Goal: Task Accomplishment & Management: Use online tool/utility

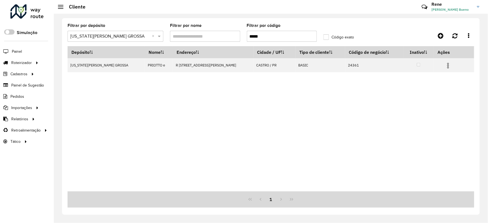
click at [275, 34] on input "*****" at bounding box center [282, 36] width 70 height 11
drag, startPoint x: 267, startPoint y: 35, endPoint x: 217, endPoint y: 35, distance: 49.7
click at [217, 35] on formly-group "Filtrar por depósito Selecione um depósito × VIRGINIA PONTA GROSSA × Filtrar po…" at bounding box center [217, 35] width 307 height 23
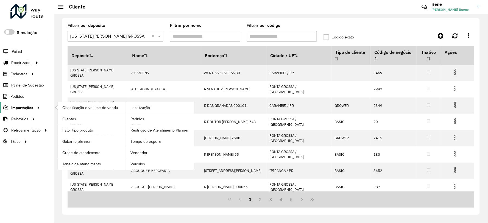
click at [23, 106] on span "Importações" at bounding box center [22, 108] width 22 height 6
click at [65, 119] on span "Clientes" at bounding box center [69, 119] width 15 height 6
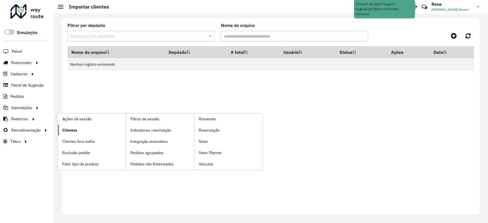
click at [72, 134] on link "Clientes" at bounding box center [92, 130] width 68 height 11
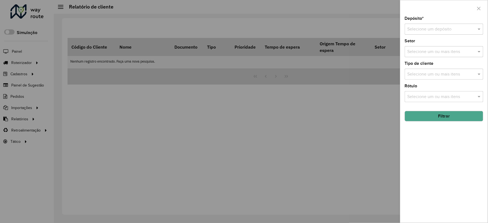
drag, startPoint x: 430, startPoint y: 36, endPoint x: 432, endPoint y: 32, distance: 3.8
click at [431, 35] on div "Depósito * Selecione um depósito Setor Selecione um ou mais itens Tipo de clien…" at bounding box center [444, 119] width 87 height 206
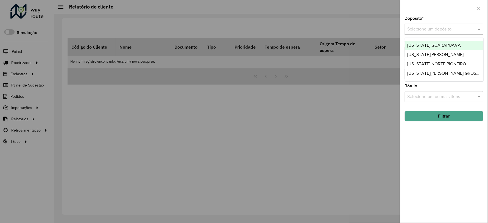
click at [431, 29] on input "text" at bounding box center [439, 29] width 62 height 7
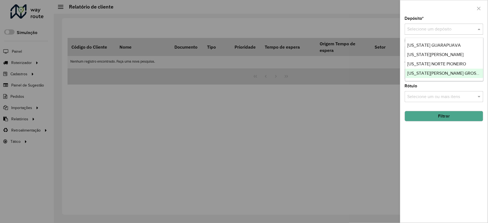
click at [425, 72] on span "[US_STATE][PERSON_NAME] GROSSA" at bounding box center [445, 73] width 74 height 5
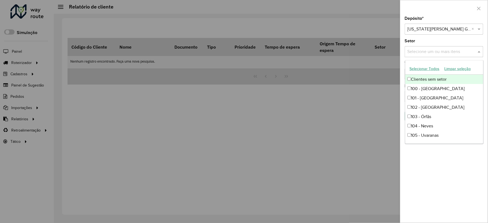
click at [424, 51] on input "text" at bounding box center [441, 52] width 70 height 7
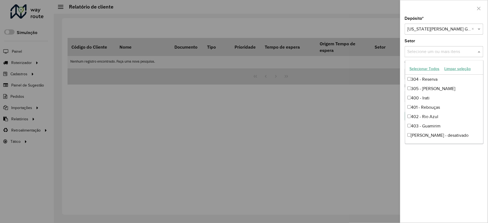
scroll to position [495, 0]
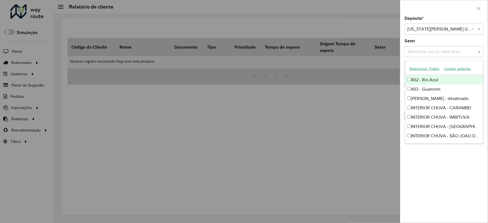
click at [423, 68] on button "Selecionar Todos" at bounding box center [424, 69] width 35 height 9
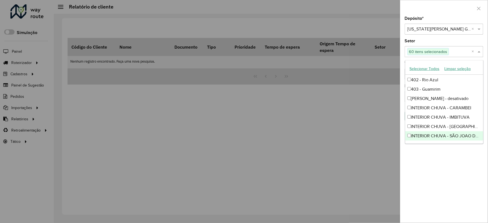
click at [446, 193] on div "Depósito * Selecione um depósito × VIRGINIA PONTA GROSSA × Setor Selecione um o…" at bounding box center [444, 119] width 87 height 206
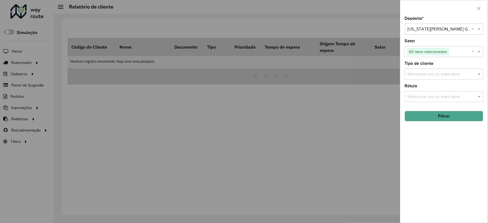
click at [429, 75] on input "text" at bounding box center [441, 74] width 70 height 7
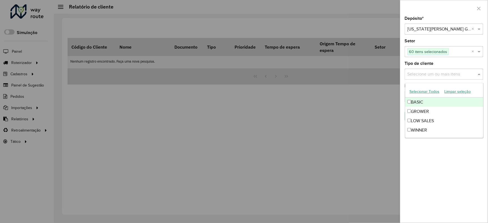
click at [429, 75] on input "text" at bounding box center [441, 74] width 70 height 7
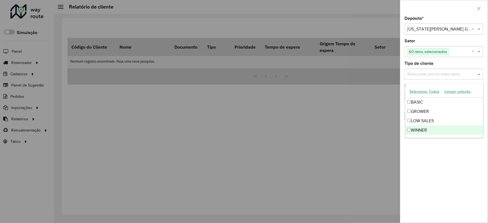
click at [418, 180] on div "Depósito * Selecione um depósito × VIRGINIA PONTA GROSSA × Setor Selecione um o…" at bounding box center [444, 119] width 87 height 206
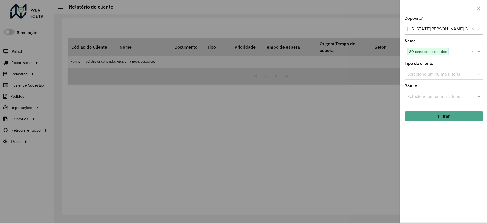
click at [422, 94] on input "text" at bounding box center [441, 97] width 70 height 7
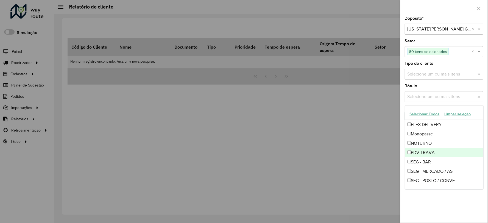
click at [429, 152] on div "PDV TRAVA" at bounding box center [444, 152] width 78 height 9
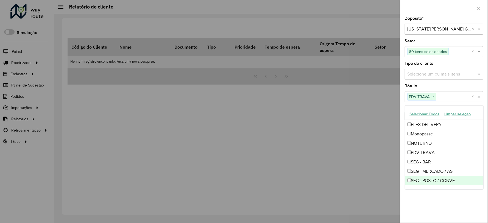
click at [422, 210] on div "Depósito * Selecione um depósito × VIRGINIA PONTA GROSSA × Setor Selecione um o…" at bounding box center [444, 119] width 87 height 206
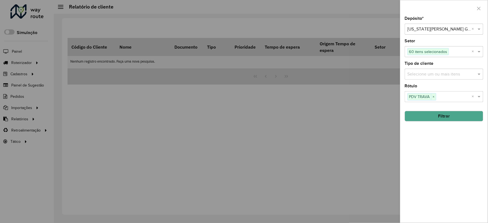
click at [429, 115] on button "Filtrar" at bounding box center [444, 116] width 79 height 10
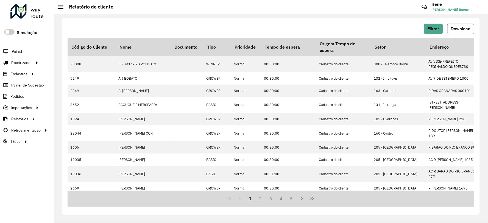
click at [463, 29] on span "Download" at bounding box center [461, 28] width 20 height 5
click at [81, 61] on link "Entregas" at bounding box center [91, 62] width 67 height 11
click at [72, 64] on span "Entregas" at bounding box center [70, 63] width 16 height 6
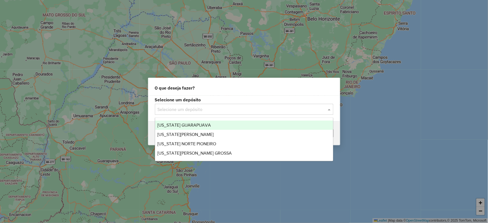
click at [166, 110] on input "text" at bounding box center [239, 109] width 162 height 7
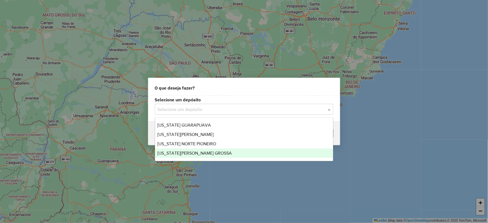
click at [179, 154] on span "[US_STATE][PERSON_NAME] GROSSA" at bounding box center [194, 153] width 74 height 5
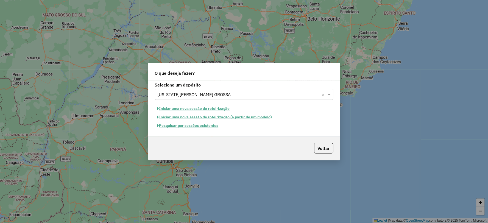
click at [176, 108] on button "Iniciar uma nova sessão de roteirização" at bounding box center [193, 108] width 77 height 9
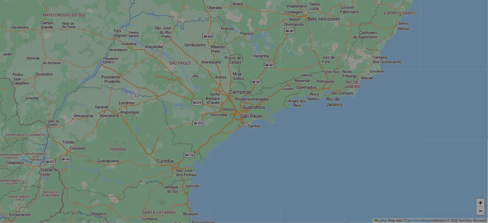
select select "*"
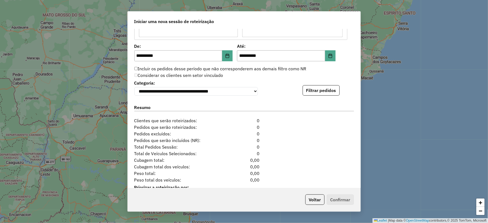
scroll to position [537, 0]
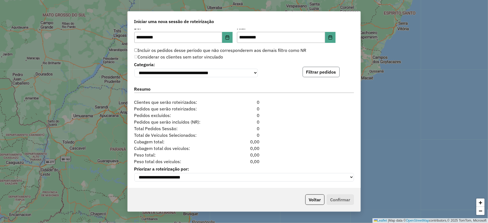
click at [323, 73] on button "Filtrar pedidos" at bounding box center [321, 72] width 37 height 10
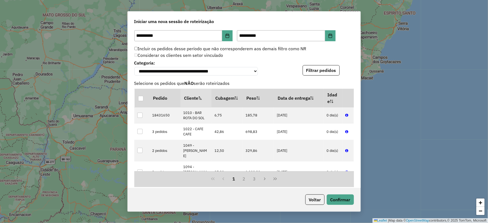
scroll to position [650, 0]
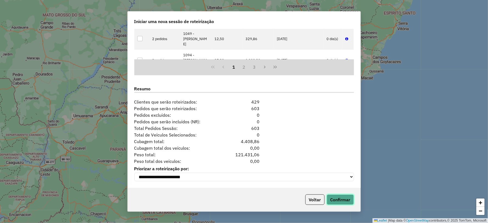
click at [344, 202] on button "Confirmar" at bounding box center [340, 200] width 27 height 10
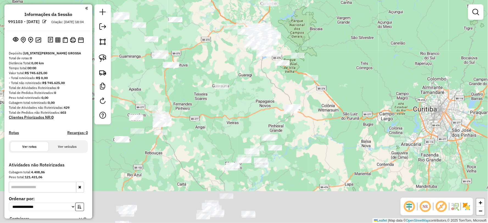
drag, startPoint x: 332, startPoint y: 73, endPoint x: 347, endPoint y: 31, distance: 44.8
click at [345, 32] on div "Janela de atendimento Grade de atendimento Capacidade Transportadoras Veículos …" at bounding box center [244, 111] width 488 height 223
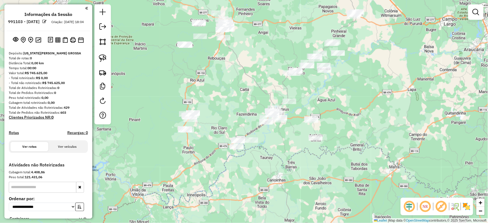
drag, startPoint x: 249, startPoint y: 173, endPoint x: 275, endPoint y: 158, distance: 29.8
click at [275, 158] on div "Janela de atendimento Grade de atendimento Capacidade Transportadoras Veículos …" at bounding box center [244, 111] width 488 height 223
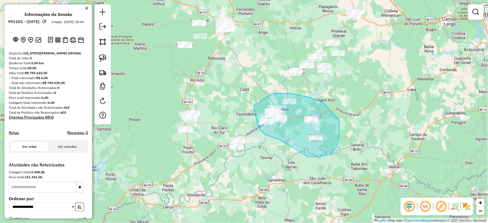
drag, startPoint x: 311, startPoint y: 157, endPoint x: 280, endPoint y: 140, distance: 35.5
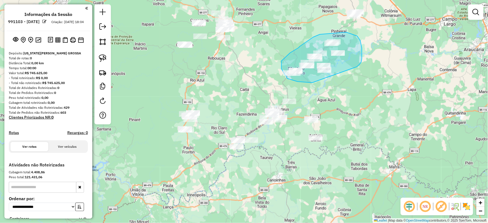
drag, startPoint x: 358, startPoint y: 66, endPoint x: 341, endPoint y: 83, distance: 23.9
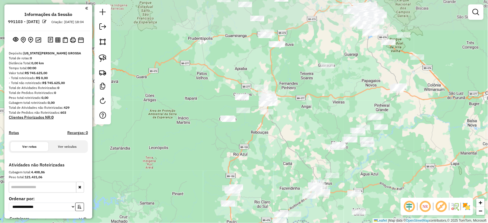
drag, startPoint x: 249, startPoint y: 91, endPoint x: 291, endPoint y: 144, distance: 67.3
click at [291, 144] on div "Janela de atendimento Grade de atendimento Capacidade Transportadoras Veículos …" at bounding box center [244, 111] width 488 height 223
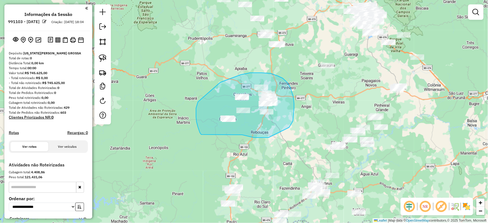
drag, startPoint x: 243, startPoint y: 135, endPoint x: 201, endPoint y: 135, distance: 41.5
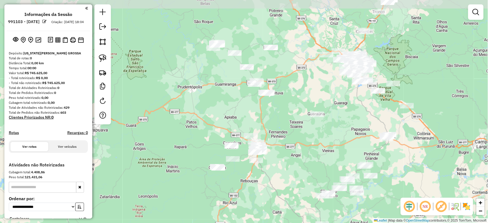
drag, startPoint x: 287, startPoint y: 133, endPoint x: 284, endPoint y: 152, distance: 18.8
click at [284, 152] on div "Janela de atendimento Grade de atendimento Capacidade Transportadoras Veículos …" at bounding box center [244, 111] width 488 height 223
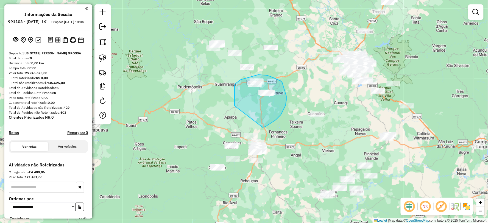
drag, startPoint x: 263, startPoint y: 127, endPoint x: 235, endPoint y: 106, distance: 35.5
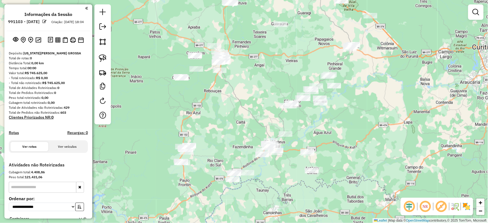
drag, startPoint x: 267, startPoint y: 145, endPoint x: 227, endPoint y: 70, distance: 84.9
click at [227, 70] on div "Janela de atendimento Grade de atendimento Capacidade Transportadoras Veículos …" at bounding box center [244, 111] width 488 height 223
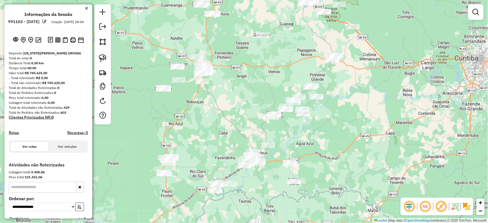
click at [320, 140] on div "Janela de atendimento Grade de atendimento Capacidade Transportadoras Veículos …" at bounding box center [244, 111] width 488 height 223
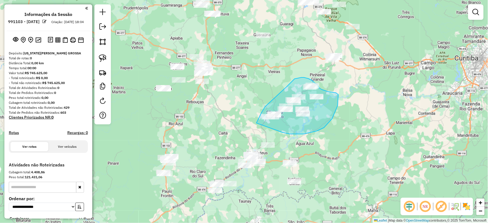
drag, startPoint x: 324, startPoint y: 128, endPoint x: 256, endPoint y: 124, distance: 68.2
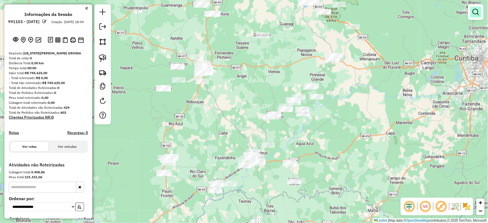
click at [477, 15] on em at bounding box center [476, 12] width 7 height 7
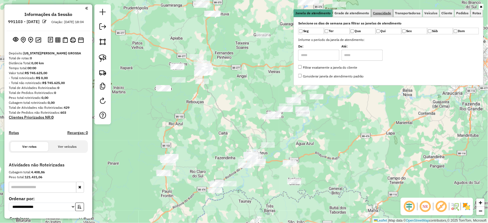
click at [380, 12] on span "Capacidade" at bounding box center [382, 13] width 18 height 3
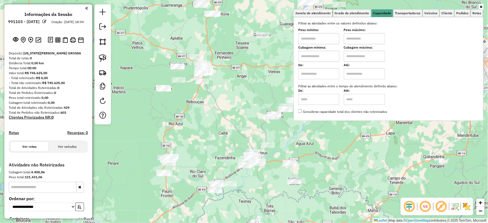
click at [320, 39] on input "text" at bounding box center [318, 38] width 41 height 11
type input "****"
click at [368, 32] on div "Peso máximo:" at bounding box center [364, 36] width 41 height 15
click at [358, 39] on input "text" at bounding box center [364, 38] width 41 height 11
type input "******"
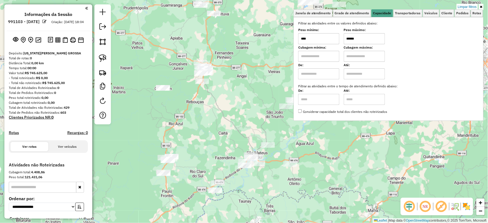
click at [420, 56] on div "Cubagem mínima: Cubagem máxima:" at bounding box center [388, 53] width 181 height 15
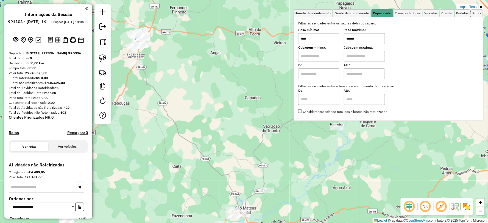
click at [309, 144] on div "Limpar filtros Janela de atendimento Grade de atendimento Capacidade Transporta…" at bounding box center [244, 111] width 488 height 223
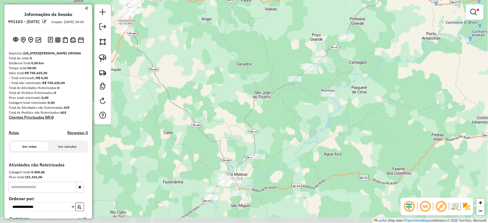
drag, startPoint x: 321, startPoint y: 153, endPoint x: 315, endPoint y: 120, distance: 33.4
click at [315, 120] on div "Limpar filtros Janela de atendimento Grade de atendimento Capacidade Transporta…" at bounding box center [244, 111] width 488 height 223
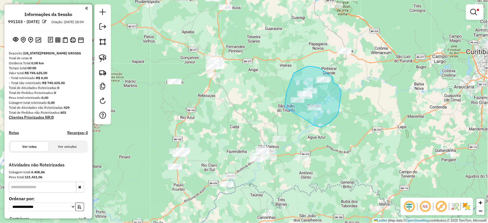
drag, startPoint x: 310, startPoint y: 123, endPoint x: 285, endPoint y: 112, distance: 27.7
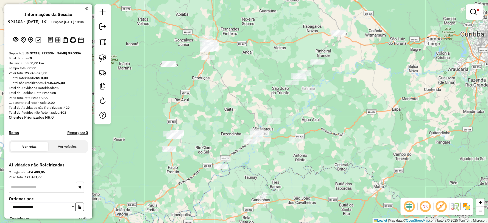
click at [285, 173] on div "Limpar filtros Janela de atendimento Grade de atendimento Capacidade Transporta…" at bounding box center [244, 111] width 488 height 223
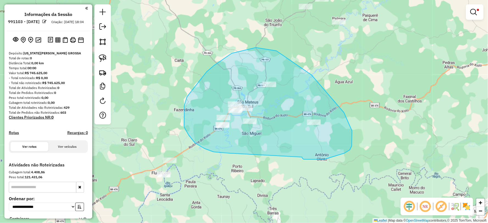
drag, startPoint x: 304, startPoint y: 159, endPoint x: 234, endPoint y: 153, distance: 70.3
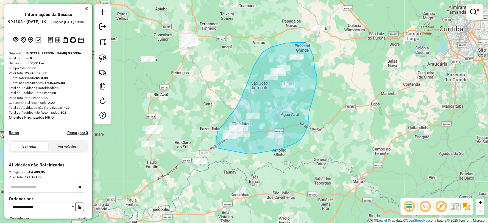
drag, startPoint x: 249, startPoint y: 154, endPoint x: 216, endPoint y: 148, distance: 33.6
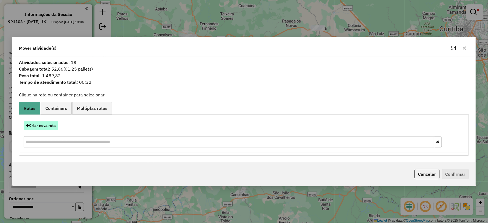
click at [43, 126] on button "Criar nova rota" at bounding box center [41, 125] width 35 height 9
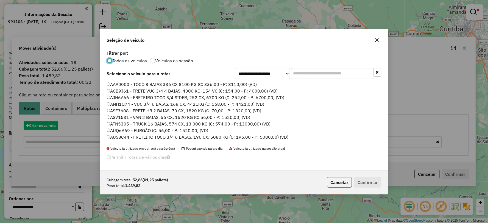
scroll to position [3, 1]
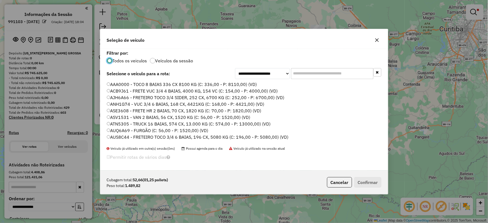
click at [329, 72] on input "text" at bounding box center [332, 73] width 82 height 11
click at [307, 72] on input "text" at bounding box center [332, 73] width 82 height 11
click at [379, 39] on icon "button" at bounding box center [377, 40] width 4 height 4
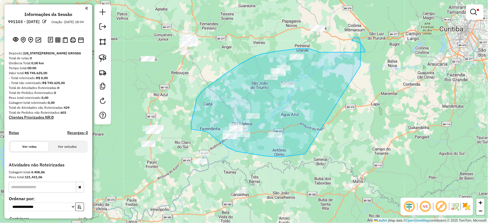
drag, startPoint x: 358, startPoint y: 37, endPoint x: 319, endPoint y: 150, distance: 119.6
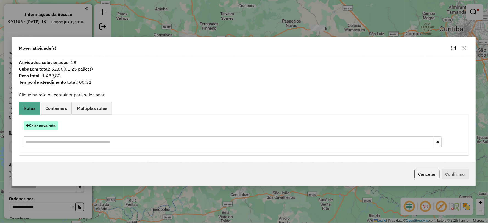
click at [48, 124] on button "Criar nova rota" at bounding box center [41, 125] width 35 height 9
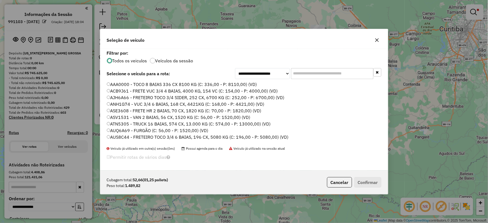
click at [318, 74] on input "text" at bounding box center [332, 73] width 82 height 11
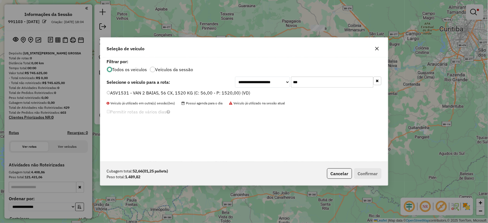
type input "***"
click at [111, 92] on label "ASV1531 - VAN 2 BAIAS, 56 CX, 1520 KG (C: 56,00 - P: 1520,00) (VD)" at bounding box center [179, 93] width 144 height 7
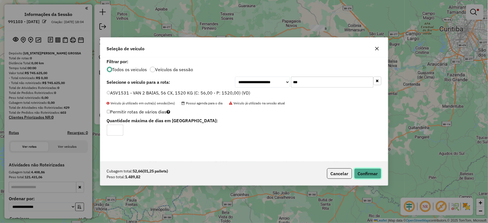
click at [361, 172] on button "Confirmar" at bounding box center [367, 173] width 27 height 10
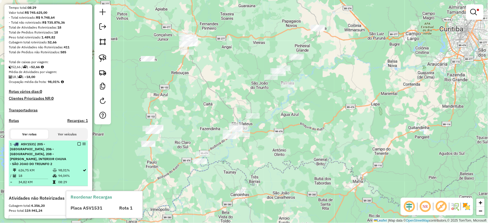
scroll to position [61, 0]
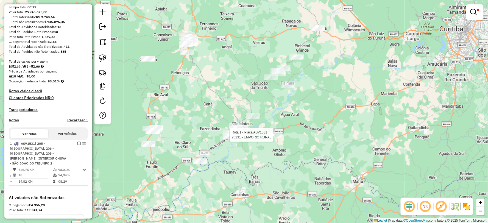
select select "**********"
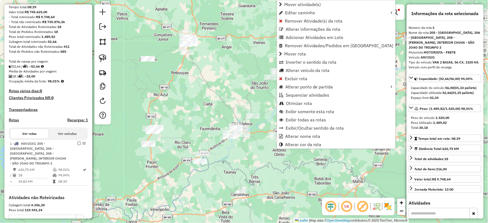
scroll to position [136, 0]
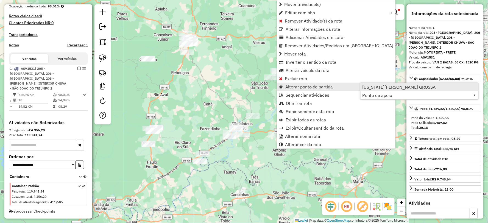
click at [385, 84] on link "[US_STATE][PERSON_NAME] GROSSA" at bounding box center [420, 87] width 118 height 8
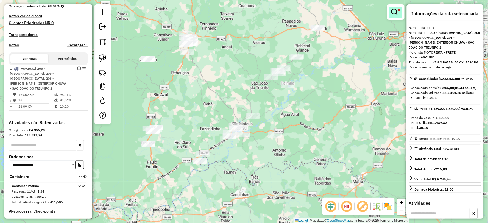
click at [392, 14] on em at bounding box center [394, 12] width 7 height 7
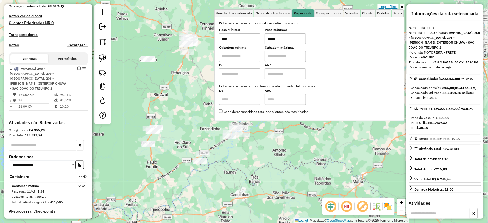
click at [392, 7] on link "Limpar filtros" at bounding box center [388, 7] width 21 height 6
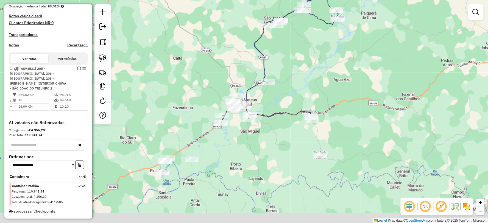
drag, startPoint x: 285, startPoint y: 147, endPoint x: 285, endPoint y: 132, distance: 14.6
click at [285, 132] on div "Janela de atendimento Grade de atendimento Capacidade Transportadoras Veículos …" at bounding box center [244, 111] width 488 height 223
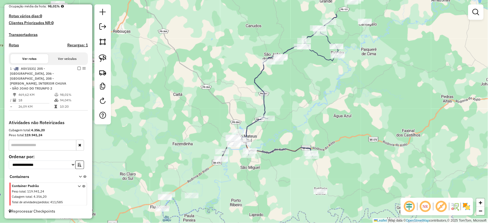
drag, startPoint x: 303, startPoint y: 135, endPoint x: 304, endPoint y: 170, distance: 34.9
click at [303, 172] on div "Janela de atendimento Grade de atendimento Capacidade Transportadoras Veículos …" at bounding box center [244, 111] width 488 height 223
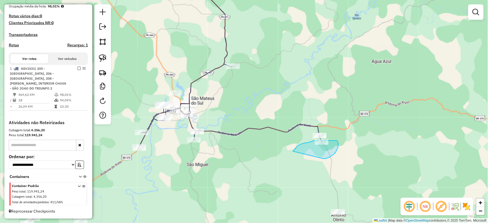
drag, startPoint x: 324, startPoint y: 159, endPoint x: 292, endPoint y: 155, distance: 31.9
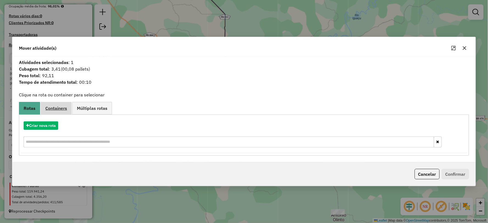
click at [62, 110] on span "Containers" at bounding box center [56, 108] width 22 height 4
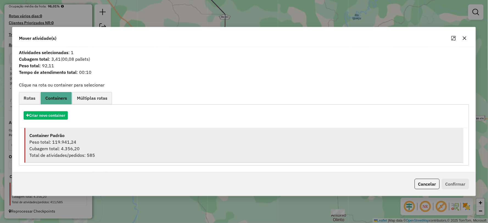
click at [80, 143] on div "Peso total: 119.941,24" at bounding box center [244, 142] width 430 height 7
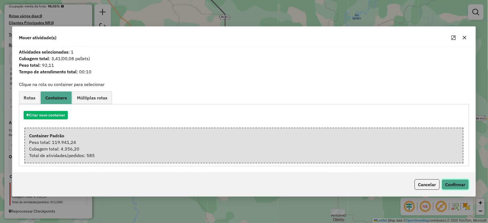
click at [460, 185] on button "Confirmar" at bounding box center [455, 184] width 27 height 10
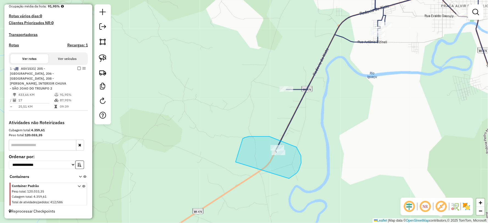
drag, startPoint x: 299, startPoint y: 170, endPoint x: 238, endPoint y: 184, distance: 62.0
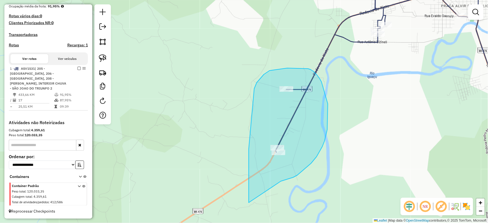
drag, startPoint x: 298, startPoint y: 175, endPoint x: 249, endPoint y: 203, distance: 55.9
click at [249, 203] on div "Janela de atendimento Grade de atendimento Capacidade Transportadoras Veículos …" at bounding box center [244, 111] width 488 height 223
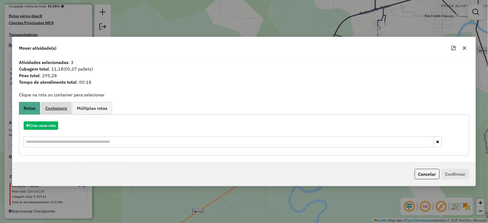
click at [61, 109] on span "Containers" at bounding box center [56, 108] width 22 height 4
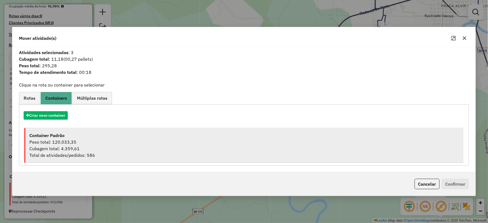
click at [65, 144] on div "Peso total: 120.033,35" at bounding box center [244, 142] width 430 height 7
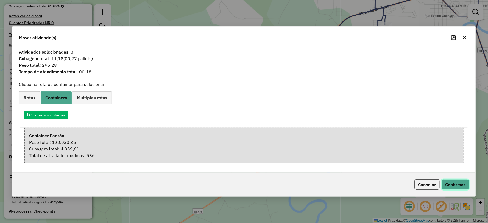
click at [464, 184] on button "Confirmar" at bounding box center [455, 184] width 27 height 10
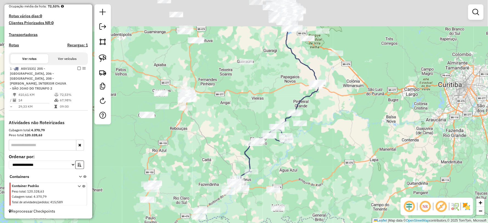
drag, startPoint x: 336, startPoint y: 81, endPoint x: 327, endPoint y: 120, distance: 40.6
click at [327, 120] on div "Janela de atendimento Grade de atendimento Capacidade Transportadoras Veículos …" at bounding box center [244, 111] width 488 height 223
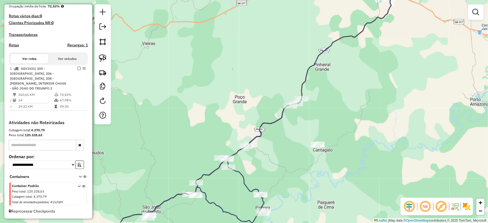
click at [277, 120] on icon at bounding box center [206, 172] width 191 height 146
select select "**********"
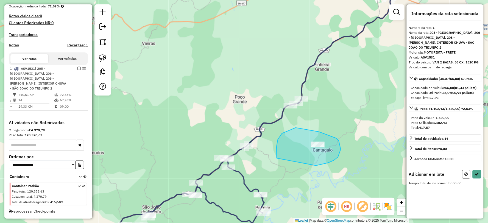
drag, startPoint x: 318, startPoint y: 165, endPoint x: 277, endPoint y: 170, distance: 41.7
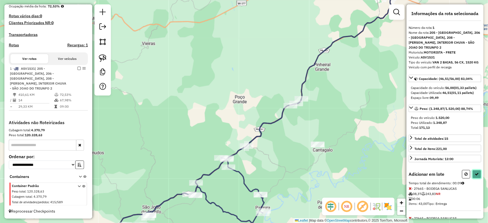
click at [477, 175] on icon at bounding box center [477, 174] width 4 height 4
select select "**********"
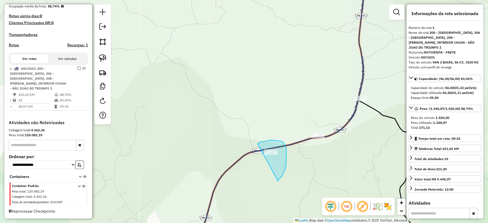
drag, startPoint x: 282, startPoint y: 176, endPoint x: 246, endPoint y: 154, distance: 42.1
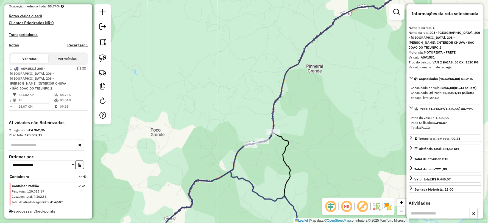
click at [235, 158] on icon at bounding box center [219, 188] width 171 height 113
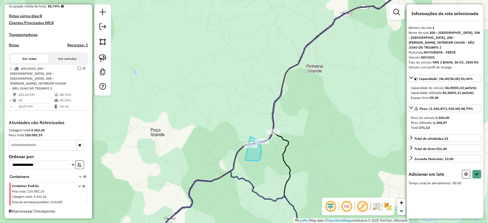
drag, startPoint x: 253, startPoint y: 161, endPoint x: 221, endPoint y: 147, distance: 35.2
click at [479, 170] on button at bounding box center [477, 174] width 9 height 9
select select "**********"
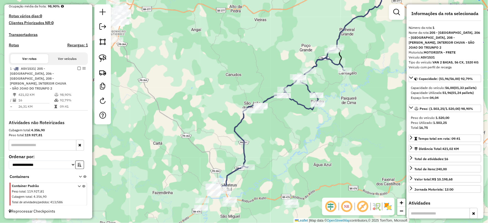
drag, startPoint x: 271, startPoint y: 173, endPoint x: 279, endPoint y: 81, distance: 92.6
click at [279, 81] on div "Janela de atendimento Grade de atendimento Capacidade Transportadoras Veículos …" at bounding box center [244, 111] width 488 height 223
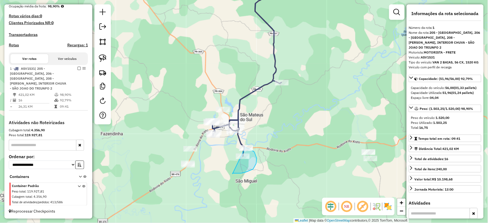
drag, startPoint x: 233, startPoint y: 174, endPoint x: 218, endPoint y: 166, distance: 16.3
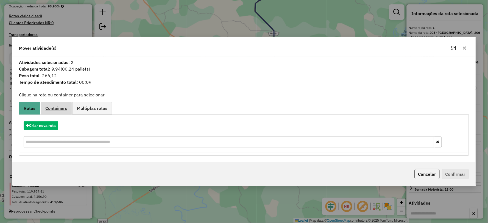
click at [61, 106] on span "Containers" at bounding box center [56, 108] width 22 height 4
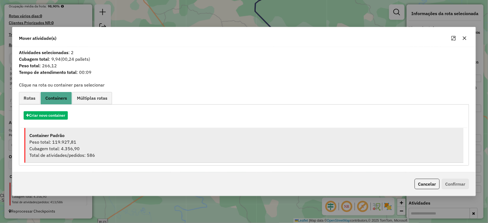
click at [100, 153] on div "Total de atividades/pedidos: 586" at bounding box center [244, 155] width 430 height 7
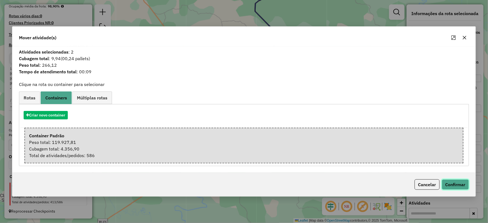
click at [456, 184] on button "Confirmar" at bounding box center [455, 184] width 27 height 10
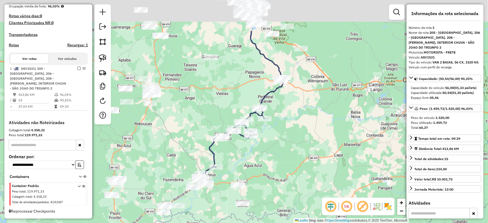
drag, startPoint x: 312, startPoint y: 97, endPoint x: 290, endPoint y: 152, distance: 58.9
click at [290, 152] on div "Janela de atendimento Grade de atendimento Capacidade Transportadoras Veículos …" at bounding box center [244, 111] width 488 height 223
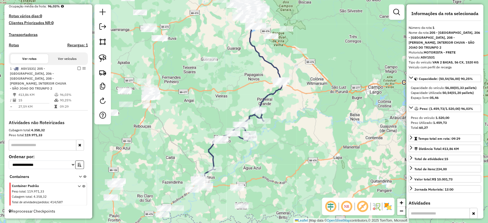
click at [268, 95] on icon at bounding box center [262, 63] width 41 height 116
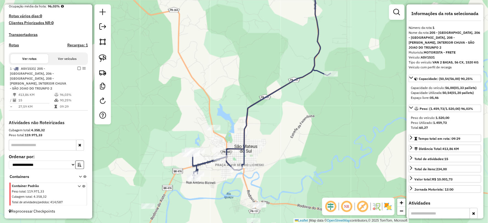
drag, startPoint x: 191, startPoint y: 204, endPoint x: 227, endPoint y: 188, distance: 39.7
click at [227, 188] on div "Janela de atendimento Grade de atendimento Capacidade Transportadoras Veículos …" at bounding box center [244, 111] width 488 height 223
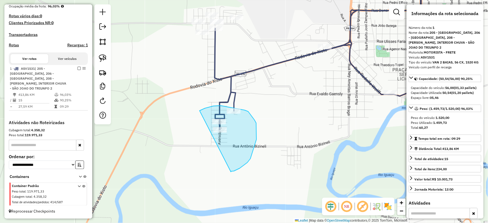
drag, startPoint x: 234, startPoint y: 171, endPoint x: 192, endPoint y: 166, distance: 42.1
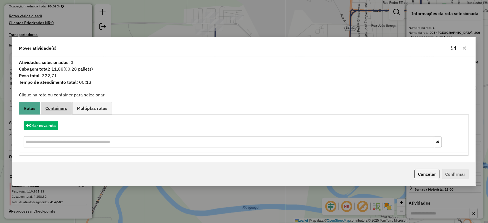
click at [56, 109] on span "Containers" at bounding box center [56, 108] width 22 height 4
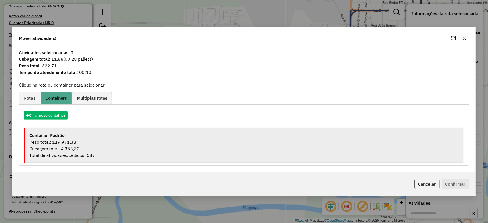
click at [64, 134] on strong "Container Padrão" at bounding box center [46, 135] width 35 height 5
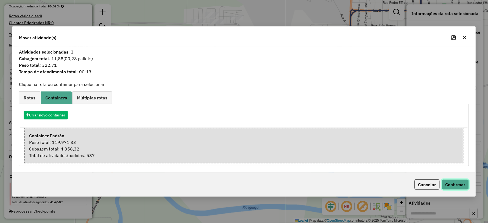
click at [451, 184] on button "Confirmar" at bounding box center [455, 184] width 27 height 10
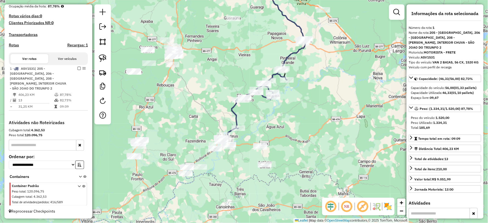
click at [234, 112] on icon at bounding box center [254, 104] width 66 height 72
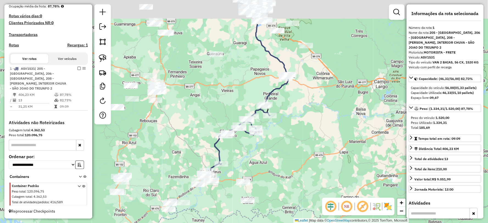
drag, startPoint x: 258, startPoint y: 142, endPoint x: 256, endPoint y: 149, distance: 6.9
click at [256, 149] on div "Janela de atendimento Grade de atendimento Capacidade Transportadoras Veículos …" at bounding box center [244, 111] width 488 height 223
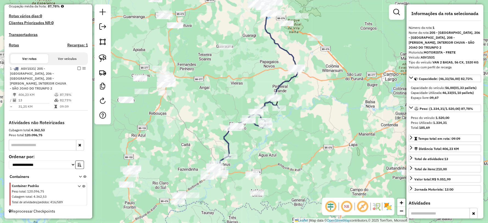
drag, startPoint x: 223, startPoint y: 174, endPoint x: 248, endPoint y: 151, distance: 33.3
click at [248, 151] on div "Janela de atendimento Grade de atendimento Capacidade Transportadoras Veículos …" at bounding box center [244, 111] width 488 height 223
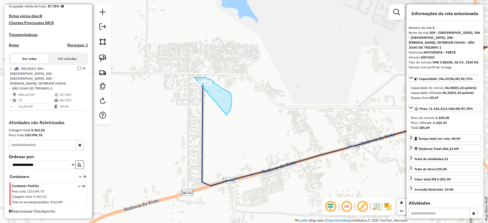
drag, startPoint x: 231, startPoint y: 109, endPoint x: 194, endPoint y: 108, distance: 37.1
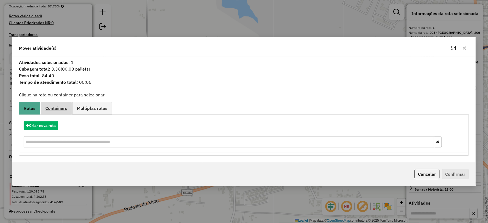
click at [56, 109] on span "Containers" at bounding box center [56, 108] width 22 height 4
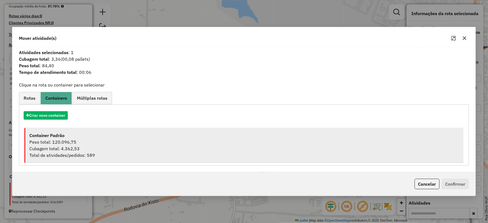
click at [62, 137] on strong "Container Padrão" at bounding box center [46, 135] width 35 height 5
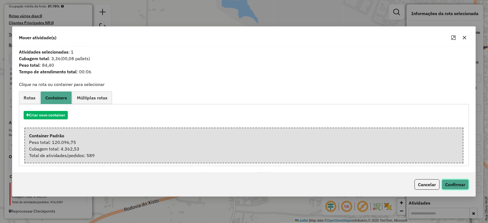
click at [455, 184] on button "Confirmar" at bounding box center [455, 184] width 27 height 10
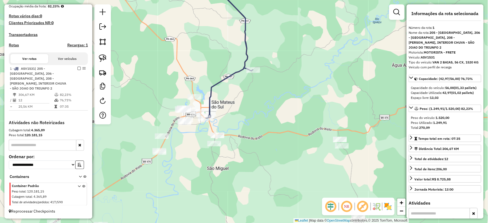
click at [220, 80] on icon at bounding box center [229, 48] width 47 height 141
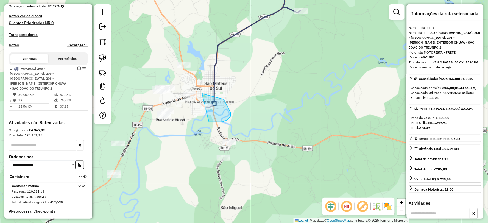
drag, startPoint x: 209, startPoint y: 122, endPoint x: 180, endPoint y: 123, distance: 29.4
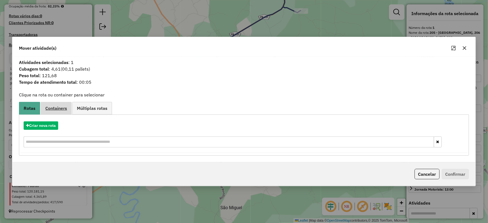
click at [54, 106] on span "Containers" at bounding box center [56, 108] width 22 height 4
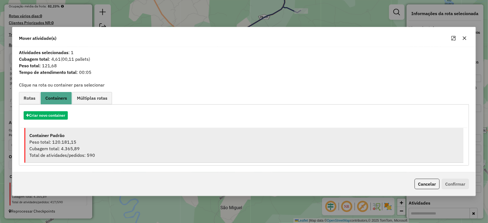
click at [58, 146] on div "Cubagem total: 4.365,89" at bounding box center [244, 148] width 430 height 7
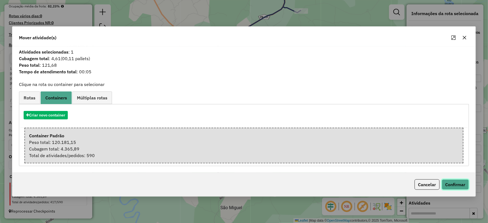
click at [458, 182] on button "Confirmar" at bounding box center [455, 184] width 27 height 10
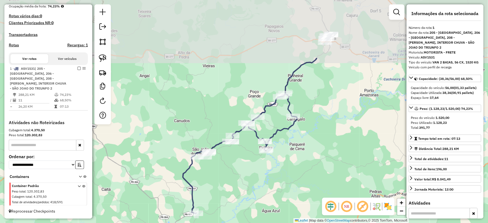
drag, startPoint x: 316, startPoint y: 113, endPoint x: 273, endPoint y: 166, distance: 68.5
click at [290, 187] on div "Janela de atendimento Grade de atendimento Capacidade Transportadoras Veículos …" at bounding box center [244, 111] width 488 height 223
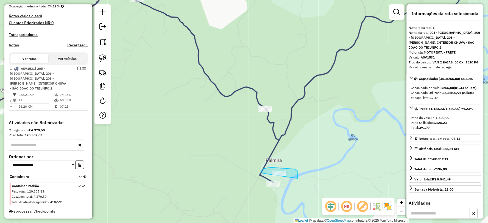
click at [269, 185] on div "Janela de atendimento Grade de atendimento Capacidade Transportadoras Veículos …" at bounding box center [244, 111] width 488 height 223
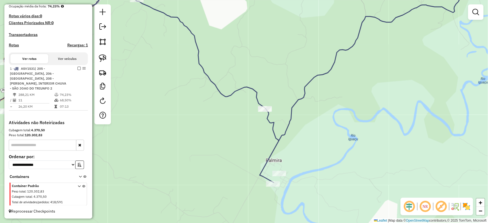
click at [266, 160] on icon at bounding box center [220, 80] width 539 height 205
select select "**********"
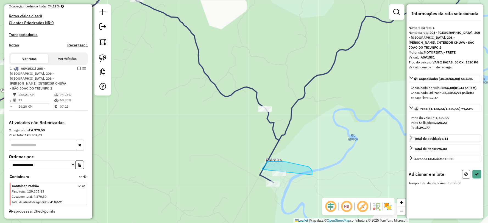
drag, startPoint x: 309, startPoint y: 167, endPoint x: 316, endPoint y: 185, distance: 19.3
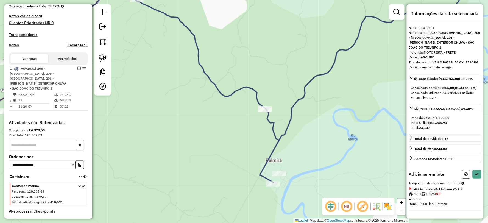
click at [481, 174] on div "Adicionar em lote Tempo total de atendimento: 00:08 - 26519 - ALCIONE DA LUZ DO…" at bounding box center [445, 190] width 73 height 41
click at [481, 171] on button at bounding box center [477, 174] width 9 height 9
select select "**********"
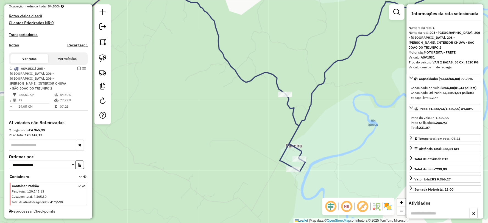
drag, startPoint x: 291, startPoint y: 130, endPoint x: 310, endPoint y: 120, distance: 21.4
click at [310, 120] on icon at bounding box center [240, 67] width 539 height 209
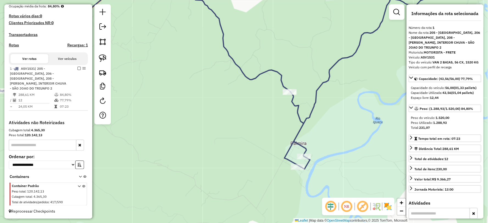
click at [307, 116] on icon at bounding box center [220, 73] width 538 height 191
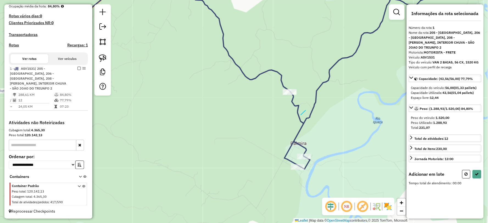
drag, startPoint x: 303, startPoint y: 113, endPoint x: 264, endPoint y: 79, distance: 52.2
drag, startPoint x: 264, startPoint y: 79, endPoint x: 255, endPoint y: 94, distance: 17.9
click at [255, 94] on div "Janela de atendimento Grade de atendimento Capacidade Transportadoras Veículos …" at bounding box center [244, 111] width 488 height 223
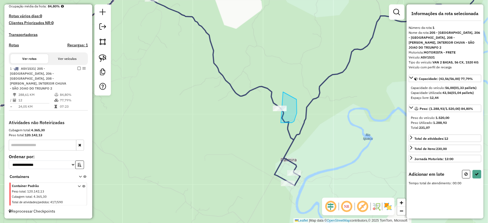
drag, startPoint x: 290, startPoint y: 123, endPoint x: 241, endPoint y: 127, distance: 49.3
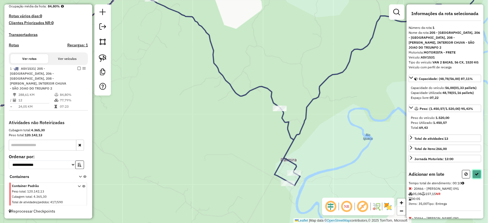
click at [476, 177] on button at bounding box center [477, 174] width 9 height 9
select select "**********"
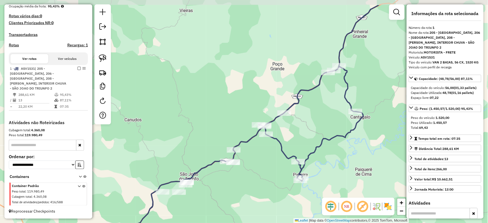
drag, startPoint x: 289, startPoint y: 127, endPoint x: 303, endPoint y: 140, distance: 19.1
click at [303, 140] on div "Janela de atendimento Grade de atendimento Capacidade Transportadoras Veículos …" at bounding box center [244, 111] width 488 height 223
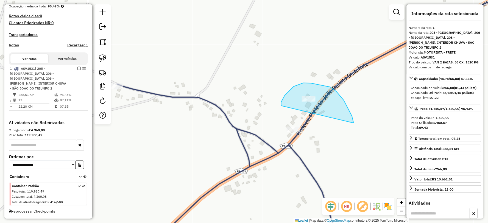
drag, startPoint x: 353, startPoint y: 121, endPoint x: 281, endPoint y: 106, distance: 73.5
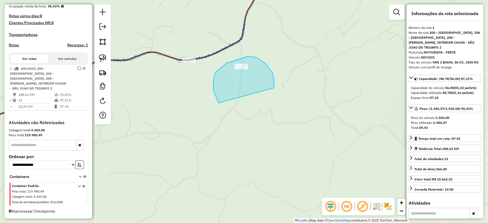
drag, startPoint x: 274, startPoint y: 86, endPoint x: 219, endPoint y: 103, distance: 58.0
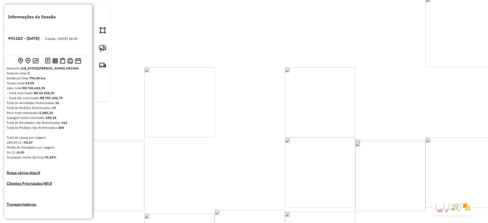
scroll to position [136, 0]
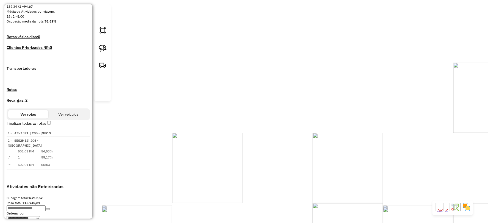
drag, startPoint x: 275, startPoint y: 127, endPoint x: 263, endPoint y: 161, distance: 36.4
click at [263, 161] on div "Janela de atendimento Grade de atendimento Capacidade Transportadoras Veículos …" at bounding box center [244, 111] width 488 height 223
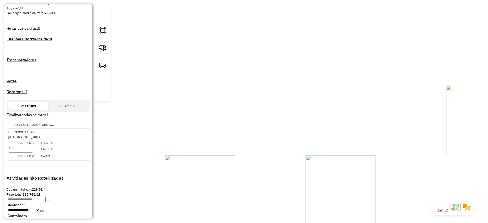
select select "**********"
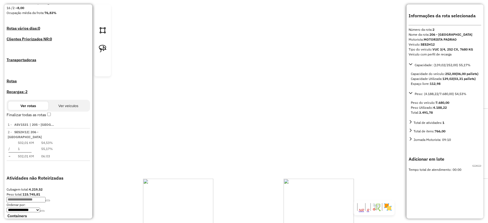
click at [309, 121] on div "Janela de atendimento Grade de atendimento Capacidade Transportadoras Veículos …" at bounding box center [244, 111] width 488 height 223
drag, startPoint x: 308, startPoint y: 113, endPoint x: 267, endPoint y: 163, distance: 64.2
click at [266, 163] on div "Janela de atendimento Grade de atendimento Capacidade Transportadoras Veículos …" at bounding box center [244, 111] width 488 height 223
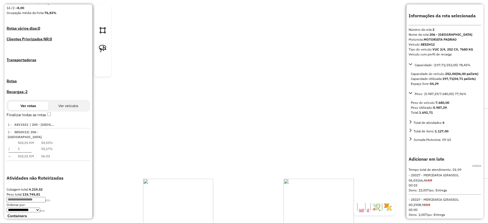
click at [479, 166] on icon at bounding box center [479, 166] width 0 height 0
select select "**********"
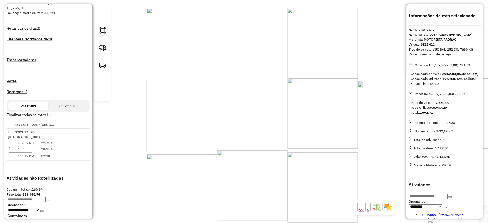
drag, startPoint x: 264, startPoint y: 194, endPoint x: 295, endPoint y: 19, distance: 178.1
click at [307, 0] on html "Aguarde... Pop-up bloqueado! Seu navegador bloqueou automáticamente a abertura …" at bounding box center [244, 111] width 488 height 223
drag, startPoint x: 279, startPoint y: 91, endPoint x: 277, endPoint y: 118, distance: 26.7
click at [282, 118] on div "Janela de atendimento Grade de atendimento Capacidade Transportadoras Veículos …" at bounding box center [244, 111] width 488 height 223
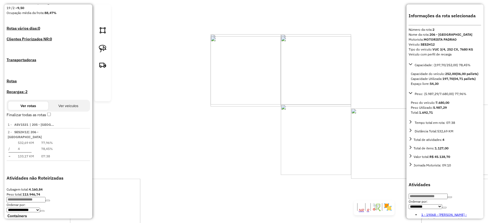
type input "****"
type input "******"
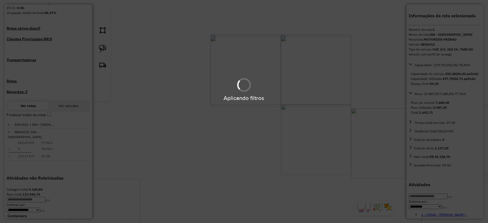
click at [248, 159] on div "Limpar filtros Janela de atendimento Grade de atendimento Capacidade Transporta…" at bounding box center [244, 111] width 488 height 223
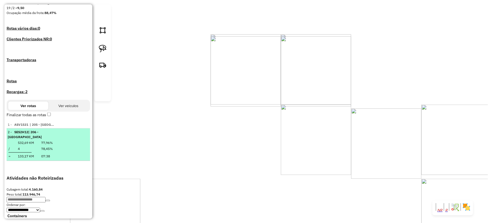
click at [40, 154] on td at bounding box center [37, 156] width 5 height 5
select select "**********"
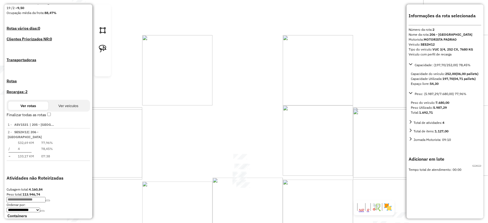
drag, startPoint x: 247, startPoint y: 121, endPoint x: 221, endPoint y: 101, distance: 33.3
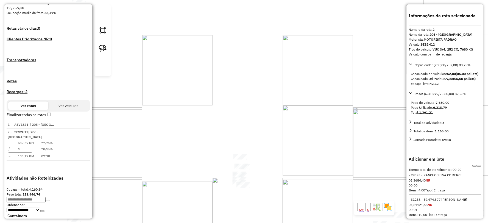
drag, startPoint x: 229, startPoint y: 121, endPoint x: 216, endPoint y: 149, distance: 31.0
drag, startPoint x: 193, startPoint y: 195, endPoint x: 361, endPoint y: 106, distance: 189.6
click at [361, 106] on div "Limpar filtros Janela de atendimento Grade de atendimento Capacidade Transporta…" at bounding box center [244, 111] width 488 height 223
drag, startPoint x: 337, startPoint y: 106, endPoint x: 238, endPoint y: 134, distance: 103.2
drag, startPoint x: 476, startPoint y: 168, endPoint x: 451, endPoint y: 157, distance: 26.7
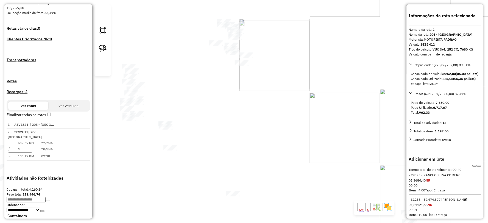
click at [479, 166] on icon at bounding box center [479, 166] width 0 height 0
select select "**********"
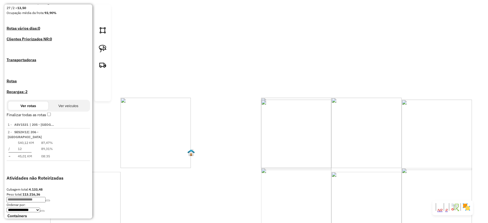
drag, startPoint x: 323, startPoint y: 95, endPoint x: 276, endPoint y: 162, distance: 82.6
click at [276, 162] on div "Janela de atendimento Grade de atendimento Capacidade Transportadoras Veículos …" at bounding box center [244, 111] width 488 height 223
drag, startPoint x: 282, startPoint y: 151, endPoint x: 243, endPoint y: 155, distance: 39.0
select select "**********"
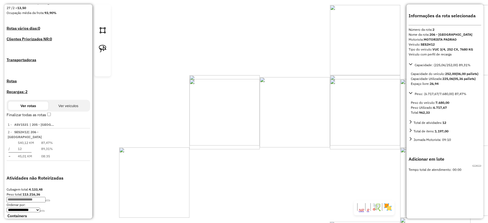
drag, startPoint x: 279, startPoint y: 149, endPoint x: 242, endPoint y: 168, distance: 41.0
click at [479, 166] on icon at bounding box center [479, 166] width 0 height 0
select select "**********"
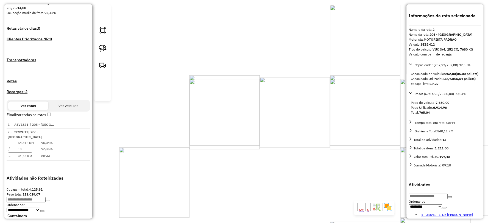
click at [87, 130] on em at bounding box center [87, 130] width 0 height 0
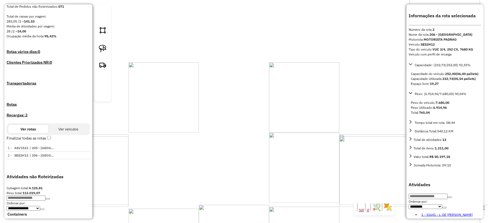
drag, startPoint x: 295, startPoint y: 80, endPoint x: 281, endPoint y: 115, distance: 37.2
click at [281, 115] on div "Janela de atendimento Grade de atendimento Capacidade Transportadoras Veículos …" at bounding box center [244, 111] width 488 height 223
drag, startPoint x: 269, startPoint y: 114, endPoint x: 230, endPoint y: 164, distance: 62.6
click at [230, 164] on div "Janela de atendimento Grade de atendimento Capacidade Transportadoras Veículos …" at bounding box center [244, 111] width 488 height 223
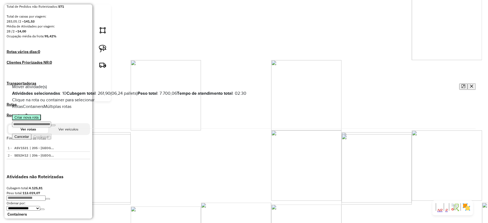
click at [41, 120] on button "Criar nova rota" at bounding box center [26, 118] width 29 height 6
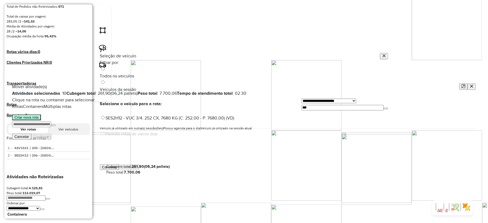
scroll to position [3, 1]
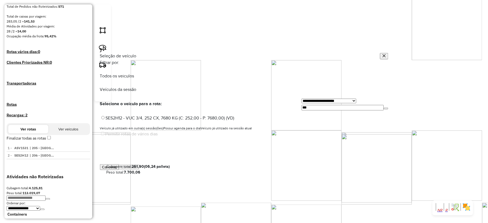
drag, startPoint x: 277, startPoint y: 82, endPoint x: 271, endPoint y: 82, distance: 6.6
click at [302, 97] on div "**********" at bounding box center [345, 103] width 87 height 13
type input "***"
click at [112, 116] on label "SES2H13 - VUC 3/4, 252 CX, 7680 KG (C: 252,00 - P: 7680,00) (VD)" at bounding box center [167, 118] width 135 height 5
click at [140, 170] on button "Confirmar" at bounding box center [129, 167] width 21 height 6
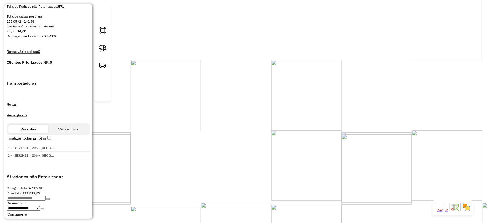
drag, startPoint x: 285, startPoint y: 106, endPoint x: 216, endPoint y: 111, distance: 68.8
drag, startPoint x: 336, startPoint y: 77, endPoint x: 230, endPoint y: 185, distance: 151.3
drag, startPoint x: 275, startPoint y: 111, endPoint x: 237, endPoint y: 158, distance: 60.2
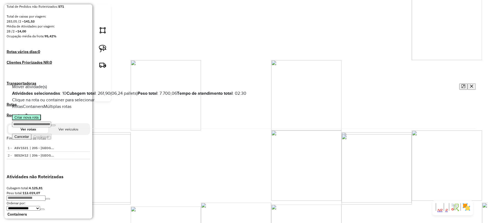
click at [41, 120] on button "Criar nova rota" at bounding box center [26, 118] width 29 height 6
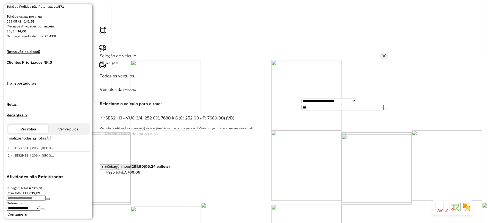
drag, startPoint x: 246, startPoint y: 86, endPoint x: 242, endPoint y: 87, distance: 3.9
click at [302, 97] on div "**********" at bounding box center [345, 103] width 87 height 13
type input "***"
click at [130, 116] on label "SEH2F12 - TOCO 8 BAIAS, 308 CX, 8270 KG (C: 308,00 - P: 8270,00) (VD)" at bounding box center [174, 118] width 148 height 5
click at [140, 170] on button "Confirmar" at bounding box center [129, 167] width 21 height 6
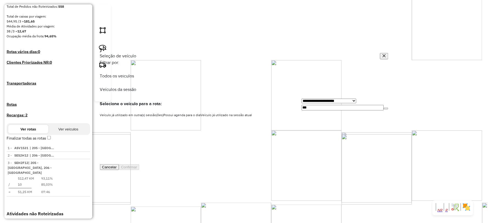
scroll to position [145, 0]
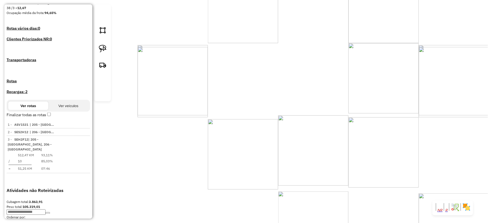
drag, startPoint x: 304, startPoint y: 153, endPoint x: 427, endPoint y: 21, distance: 180.6
click at [427, 21] on div "Janela de atendimento Grade de atendimento Capacidade Transportadoras Veículos …" at bounding box center [244, 111] width 488 height 223
drag, startPoint x: 297, startPoint y: 105, endPoint x: 297, endPoint y: 132, distance: 27.5
click at [297, 132] on div "Janela de atendimento Grade de atendimento Capacidade Transportadoras Veículos …" at bounding box center [244, 111] width 488 height 223
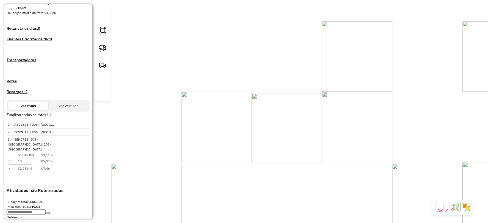
scroll to position [152, 0]
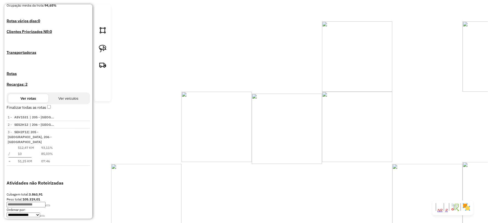
select select "**********"
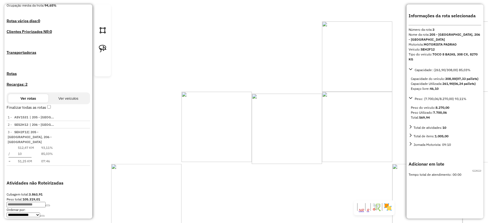
drag, startPoint x: 277, startPoint y: 162, endPoint x: 241, endPoint y: 170, distance: 37.3
select select "**********"
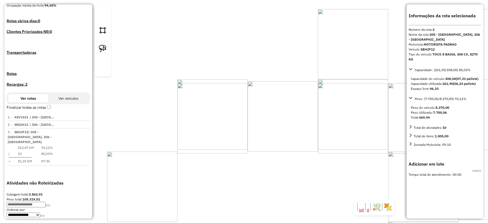
drag, startPoint x: 350, startPoint y: 130, endPoint x: 304, endPoint y: 115, distance: 48.6
drag, startPoint x: 297, startPoint y: 150, endPoint x: 241, endPoint y: 151, distance: 56.3
click at [482, 173] on div "Informações da rota selecionada Número da rota: 3 Nome da rota: 205 - São Mateu…" at bounding box center [445, 111] width 77 height 214
click at [479, 171] on icon at bounding box center [479, 171] width 0 height 0
select select "**********"
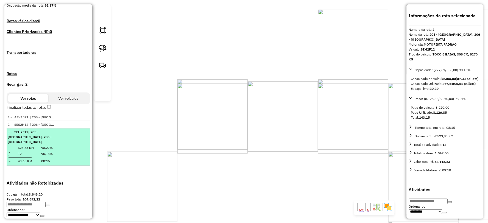
click at [87, 130] on em at bounding box center [87, 130] width 0 height 0
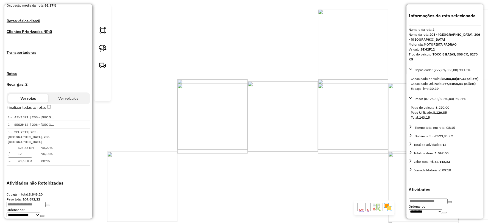
scroll to position [129, 0]
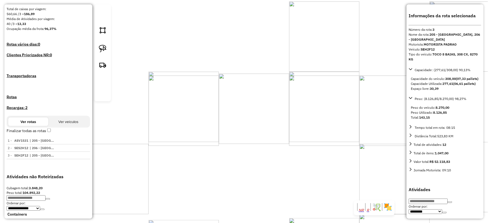
drag, startPoint x: 288, startPoint y: 130, endPoint x: 163, endPoint y: 131, distance: 125.8
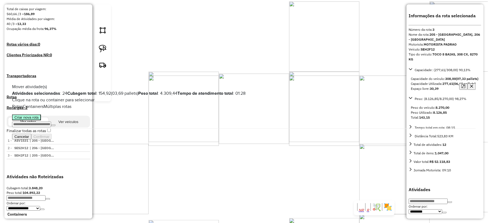
click at [41, 120] on button "Criar nova rota" at bounding box center [26, 118] width 29 height 6
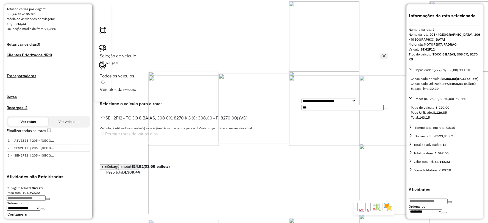
scroll to position [3, 1]
drag, startPoint x: 303, startPoint y: 80, endPoint x: 337, endPoint y: 84, distance: 33.5
click at [302, 97] on div "**********" at bounding box center [345, 103] width 87 height 13
type input "***"
click at [118, 116] on label "SES2H13 - VUC 3/4, 252 CX, 7680 KG (C: 252,00 - P: 7680,00) (VD)" at bounding box center [167, 118] width 135 height 5
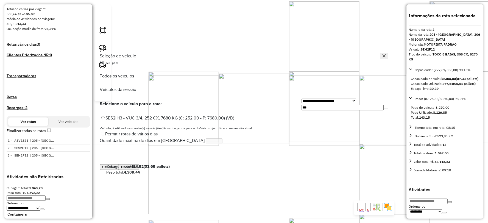
click at [140, 170] on button "Confirmar" at bounding box center [129, 167] width 21 height 6
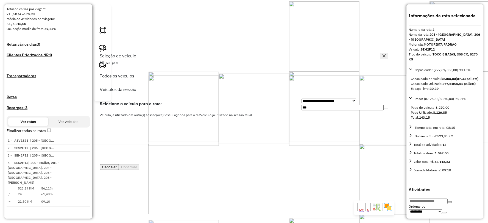
scroll to position [169, 0]
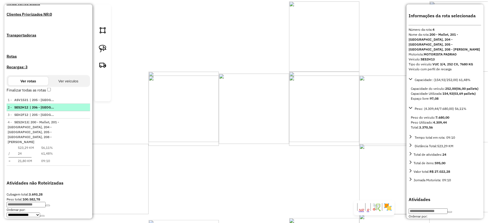
click at [88, 105] on em at bounding box center [88, 105] width 0 height 0
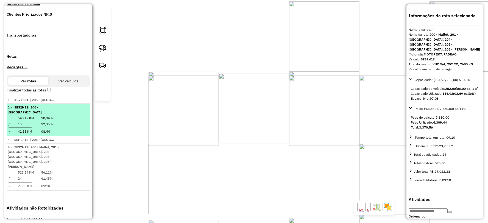
click at [40, 121] on td at bounding box center [37, 123] width 5 height 5
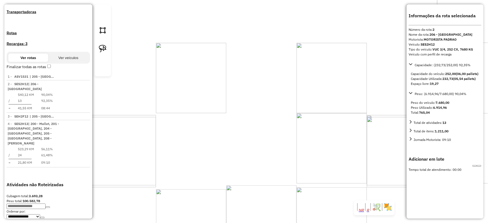
drag, startPoint x: 251, startPoint y: 158, endPoint x: 186, endPoint y: 139, distance: 67.5
click at [479, 166] on icon at bounding box center [479, 166] width 0 height 0
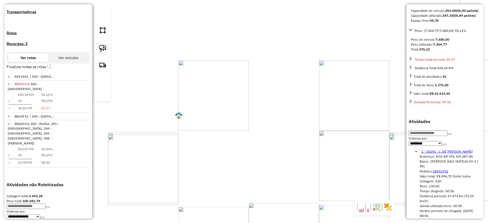
scroll to position [61, 0]
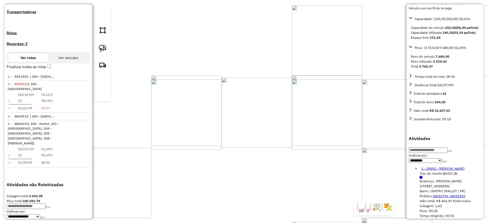
scroll to position [71, 0]
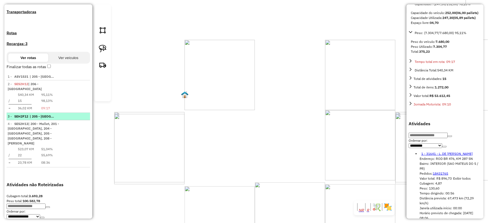
click at [88, 115] on em at bounding box center [88, 115] width 0 height 0
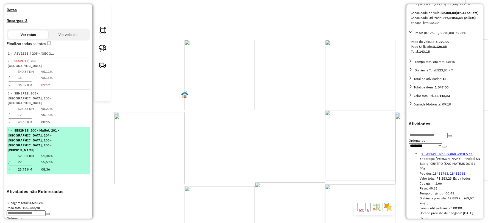
click at [87, 129] on em at bounding box center [87, 129] width 0 height 0
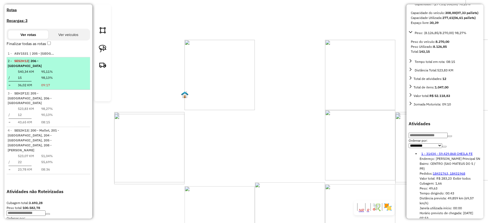
scroll to position [183, 0]
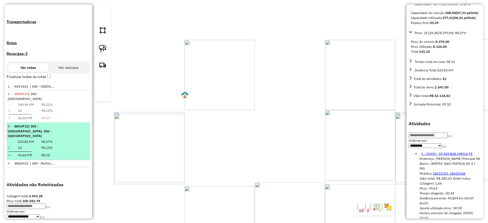
click at [87, 124] on em at bounding box center [87, 124] width 0 height 0
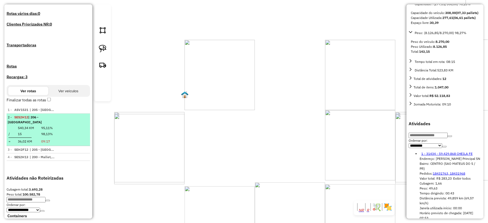
click at [53, 125] on td "95,11%" at bounding box center [47, 127] width 12 height 5
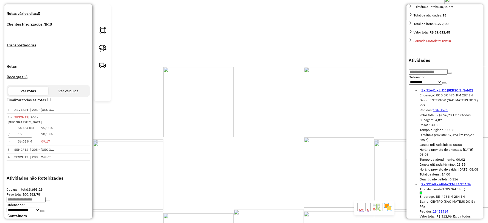
scroll to position [122, 0]
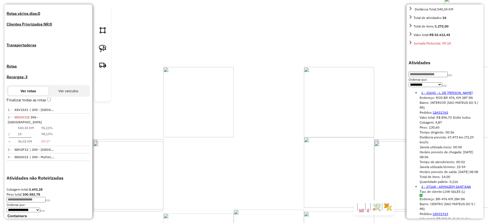
click at [443, 87] on select "**********" at bounding box center [426, 84] width 34 height 5
select select "*********"
click at [409, 87] on select "**********" at bounding box center [426, 84] width 34 height 5
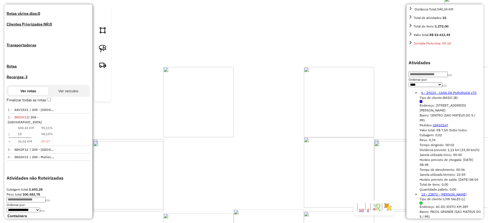
click at [445, 86] on icon "button" at bounding box center [445, 86] width 0 height 0
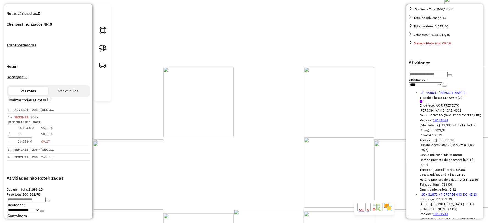
click at [430, 95] on link "8 - 19068 - VANESSA M DE PAULA -" at bounding box center [445, 93] width 46 height 4
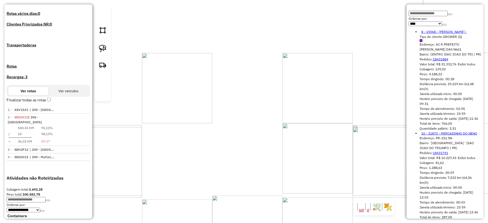
click at [438, 135] on link "10 - 31873 - MERCADINHO DO NENO" at bounding box center [450, 133] width 56 height 4
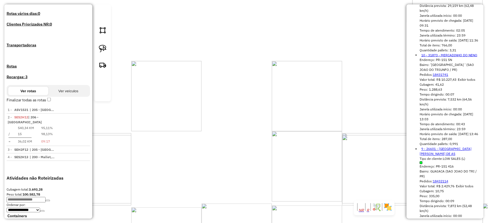
scroll to position [275, 0]
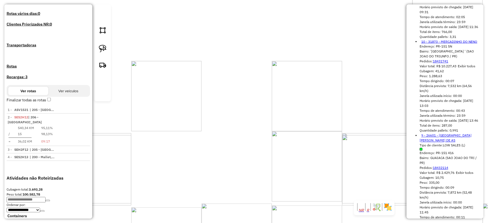
click at [428, 143] on link "9 - 26601 - MAYNA GIORDANA DE AS" at bounding box center [446, 138] width 52 height 9
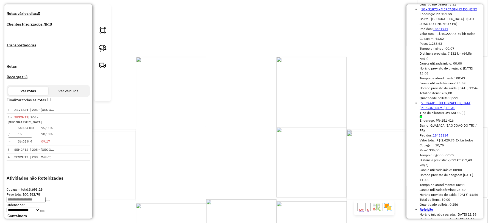
scroll to position [336, 0]
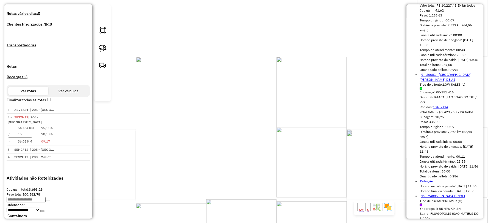
click at [441, 90] on span "LOW SALES (L)" at bounding box center [451, 85] width 62 height 7
click at [440, 82] on link "9 - 26601 - MAYNA GIORDANA DE AS" at bounding box center [446, 77] width 52 height 9
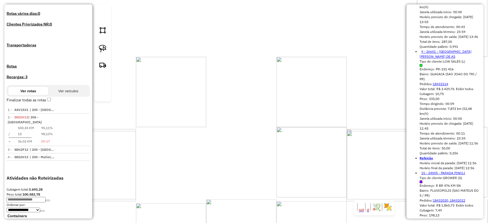
scroll to position [397, 0]
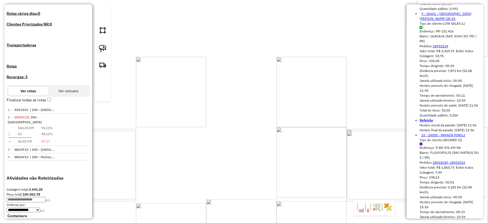
click at [433, 137] on link "15 - 24005 - PARADA PINOLI" at bounding box center [444, 135] width 44 height 4
click at [443, 135] on link "15 - 24005 - PARADA PINOLI" at bounding box center [444, 135] width 44 height 4
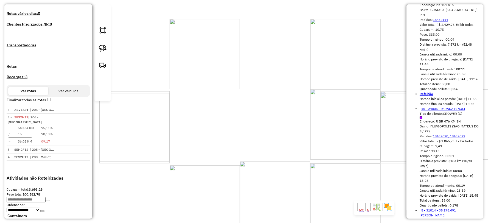
scroll to position [458, 0]
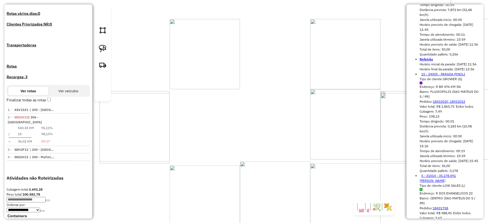
click at [437, 76] on link "15 - 24005 - PARADA PINOLI" at bounding box center [444, 74] width 44 height 4
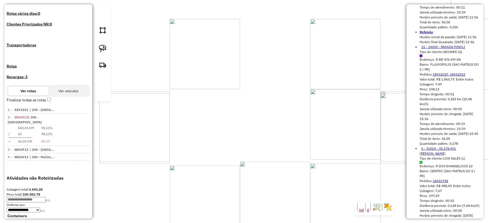
scroll to position [519, 0]
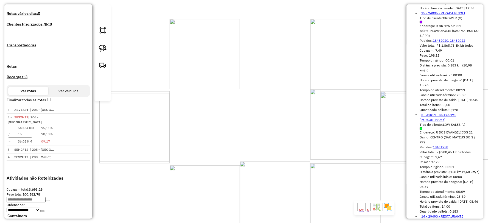
click at [442, 113] on link "5 - 31014 - 35.178.491 FABIO RIC" at bounding box center [438, 117] width 36 height 9
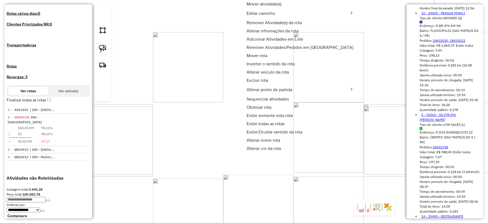
click at [260, 105] on span "Otimizar rota" at bounding box center [259, 107] width 25 height 4
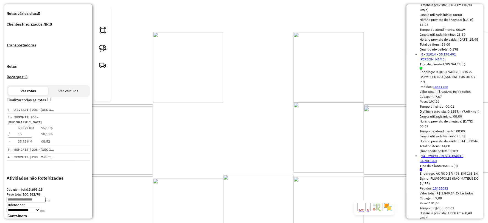
scroll to position [580, 0]
click at [443, 153] on link "14 - 29490 - RESTAURANTE CARROCAO" at bounding box center [442, 157] width 44 height 9
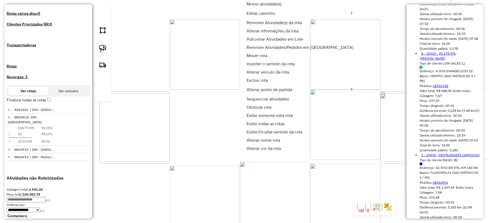
click at [261, 105] on span "Otimizar rota" at bounding box center [259, 107] width 25 height 4
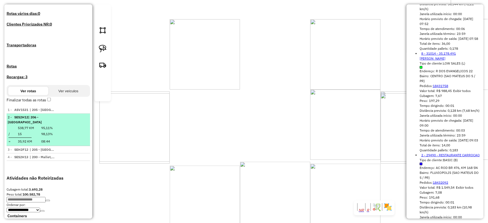
click at [87, 115] on em at bounding box center [87, 115] width 0 height 0
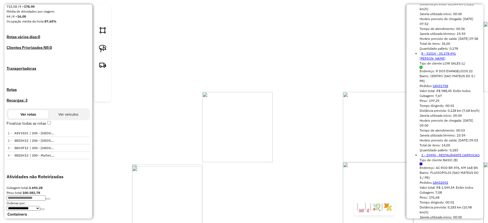
drag, startPoint x: 253, startPoint y: 108, endPoint x: 279, endPoint y: 163, distance: 61.1
click at [279, 163] on div "Janela de atendimento Grade de atendimento Capacidade Transportadoras Veículos …" at bounding box center [244, 111] width 488 height 223
drag, startPoint x: 299, startPoint y: 146, endPoint x: 345, endPoint y: 119, distance: 53.9
click at [345, 119] on div "Janela de atendimento Grade de atendimento Capacidade Transportadoras Veículos …" at bounding box center [244, 111] width 488 height 223
drag, startPoint x: 309, startPoint y: 118, endPoint x: 284, endPoint y: 130, distance: 27.0
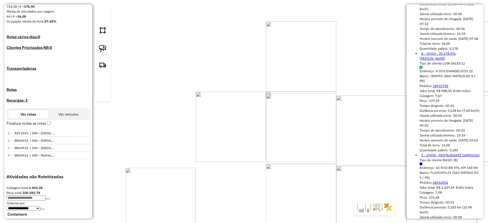
click at [284, 130] on div "Janela de atendimento Grade de atendimento Capacidade Transportadoras Veículos …" at bounding box center [244, 111] width 488 height 223
drag, startPoint x: 289, startPoint y: 127, endPoint x: 260, endPoint y: 107, distance: 34.8
drag, startPoint x: 301, startPoint y: 146, endPoint x: 284, endPoint y: 146, distance: 17.0
click at [297, 150] on div "Janela de atendimento Grade de atendimento Capacidade Transportadoras Veículos …" at bounding box center [244, 111] width 488 height 223
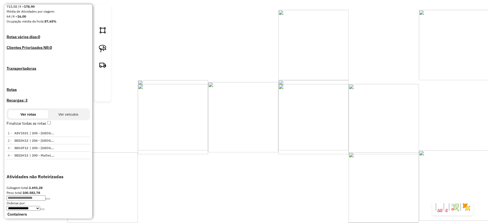
drag, startPoint x: 314, startPoint y: 157, endPoint x: 301, endPoint y: 155, distance: 13.1
click at [308, 158] on div "Janela de atendimento Grade de atendimento Capacidade Transportadoras Veículos …" at bounding box center [244, 111] width 488 height 223
drag, startPoint x: 322, startPoint y: 165, endPoint x: 174, endPoint y: 196, distance: 151.0
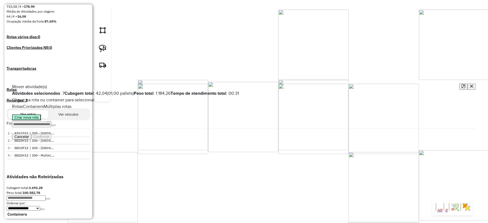
click at [41, 120] on button "Criar nova rota" at bounding box center [26, 118] width 29 height 6
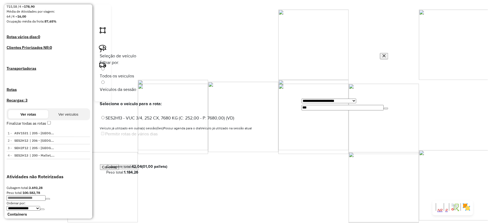
scroll to position [3, 1]
drag, startPoint x: 325, startPoint y: 78, endPoint x: 269, endPoint y: 83, distance: 56.3
click at [302, 97] on div "**********" at bounding box center [345, 103] width 87 height 13
type input "***"
click at [114, 116] on label "SES2H16 - VUC 3/4, 252 CX, 7680 KG (C: 252,00 - P: 7680,00) (VD)" at bounding box center [167, 118] width 135 height 5
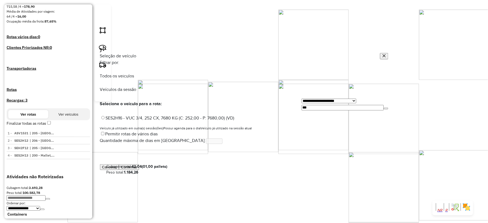
click at [140, 170] on button "Confirmar" at bounding box center [129, 167] width 21 height 6
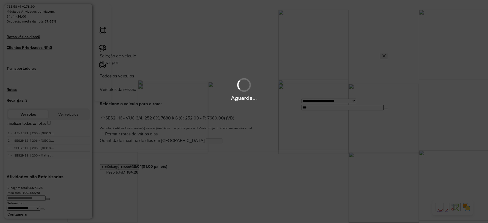
scroll to position [174, 0]
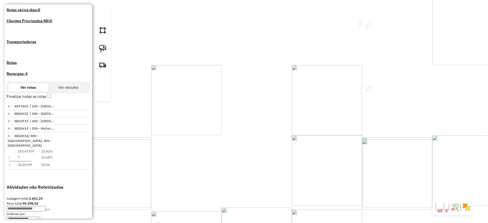
select select "*********"
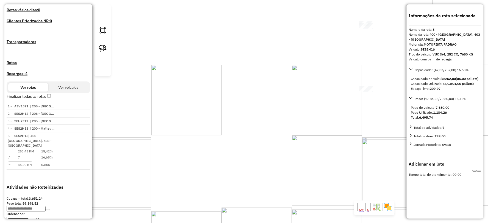
drag, startPoint x: 301, startPoint y: 112, endPoint x: 267, endPoint y: 94, distance: 38.7
drag, startPoint x: 319, startPoint y: 105, endPoint x: 262, endPoint y: 112, distance: 57.9
click at [479, 170] on button at bounding box center [479, 171] width 4 height 2
select select "*********"
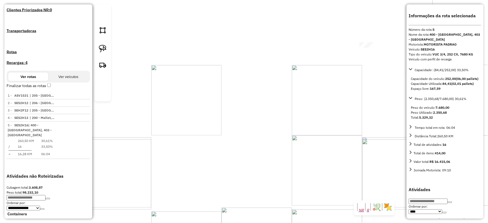
scroll to position [167, 0]
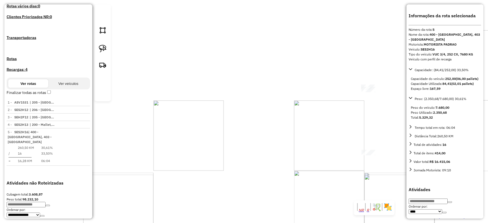
drag, startPoint x: 346, startPoint y: 69, endPoint x: 346, endPoint y: 123, distance: 53.6
click at [346, 122] on div "Janela de atendimento Grade de atendimento Capacidade Transportadoras Veículos …" at bounding box center [244, 111] width 488 height 223
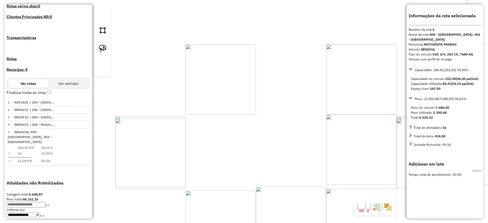
drag, startPoint x: 346, startPoint y: 120, endPoint x: 290, endPoint y: 97, distance: 60.1
drag, startPoint x: 283, startPoint y: 95, endPoint x: 244, endPoint y: 72, distance: 45.9
click at [477, 170] on button at bounding box center [479, 171] width 4 height 2
select select "*********"
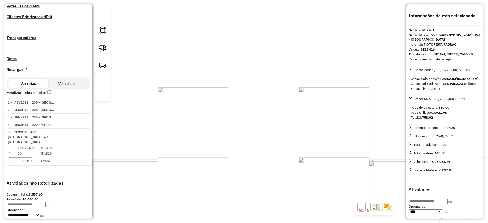
drag, startPoint x: 255, startPoint y: 117, endPoint x: 229, endPoint y: 160, distance: 50.3
click at [229, 160] on div "Janela de atendimento Grade de atendimento Capacidade Transportadoras Veículos …" at bounding box center [244, 111] width 488 height 223
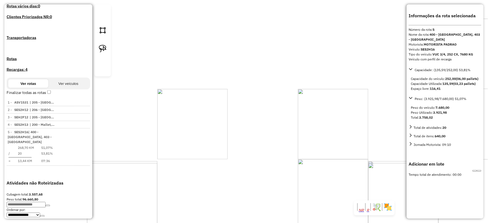
drag, startPoint x: 293, startPoint y: 125, endPoint x: 250, endPoint y: 132, distance: 43.1
select select "*********"
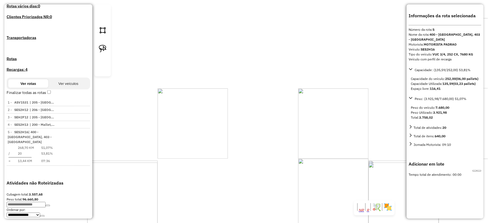
drag, startPoint x: 298, startPoint y: 123, endPoint x: 252, endPoint y: 125, distance: 45.9
click at [478, 170] on button at bounding box center [479, 171] width 4 height 2
select select "*********"
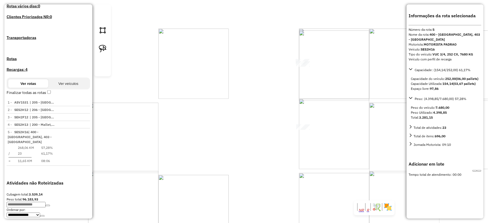
drag, startPoint x: 216, startPoint y: 77, endPoint x: 169, endPoint y: 71, distance: 47.7
click at [479, 171] on icon at bounding box center [479, 171] width 0 height 0
select select "*********"
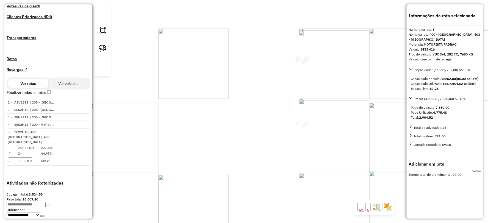
drag, startPoint x: 228, startPoint y: 130, endPoint x: 195, endPoint y: 124, distance: 33.3
click at [479, 171] on button at bounding box center [479, 171] width 4 height 2
select select "*********"
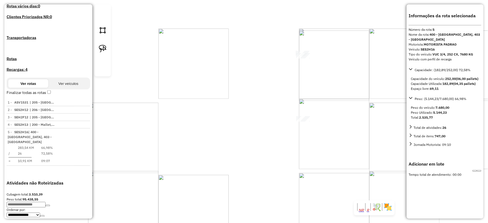
drag, startPoint x: 308, startPoint y: 165, endPoint x: 240, endPoint y: 184, distance: 70.4
click at [479, 171] on icon at bounding box center [479, 171] width 0 height 0
select select "*********"
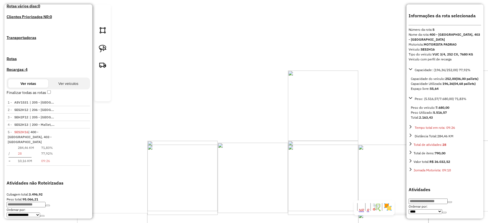
drag, startPoint x: 276, startPoint y: 183, endPoint x: 311, endPoint y: 120, distance: 71.9
click at [311, 121] on div "Janela de atendimento Grade de atendimento Capacidade Transportadoras Veículos …" at bounding box center [244, 111] width 488 height 223
drag, startPoint x: 309, startPoint y: 137, endPoint x: 293, endPoint y: 154, distance: 23.3
click at [293, 154] on div "Janela de atendimento Grade de atendimento Capacidade Transportadoras Veículos …" at bounding box center [244, 111] width 488 height 223
drag, startPoint x: 273, startPoint y: 156, endPoint x: 210, endPoint y: 175, distance: 65.7
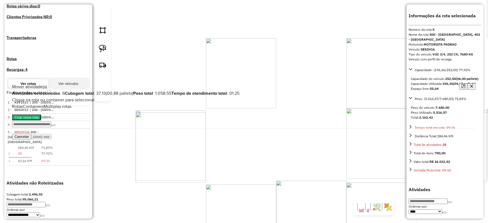
click at [44, 107] on span "Containers" at bounding box center [33, 106] width 21 height 4
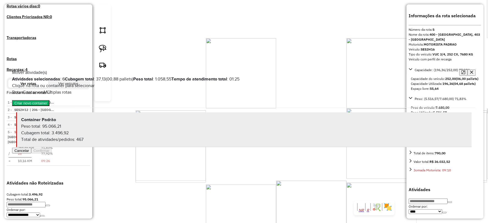
click at [55, 130] on div "Peso total: 95.066,21" at bounding box center [244, 126] width 446 height 7
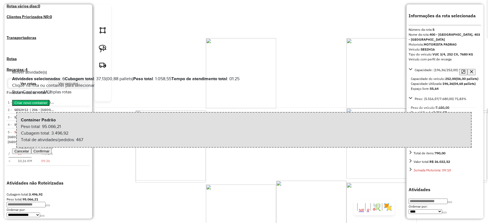
click at [52, 154] on button "Confirmar" at bounding box center [41, 151] width 21 height 6
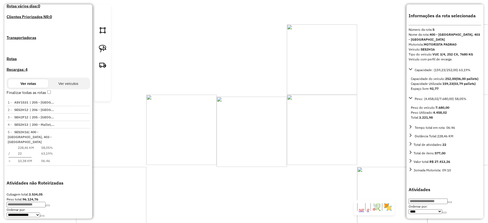
drag, startPoint x: 278, startPoint y: 118, endPoint x: 313, endPoint y: 182, distance: 73.2
click at [313, 183] on div "Janela de atendimento Grade de atendimento Capacidade Transportadoras Veículos …" at bounding box center [244, 111] width 488 height 223
drag, startPoint x: 299, startPoint y: 122, endPoint x: 259, endPoint y: 118, distance: 39.5
drag, startPoint x: 282, startPoint y: 70, endPoint x: 292, endPoint y: 87, distance: 19.2
drag, startPoint x: 261, startPoint y: 111, endPoint x: 202, endPoint y: 70, distance: 72.6
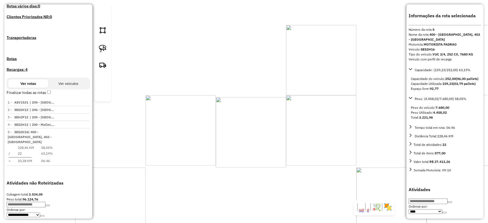
drag, startPoint x: 289, startPoint y: 124, endPoint x: 246, endPoint y: 131, distance: 43.9
click at [246, 131] on div "Janela de atendimento Grade de atendimento Capacidade Transportadoras Veículos …" at bounding box center [244, 111] width 488 height 223
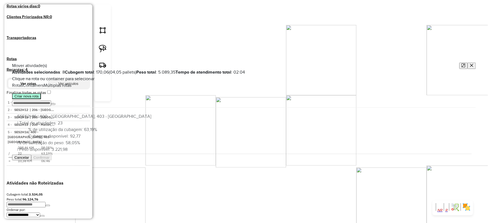
click at [41, 99] on button "Criar nova rota" at bounding box center [26, 96] width 29 height 6
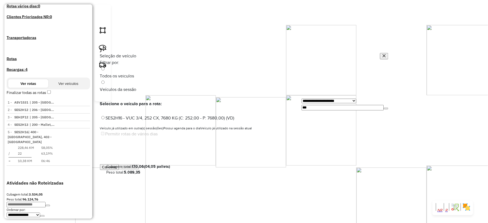
scroll to position [3, 1]
drag, startPoint x: 309, startPoint y: 84, endPoint x: 277, endPoint y: 86, distance: 32.2
click at [302, 97] on div "**********" at bounding box center [345, 103] width 87 height 13
type input "***"
click at [140, 170] on button "Confirmar" at bounding box center [129, 167] width 21 height 6
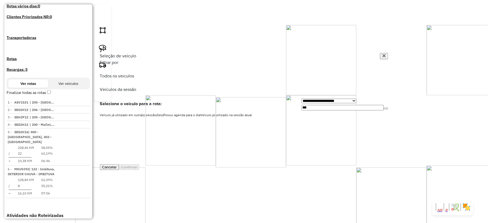
scroll to position [197, 0]
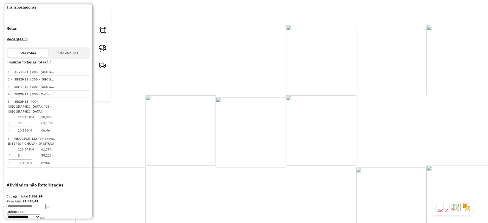
drag, startPoint x: 308, startPoint y: 91, endPoint x: 306, endPoint y: 93, distance: 3.1
select select "*********"
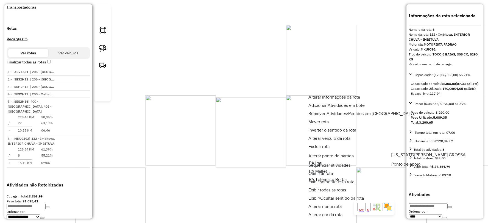
click at [323, 165] on span "PA Irati" at bounding box center [316, 163] width 14 height 4
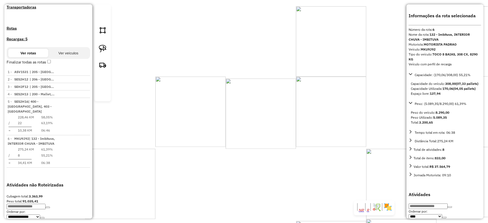
drag, startPoint x: 289, startPoint y: 186, endPoint x: 295, endPoint y: 163, distance: 23.8
click at [299, 166] on div "Janela de atendimento Grade de atendimento Capacidade Transportadoras Veículos …" at bounding box center [244, 111] width 488 height 223
drag, startPoint x: 320, startPoint y: 162, endPoint x: 332, endPoint y: 125, distance: 39.1
click at [332, 125] on div "Janela de atendimento Grade de atendimento Capacidade Transportadoras Veículos …" at bounding box center [244, 111] width 488 height 223
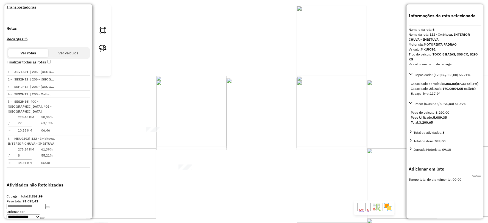
drag, startPoint x: 307, startPoint y: 146, endPoint x: 264, endPoint y: 177, distance: 52.9
click at [479, 176] on icon at bounding box center [479, 176] width 0 height 0
select select "*********"
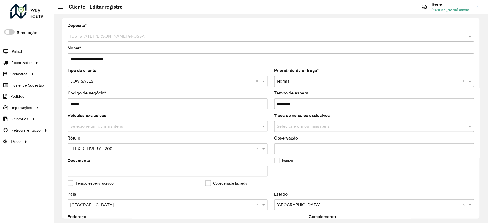
drag, startPoint x: 285, startPoint y: 104, endPoint x: 323, endPoint y: 103, distance: 37.4
click at [323, 103] on input "Tempo de espera" at bounding box center [374, 103] width 200 height 11
type input "********"
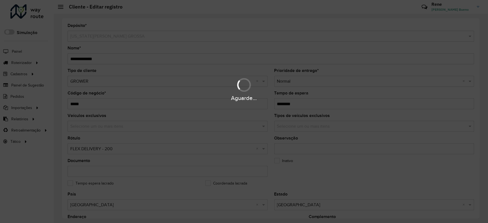
drag, startPoint x: 282, startPoint y: 101, endPoint x: 322, endPoint y: 101, distance: 39.8
click at [322, 101] on div "Aguarde..." at bounding box center [244, 98] width 488 height 9
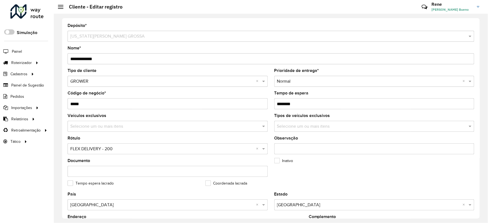
drag, startPoint x: 282, startPoint y: 102, endPoint x: 311, endPoint y: 102, distance: 28.9
click at [311, 102] on input "Tempo de espera" at bounding box center [374, 103] width 200 height 11
type input "********"
drag, startPoint x: 285, startPoint y: 103, endPoint x: 319, endPoint y: 102, distance: 33.5
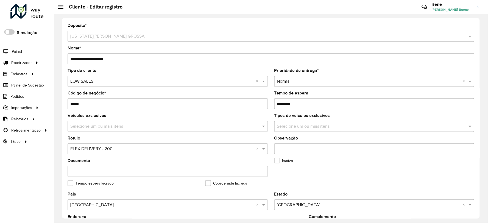
click at [319, 102] on input "Tempo de espera" at bounding box center [374, 103] width 200 height 11
type input "********"
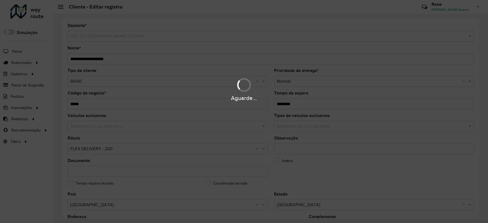
drag, startPoint x: 286, startPoint y: 104, endPoint x: 347, endPoint y: 103, distance: 60.7
click at [347, 103] on div "Aguarde..." at bounding box center [244, 111] width 488 height 223
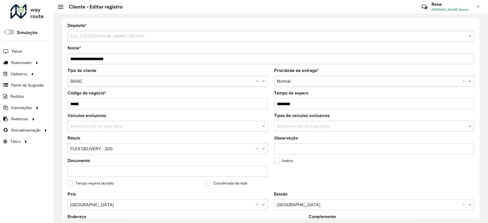
drag, startPoint x: 286, startPoint y: 102, endPoint x: 351, endPoint y: 99, distance: 64.6
click at [351, 99] on input "Tempo de espera" at bounding box center [374, 103] width 200 height 11
type input "********"
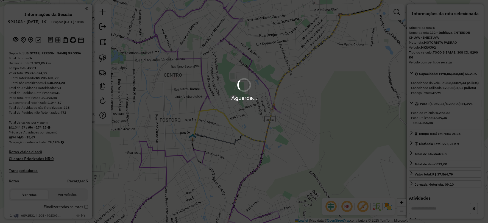
select select "*********"
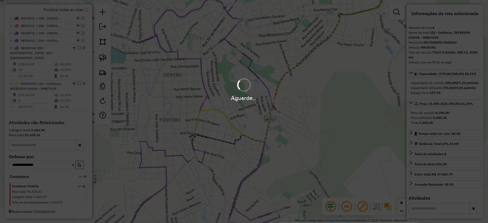
scroll to position [204, 0]
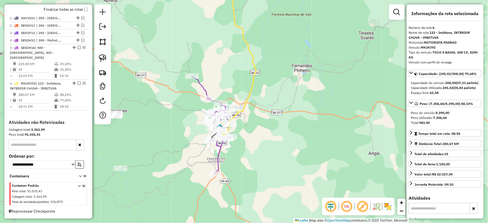
click at [217, 159] on icon at bounding box center [211, 125] width 38 height 98
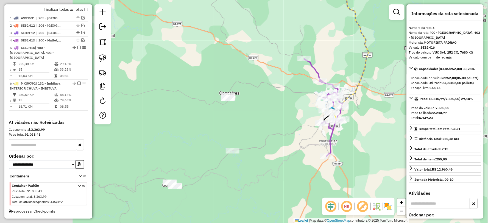
drag, startPoint x: 248, startPoint y: 171, endPoint x: 360, endPoint y: 153, distance: 113.7
click at [360, 153] on div "Janela de atendimento Grade de atendimento Capacidade Transportadoras Veículos …" at bounding box center [244, 111] width 488 height 223
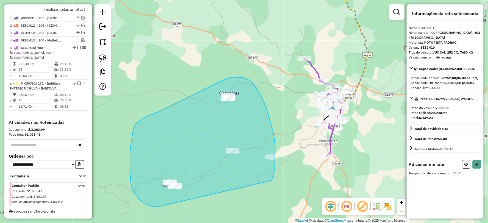
drag, startPoint x: 274, startPoint y: 133, endPoint x: 177, endPoint y: 207, distance: 121.5
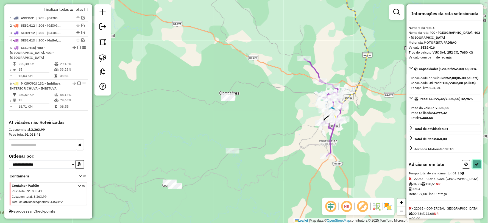
click at [474, 165] on button at bounding box center [477, 164] width 9 height 9
select select "*********"
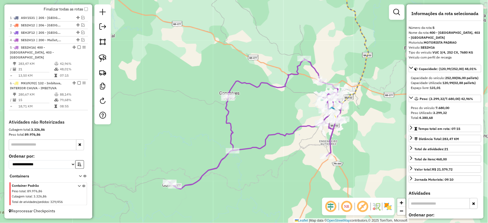
scroll to position [197, 0]
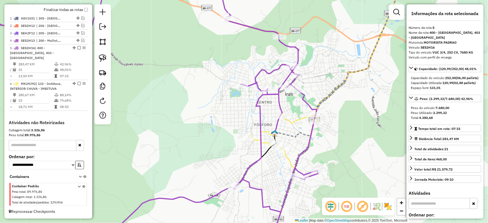
click at [296, 120] on icon at bounding box center [325, 73] width 155 height 190
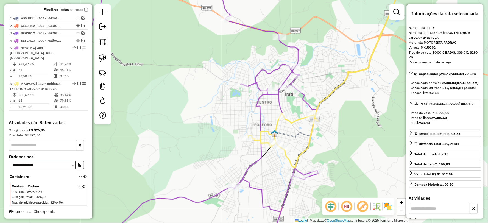
click at [253, 84] on icon at bounding box center [134, 112] width 367 height 268
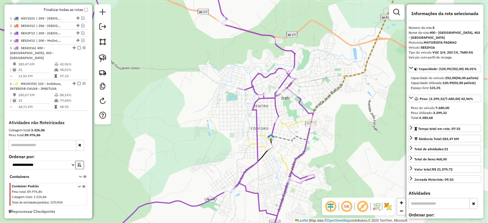
click at [293, 122] on icon at bounding box center [323, 75] width 156 height 194
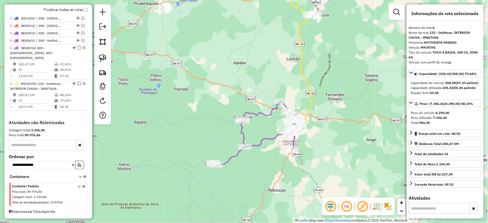
drag, startPoint x: 328, startPoint y: 123, endPoint x: 327, endPoint y: 131, distance: 8.5
click at [327, 131] on div "Janela de atendimento Grade de atendimento Capacidade Transportadoras Veículos …" at bounding box center [244, 111] width 488 height 223
click at [394, 11] on em at bounding box center [397, 12] width 7 height 7
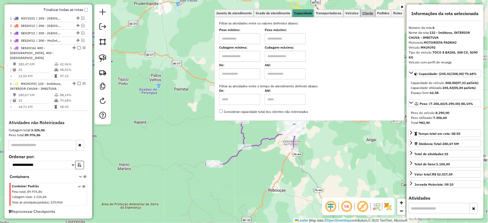
click at [369, 15] on span "Cliente" at bounding box center [368, 13] width 11 height 3
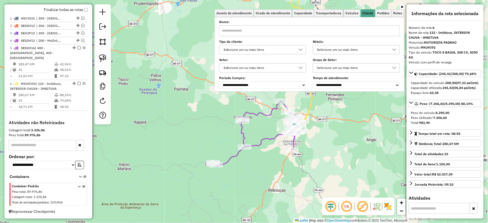
click at [374, 52] on div "Selecione um ou mais itens" at bounding box center [352, 49] width 74 height 9
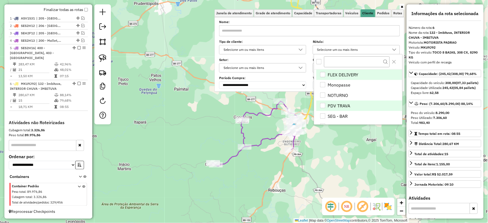
click at [352, 107] on li "PDV TRAVA" at bounding box center [359, 106] width 86 height 10
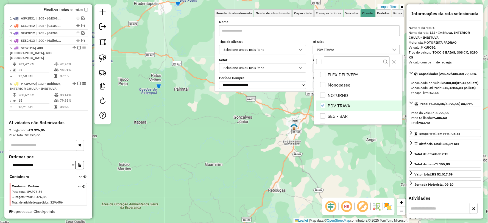
click at [286, 180] on div "Limpar filtros Janela de atendimento Grade de atendimento Capacidade Transporta…" at bounding box center [244, 111] width 488 height 223
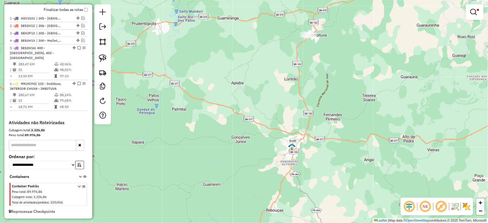
drag, startPoint x: 322, startPoint y: 120, endPoint x: 310, endPoint y: 107, distance: 17.7
click at [310, 107] on div "Limpar filtros Janela de atendimento Grade de atendimento Capacidade Transporta…" at bounding box center [244, 111] width 488 height 223
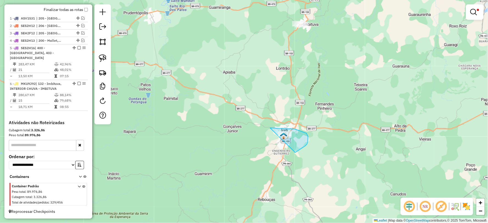
drag, startPoint x: 295, startPoint y: 152, endPoint x: 262, endPoint y: 158, distance: 33.0
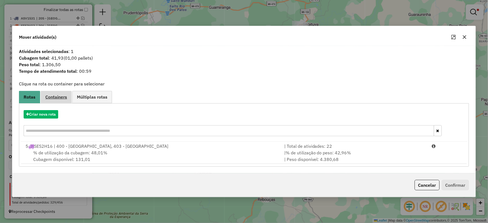
click at [67, 99] on span "Containers" at bounding box center [56, 97] width 22 height 4
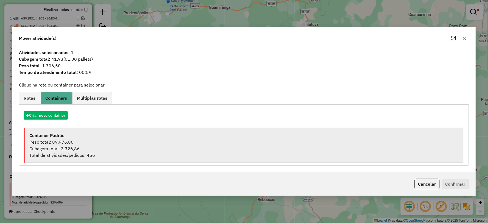
click at [74, 142] on div "Peso total: 89.976,86" at bounding box center [244, 142] width 430 height 7
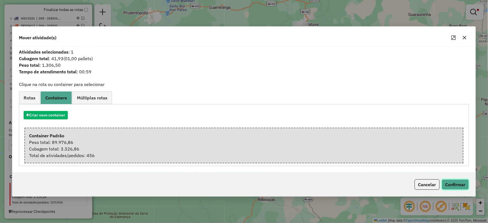
click at [454, 184] on button "Confirmar" at bounding box center [455, 184] width 27 height 10
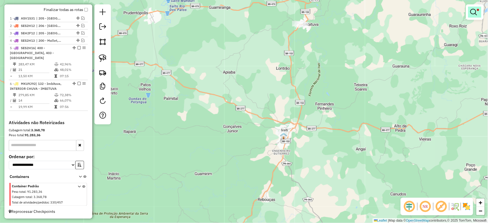
click at [469, 10] on link at bounding box center [474, 12] width 13 height 11
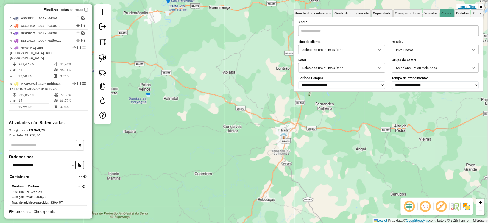
click at [475, 6] on link "Limpar filtros" at bounding box center [467, 7] width 21 height 6
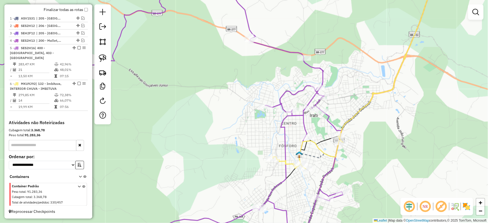
click at [332, 124] on icon at bounding box center [147, 112] width 392 height 268
select select "*********"
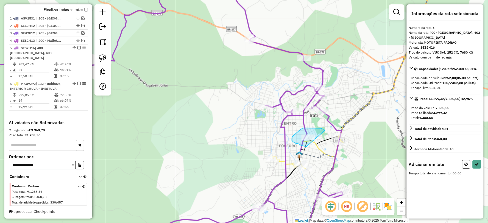
drag, startPoint x: 321, startPoint y: 128, endPoint x: 318, endPoint y: 144, distance: 16.4
click at [480, 164] on button at bounding box center [477, 164] width 9 height 9
select select "*********"
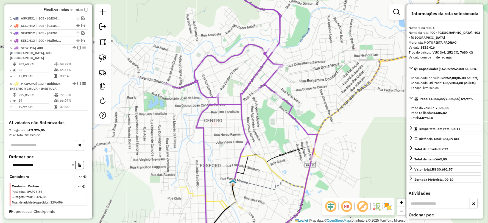
click at [315, 152] on icon at bounding box center [241, 112] width 153 height 268
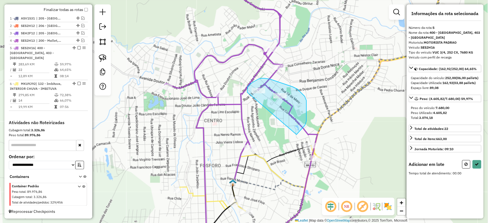
drag, startPoint x: 297, startPoint y: 135, endPoint x: 248, endPoint y: 93, distance: 64.1
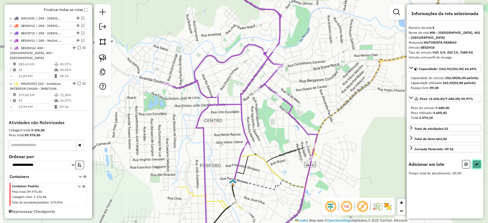
click at [478, 161] on button at bounding box center [477, 164] width 9 height 9
click at [479, 166] on icon at bounding box center [477, 164] width 4 height 4
click at [477, 163] on icon at bounding box center [477, 164] width 4 height 4
select select "*********"
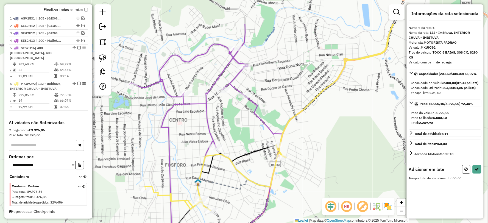
drag, startPoint x: 283, startPoint y: 104, endPoint x: 323, endPoint y: 149, distance: 60.1
click at [322, 151] on div "Janela de atendimento Grade de atendimento Capacidade Transportadoras Veículos …" at bounding box center [244, 111] width 488 height 223
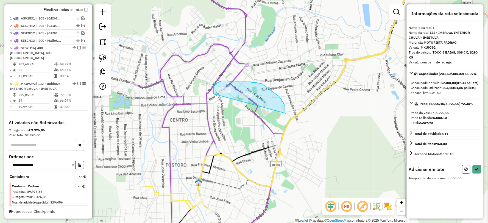
drag, startPoint x: 286, startPoint y: 113, endPoint x: 226, endPoint y: 107, distance: 60.2
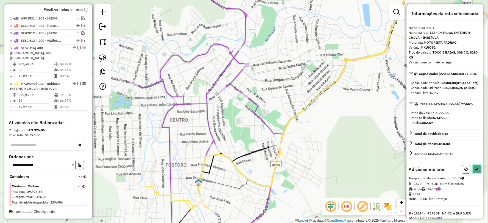
click at [477, 171] on icon at bounding box center [477, 169] width 4 height 4
select select "*********"
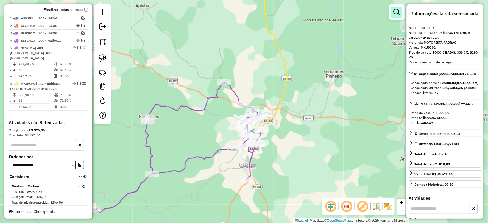
click at [401, 8] on link at bounding box center [396, 12] width 11 height 11
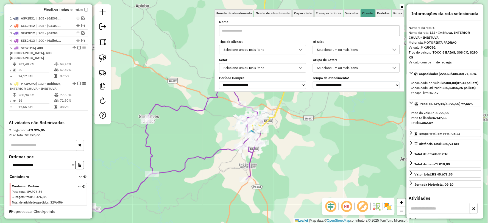
click at [382, 49] on div "Selecione um ou mais itens" at bounding box center [352, 49] width 74 height 9
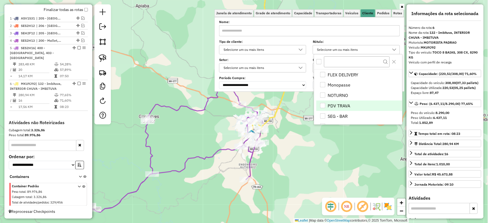
click at [344, 107] on li "PDV TRAVA" at bounding box center [359, 106] width 86 height 10
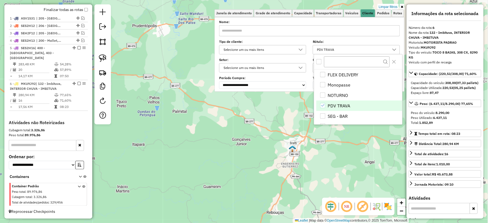
click at [323, 105] on icon "PDV TRAVA" at bounding box center [323, 106] width 4 height 4
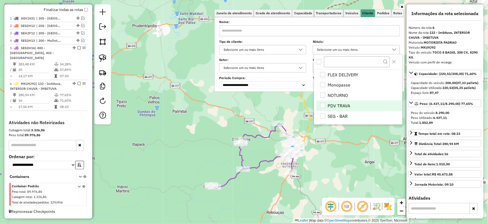
click at [180, 100] on div "Janela de atendimento Grade de atendimento Capacidade Transportadoras Veículos …" at bounding box center [244, 111] width 488 height 223
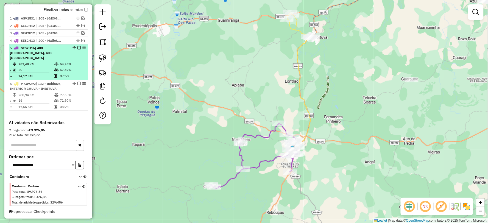
click at [79, 49] on em at bounding box center [78, 47] width 3 height 3
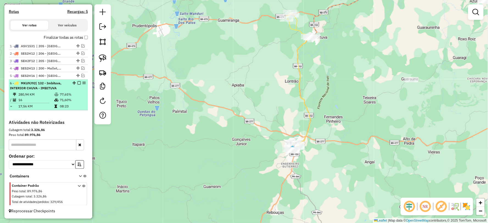
click at [77, 82] on em at bounding box center [78, 82] width 3 height 3
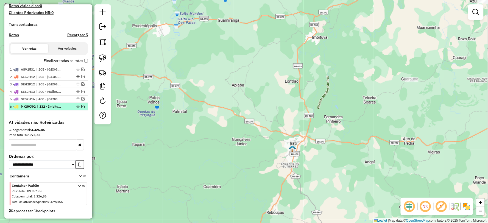
scroll to position [151, 0]
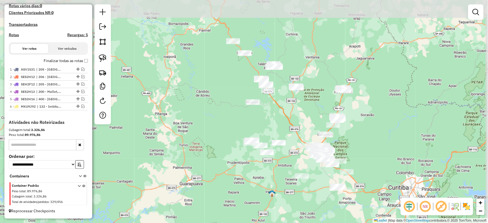
drag, startPoint x: 270, startPoint y: 131, endPoint x: 267, endPoint y: 172, distance: 41.6
click at [267, 172] on div "Janela de atendimento Grade de atendimento Capacidade Transportadoras Veículos …" at bounding box center [244, 111] width 488 height 223
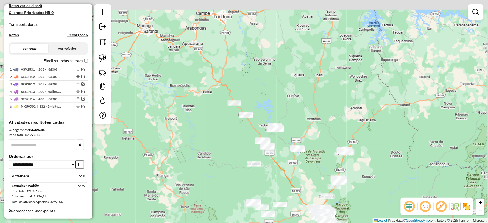
drag, startPoint x: 263, startPoint y: 124, endPoint x: 266, endPoint y: 191, distance: 67.1
click at [266, 191] on div "Janela de atendimento Grade de atendimento Capacidade Transportadoras Veículos …" at bounding box center [244, 111] width 488 height 223
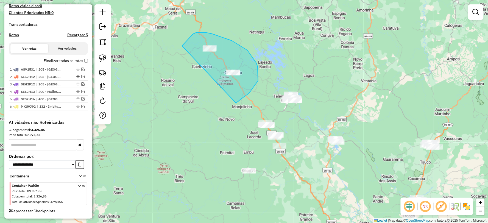
drag, startPoint x: 258, startPoint y: 81, endPoint x: 164, endPoint y: 68, distance: 94.8
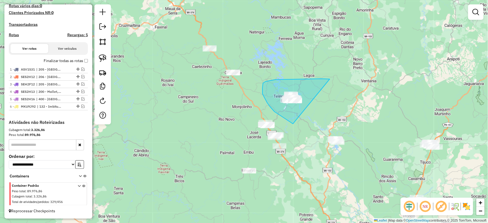
drag, startPoint x: 330, startPoint y: 79, endPoint x: 324, endPoint y: 118, distance: 39.6
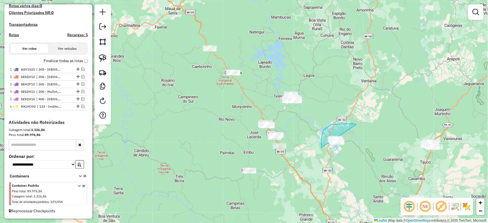
drag, startPoint x: 356, startPoint y: 125, endPoint x: 371, endPoint y: 157, distance: 35.6
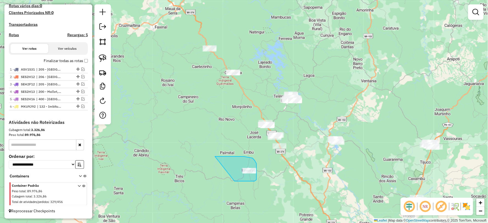
drag, startPoint x: 235, startPoint y: 181, endPoint x: 201, endPoint y: 162, distance: 39.0
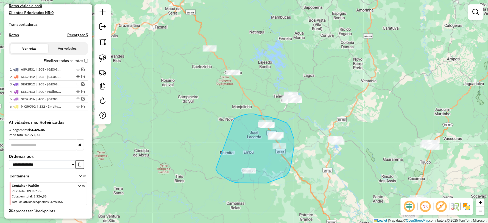
drag, startPoint x: 223, startPoint y: 177, endPoint x: 226, endPoint y: 124, distance: 53.3
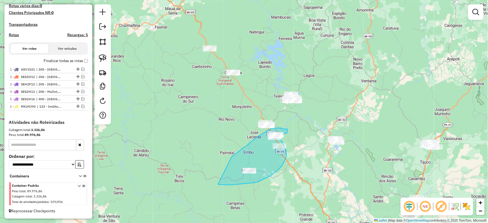
drag, startPoint x: 218, startPoint y: 185, endPoint x: 232, endPoint y: 157, distance: 30.3
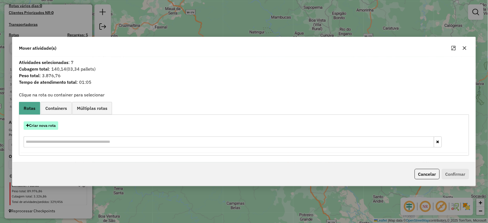
click at [52, 124] on button "Criar nova rota" at bounding box center [41, 125] width 35 height 9
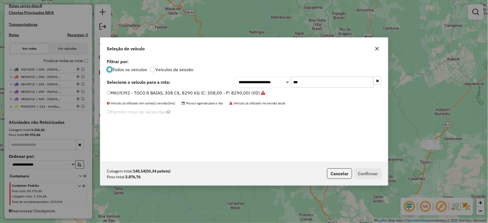
scroll to position [3, 1]
drag, startPoint x: 325, startPoint y: 77, endPoint x: 270, endPoint y: 82, distance: 55.2
click at [270, 82] on div "**********" at bounding box center [308, 82] width 146 height 11
type input "***"
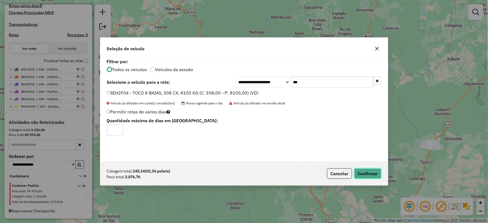
click at [372, 174] on button "Confirmar" at bounding box center [367, 173] width 27 height 10
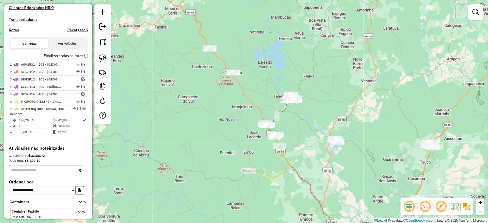
scroll to position [182, 0]
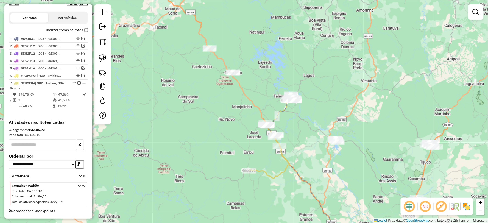
select select "*********"
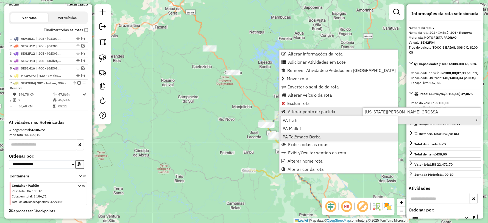
click at [304, 135] on span "PA Telêmaco Borba" at bounding box center [302, 137] width 38 height 4
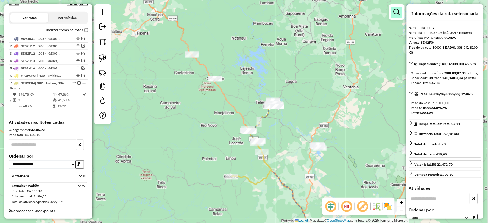
click at [399, 14] on em at bounding box center [397, 12] width 7 height 7
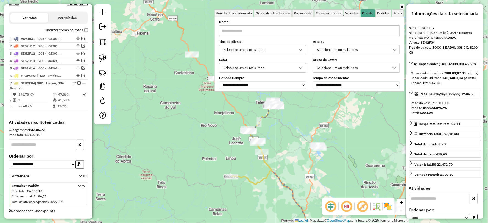
click at [378, 50] on div "Selecione um ou mais itens" at bounding box center [352, 49] width 74 height 9
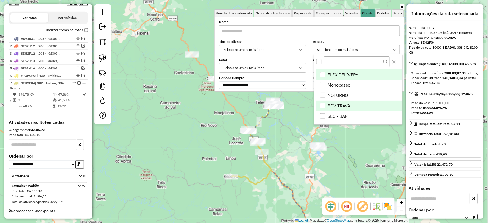
click at [338, 105] on li "PDV TRAVA" at bounding box center [359, 106] width 86 height 10
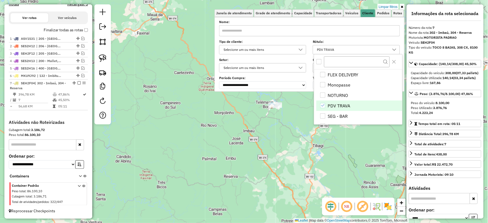
click at [188, 149] on div "Limpar filtros Janela de atendimento Grade de atendimento Capacidade Transporta…" at bounding box center [244, 111] width 488 height 223
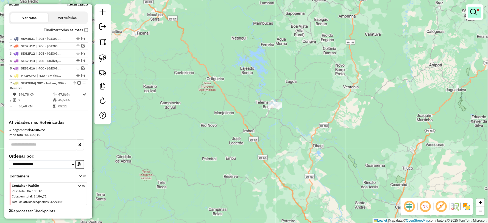
click at [479, 15] on link at bounding box center [474, 12] width 13 height 11
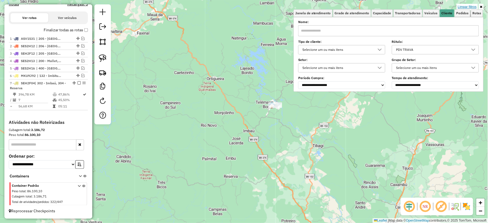
click at [469, 7] on link "Limpar filtros" at bounding box center [467, 7] width 21 height 6
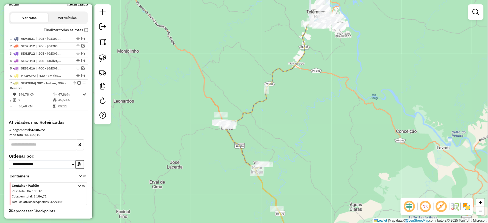
click at [270, 195] on icon at bounding box center [270, 204] width 31 height 81
select select "*********"
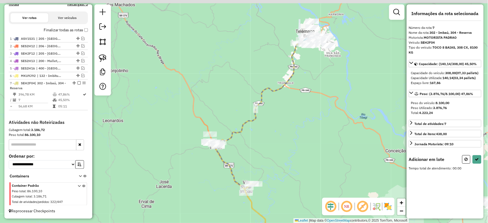
drag, startPoint x: 305, startPoint y: 105, endPoint x: 242, endPoint y: 206, distance: 119.7
click at [242, 206] on div "Janela de atendimento Grade de atendimento Capacidade Transportadoras Veículos …" at bounding box center [244, 111] width 488 height 223
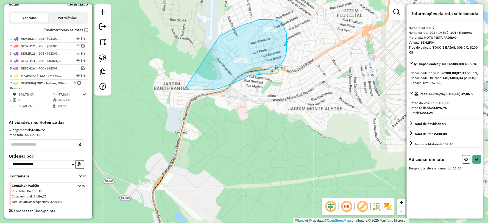
drag, startPoint x: 184, startPoint y: 90, endPoint x: 154, endPoint y: 93, distance: 30.3
click at [154, 93] on div "Janela de atendimento Grade de atendimento Capacidade Transportadoras Veículos …" at bounding box center [244, 111] width 488 height 223
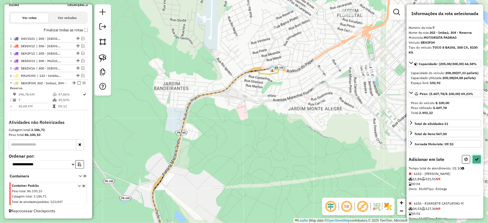
click at [473, 164] on button at bounding box center [477, 159] width 9 height 9
select select "*********"
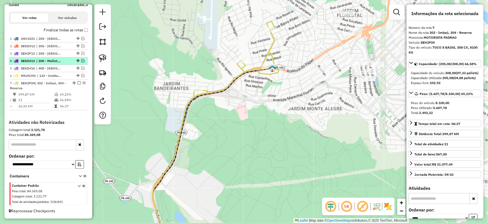
click at [78, 82] on em at bounding box center [78, 82] width 3 height 3
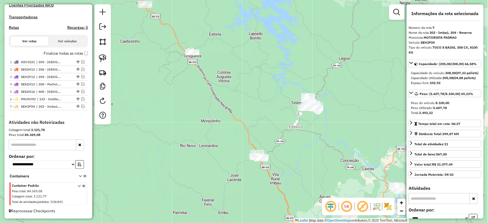
drag, startPoint x: 264, startPoint y: 152, endPoint x: 292, endPoint y: 139, distance: 30.9
click at [292, 139] on div "Janela de atendimento Grade de atendimento Capacidade Transportadoras Veículos …" at bounding box center [244, 111] width 488 height 223
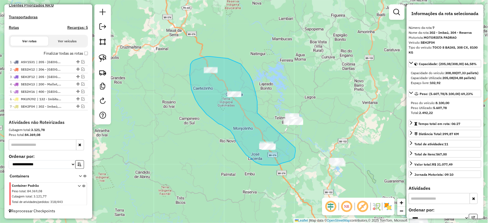
drag, startPoint x: 257, startPoint y: 107, endPoint x: 295, endPoint y: 147, distance: 54.8
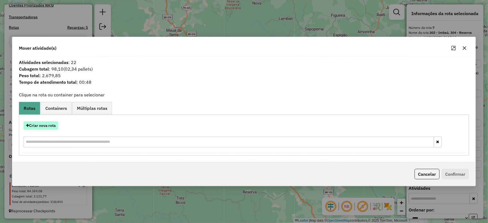
click at [41, 127] on button "Criar nova rota" at bounding box center [41, 125] width 35 height 9
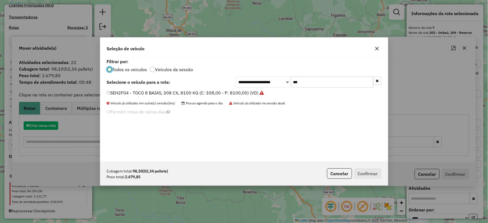
scroll to position [3, 1]
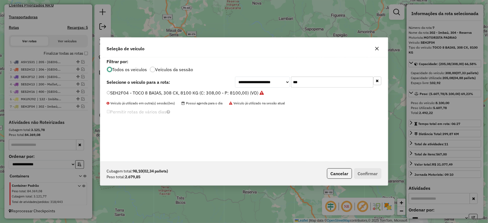
drag, startPoint x: 306, startPoint y: 84, endPoint x: 257, endPoint y: 84, distance: 48.6
click at [257, 84] on div "**********" at bounding box center [308, 82] width 146 height 11
type input "***"
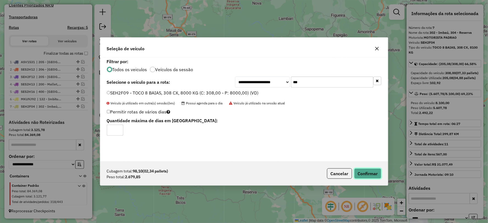
click at [372, 180] on div "Cubagem total: 98,10 (02,34 pallets) Peso total: 2.679,85 Cancelar Confirmar" at bounding box center [244, 174] width 288 height 24
click at [370, 173] on button "Confirmar" at bounding box center [367, 173] width 27 height 10
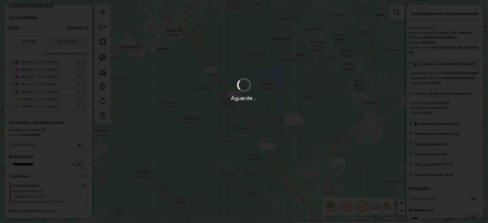
scroll to position [189, 0]
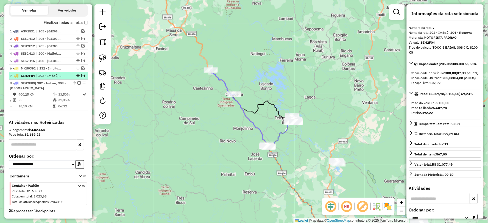
click at [82, 74] on em at bounding box center [82, 75] width 3 height 3
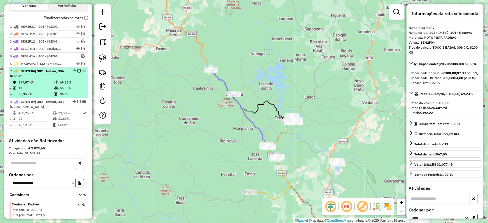
scroll to position [212, 0]
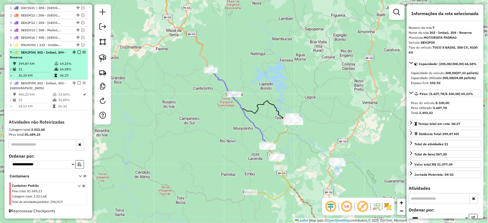
click at [71, 66] on td "66,58%" at bounding box center [73, 68] width 26 height 5
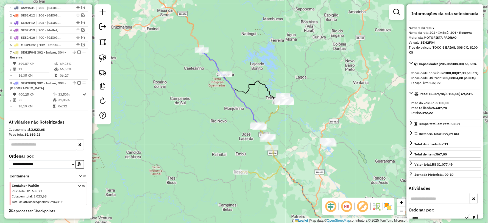
drag, startPoint x: 229, startPoint y: 54, endPoint x: 292, endPoint y: 125, distance: 95.0
click at [292, 125] on div "Janela de atendimento Grade de atendimento Capacidade Transportadoras Veículos …" at bounding box center [244, 111] width 488 height 223
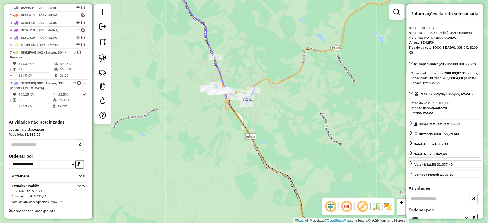
click at [245, 126] on icon at bounding box center [312, 112] width 173 height 268
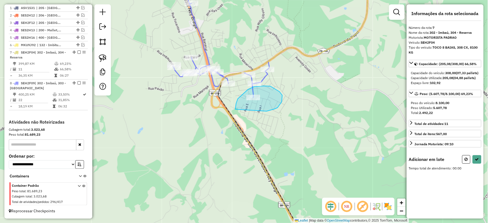
drag, startPoint x: 267, startPoint y: 111, endPoint x: 239, endPoint y: 121, distance: 29.1
click at [238, 120] on div "Janela de atendimento Grade de atendimento Capacidade Transportadoras Veículos …" at bounding box center [244, 111] width 488 height 223
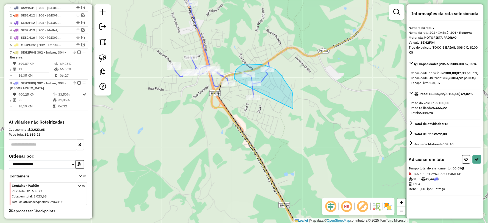
drag, startPoint x: 293, startPoint y: 109, endPoint x: 242, endPoint y: 84, distance: 57.0
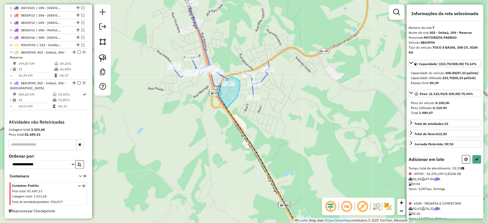
drag, startPoint x: 230, startPoint y: 105, endPoint x: 215, endPoint y: 98, distance: 16.6
click at [478, 164] on button at bounding box center [477, 159] width 9 height 9
select select "*********"
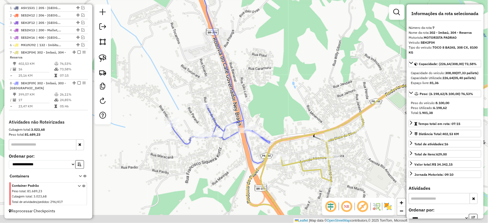
drag, startPoint x: 268, startPoint y: 180, endPoint x: 244, endPoint y: 146, distance: 41.8
click at [245, 146] on icon at bounding box center [376, 120] width 263 height 88
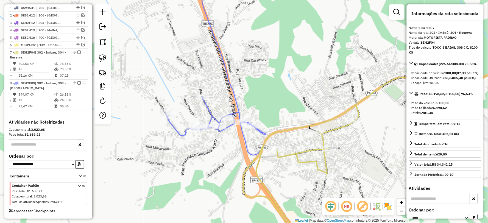
click at [291, 157] on icon at bounding box center [390, 145] width 294 height 201
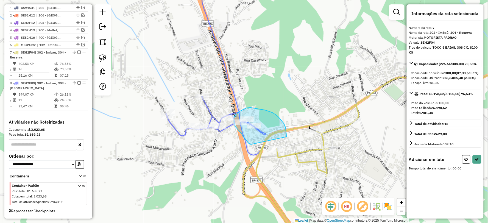
drag, startPoint x: 284, startPoint y: 124, endPoint x: 251, endPoint y: 145, distance: 39.2
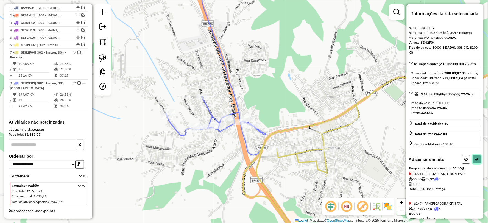
click at [478, 164] on button at bounding box center [477, 159] width 9 height 9
select select "*********"
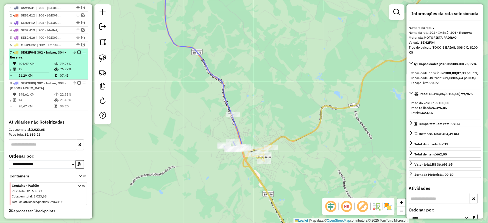
click at [77, 52] on em at bounding box center [78, 52] width 3 height 3
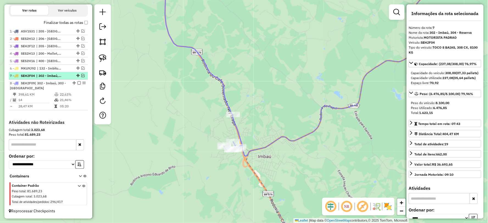
click at [81, 74] on em at bounding box center [82, 75] width 3 height 3
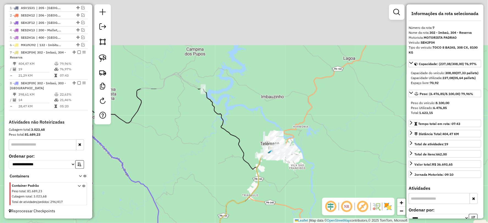
drag, startPoint x: 279, startPoint y: 158, endPoint x: 270, endPoint y: 210, distance: 52.9
click at [270, 210] on div "Janela de atendimento Grade de atendimento Capacidade Transportadoras Veículos …" at bounding box center [244, 111] width 488 height 223
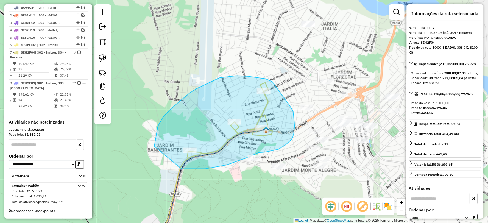
drag, startPoint x: 182, startPoint y: 169, endPoint x: 158, endPoint y: 176, distance: 24.4
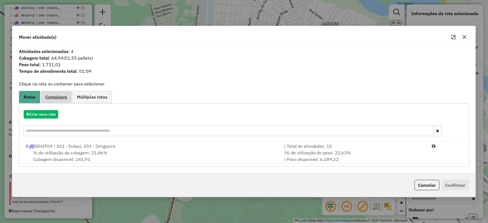
click at [56, 100] on link "Containers" at bounding box center [56, 97] width 31 height 12
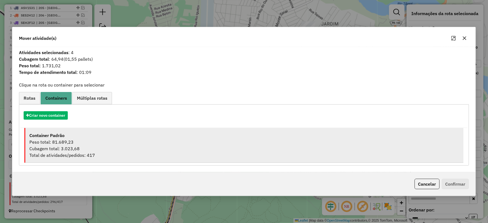
click at [67, 132] on div "Container Padrão" at bounding box center [244, 135] width 430 height 7
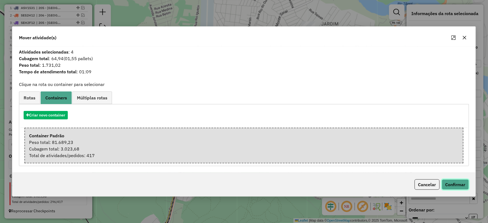
click at [457, 182] on button "Confirmar" at bounding box center [455, 184] width 27 height 10
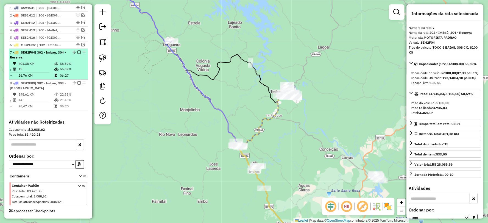
click at [54, 59] on div "7 - SEH2F04 | 302 - Imbaú, 304 - Reserva" at bounding box center [39, 55] width 58 height 10
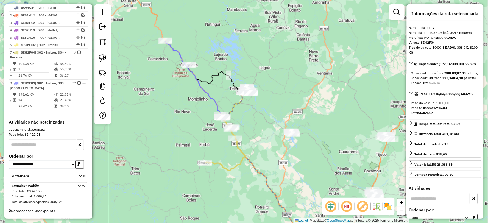
drag, startPoint x: 216, startPoint y: 140, endPoint x: 225, endPoint y: 131, distance: 13.2
click at [223, 155] on div "Janela de atendimento Grade de atendimento Capacidade Transportadoras Veículos …" at bounding box center [244, 111] width 488 height 223
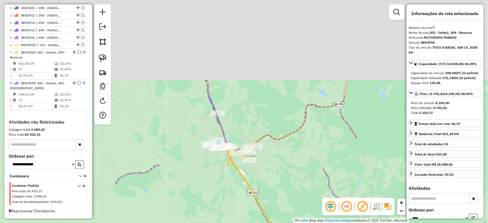
drag, startPoint x: 226, startPoint y: 130, endPoint x: 247, endPoint y: 237, distance: 108.9
click at [247, 223] on html "Aguarde... Pop-up bloqueado! Seu navegador bloqueou automáticamente a abertura …" at bounding box center [244, 111] width 488 height 223
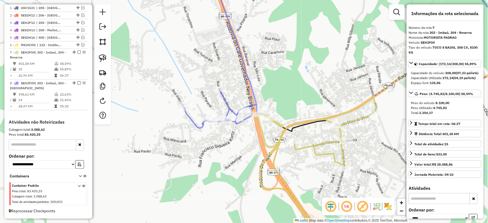
drag, startPoint x: 265, startPoint y: 182, endPoint x: 297, endPoint y: 195, distance: 35.1
click at [297, 195] on icon at bounding box center [317, 179] width 119 height 164
click at [333, 141] on icon at bounding box center [317, 171] width 119 height 148
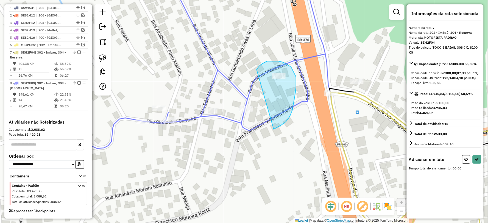
drag, startPoint x: 274, startPoint y: 129, endPoint x: 257, endPoint y: 70, distance: 61.7
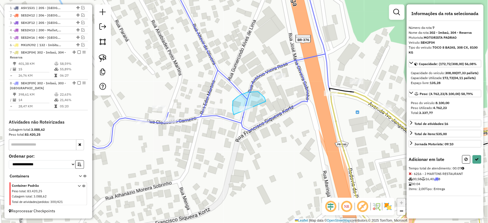
drag, startPoint x: 266, startPoint y: 102, endPoint x: 244, endPoint y: 128, distance: 34.3
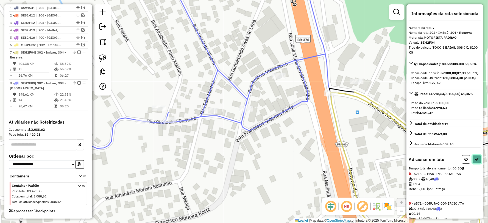
click at [477, 161] on icon at bounding box center [477, 159] width 4 height 4
select select "*********"
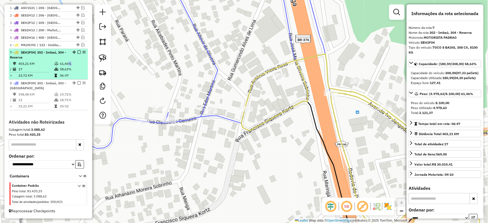
click at [66, 65] on td "61,46%" at bounding box center [73, 63] width 26 height 5
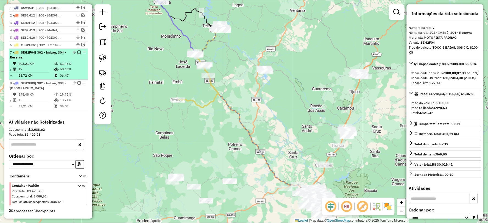
click at [77, 52] on em at bounding box center [78, 52] width 3 height 3
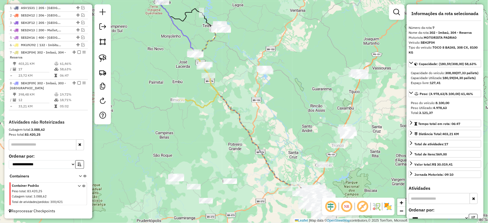
scroll to position [189, 0]
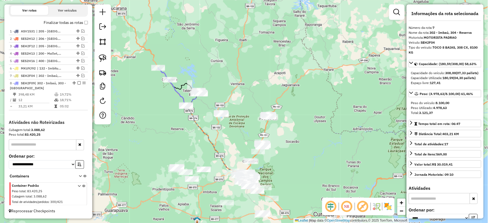
drag, startPoint x: 181, startPoint y: 134, endPoint x: 197, endPoint y: 202, distance: 69.6
click at [197, 202] on div "Janela de atendimento Grade de atendimento Capacidade Transportadoras Veículos …" at bounding box center [244, 111] width 488 height 223
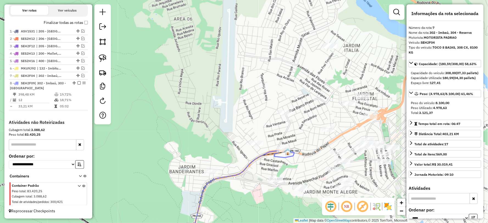
click at [229, 176] on icon at bounding box center [238, 199] width 99 height 94
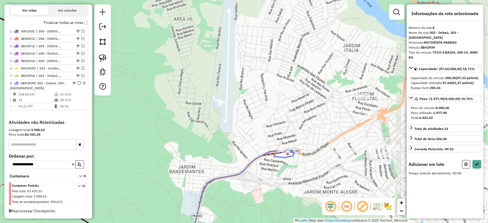
click at [232, 176] on icon at bounding box center [238, 199] width 99 height 94
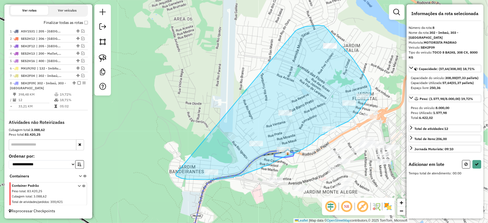
drag, startPoint x: 176, startPoint y: 174, endPoint x: 297, endPoint y: 36, distance: 183.6
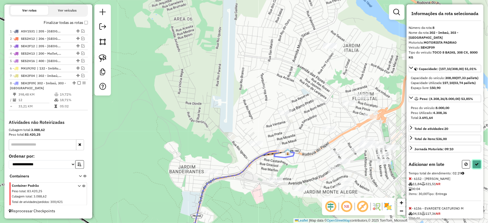
click at [476, 166] on icon at bounding box center [477, 164] width 4 height 4
select select "*********"
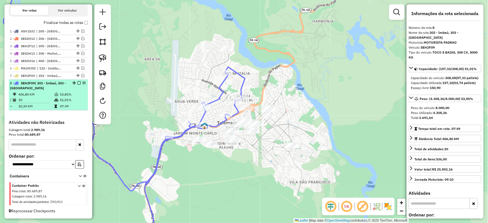
click at [77, 82] on em at bounding box center [78, 82] width 3 height 3
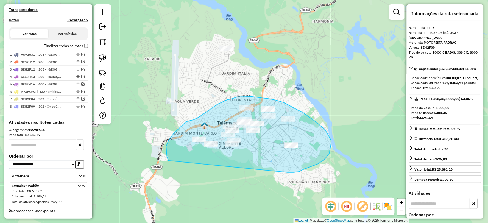
drag, startPoint x: 288, startPoint y: 173, endPoint x: 183, endPoint y: 176, distance: 105.3
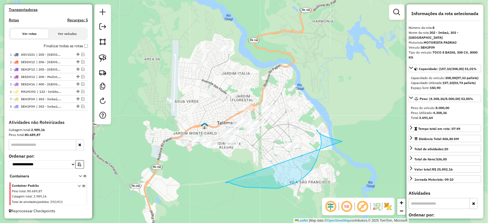
drag, startPoint x: 225, startPoint y: 183, endPoint x: 342, endPoint y: 141, distance: 124.1
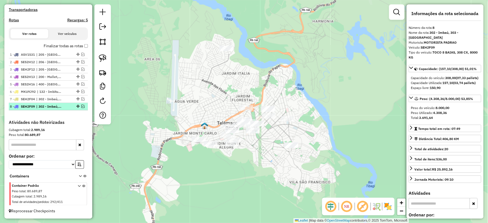
click at [81, 106] on em at bounding box center [82, 106] width 3 height 3
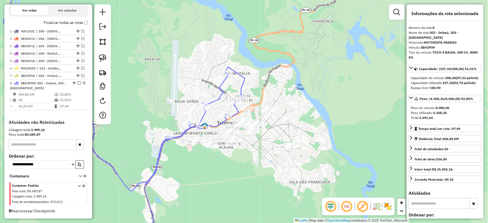
drag, startPoint x: 240, startPoint y: 82, endPoint x: 243, endPoint y: 82, distance: 3.0
click at [242, 82] on div "Janela de atendimento Grade de atendimento Capacidade Transportadoras Veículos …" at bounding box center [244, 111] width 488 height 223
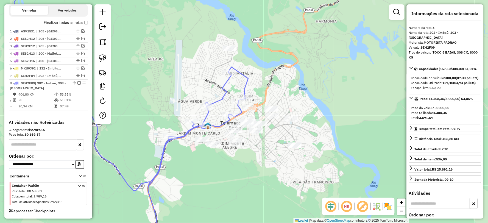
click at [246, 81] on icon at bounding box center [128, 112] width 242 height 268
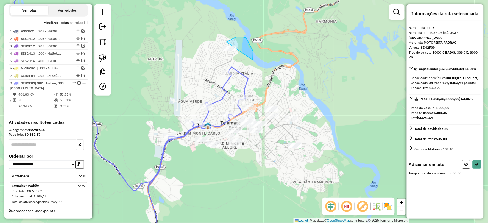
drag, startPoint x: 253, startPoint y: 60, endPoint x: 213, endPoint y: 64, distance: 39.8
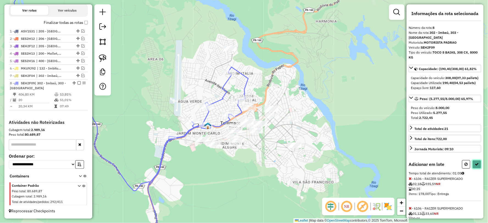
click at [473, 169] on button at bounding box center [477, 164] width 9 height 9
select select "*********"
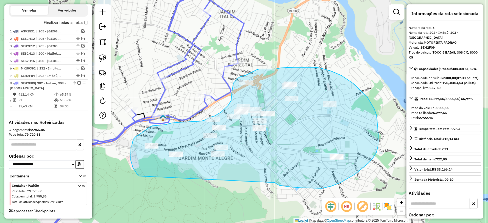
drag, startPoint x: 279, startPoint y: 185, endPoint x: 139, endPoint y: 177, distance: 140.4
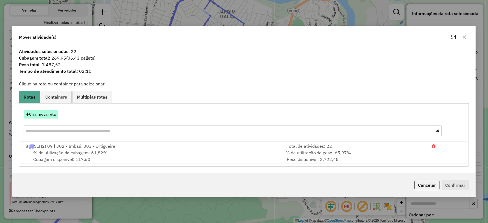
click at [40, 115] on button "Criar nova rota" at bounding box center [41, 114] width 35 height 9
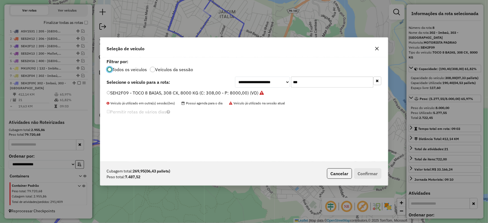
scroll to position [3, 1]
drag, startPoint x: 331, startPoint y: 83, endPoint x: 252, endPoint y: 84, distance: 79.7
click at [249, 84] on div "**********" at bounding box center [308, 82] width 146 height 11
type input "***"
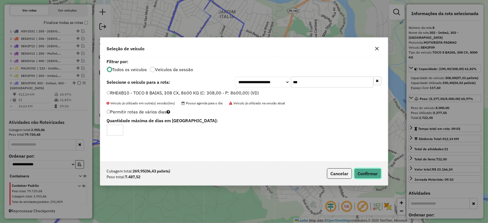
click at [372, 176] on button "Confirmar" at bounding box center [367, 173] width 27 height 10
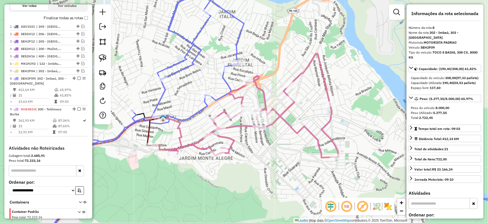
scroll to position [220, 0]
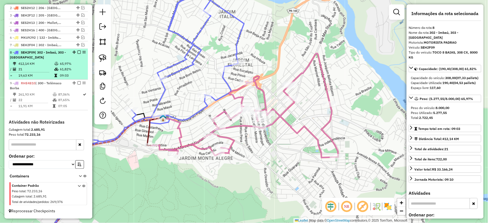
click at [77, 52] on em at bounding box center [78, 52] width 3 height 3
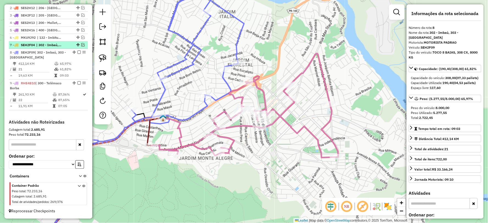
scroll to position [196, 0]
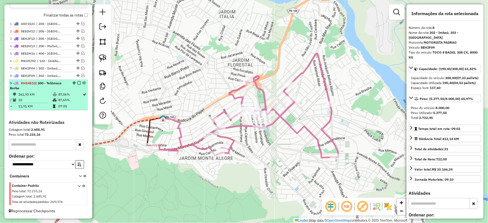
click at [78, 82] on em at bounding box center [78, 82] width 3 height 3
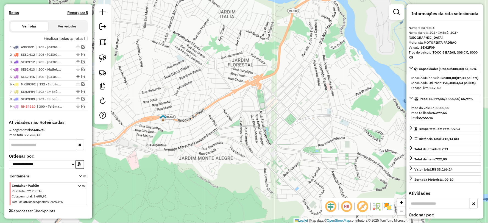
scroll to position [173, 0]
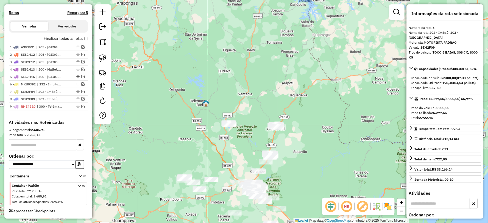
click at [234, 158] on div "Janela de atendimento Grade de atendimento Capacidade Transportadoras Veículos …" at bounding box center [244, 111] width 488 height 223
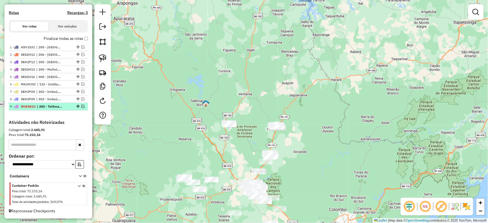
click at [82, 107] on em at bounding box center [82, 106] width 3 height 3
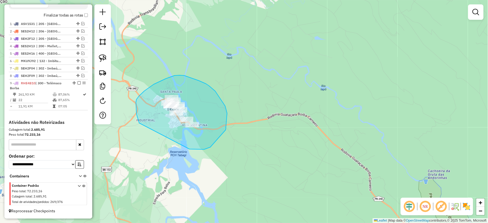
drag, startPoint x: 190, startPoint y: 149, endPoint x: 139, endPoint y: 123, distance: 57.4
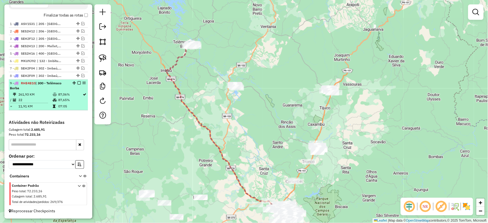
click at [77, 83] on em at bounding box center [78, 82] width 3 height 3
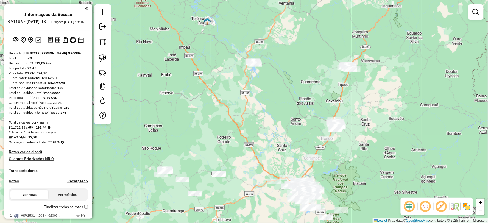
scroll to position [173, 0]
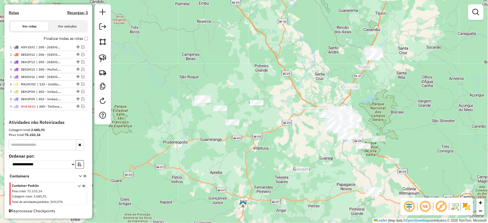
drag, startPoint x: 273, startPoint y: 137, endPoint x: 312, endPoint y: 66, distance: 81.7
click at [312, 66] on div "Janela de atendimento Grade de atendimento Capacidade Transportadoras Veículos …" at bounding box center [244, 111] width 488 height 223
drag, startPoint x: 225, startPoint y: 87, endPoint x: 210, endPoint y: 104, distance: 23.2
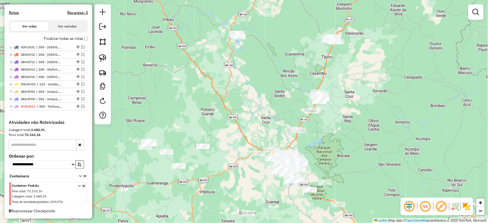
drag, startPoint x: 323, startPoint y: 138, endPoint x: 266, endPoint y: 177, distance: 69.0
click at [266, 177] on div "Janela de atendimento Grade de atendimento Capacidade Transportadoras Veículos …" at bounding box center [244, 111] width 488 height 223
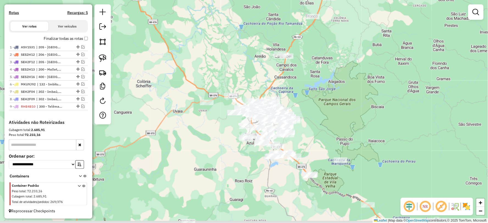
drag, startPoint x: 370, startPoint y: 130, endPoint x: 379, endPoint y: 116, distance: 16.7
click at [379, 116] on div "Janela de atendimento Grade de atendimento Capacidade Transportadoras Veículos …" at bounding box center [244, 111] width 488 height 223
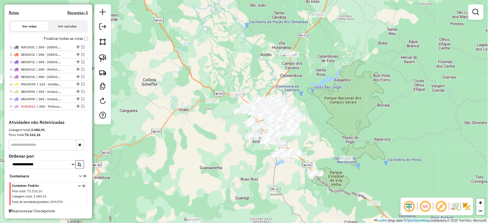
click at [476, 10] on em at bounding box center [476, 12] width 7 height 7
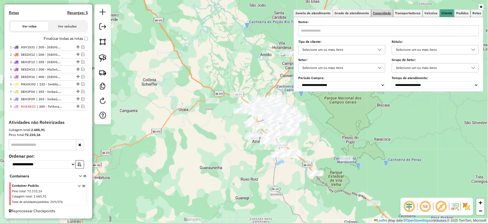
click at [388, 13] on span "Capacidade" at bounding box center [382, 13] width 18 height 3
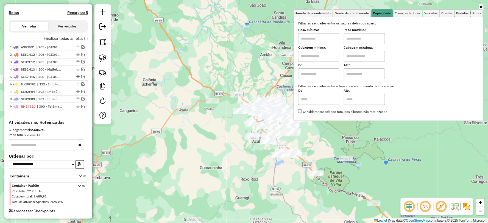
click at [325, 38] on input "text" at bounding box center [318, 38] width 41 height 11
click at [450, 13] on span "Cliente" at bounding box center [447, 13] width 11 height 3
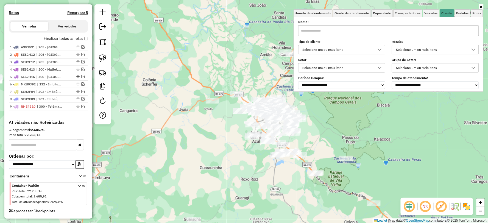
click at [446, 48] on div "Selecione um ou mais itens" at bounding box center [432, 49] width 74 height 9
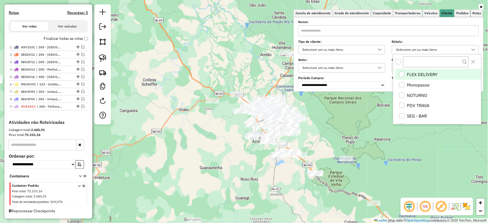
scroll to position [3, 18]
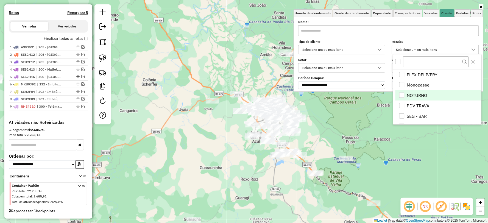
click at [400, 95] on div "NOTURNO" at bounding box center [401, 95] width 5 height 5
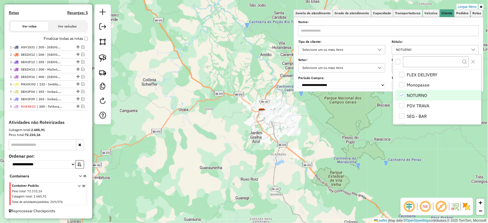
click at [332, 143] on div "Limpar filtros Janela de atendimento Grade de atendimento Capacidade Transporta…" at bounding box center [244, 111] width 488 height 223
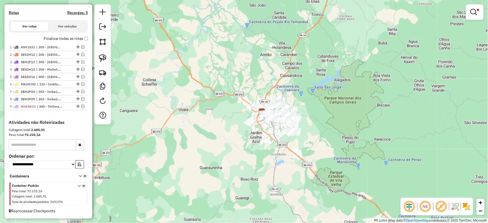
drag, startPoint x: 103, startPoint y: 57, endPoint x: 152, endPoint y: 76, distance: 53.2
click at [103, 57] on img at bounding box center [103, 58] width 8 height 8
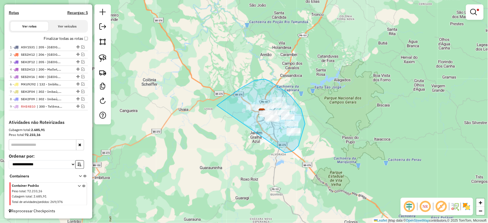
drag, startPoint x: 305, startPoint y: 124, endPoint x: 222, endPoint y: 147, distance: 86.6
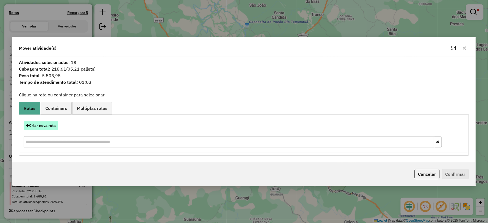
click at [39, 124] on button "Criar nova rota" at bounding box center [41, 125] width 35 height 9
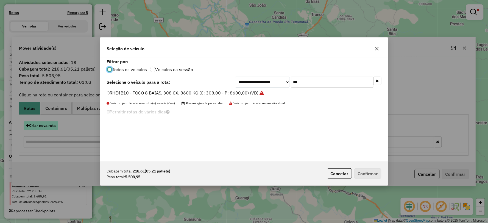
scroll to position [3, 1]
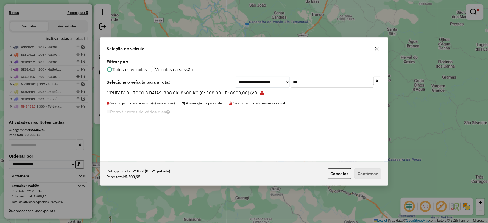
click at [283, 85] on div "**********" at bounding box center [308, 82] width 146 height 11
type input "***"
click at [117, 93] on label "SEH2F06 - TOCO 8 BAIAS, 308 CX, 8100 KG (C: 308,00 - P: 8100,00) (VD)" at bounding box center [183, 93] width 152 height 7
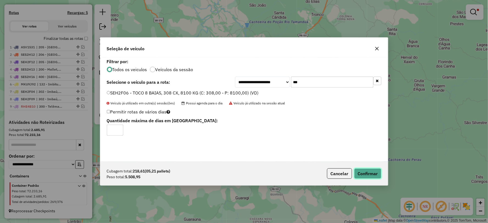
click at [363, 173] on button "Confirmar" at bounding box center [367, 173] width 27 height 10
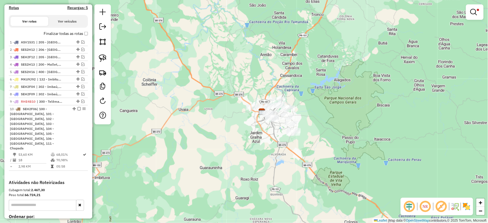
scroll to position [219, 0]
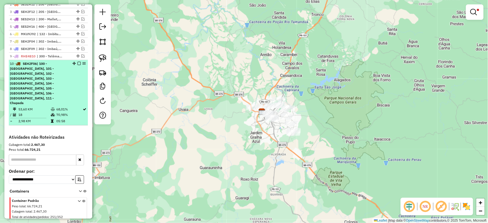
click at [78, 65] on em at bounding box center [78, 63] width 3 height 3
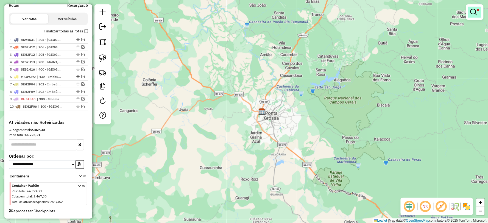
click at [479, 13] on link at bounding box center [474, 12] width 13 height 11
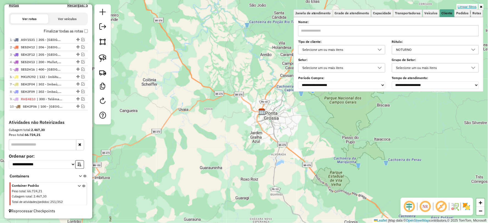
click at [471, 8] on link "Limpar filtros" at bounding box center [467, 7] width 21 height 6
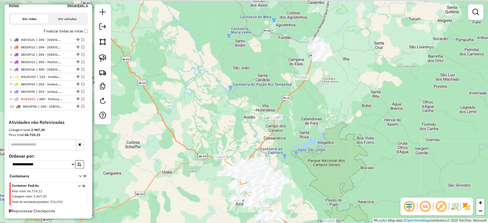
click at [312, 138] on div "Janela de atendimento Grade de atendimento Capacidade Transportadoras Veículos …" at bounding box center [244, 111] width 488 height 223
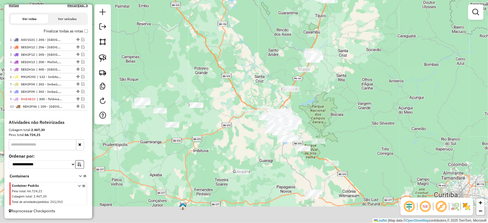
drag, startPoint x: 346, startPoint y: 148, endPoint x: 345, endPoint y: 74, distance: 74.2
click at [345, 74] on div "Janela de atendimento Grade de atendimento Capacidade Transportadoras Veículos …" at bounding box center [244, 111] width 488 height 223
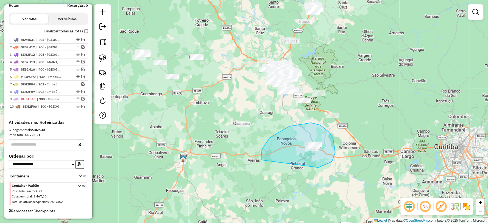
drag, startPoint x: 322, startPoint y: 166, endPoint x: 264, endPoint y: 160, distance: 58.2
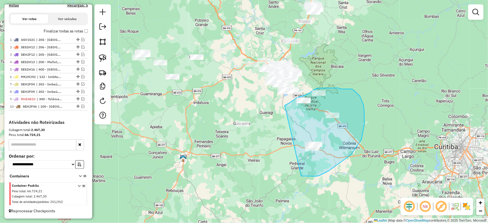
drag, startPoint x: 301, startPoint y: 176, endPoint x: 275, endPoint y: 114, distance: 67.3
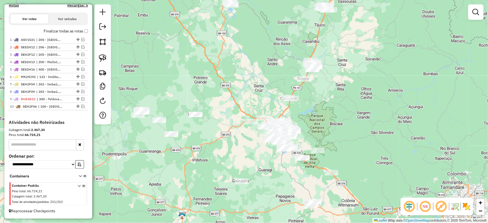
drag, startPoint x: 289, startPoint y: 160, endPoint x: 291, endPoint y: 202, distance: 42.9
click at [291, 202] on div "Janela de atendimento Grade de atendimento Capacidade Transportadoras Veículos …" at bounding box center [244, 111] width 488 height 223
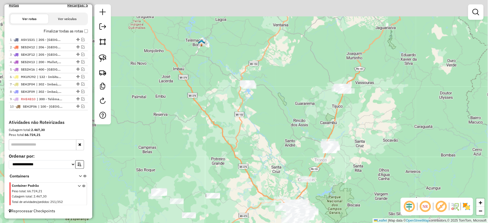
click at [376, 160] on div "Janela de atendimento Grade de atendimento Capacidade Transportadoras Veículos …" at bounding box center [244, 111] width 488 height 223
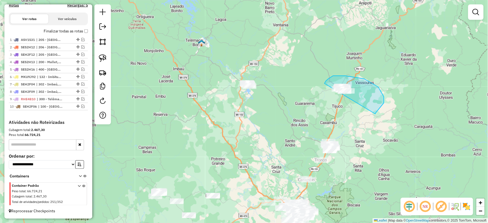
drag, startPoint x: 376, startPoint y: 113, endPoint x: 323, endPoint y: 91, distance: 57.6
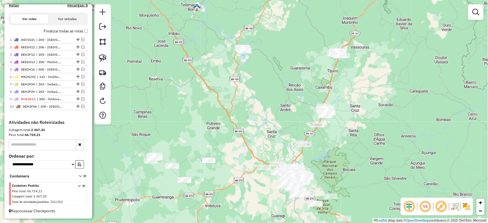
drag, startPoint x: 388, startPoint y: 144, endPoint x: 385, endPoint y: 110, distance: 33.7
click at [385, 110] on div "Janela de atendimento Grade de atendimento Capacidade Transportadoras Veículos …" at bounding box center [244, 111] width 488 height 223
click at [479, 12] on em at bounding box center [476, 12] width 7 height 7
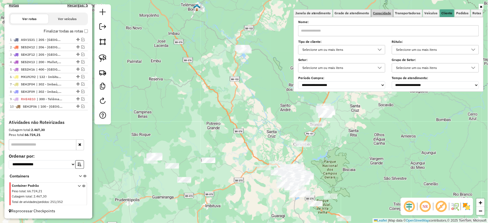
click at [381, 14] on span "Capacidade" at bounding box center [382, 13] width 18 height 3
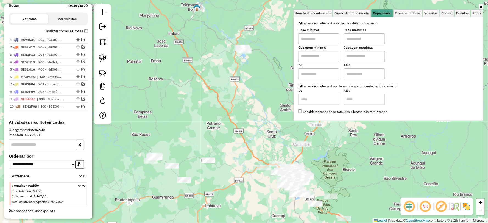
click at [481, 6] on icon at bounding box center [481, 6] width 2 height 3
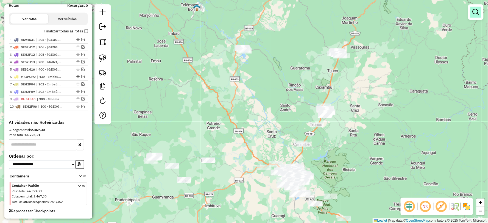
click at [476, 13] on em at bounding box center [476, 12] width 7 height 7
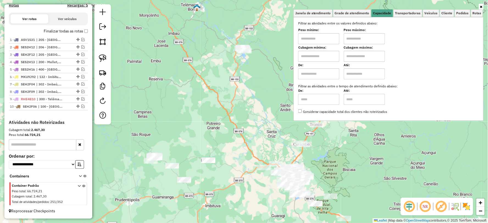
click at [316, 37] on input "text" at bounding box center [318, 38] width 41 height 11
type input "****"
click at [362, 43] on input "text" at bounding box center [364, 38] width 41 height 11
type input "******"
click at [350, 165] on div "Limpar filtros Janela de atendimento Grade de atendimento Capacidade Transporta…" at bounding box center [244, 111] width 488 height 223
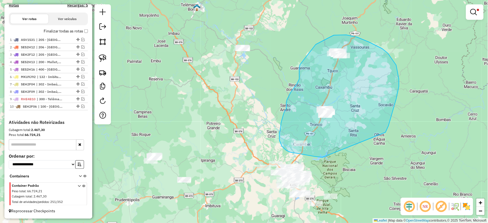
drag, startPoint x: 389, startPoint y: 126, endPoint x: 346, endPoint y: 160, distance: 54.5
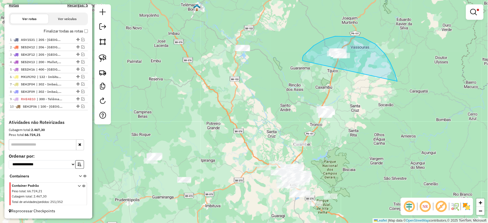
drag, startPoint x: 385, startPoint y: 54, endPoint x: 327, endPoint y: 71, distance: 60.8
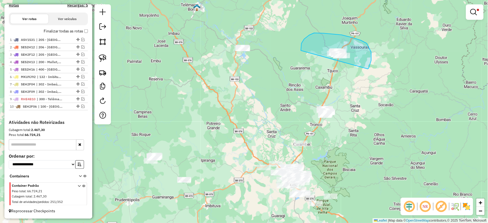
drag, startPoint x: 368, startPoint y: 69, endPoint x: 333, endPoint y: 78, distance: 36.1
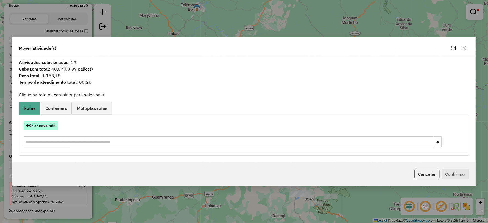
click at [51, 125] on button "Criar nova rota" at bounding box center [41, 125] width 35 height 9
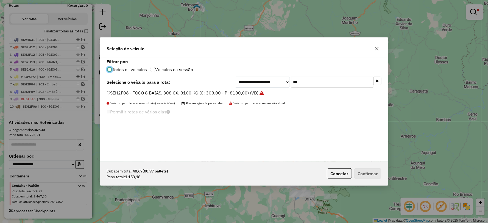
scroll to position [3, 1]
drag, startPoint x: 238, startPoint y: 87, endPoint x: 232, endPoint y: 87, distance: 6.0
click at [232, 87] on div "**********" at bounding box center [244, 82] width 275 height 11
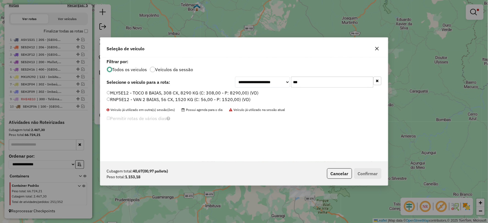
type input "***"
click at [114, 101] on label "RNP5E12 - VAN 2 BAIAS, 56 CX, 1520 KG (C: 56,00 - P: 1520,00) (VD)" at bounding box center [179, 99] width 144 height 7
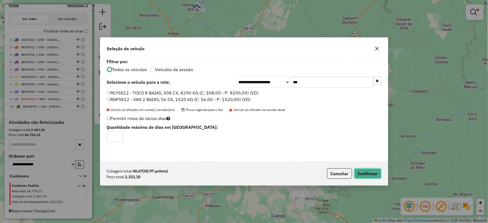
click at [367, 172] on button "Confirmar" at bounding box center [367, 173] width 27 height 10
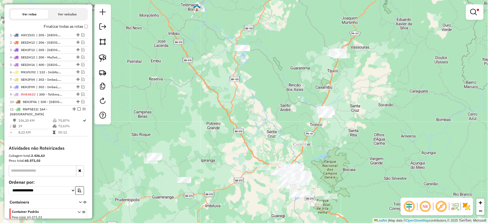
scroll to position [212, 0]
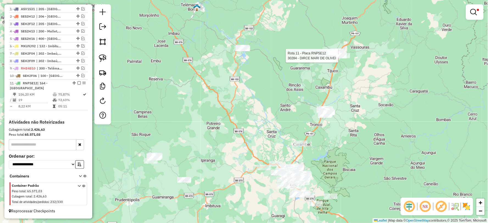
select select "*********"
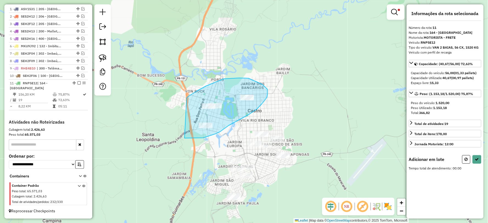
drag, startPoint x: 185, startPoint y: 138, endPoint x: 187, endPoint y: 98, distance: 40.2
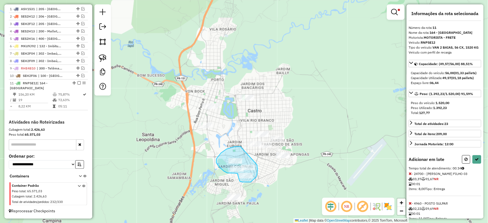
drag, startPoint x: 221, startPoint y: 153, endPoint x: 257, endPoint y: 162, distance: 36.6
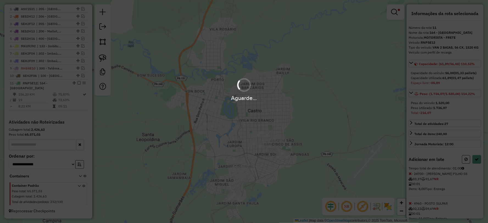
select select "*********"
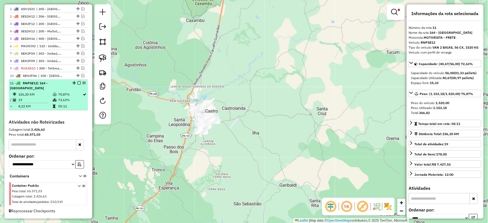
click at [58, 98] on td "72,63%" at bounding box center [70, 99] width 25 height 5
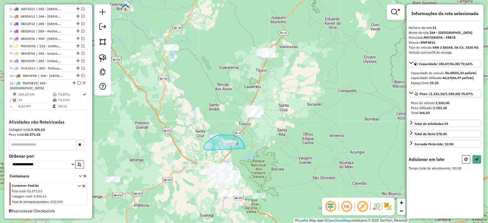
drag, startPoint x: 239, startPoint y: 138, endPoint x: 215, endPoint y: 150, distance: 27.0
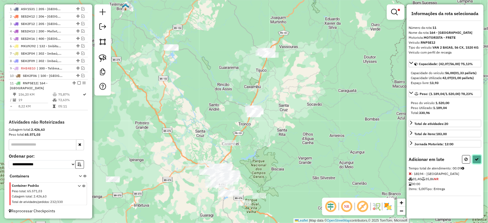
click at [480, 158] on button at bounding box center [477, 159] width 9 height 9
select select "*********"
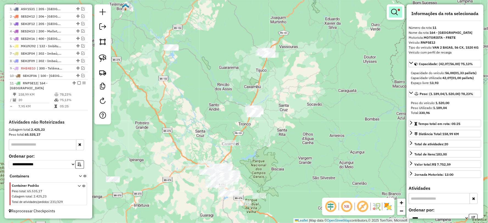
click at [396, 12] on em at bounding box center [394, 12] width 7 height 7
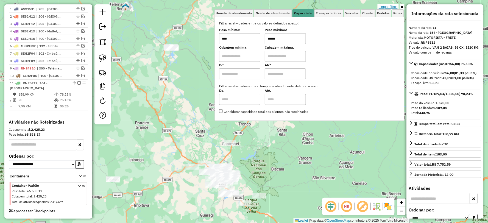
click at [390, 6] on link "Limpar filtros" at bounding box center [388, 7] width 21 height 6
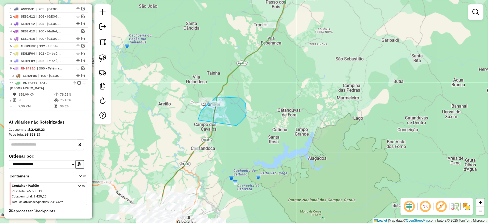
drag, startPoint x: 237, startPoint y: 126, endPoint x: 198, endPoint y: 125, distance: 38.2
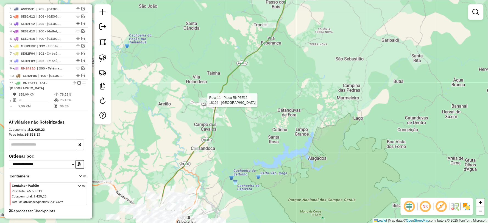
select select "*********"
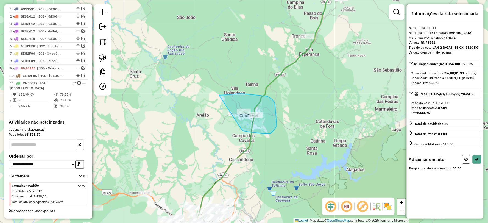
drag, startPoint x: 264, startPoint y: 134, endPoint x: 181, endPoint y: 125, distance: 84.0
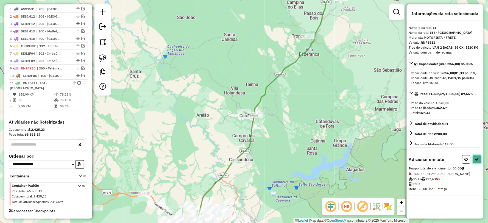
drag, startPoint x: 481, startPoint y: 160, endPoint x: 479, endPoint y: 158, distance: 2.9
click at [481, 159] on button at bounding box center [477, 159] width 9 height 9
select select "*********"
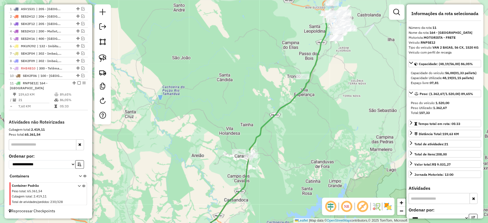
drag, startPoint x: 313, startPoint y: 92, endPoint x: 307, endPoint y: 116, distance: 24.5
click at [307, 116] on div "Janela de atendimento Grade de atendimento Capacidade Transportadoras Veículos …" at bounding box center [244, 111] width 488 height 223
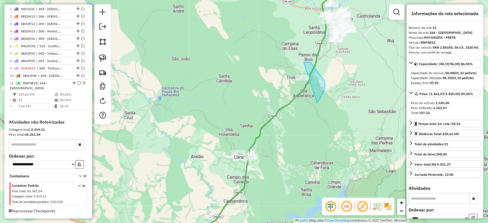
drag, startPoint x: 325, startPoint y: 81, endPoint x: 267, endPoint y: 95, distance: 59.4
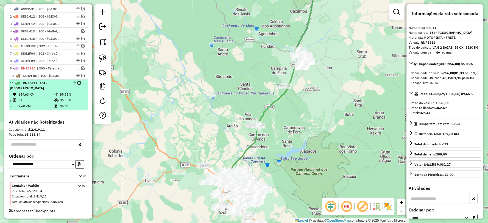
click at [77, 83] on em at bounding box center [78, 82] width 3 height 3
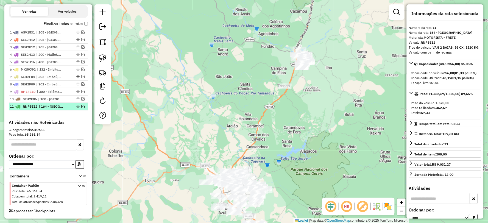
scroll to position [188, 0]
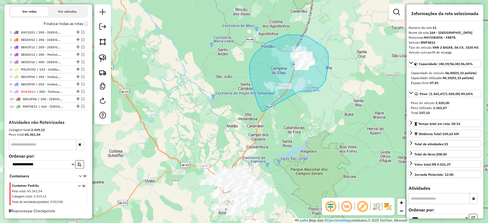
drag, startPoint x: 300, startPoint y: 91, endPoint x: 262, endPoint y: 112, distance: 43.1
click at [262, 112] on div "Janela de atendimento Grade de atendimento Capacidade Transportadoras Veículos …" at bounding box center [244, 111] width 488 height 223
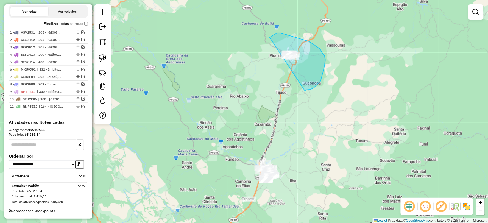
drag, startPoint x: 321, startPoint y: 81, endPoint x: 264, endPoint y: 75, distance: 56.9
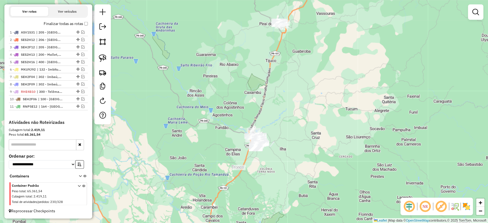
drag, startPoint x: 297, startPoint y: 146, endPoint x: 287, endPoint y: 117, distance: 29.8
click at [287, 117] on div "Janela de atendimento Grade de atendimento Capacidade Transportadoras Veículos …" at bounding box center [244, 111] width 488 height 223
click at [475, 12] on em at bounding box center [476, 12] width 7 height 7
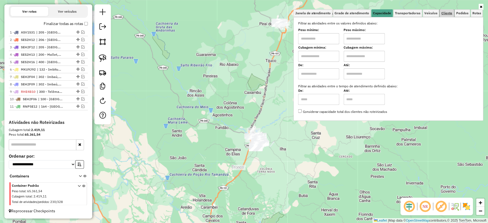
click at [446, 12] on span "Cliente" at bounding box center [447, 13] width 11 height 3
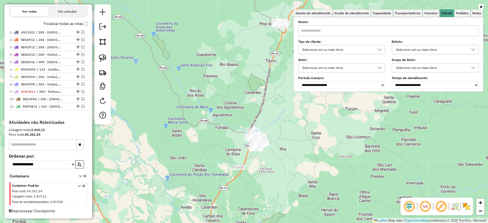
click at [425, 50] on div "Selecione um ou mais itens" at bounding box center [432, 49] width 74 height 9
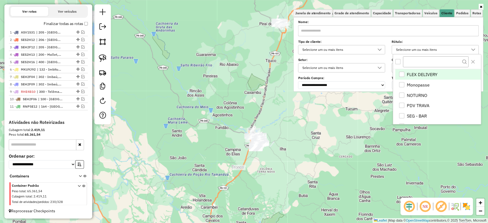
scroll to position [3, 18]
click at [418, 106] on li "PDV TRAVA" at bounding box center [439, 106] width 86 height 10
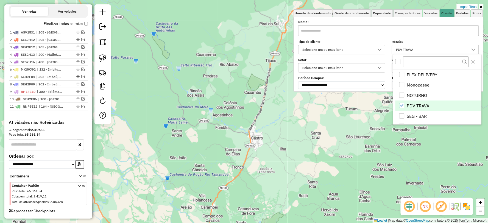
click at [402, 105] on icon "PDV TRAVA" at bounding box center [402, 106] width 4 height 4
click at [351, 128] on div "Janela de atendimento Grade de atendimento Capacidade Transportadoras Veículos …" at bounding box center [244, 111] width 488 height 223
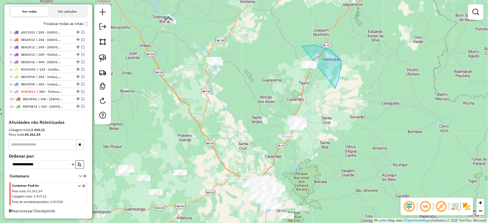
drag, startPoint x: 336, startPoint y: 89, endPoint x: 284, endPoint y: 86, distance: 52.0
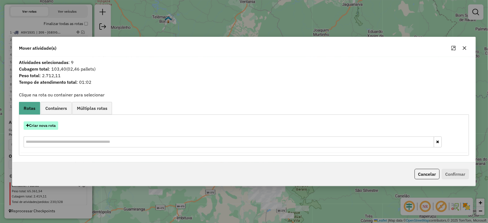
click at [49, 124] on button "Criar nova rota" at bounding box center [41, 125] width 35 height 9
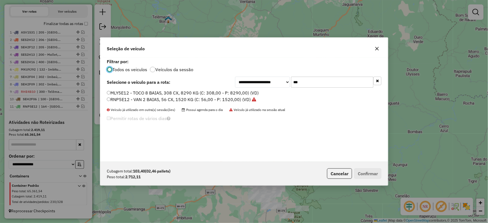
scroll to position [3, 1]
drag, startPoint x: 328, startPoint y: 80, endPoint x: 238, endPoint y: 82, distance: 89.3
click at [238, 82] on div "**********" at bounding box center [308, 82] width 146 height 11
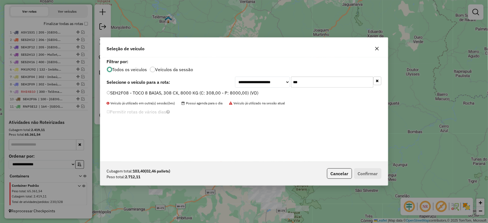
type input "***"
click at [127, 92] on label "SEH2F08 - TOCO 8 BAIAS, 308 CX, 8000 KG (C: 308,00 - P: 8000,00) (VD)" at bounding box center [183, 93] width 152 height 7
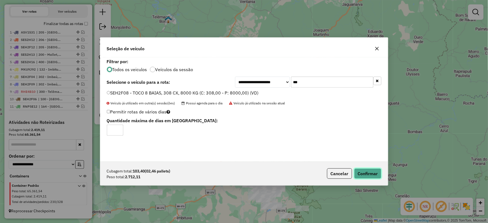
click at [368, 170] on button "Confirmar" at bounding box center [367, 173] width 27 height 10
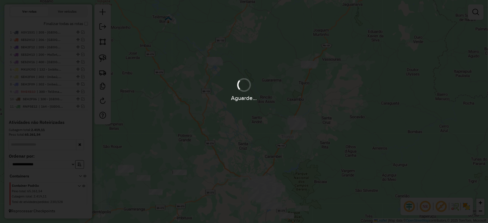
scroll to position [214, 0]
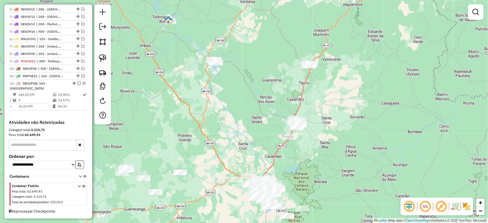
click at [469, 16] on div at bounding box center [475, 11] width 15 height 15
click at [478, 12] on em at bounding box center [476, 12] width 7 height 7
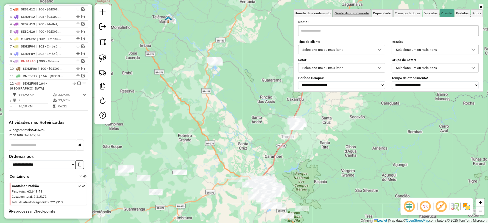
click at [362, 10] on link "Grade de atendimento" at bounding box center [352, 13] width 38 height 8
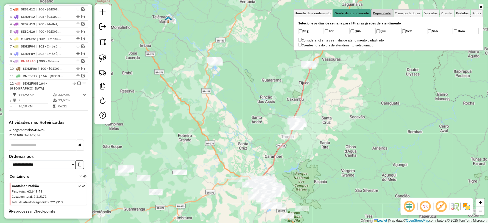
click at [385, 12] on span "Capacidade" at bounding box center [382, 13] width 18 height 3
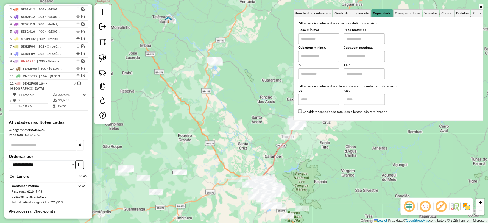
click at [325, 39] on input "text" at bounding box center [318, 38] width 41 height 11
type input "******"
click at [359, 37] on input "text" at bounding box center [364, 38] width 41 height 11
type input "**********"
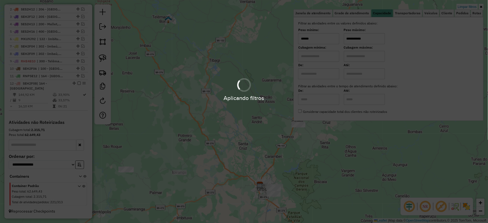
click at [319, 160] on div "**********" at bounding box center [244, 111] width 488 height 223
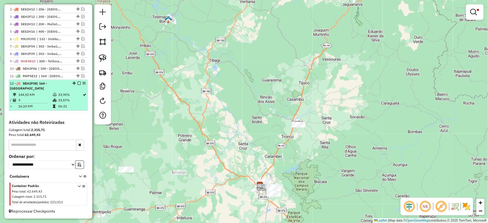
click at [58, 99] on td "33,57%" at bounding box center [70, 100] width 25 height 5
select select "*********"
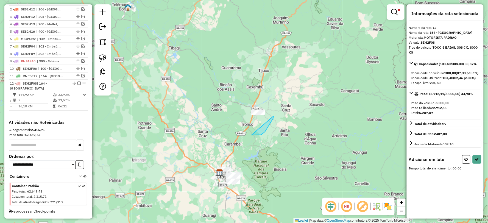
drag, startPoint x: 252, startPoint y: 135, endPoint x: 225, endPoint y: 113, distance: 34.4
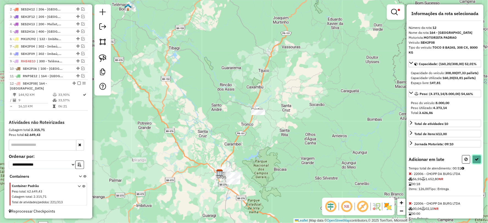
click at [478, 164] on button at bounding box center [477, 159] width 9 height 9
select select "*********"
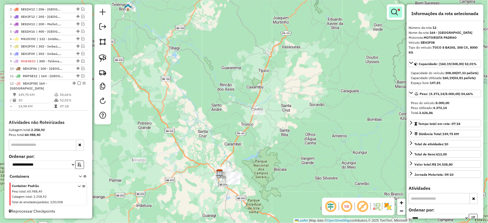
click at [397, 10] on em at bounding box center [394, 12] width 7 height 7
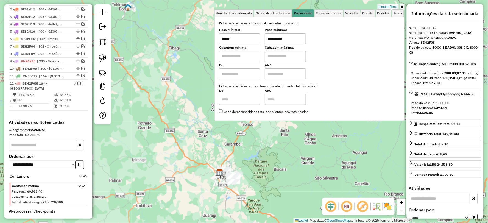
click at [392, 4] on link "Limpar filtros" at bounding box center [388, 7] width 21 height 6
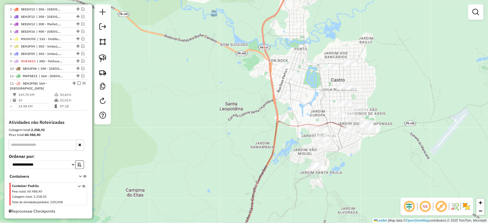
drag, startPoint x: 330, startPoint y: 104, endPoint x: 281, endPoint y: 104, distance: 49.5
click at [281, 104] on div "Janela de atendimento Grade de atendimento Capacidade Transportadoras Veículos …" at bounding box center [244, 111] width 488 height 223
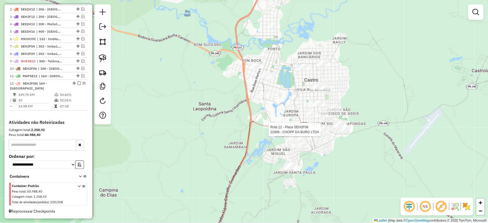
select select "*********"
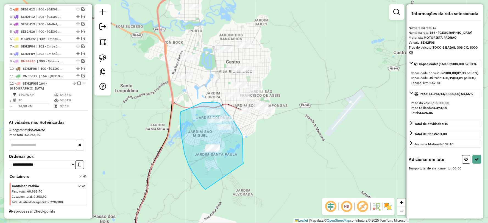
drag, startPoint x: 243, startPoint y: 162, endPoint x: 205, endPoint y: 190, distance: 46.9
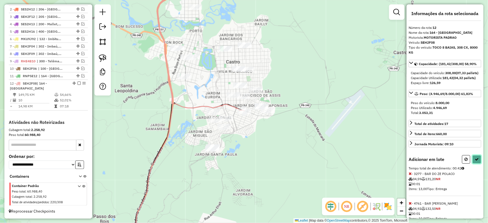
click at [476, 161] on icon at bounding box center [477, 159] width 4 height 4
select select "*********"
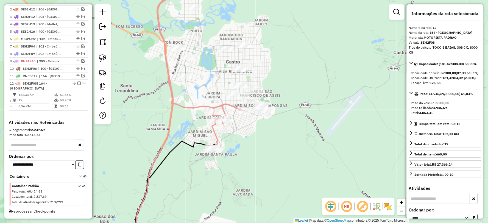
click at [222, 110] on icon at bounding box center [200, 63] width 87 height 171
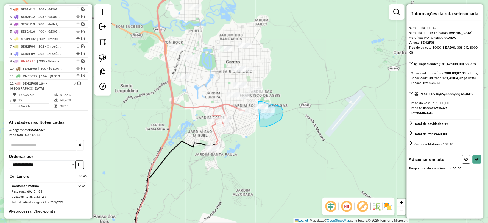
drag, startPoint x: 260, startPoint y: 127, endPoint x: 232, endPoint y: 124, distance: 28.1
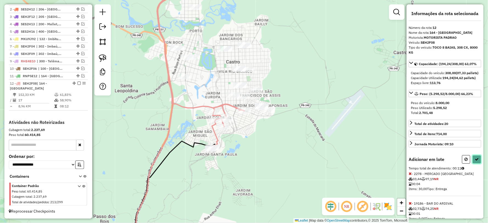
click at [473, 164] on button at bounding box center [477, 159] width 9 height 9
select select "*********"
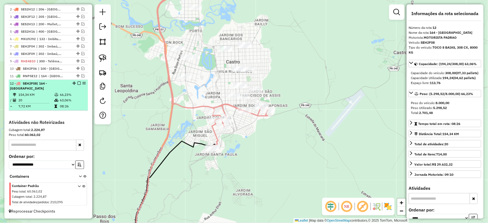
click at [78, 85] on em at bounding box center [78, 83] width 3 height 3
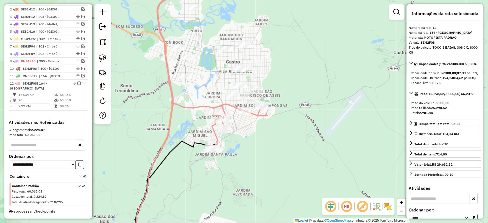
scroll to position [196, 0]
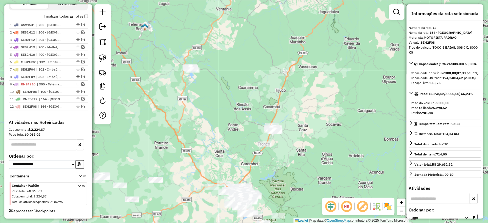
drag, startPoint x: 278, startPoint y: 161, endPoint x: 277, endPoint y: 157, distance: 4.2
click at [277, 157] on div "Janela de atendimento Grade de atendimento Capacidade Transportadoras Veículos …" at bounding box center [244, 111] width 488 height 223
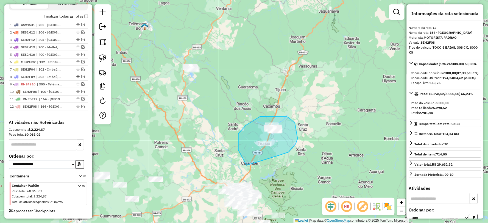
drag, startPoint x: 298, startPoint y: 139, endPoint x: 249, endPoint y: 165, distance: 55.9
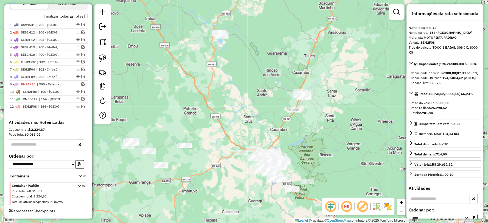
drag, startPoint x: 245, startPoint y: 166, endPoint x: 274, endPoint y: 132, distance: 44.6
click at [274, 132] on div "Janela de atendimento Grade de atendimento Capacidade Transportadoras Veículos …" at bounding box center [244, 111] width 488 height 223
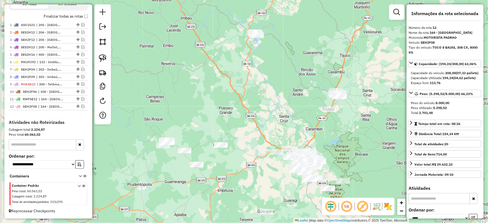
drag, startPoint x: 216, startPoint y: 172, endPoint x: 252, endPoint y: 171, distance: 35.4
click at [252, 171] on div "Janela de atendimento Grade de atendimento Capacidade Transportadoras Veículos …" at bounding box center [244, 111] width 488 height 223
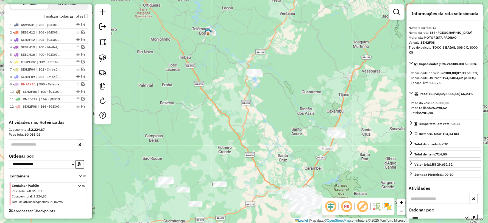
drag, startPoint x: 228, startPoint y: 177, endPoint x: 227, endPoint y: 216, distance: 39.8
click at [227, 216] on div "Janela de atendimento Grade de atendimento Capacidade Transportadoras Veículos …" at bounding box center [244, 111] width 488 height 223
drag, startPoint x: 255, startPoint y: 105, endPoint x: 215, endPoint y: 111, distance: 39.7
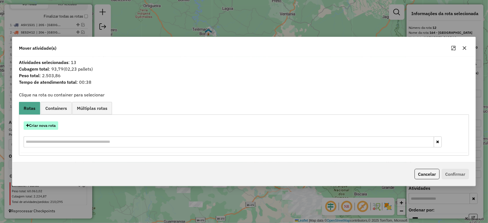
click at [48, 129] on button "Criar nova rota" at bounding box center [41, 125] width 35 height 9
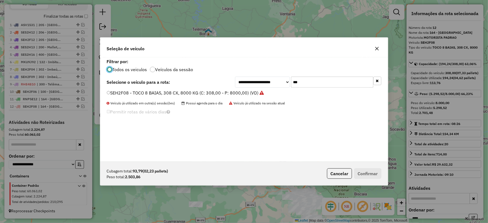
scroll to position [3, 1]
click at [216, 88] on div "**********" at bounding box center [244, 109] width 288 height 104
type input "***"
click at [112, 92] on label "ACB9J61 - FRETE VUC 3/4 4 BAIAS, 4000 KG, 154 VC (C: 154,00 - P: 4000,00) (VD)" at bounding box center [192, 93] width 171 height 7
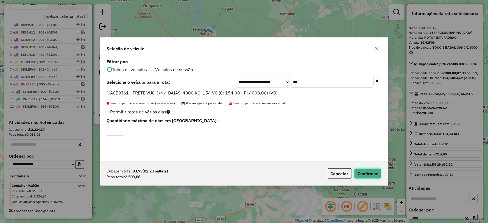
click at [373, 177] on button "Confirmar" at bounding box center [367, 173] width 27 height 10
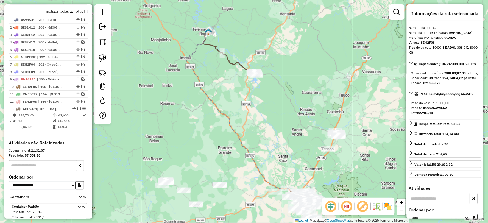
scroll to position [221, 0]
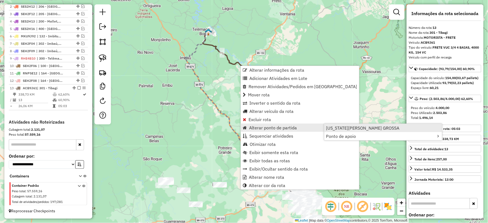
click at [345, 127] on span "[US_STATE][PERSON_NAME] GROSSA" at bounding box center [362, 128] width 73 height 4
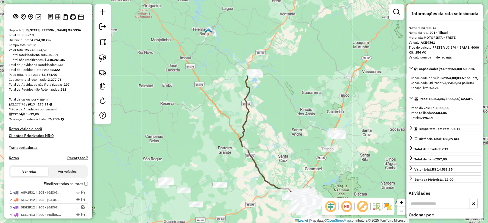
scroll to position [61, 0]
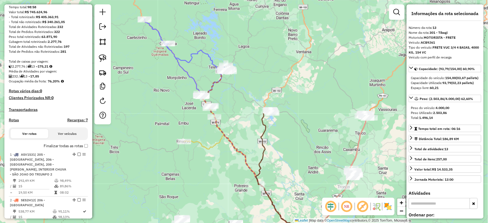
drag, startPoint x: 233, startPoint y: 98, endPoint x: 249, endPoint y: 136, distance: 41.2
click at [249, 136] on div "Janela de atendimento Grade de atendimento Capacidade Transportadoras Veículos …" at bounding box center [244, 111] width 488 height 223
click at [262, 124] on icon at bounding box center [286, 173] width 60 height 126
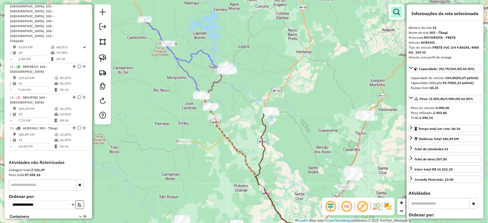
click at [402, 7] on link at bounding box center [396, 12] width 11 height 11
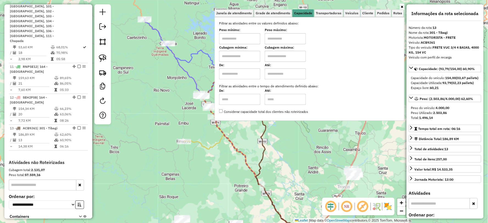
click at [248, 36] on input "text" at bounding box center [239, 38] width 41 height 11
type input "****"
click at [291, 39] on input "text" at bounding box center [285, 38] width 41 height 11
type input "******"
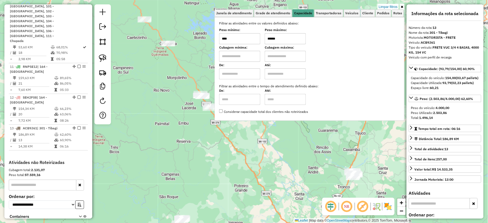
click at [246, 151] on div "Limpar filtros Janela de atendimento Grade de atendimento Capacidade Transporta…" at bounding box center [244, 111] width 488 height 223
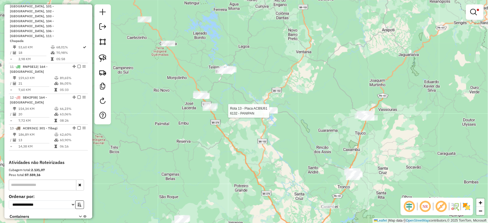
click at [274, 114] on div at bounding box center [271, 110] width 14 height 5
select select "*********"
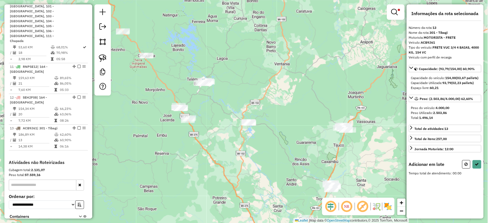
drag, startPoint x: 219, startPoint y: 100, endPoint x: 231, endPoint y: 118, distance: 21.9
click at [231, 118] on div "Limpar filtros Janela de atendimento Grade de atendimento Capacidade Transporta…" at bounding box center [244, 111] width 488 height 223
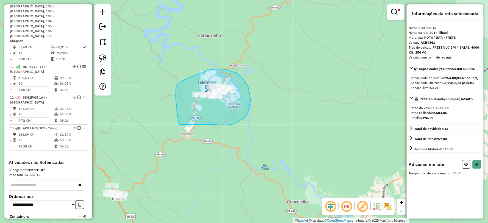
drag, startPoint x: 223, startPoint y: 125, endPoint x: 180, endPoint y: 125, distance: 42.6
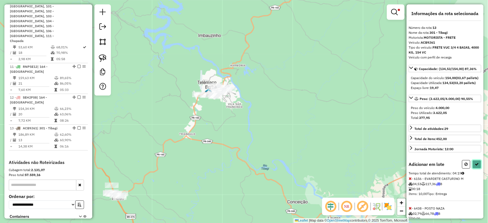
click at [476, 166] on icon at bounding box center [477, 164] width 4 height 4
select select "*********"
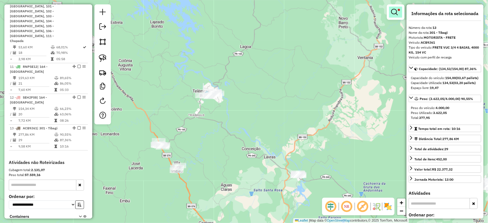
click at [394, 13] on em at bounding box center [394, 12] width 7 height 7
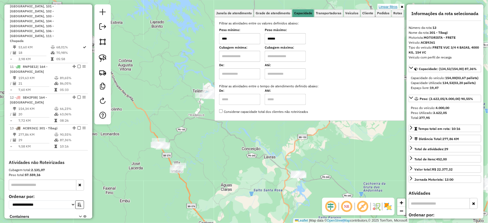
click at [383, 6] on link "Limpar filtros" at bounding box center [388, 7] width 21 height 6
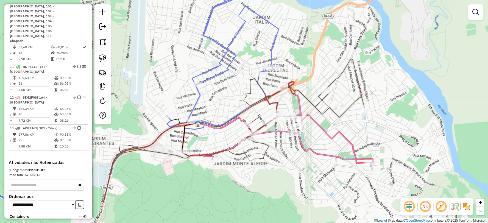
drag, startPoint x: 398, startPoint y: 174, endPoint x: 378, endPoint y: 130, distance: 47.7
click at [378, 130] on div "Janela de atendimento Grade de atendimento Capacidade Transportadoras Veículos …" at bounding box center [244, 111] width 488 height 223
click at [346, 138] on icon at bounding box center [289, 122] width 170 height 82
select select "*********"
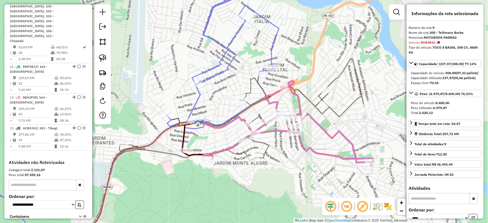
scroll to position [478, 0]
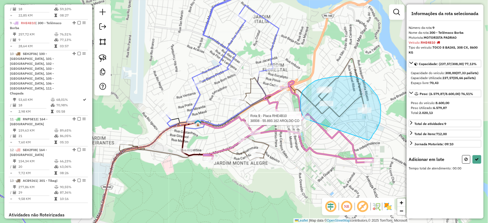
click at [306, 119] on div "Rota 9 - Placa RHE4B10 30008 - 55.893.162 AROLDO CO Janela de atendimento Grade…" at bounding box center [244, 111] width 488 height 223
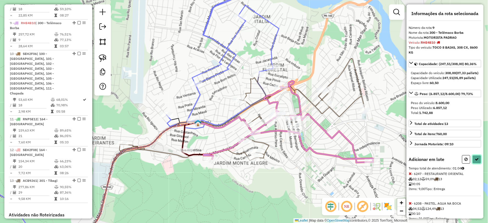
click at [476, 161] on icon at bounding box center [477, 159] width 4 height 4
select select "*********"
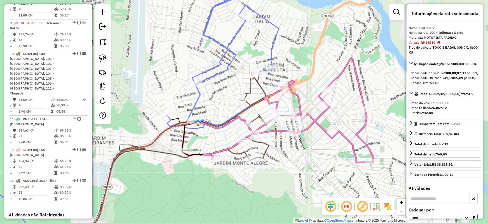
click at [320, 114] on icon at bounding box center [289, 110] width 170 height 104
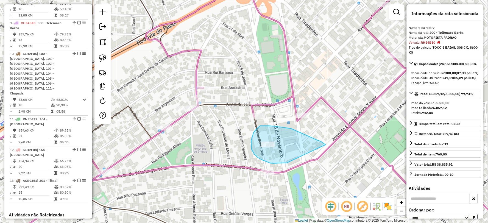
drag, startPoint x: 326, startPoint y: 145, endPoint x: 287, endPoint y: 163, distance: 42.8
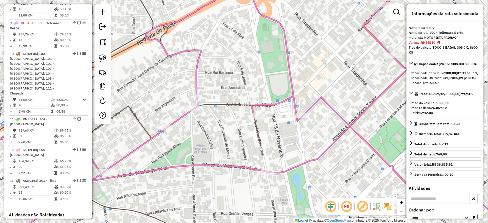
click at [374, 103] on icon at bounding box center [257, 112] width 562 height 268
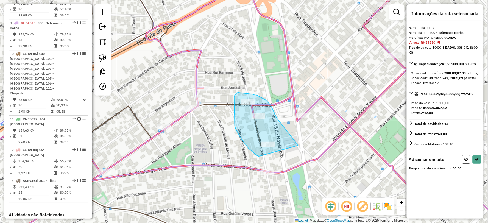
drag, startPoint x: 286, startPoint y: 130, endPoint x: 258, endPoint y: 157, distance: 38.5
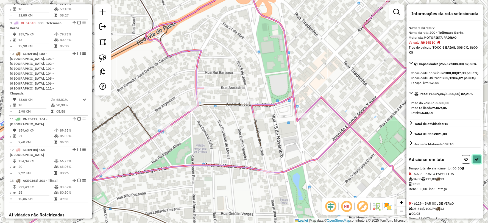
click at [477, 161] on icon at bounding box center [477, 159] width 4 height 4
select select "*********"
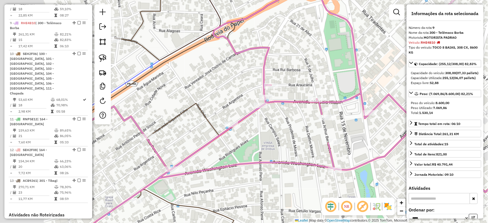
drag, startPoint x: 221, startPoint y: 141, endPoint x: 252, endPoint y: 138, distance: 30.3
click at [252, 138] on div "Janela de atendimento Grade de atendimento Capacidade Transportadoras Veículos …" at bounding box center [244, 111] width 488 height 223
click at [298, 102] on icon at bounding box center [285, 112] width 504 height 268
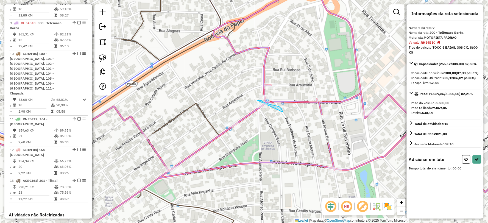
drag, startPoint x: 279, startPoint y: 107, endPoint x: 270, endPoint y: 116, distance: 13.0
click at [478, 161] on icon at bounding box center [477, 159] width 4 height 4
select select "*********"
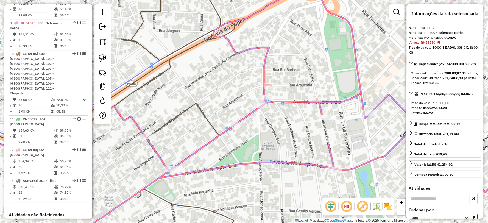
click at [291, 100] on icon at bounding box center [285, 112] width 504 height 268
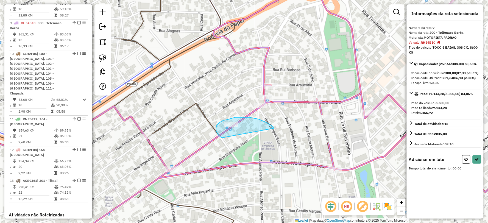
drag, startPoint x: 266, startPoint y: 123, endPoint x: 222, endPoint y: 138, distance: 47.3
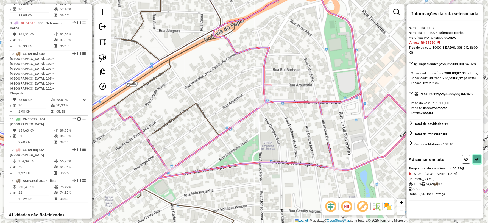
click at [474, 164] on button at bounding box center [477, 159] width 9 height 9
select select "*********"
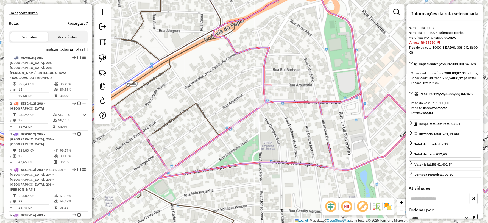
scroll to position [142, 0]
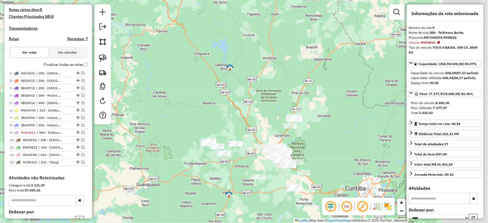
drag, startPoint x: 274, startPoint y: 131, endPoint x: 245, endPoint y: 119, distance: 30.8
click at [246, 106] on div "Janela de atendimento Grade de atendimento Capacidade Transportadoras Veículos …" at bounding box center [244, 111] width 488 height 223
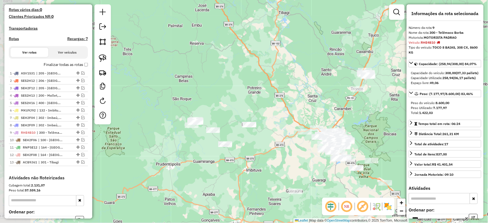
drag, startPoint x: 205, startPoint y: 160, endPoint x: 265, endPoint y: 159, distance: 60.2
click at [265, 159] on div "Janela de atendimento Grade de atendimento Capacidade Transportadoras Veículos …" at bounding box center [244, 111] width 488 height 223
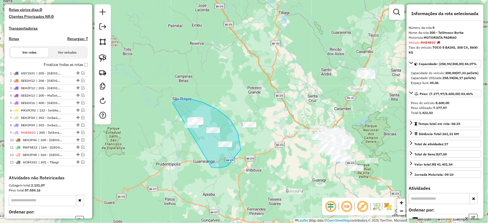
drag, startPoint x: 212, startPoint y: 168, endPoint x: 138, endPoint y: 161, distance: 74.4
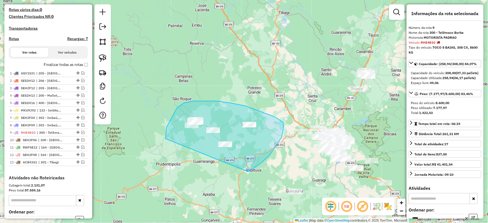
drag, startPoint x: 270, startPoint y: 155, endPoint x: 177, endPoint y: 169, distance: 93.3
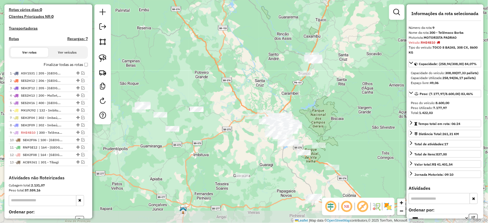
drag, startPoint x: 262, startPoint y: 172, endPoint x: 218, endPoint y: 163, distance: 45.0
click at [218, 163] on div "Janela de atendimento Grade de atendimento Capacidade Transportadoras Veículos …" at bounding box center [244, 111] width 488 height 223
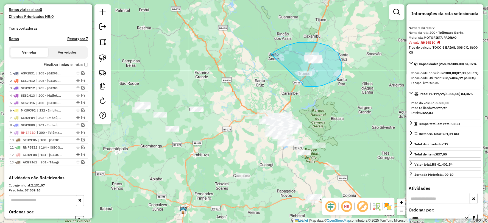
drag, startPoint x: 302, startPoint y: 84, endPoint x: 277, endPoint y: 88, distance: 25.9
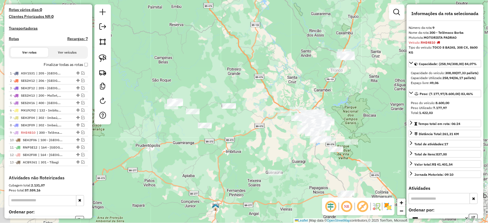
drag, startPoint x: 166, startPoint y: 153, endPoint x: 198, endPoint y: 149, distance: 32.6
click at [198, 149] on div "Janela de atendimento Grade de atendimento Capacidade Transportadoras Veículos …" at bounding box center [244, 111] width 488 height 223
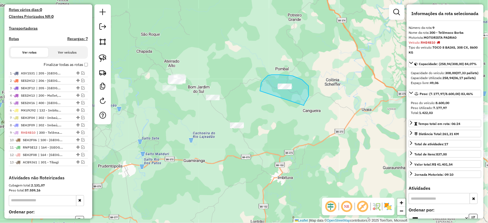
drag, startPoint x: 304, startPoint y: 105, endPoint x: 280, endPoint y: 121, distance: 29.2
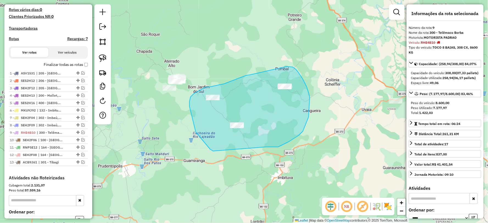
drag, startPoint x: 309, startPoint y: 117, endPoint x: 213, endPoint y: 151, distance: 101.5
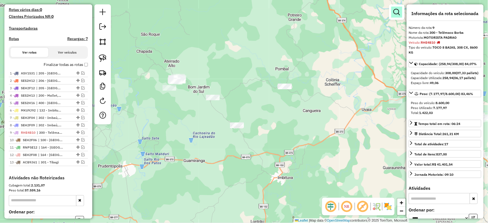
click at [402, 12] on link at bounding box center [396, 12] width 11 height 11
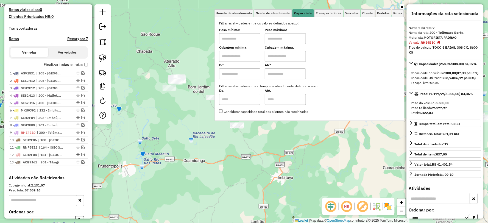
click at [232, 34] on input "text" at bounding box center [239, 38] width 41 height 11
type input "****"
click at [280, 39] on input "text" at bounding box center [285, 38] width 41 height 11
type input "******"
click at [205, 118] on div "Limpar filtros Janela de atendimento Grade de atendimento Capacidade Transporta…" at bounding box center [244, 111] width 488 height 223
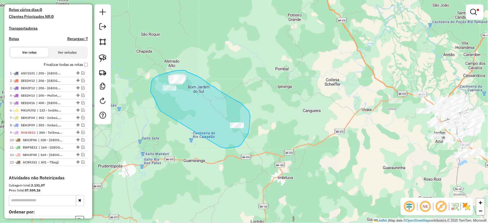
drag, startPoint x: 249, startPoint y: 128, endPoint x: 161, endPoint y: 111, distance: 90.4
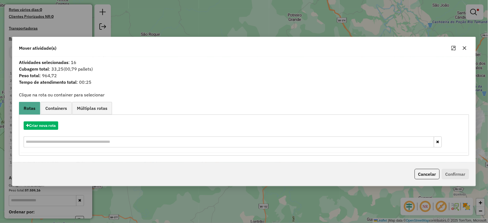
click at [45, 121] on div "Criar nova rota" at bounding box center [243, 135] width 447 height 36
click at [44, 125] on button "Criar nova rota" at bounding box center [41, 125] width 35 height 9
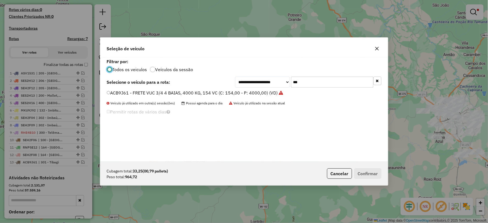
scroll to position [3, 1]
drag, startPoint x: 318, startPoint y: 82, endPoint x: 263, endPoint y: 84, distance: 55.0
click at [263, 84] on div "**********" at bounding box center [308, 82] width 146 height 11
type input "***"
click at [112, 91] on label "ESY2B54 - FRETE HR 2 BAIAS, 70 CX, 1800 KG (C: 70,00 - P: 1800,00) (VD)" at bounding box center [184, 93] width 154 height 7
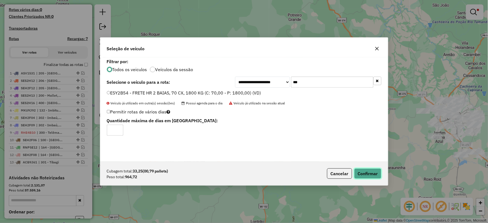
click at [357, 169] on button "Confirmar" at bounding box center [367, 173] width 27 height 10
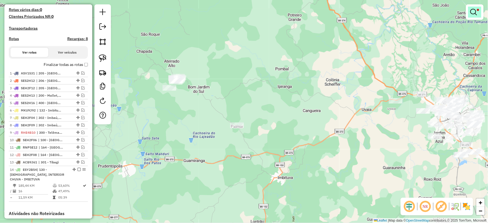
click at [479, 17] on link at bounding box center [474, 12] width 13 height 11
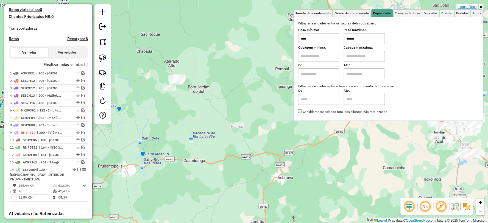
click at [469, 7] on link "Limpar filtros" at bounding box center [467, 7] width 21 height 6
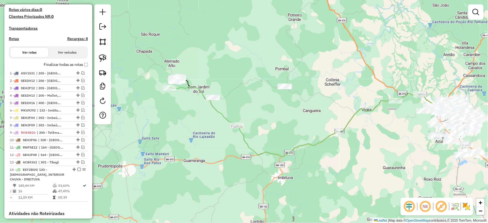
click at [222, 115] on icon at bounding box center [204, 100] width 68 height 49
select select "*********"
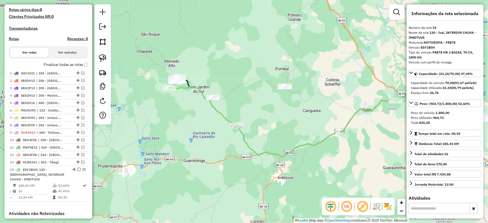
scroll to position [234, 0]
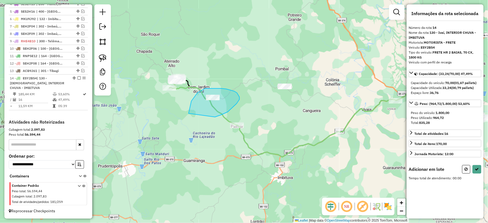
drag, startPoint x: 228, startPoint y: 112, endPoint x: 188, endPoint y: 120, distance: 40.9
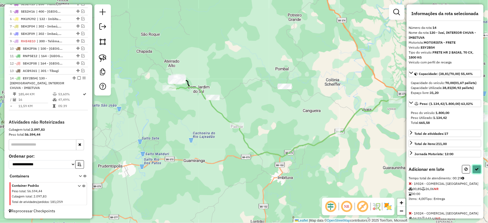
click at [478, 173] on button at bounding box center [477, 169] width 9 height 9
select select "*********"
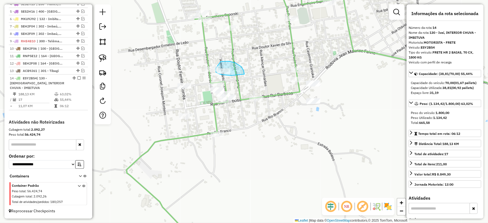
drag, startPoint x: 244, startPoint y: 70, endPoint x: 231, endPoint y: 76, distance: 13.4
click at [235, 69] on icon at bounding box center [332, 112] width 411 height 268
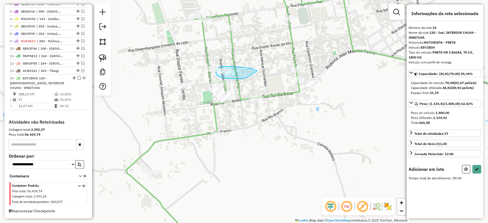
drag, startPoint x: 252, startPoint y: 69, endPoint x: 246, endPoint y: 78, distance: 10.7
click at [477, 169] on icon at bounding box center [477, 169] width 4 height 4
select select "*********"
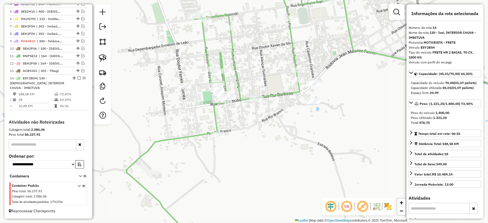
click at [207, 53] on icon at bounding box center [332, 112] width 411 height 268
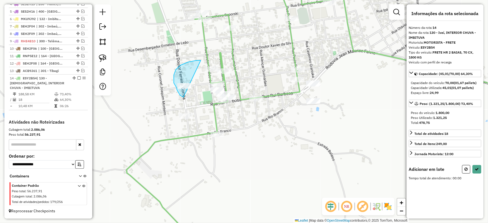
drag, startPoint x: 188, startPoint y: 62, endPoint x: 198, endPoint y: 96, distance: 35.7
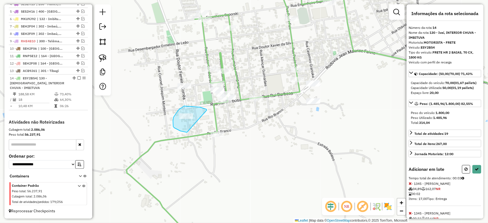
drag, startPoint x: 207, startPoint y: 110, endPoint x: 187, endPoint y: 132, distance: 29.8
click at [475, 171] on icon at bounding box center [477, 169] width 4 height 4
select select "*********"
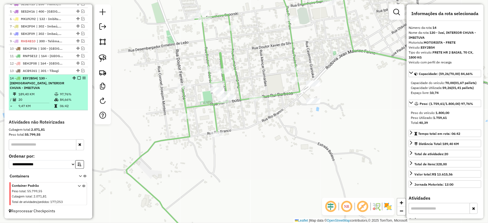
click at [77, 80] on em at bounding box center [78, 77] width 3 height 3
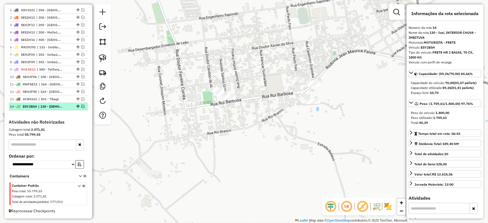
scroll to position [210, 0]
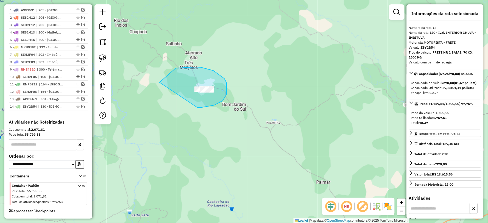
drag, startPoint x: 214, startPoint y: 105, endPoint x: 162, endPoint y: 104, distance: 52.8
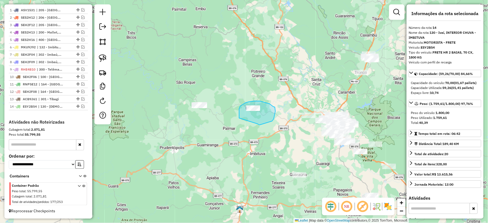
drag, startPoint x: 258, startPoint y: 124, endPoint x: 240, endPoint y: 121, distance: 17.5
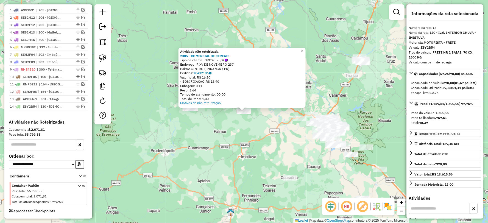
click at [253, 144] on div "Atividade não roteirizada 2385 - COMERCIAL DE CEREAIS Tipo de cliente: GROWER (…" at bounding box center [244, 111] width 488 height 223
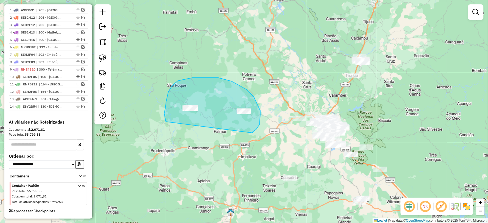
drag, startPoint x: 255, startPoint y: 130, endPoint x: 174, endPoint y: 132, distance: 81.9
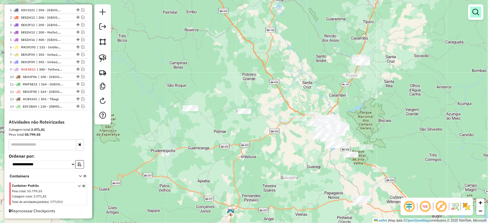
click at [478, 15] on em at bounding box center [476, 12] width 7 height 7
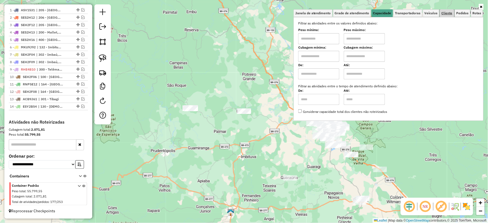
click at [446, 12] on span "Cliente" at bounding box center [447, 13] width 11 height 3
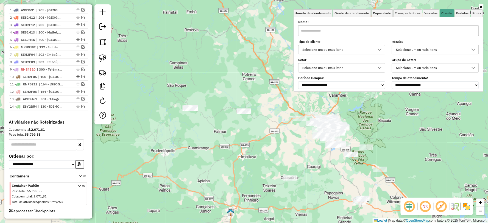
click at [434, 49] on div "Selecione um ou mais itens" at bounding box center [432, 49] width 74 height 9
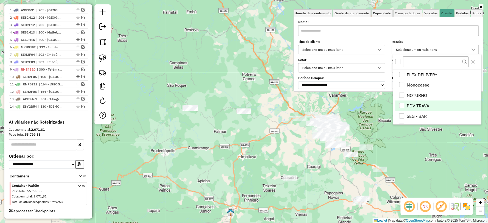
click at [419, 105] on li "PDV TRAVA" at bounding box center [439, 106] width 86 height 10
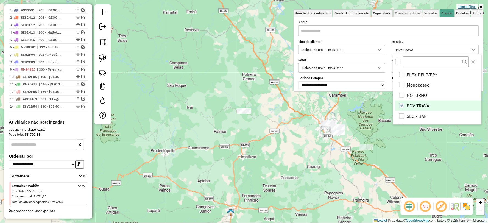
click at [470, 6] on link "Limpar filtros" at bounding box center [467, 7] width 21 height 6
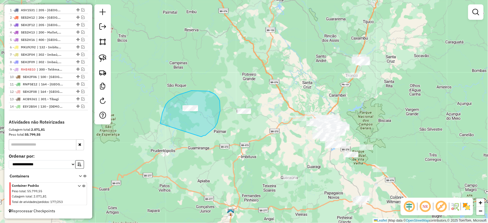
drag, startPoint x: 217, startPoint y: 123, endPoint x: 168, endPoint y: 136, distance: 50.5
drag, startPoint x: 220, startPoint y: 123, endPoint x: 177, endPoint y: 136, distance: 44.6
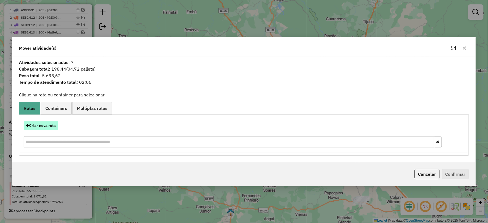
click at [38, 125] on button "Criar nova rota" at bounding box center [41, 125] width 35 height 9
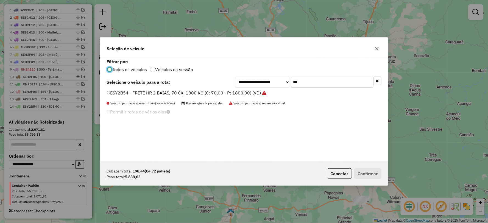
scroll to position [3, 1]
drag, startPoint x: 283, startPoint y: 81, endPoint x: 263, endPoint y: 81, distance: 20.1
click at [263, 81] on div "**********" at bounding box center [308, 82] width 146 height 11
type input "*"
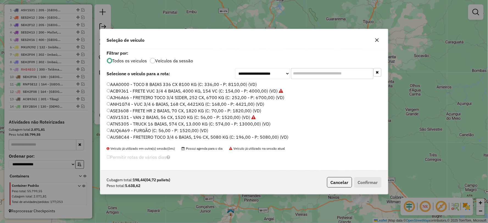
click at [379, 40] on icon "button" at bounding box center [377, 40] width 4 height 4
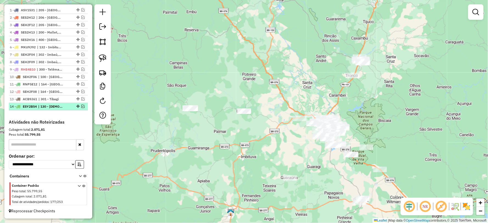
click at [81, 106] on em at bounding box center [82, 106] width 3 height 3
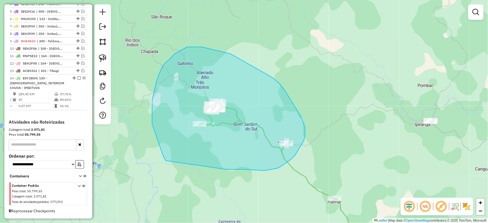
drag, startPoint x: 226, startPoint y: 170, endPoint x: 168, endPoint y: 166, distance: 58.4
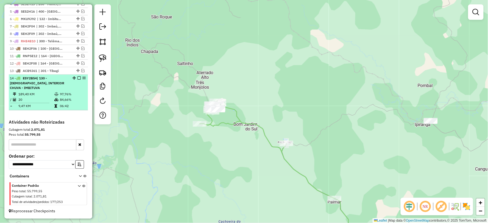
click at [77, 80] on em at bounding box center [78, 77] width 3 height 3
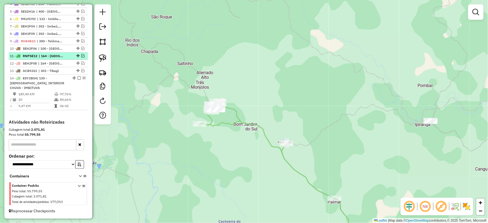
scroll to position [210, 0]
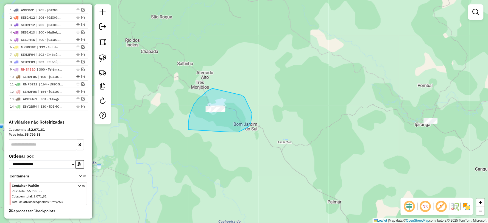
drag, startPoint x: 231, startPoint y: 132, endPoint x: 201, endPoint y: 146, distance: 33.7
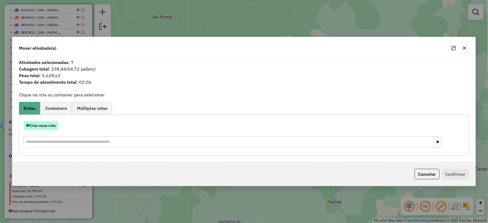
click at [46, 127] on button "Criar nova rota" at bounding box center [41, 125] width 35 height 9
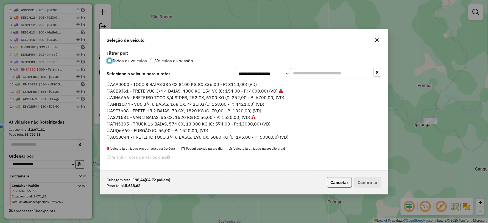
scroll to position [3, 1]
click at [321, 79] on div "**********" at bounding box center [244, 110] width 288 height 122
click at [318, 74] on input "text" at bounding box center [332, 73] width 82 height 11
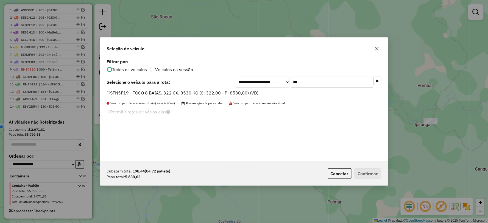
type input "***"
click at [116, 94] on label "SFN5F19 - TOCO 8 BAIAS, 322 CX, 8530 KG (C: 322,00 - P: 8530,00) (VD)" at bounding box center [183, 93] width 152 height 7
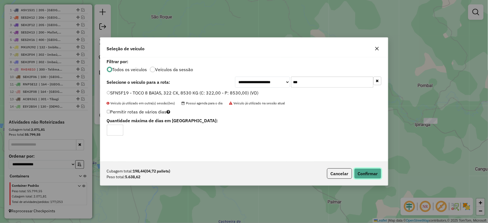
click at [372, 173] on button "Confirmar" at bounding box center [367, 173] width 27 height 10
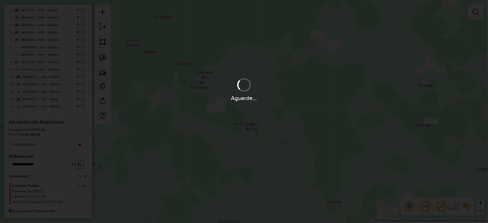
scroll to position [234, 0]
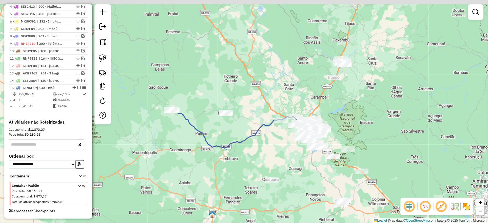
drag, startPoint x: 290, startPoint y: 123, endPoint x: 258, endPoint y: 140, distance: 36.4
click at [258, 140] on div "Janela de atendimento Grade de atendimento Capacidade Transportadoras Veículos …" at bounding box center [244, 111] width 488 height 223
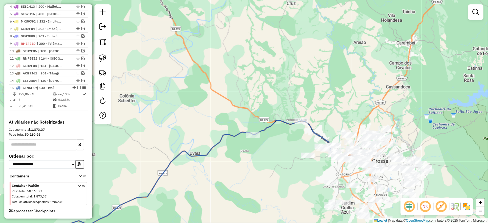
click at [227, 134] on icon at bounding box center [151, 182] width 401 height 125
select select "*********"
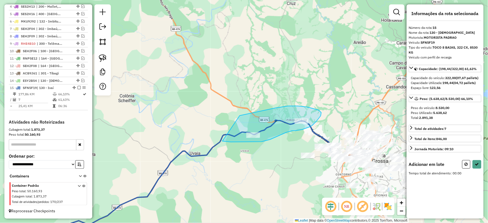
drag, startPoint x: 223, startPoint y: 141, endPoint x: 220, endPoint y: 120, distance: 21.9
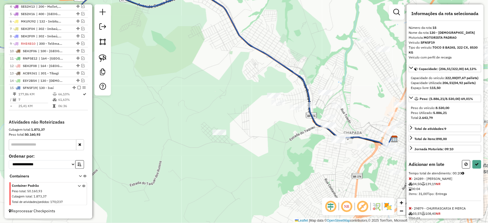
drag, startPoint x: 345, startPoint y: 147, endPoint x: 326, endPoint y: 82, distance: 68.2
click at [324, 82] on div "Janela de atendimento Grade de atendimento Capacidade Transportadoras Veículos …" at bounding box center [244, 111] width 488 height 223
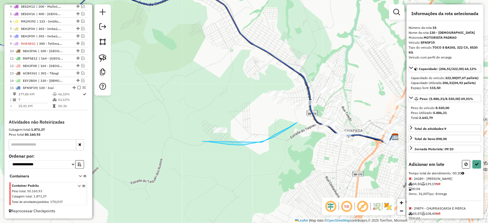
drag, startPoint x: 202, startPoint y: 141, endPoint x: 262, endPoint y: 142, distance: 59.6
select select "*********"
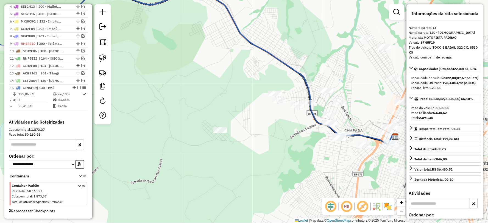
click at [286, 64] on icon at bounding box center [173, 66] width 445 height 157
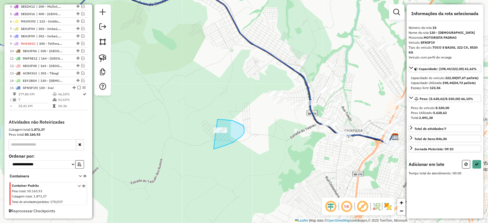
drag, startPoint x: 215, startPoint y: 149, endPoint x: 195, endPoint y: 135, distance: 24.1
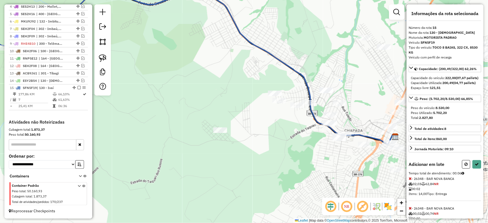
select select "*********"
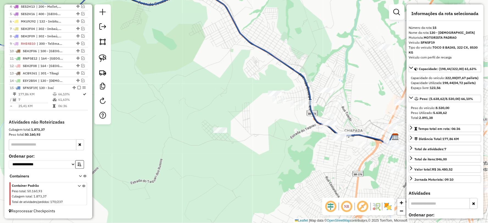
click at [293, 70] on icon at bounding box center [173, 66] width 445 height 157
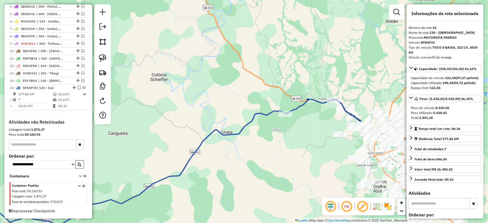
drag, startPoint x: 349, startPoint y: 131, endPoint x: 335, endPoint y: 108, distance: 27.1
click at [321, 122] on div "Janela de atendimento Grade de atendimento Capacidade Transportadoras Veículos …" at bounding box center [244, 111] width 488 height 223
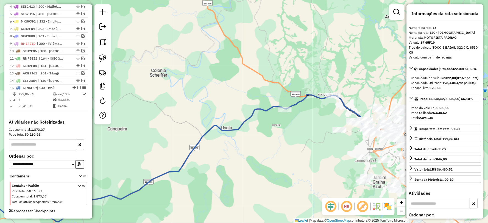
click at [346, 105] on icon at bounding box center [167, 158] width 432 height 127
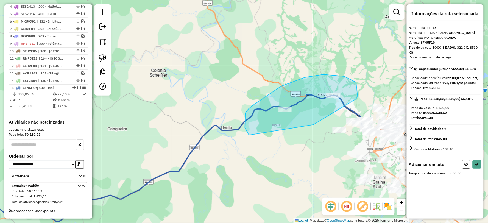
drag, startPoint x: 322, startPoint y: 120, endPoint x: 249, endPoint y: 135, distance: 74.7
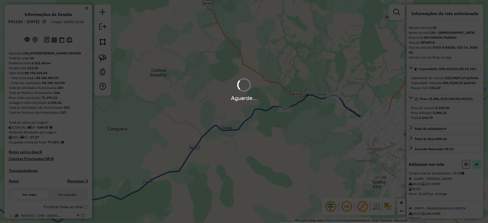
scroll to position [236, 0]
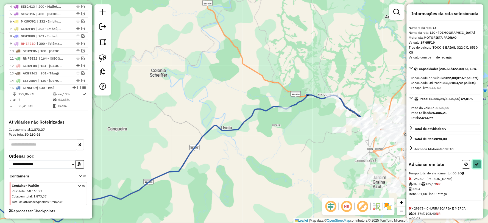
click at [479, 169] on button at bounding box center [477, 164] width 9 height 9
select select "*********"
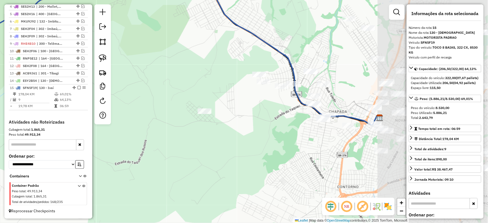
drag, startPoint x: 386, startPoint y: 149, endPoint x: 274, endPoint y: 136, distance: 112.9
click at [274, 136] on div "Janela de atendimento Grade de atendimento Capacidade Transportadoras Veículos …" at bounding box center [244, 111] width 488 height 223
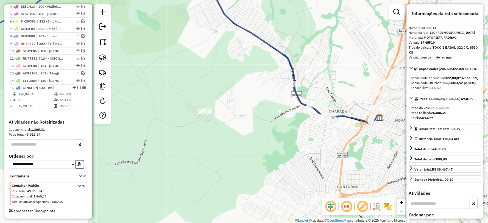
click at [287, 57] on icon at bounding box center [182, 52] width 395 height 148
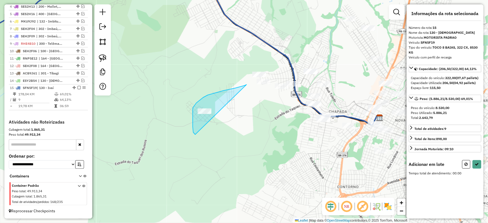
drag, startPoint x: 247, startPoint y: 85, endPoint x: 204, endPoint y: 136, distance: 66.8
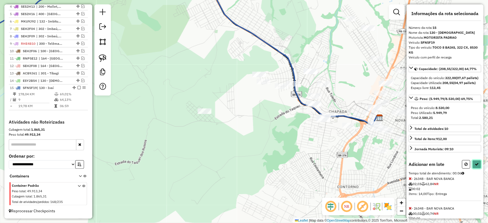
click at [475, 169] on button at bounding box center [477, 164] width 9 height 9
select select "*********"
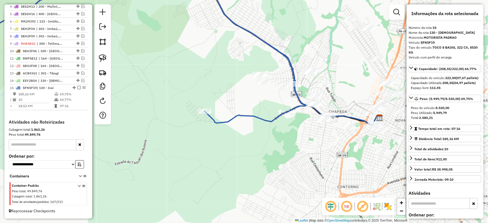
click at [287, 57] on icon at bounding box center [128, 50] width 354 height 145
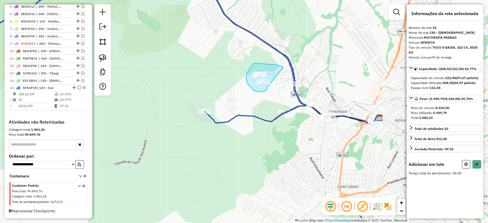
drag, startPoint x: 284, startPoint y: 67, endPoint x: 268, endPoint y: 86, distance: 24.8
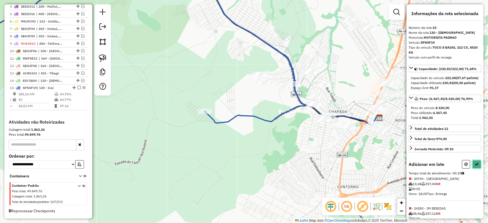
click at [473, 169] on button at bounding box center [477, 164] width 9 height 9
select select "*********"
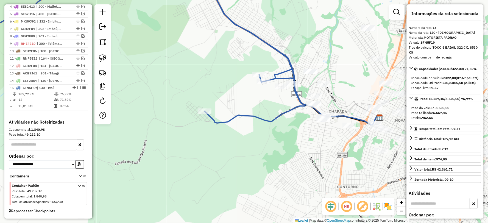
click at [299, 99] on icon at bounding box center [128, 50] width 354 height 145
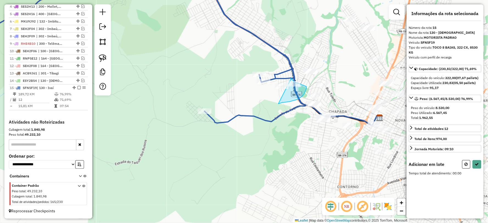
drag, startPoint x: 290, startPoint y: 102, endPoint x: 264, endPoint y: 87, distance: 29.5
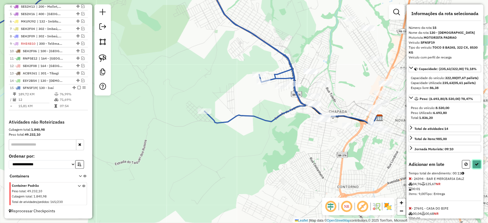
click at [477, 166] on icon at bounding box center [477, 164] width 4 height 4
select select "*********"
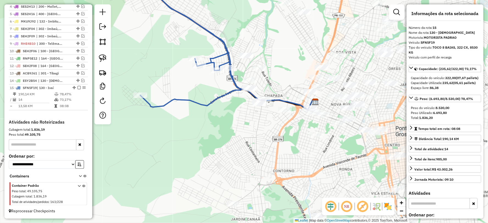
drag, startPoint x: 318, startPoint y: 133, endPoint x: 257, endPoint y: 117, distance: 62.4
click at [257, 117] on div "Janela de atendimento Grade de atendimento Capacidade Transportadoras Veículos …" at bounding box center [244, 111] width 488 height 223
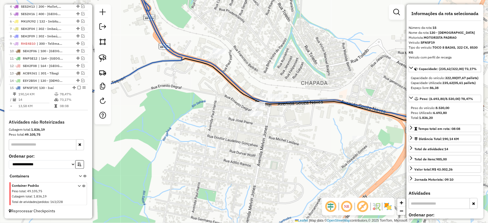
click at [157, 59] on icon at bounding box center [66, 50] width 231 height 145
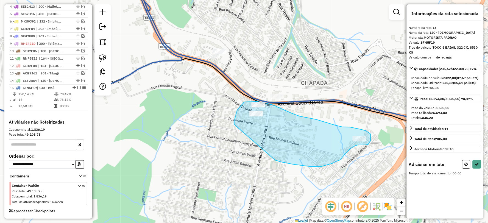
drag, startPoint x: 282, startPoint y: 162, endPoint x: 234, endPoint y: 125, distance: 60.2
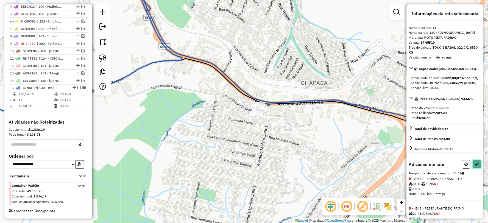
click at [479, 169] on button at bounding box center [477, 164] width 9 height 9
select select "*********"
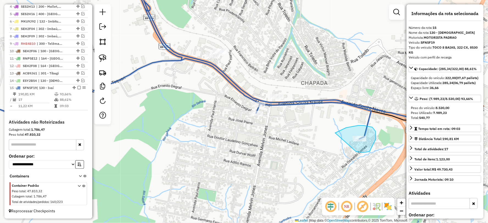
drag, startPoint x: 354, startPoint y: 150, endPoint x: 337, endPoint y: 154, distance: 17.9
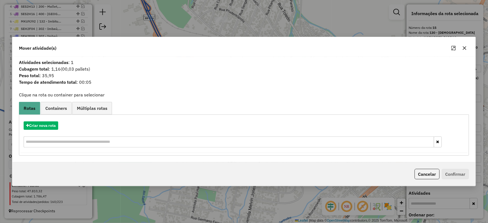
drag, startPoint x: 58, startPoint y: 112, endPoint x: 55, endPoint y: 118, distance: 6.5
click at [57, 112] on link "Containers" at bounding box center [56, 108] width 31 height 12
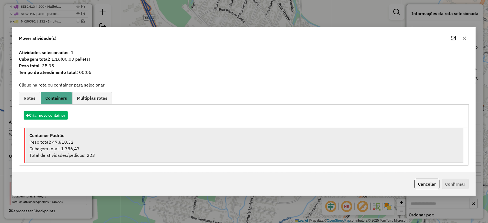
click at [63, 147] on div "Cubagem total: 1.786,47" at bounding box center [244, 148] width 430 height 7
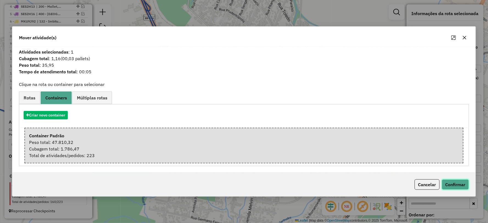
click at [460, 186] on button "Confirmar" at bounding box center [455, 184] width 27 height 10
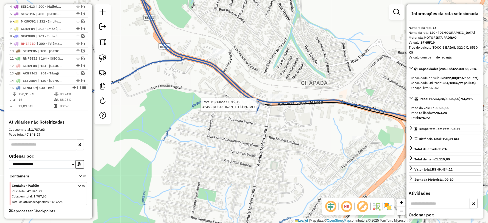
click at [257, 107] on div at bounding box center [259, 104] width 14 height 5
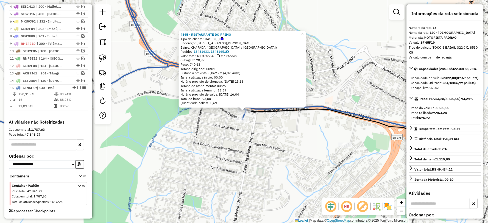
click at [261, 134] on div "4545 - RESTAURANTE DO PRIMO Tipo de cliente: BASIC (B) Endereço: AV [PERSON_NAM…" at bounding box center [244, 111] width 488 height 223
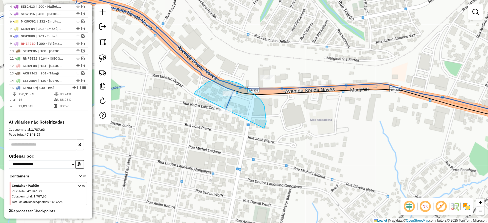
drag, startPoint x: 266, startPoint y: 122, endPoint x: 208, endPoint y: 140, distance: 61.5
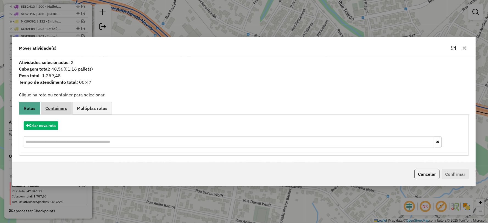
click at [62, 110] on span "Containers" at bounding box center [56, 108] width 22 height 4
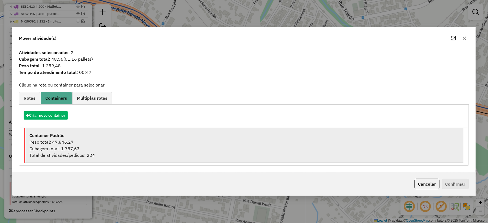
drag, startPoint x: 64, startPoint y: 133, endPoint x: 98, endPoint y: 134, distance: 34.6
click at [64, 134] on strong "Container Padrão" at bounding box center [46, 135] width 35 height 5
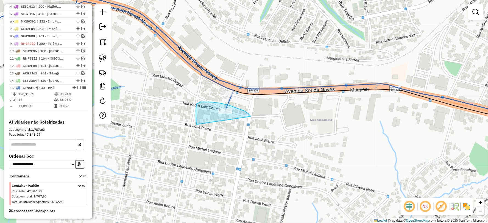
drag, startPoint x: 245, startPoint y: 111, endPoint x: 197, endPoint y: 125, distance: 49.8
drag, startPoint x: 223, startPoint y: 130, endPoint x: 201, endPoint y: 111, distance: 29.0
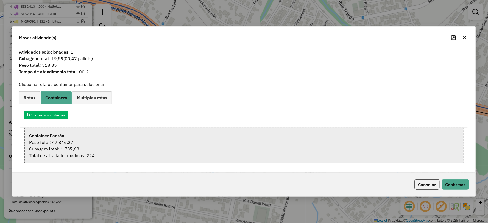
click at [67, 146] on div "Cubagem total: 1.787,63" at bounding box center [244, 149] width 430 height 7
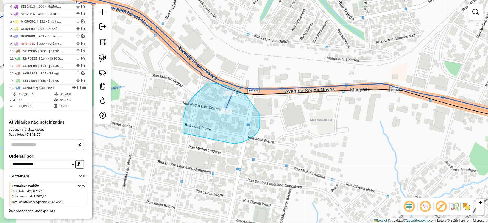
drag, startPoint x: 258, startPoint y: 133, endPoint x: 183, endPoint y: 133, distance: 74.5
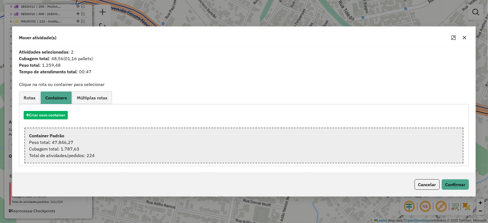
click at [64, 148] on div "Cubagem total: 1.787,63" at bounding box center [244, 149] width 430 height 7
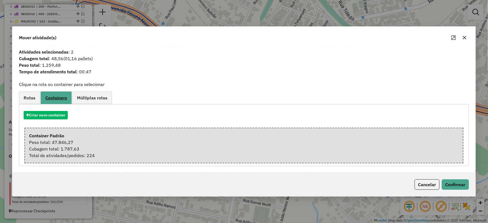
click at [56, 98] on span "Containers" at bounding box center [56, 98] width 22 height 4
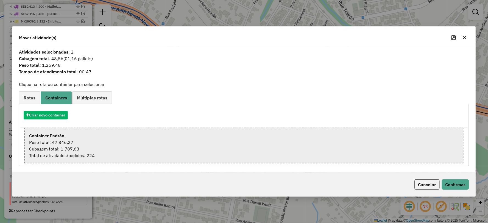
click at [63, 151] on div "Cubagem total: 1.787,63" at bounding box center [244, 149] width 430 height 7
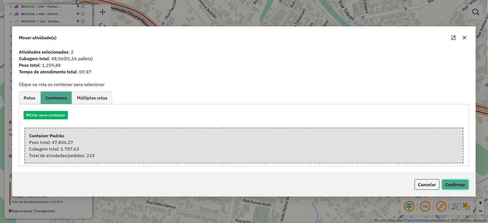
click at [447, 182] on button "Confirmar" at bounding box center [455, 184] width 27 height 10
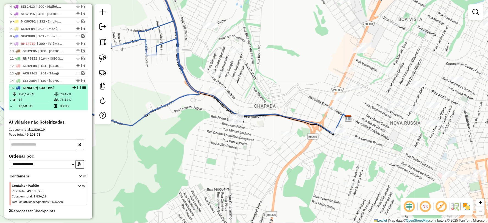
click at [77, 87] on em at bounding box center [78, 87] width 3 height 3
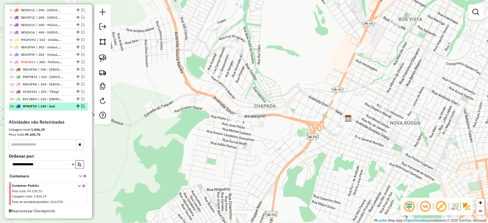
scroll to position [218, 0]
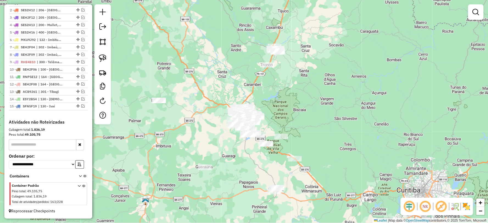
drag, startPoint x: 236, startPoint y: 130, endPoint x: 221, endPoint y: 174, distance: 46.2
click at [221, 174] on div "Janela de atendimento Grade de atendimento Capacidade Transportadoras Veículos …" at bounding box center [244, 111] width 488 height 223
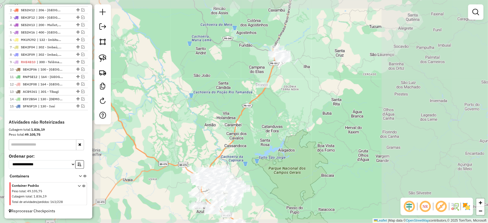
drag, startPoint x: 295, startPoint y: 88, endPoint x: 290, endPoint y: 117, distance: 28.9
click at [290, 117] on div "Janela de atendimento Grade de atendimento Capacidade Transportadoras Veículos …" at bounding box center [244, 111] width 488 height 223
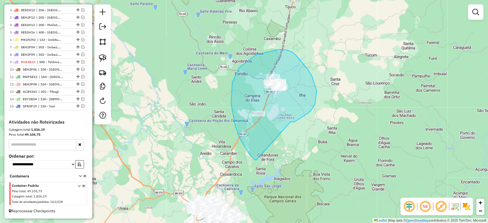
drag, startPoint x: 295, startPoint y: 122, endPoint x: 259, endPoint y: 160, distance: 52.3
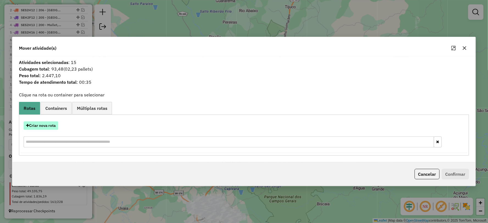
click at [51, 125] on button "Criar nova rota" at bounding box center [41, 125] width 35 height 9
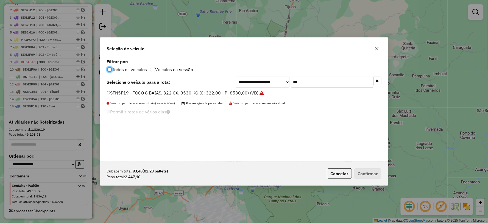
scroll to position [3, 1]
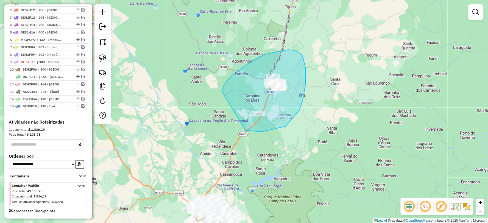
drag, startPoint x: 246, startPoint y: 131, endPoint x: 226, endPoint y: 128, distance: 20.2
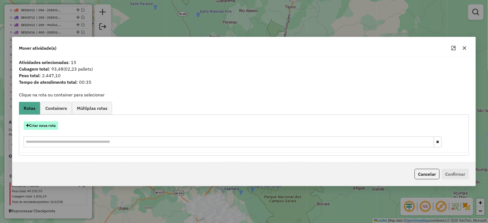
click at [48, 123] on button "Criar nova rota" at bounding box center [41, 125] width 35 height 9
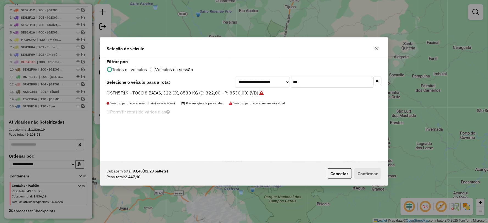
drag, startPoint x: 224, startPoint y: 83, endPoint x: 363, endPoint y: 80, distance: 138.8
click at [227, 83] on div "**********" at bounding box center [244, 82] width 275 height 11
type input "***"
drag, startPoint x: 374, startPoint y: 48, endPoint x: 370, endPoint y: 48, distance: 4.4
click at [374, 48] on button "button" at bounding box center [377, 48] width 9 height 9
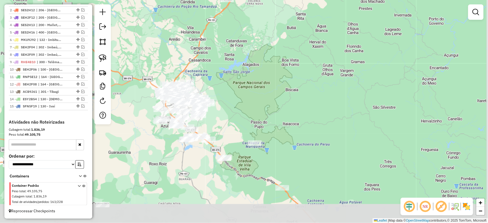
drag, startPoint x: 276, startPoint y: 157, endPoint x: 245, endPoint y: 40, distance: 121.4
click at [245, 42] on div "Janela de atendimento Grade de atendimento Capacidade Transportadoras Veículos …" at bounding box center [244, 111] width 488 height 223
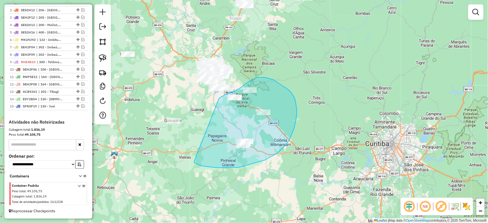
drag, startPoint x: 239, startPoint y: 168, endPoint x: 219, endPoint y: 98, distance: 72.1
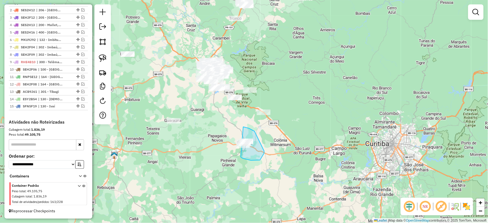
drag, startPoint x: 243, startPoint y: 159, endPoint x: 217, endPoint y: 158, distance: 25.8
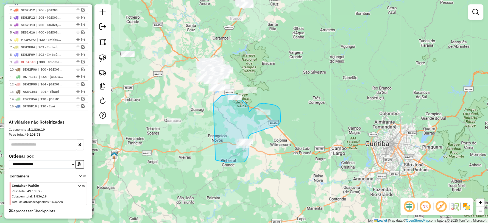
drag, startPoint x: 216, startPoint y: 160, endPoint x: 213, endPoint y: 105, distance: 55.0
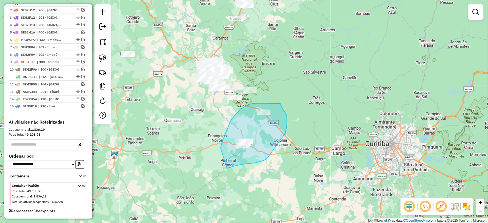
drag, startPoint x: 229, startPoint y: 168, endPoint x: 221, endPoint y: 149, distance: 21.1
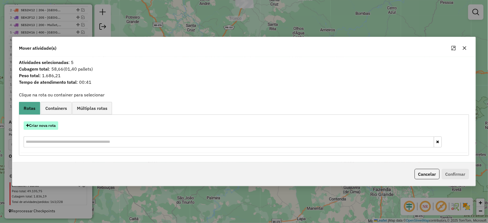
click at [41, 126] on button "Criar nova rota" at bounding box center [41, 125] width 35 height 9
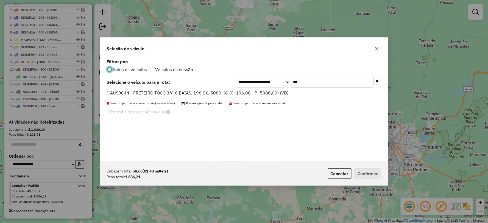
click at [377, 47] on icon "button" at bounding box center [377, 48] width 4 height 4
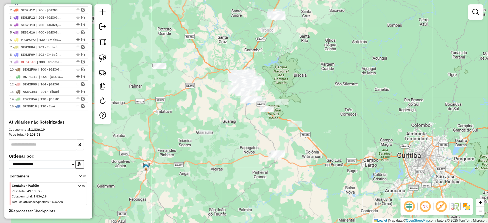
drag, startPoint x: 260, startPoint y: 139, endPoint x: 325, endPoint y: 164, distance: 69.5
click at [325, 164] on div "Janela de atendimento Grade de atendimento Capacidade Transportadoras Veículos …" at bounding box center [244, 111] width 488 height 223
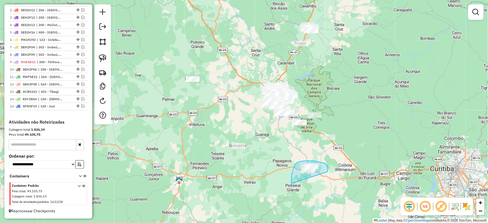
drag, startPoint x: 326, startPoint y: 164, endPoint x: 301, endPoint y: 190, distance: 35.7
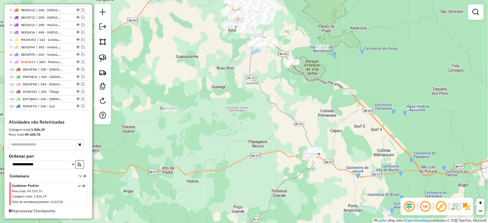
click at [299, 181] on div "Janela de atendimento Grade de atendimento Capacidade Transportadoras Veículos …" at bounding box center [244, 111] width 488 height 223
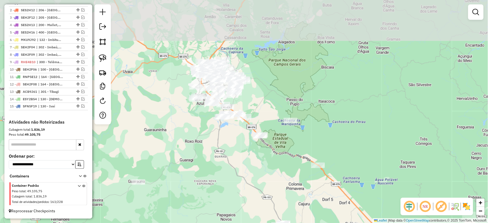
drag, startPoint x: 294, startPoint y: 125, endPoint x: 264, endPoint y: 185, distance: 67.2
click at [264, 185] on div "Janela de atendimento Grade de atendimento Capacidade Transportadoras Veículos …" at bounding box center [244, 111] width 488 height 223
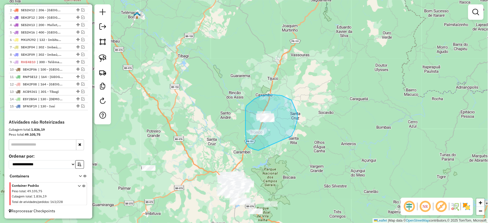
drag, startPoint x: 292, startPoint y: 136, endPoint x: 259, endPoint y: 151, distance: 36.5
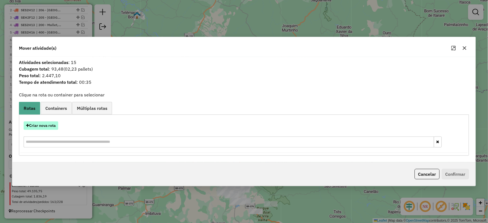
click at [46, 125] on button "Criar nova rota" at bounding box center [41, 125] width 35 height 9
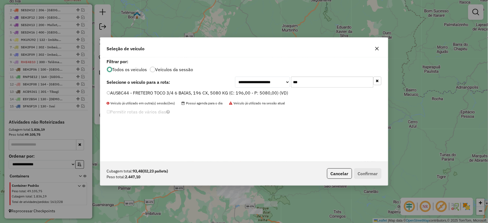
drag, startPoint x: 316, startPoint y: 86, endPoint x: 267, endPoint y: 85, distance: 49.5
click at [267, 85] on div "**********" at bounding box center [308, 82] width 146 height 11
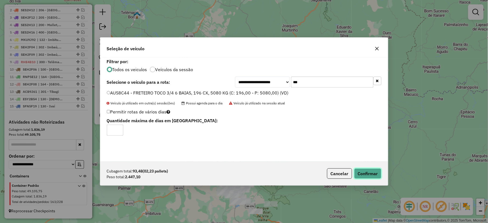
click at [362, 174] on button "Confirmar" at bounding box center [367, 173] width 27 height 10
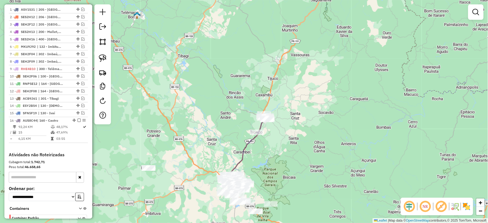
scroll to position [248, 0]
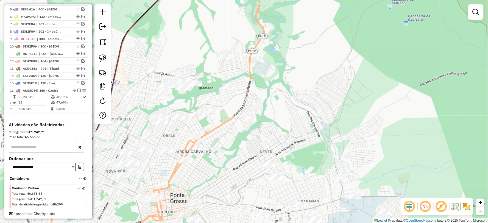
drag, startPoint x: 292, startPoint y: 107, endPoint x: 425, endPoint y: 96, distance: 133.9
click at [425, 96] on div "Janela de atendimento Grade de atendimento Capacidade Transportadoras Veículos …" at bounding box center [244, 111] width 488 height 223
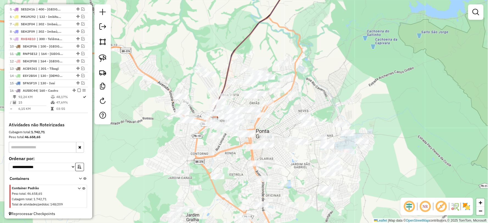
click at [230, 59] on icon at bounding box center [255, 48] width 87 height 141
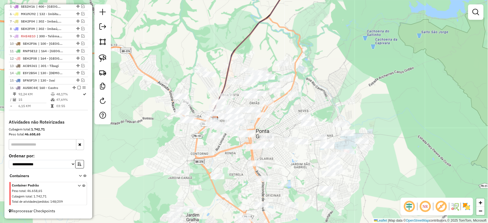
select select "*********"
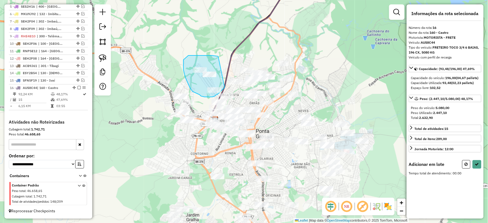
drag, startPoint x: 218, startPoint y: 56, endPoint x: 226, endPoint y: 86, distance: 30.6
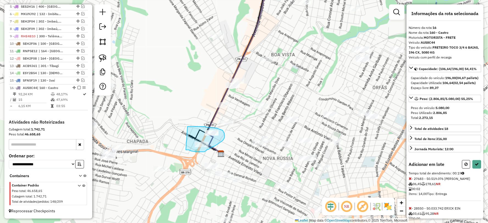
drag, startPoint x: 186, startPoint y: 150, endPoint x: 175, endPoint y: 134, distance: 19.8
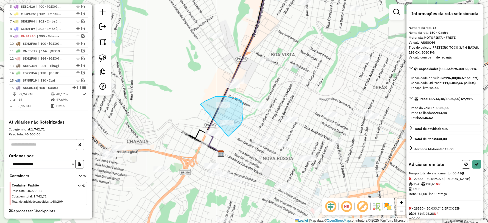
drag, startPoint x: 228, startPoint y: 137, endPoint x: 189, endPoint y: 113, distance: 45.6
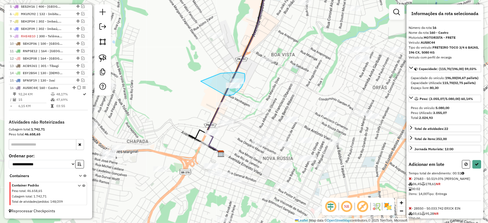
drag, startPoint x: 226, startPoint y: 95, endPoint x: 193, endPoint y: 87, distance: 33.6
click at [477, 166] on icon at bounding box center [477, 164] width 4 height 4
select select "*********"
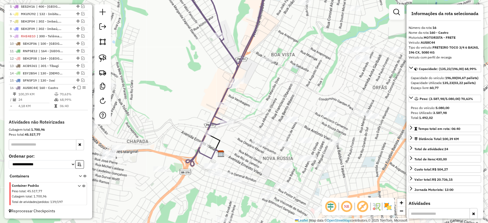
scroll to position [249, 0]
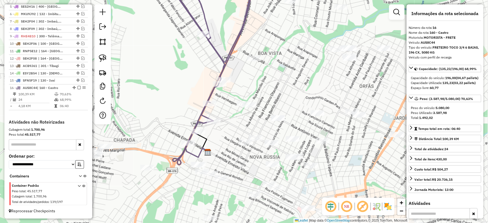
click at [221, 56] on icon at bounding box center [209, 71] width 91 height 187
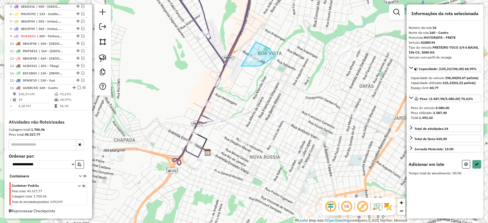
drag, startPoint x: 241, startPoint y: 66, endPoint x: 211, endPoint y: 59, distance: 31.1
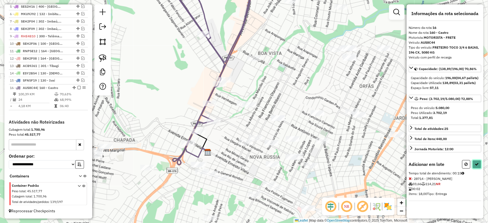
click at [475, 165] on button at bounding box center [477, 164] width 9 height 9
select select "*********"
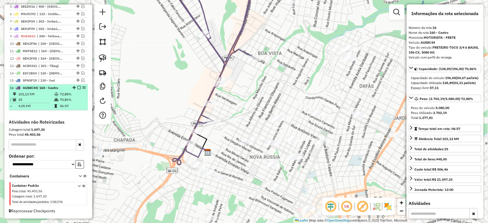
click at [78, 87] on em at bounding box center [78, 87] width 3 height 3
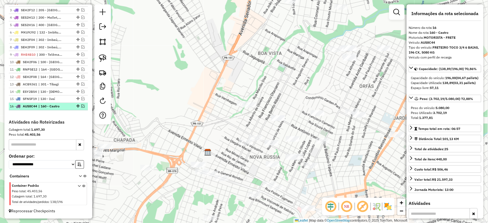
scroll to position [230, 0]
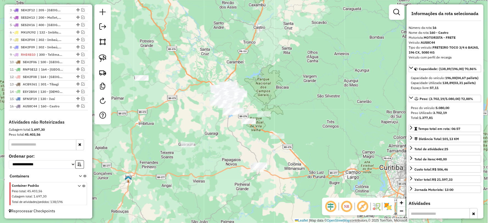
drag, startPoint x: 169, startPoint y: 100, endPoint x: 194, endPoint y: 120, distance: 32.4
click at [193, 120] on div "Janela de atendimento Grade de atendimento Capacidade Transportadoras Veículos …" at bounding box center [244, 111] width 488 height 223
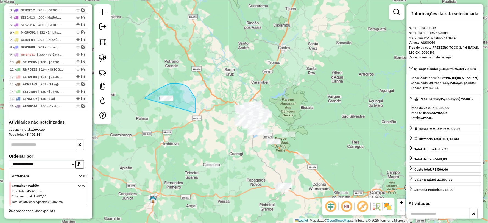
drag, startPoint x: 195, startPoint y: 98, endPoint x: 162, endPoint y: 131, distance: 47.0
click at [162, 131] on div "Janela de atendimento Grade de atendimento Capacidade Transportadoras Veículos …" at bounding box center [244, 111] width 488 height 223
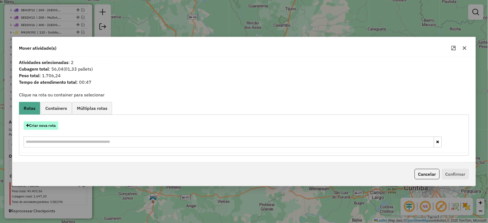
click at [43, 124] on button "Criar nova rota" at bounding box center [41, 125] width 35 height 9
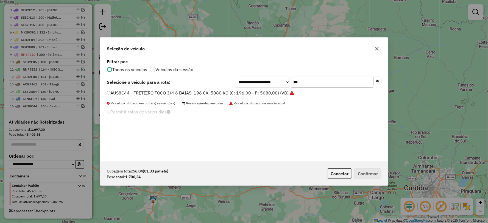
scroll to position [3, 1]
drag, startPoint x: 246, startPoint y: 82, endPoint x: 243, endPoint y: 82, distance: 3.0
click at [243, 82] on div "**********" at bounding box center [308, 82] width 146 height 11
type input "***"
click at [114, 92] on label "FQK7J72 - TRUCK 3/4 6 BAIAS 252 CX 7100 KG (C: 252,00 - P: 7100,00) (VD)" at bounding box center [187, 93] width 160 height 7
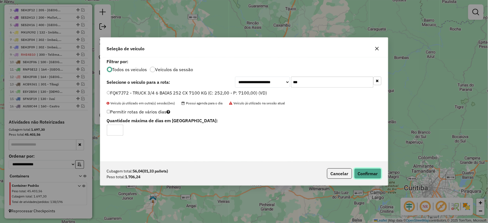
click at [366, 175] on button "Confirmar" at bounding box center [367, 173] width 27 height 10
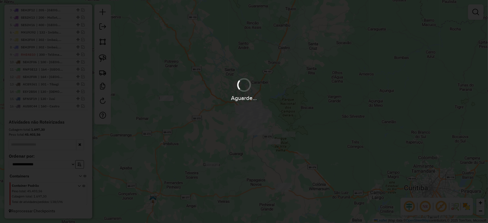
scroll to position [256, 0]
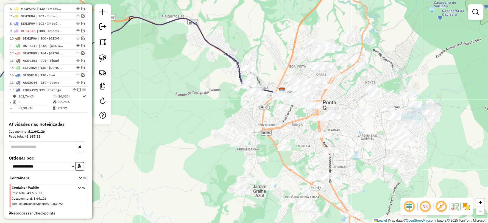
click at [229, 54] on icon at bounding box center [116, 55] width 331 height 78
select select "*********"
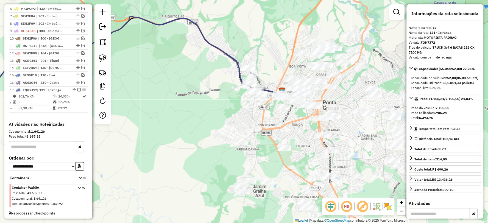
scroll to position [263, 0]
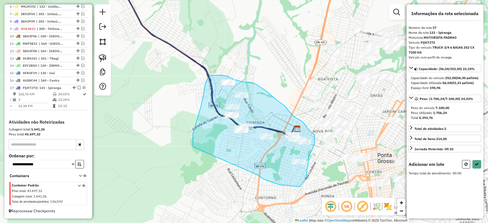
drag, startPoint x: 258, startPoint y: 175, endPoint x: 194, endPoint y: 147, distance: 70.4
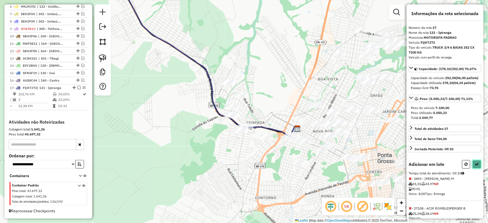
click at [476, 166] on icon at bounding box center [477, 164] width 4 height 4
select select "*********"
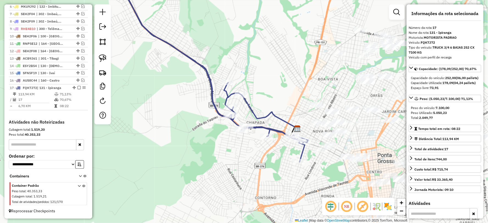
scroll to position [256, 0]
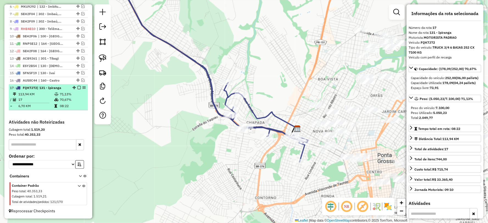
click at [77, 88] on em at bounding box center [78, 87] width 3 height 3
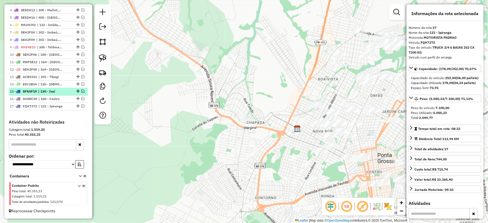
scroll to position [238, 0]
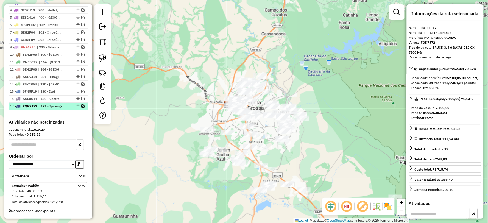
click at [83, 107] on em at bounding box center [82, 106] width 3 height 3
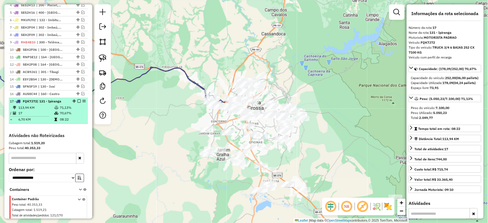
scroll to position [256, 0]
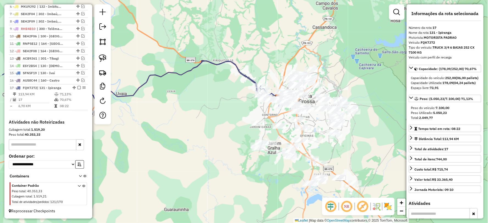
drag, startPoint x: 138, startPoint y: 120, endPoint x: 189, endPoint y: 113, distance: 51.5
click at [189, 113] on div "Janela de atendimento Grade de atendimento Capacidade Transportadoras Veículos …" at bounding box center [244, 111] width 488 height 223
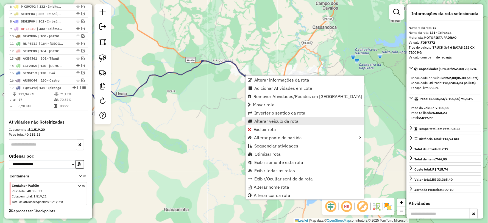
click at [273, 123] on span "Alterar veículo da rota" at bounding box center [276, 121] width 44 height 4
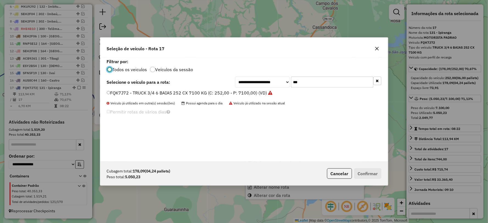
scroll to position [3, 1]
drag, startPoint x: 328, startPoint y: 83, endPoint x: 211, endPoint y: 82, distance: 117.3
click at [211, 82] on div "**********" at bounding box center [244, 82] width 275 height 11
type input "***"
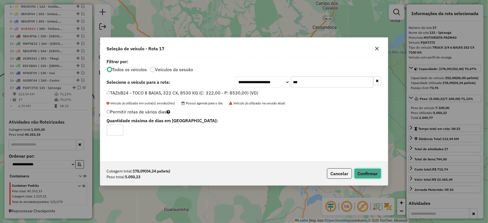
click at [361, 170] on button "Confirmar" at bounding box center [367, 173] width 27 height 10
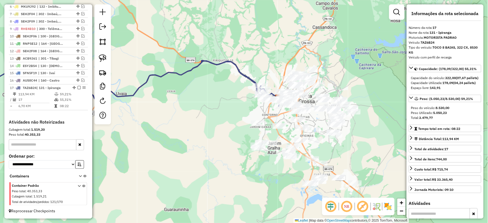
click at [190, 71] on icon at bounding box center [119, 76] width 324 height 60
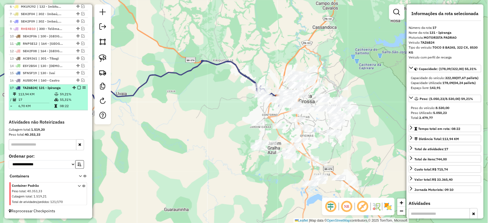
click at [77, 88] on em at bounding box center [78, 87] width 3 height 3
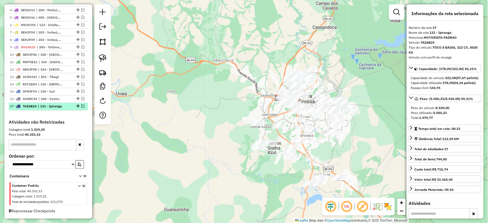
scroll to position [238, 0]
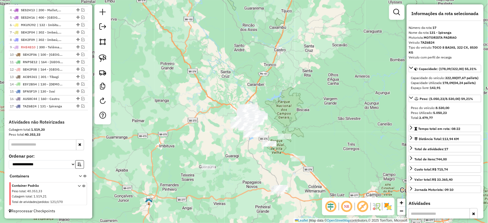
drag, startPoint x: 232, startPoint y: 110, endPoint x: 248, endPoint y: 152, distance: 44.4
click at [248, 162] on div "Janela de atendimento Grade de atendimento Capacidade Transportadoras Veículos …" at bounding box center [244, 111] width 488 height 223
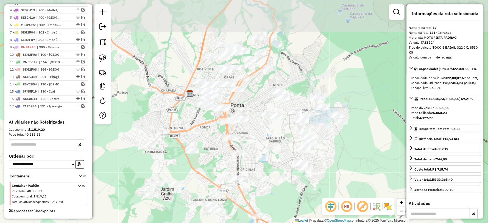
drag, startPoint x: 246, startPoint y: 103, endPoint x: 257, endPoint y: 127, distance: 26.1
click at [257, 127] on div "Janela de atendimento Grade de atendimento Capacidade Transportadoras Veículos …" at bounding box center [244, 111] width 488 height 223
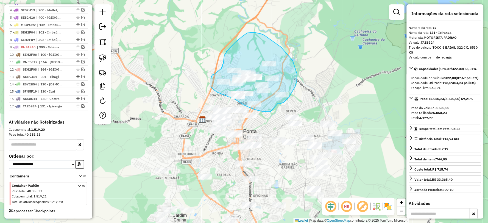
drag, startPoint x: 278, startPoint y: 103, endPoint x: 271, endPoint y: 112, distance: 11.5
click at [271, 112] on div "Janela de atendimento Grade de atendimento Capacidade Transportadoras Veículos …" at bounding box center [244, 111] width 488 height 223
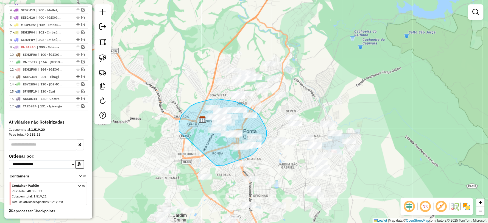
drag, startPoint x: 232, startPoint y: 163, endPoint x: 179, endPoint y: 133, distance: 60.5
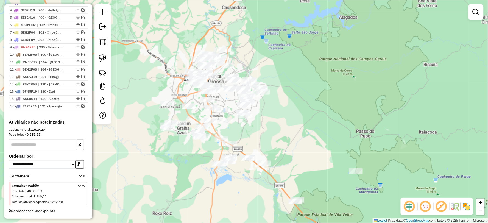
drag, startPoint x: 295, startPoint y: 158, endPoint x: 277, endPoint y: 132, distance: 31.0
click at [277, 132] on div "Janela de atendimento Grade de atendimento Capacidade Transportadoras Veículos …" at bounding box center [244, 111] width 488 height 223
click at [476, 4] on div at bounding box center [475, 11] width 15 height 15
click at [476, 9] on em at bounding box center [476, 12] width 7 height 7
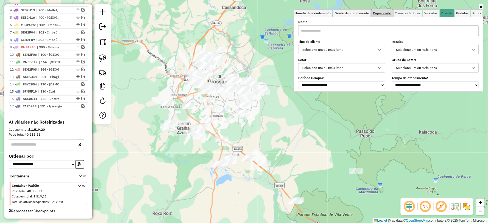
click at [383, 12] on span "Capacidade" at bounding box center [382, 13] width 18 height 3
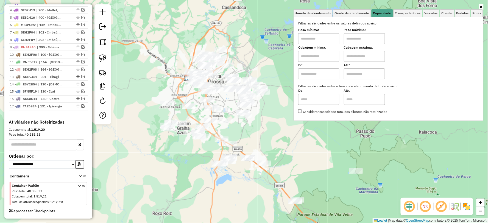
click at [315, 38] on input "text" at bounding box center [318, 38] width 41 height 11
type input "****"
click at [354, 33] on input "text" at bounding box center [364, 38] width 41 height 11
type input "*****"
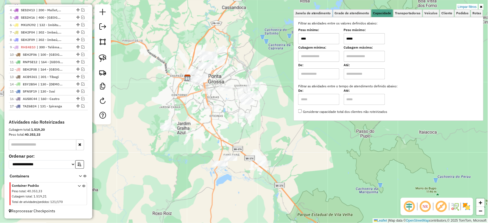
click at [166, 170] on div "Limpar filtros Janela de atendimento Grade de atendimento Capacidade Transporta…" at bounding box center [244, 111] width 488 height 223
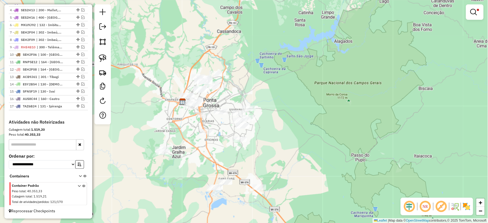
drag, startPoint x: 176, startPoint y: 124, endPoint x: 222, endPoint y: 214, distance: 101.0
click at [222, 214] on div "Limpar filtros Janela de atendimento Grade de atendimento Capacidade Transporta…" at bounding box center [244, 111] width 488 height 223
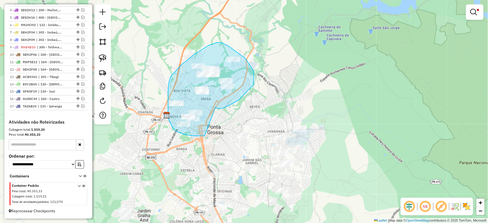
drag, startPoint x: 223, startPoint y: 109, endPoint x: 205, endPoint y: 135, distance: 32.2
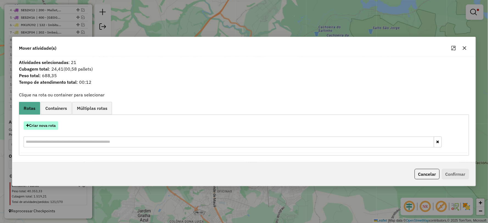
click at [45, 126] on button "Criar nova rota" at bounding box center [41, 125] width 35 height 9
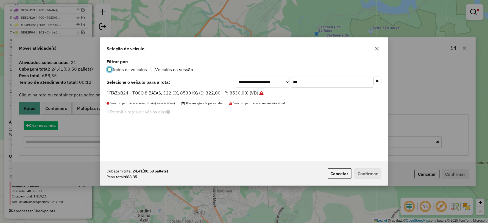
scroll to position [3, 1]
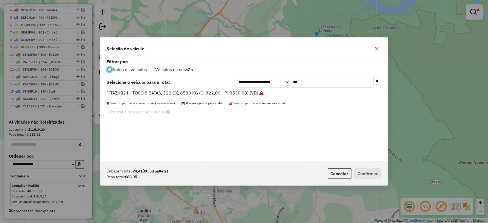
drag, startPoint x: 289, startPoint y: 82, endPoint x: 238, endPoint y: 87, distance: 51.3
click at [238, 87] on div "**********" at bounding box center [308, 82] width 146 height 11
type input "***"
click at [110, 89] on div "**********" at bounding box center [244, 109] width 288 height 104
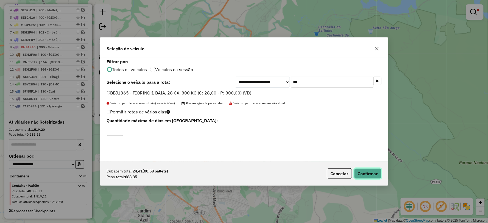
click at [369, 173] on button "Confirmar" at bounding box center [367, 173] width 27 height 10
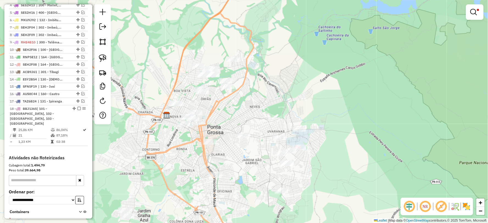
scroll to position [256, 0]
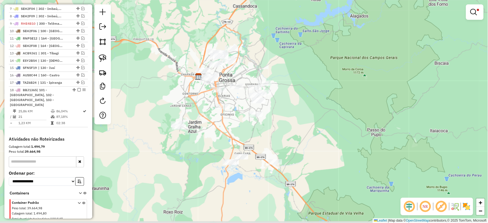
drag, startPoint x: 213, startPoint y: 127, endPoint x: 229, endPoint y: 120, distance: 17.3
click at [228, 120] on div "Limpar filtros Janela de atendimento Grade de atendimento Capacidade Transporta…" at bounding box center [244, 111] width 488 height 223
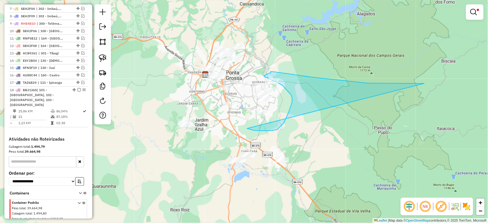
drag, startPoint x: 271, startPoint y: 131, endPoint x: 424, endPoint y: 84, distance: 160.4
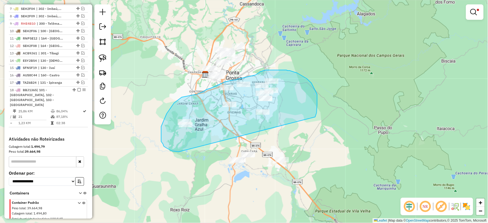
drag, startPoint x: 315, startPoint y: 116, endPoint x: 179, endPoint y: 152, distance: 141.4
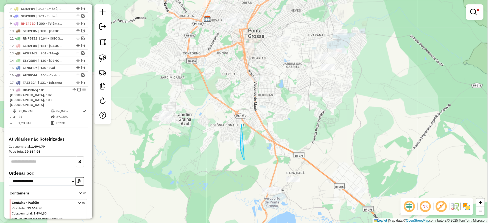
drag, startPoint x: 242, startPoint y: 125, endPoint x: 245, endPoint y: 158, distance: 33.4
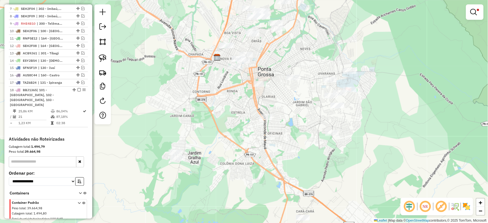
drag, startPoint x: 246, startPoint y: 123, endPoint x: 259, endPoint y: 168, distance: 46.5
click at [259, 168] on div "Limpar filtros Janela de atendimento Grade de atendimento Capacidade Transporta…" at bounding box center [244, 111] width 488 height 223
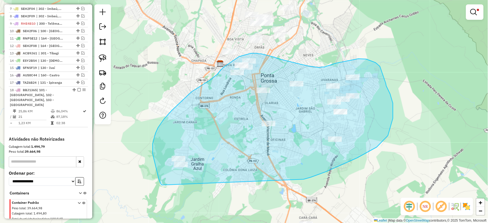
drag, startPoint x: 304, startPoint y: 179, endPoint x: 162, endPoint y: 185, distance: 141.9
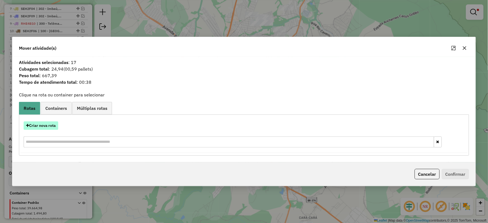
click at [37, 121] on button "Criar nova rota" at bounding box center [41, 125] width 35 height 9
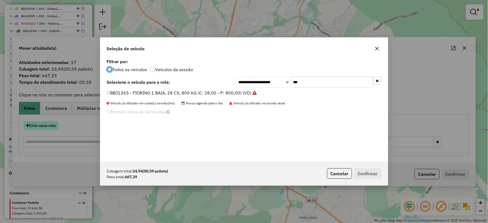
scroll to position [3, 1]
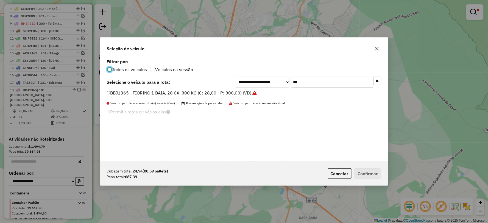
click at [112, 94] on label "BBJ1365 - FIORINO 1 BAIA, 28 CX, 800 KG (C: 28,00 - P: 800,00) (VD)" at bounding box center [182, 93] width 150 height 7
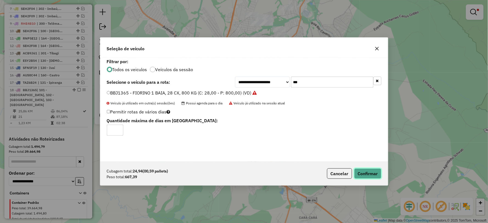
click at [374, 172] on button "Confirmar" at bounding box center [367, 173] width 27 height 10
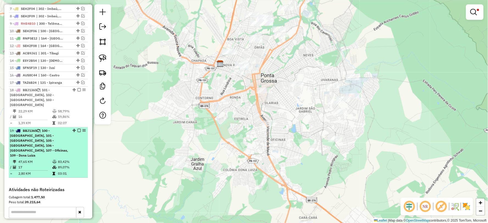
click at [77, 129] on em at bounding box center [78, 130] width 3 height 3
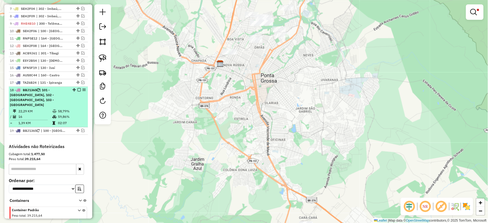
click at [77, 92] on em at bounding box center [78, 89] width 3 height 3
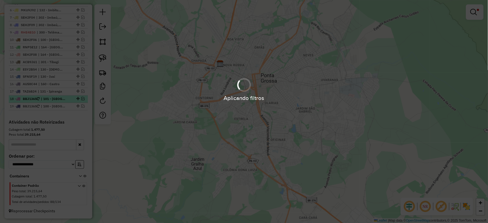
scroll to position [253, 0]
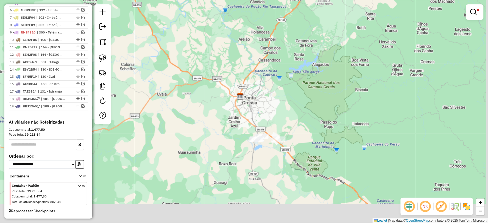
drag, startPoint x: 269, startPoint y: 134, endPoint x: 266, endPoint y: 131, distance: 4.3
click at [266, 131] on div "Limpar filtros Janela de atendimento Grade de atendimento Capacidade Transporta…" at bounding box center [244, 111] width 488 height 223
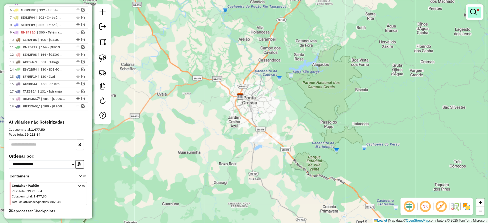
click at [476, 12] on em at bounding box center [474, 12] width 7 height 7
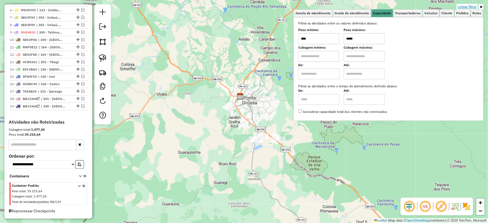
click at [469, 6] on link "Limpar filtros" at bounding box center [467, 7] width 21 height 6
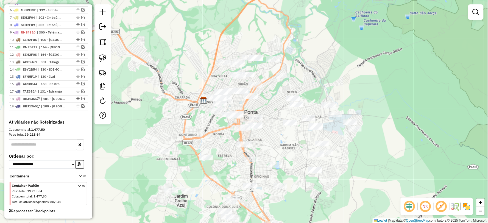
drag, startPoint x: 237, startPoint y: 132, endPoint x: 272, endPoint y: 113, distance: 40.1
click at [272, 113] on div "Janela de atendimento Grade de atendimento Capacidade Transportadoras Veículos …" at bounding box center [244, 111] width 488 height 223
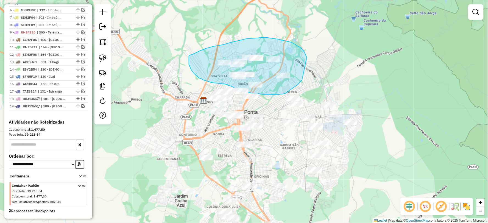
drag, startPoint x: 307, startPoint y: 58, endPoint x: 302, endPoint y: 80, distance: 22.5
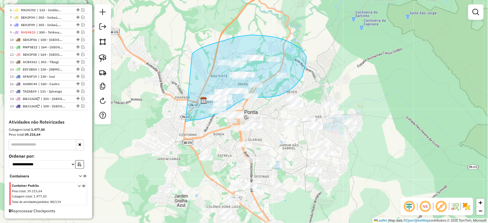
drag, startPoint x: 186, startPoint y: 122, endPoint x: 192, endPoint y: 54, distance: 68.2
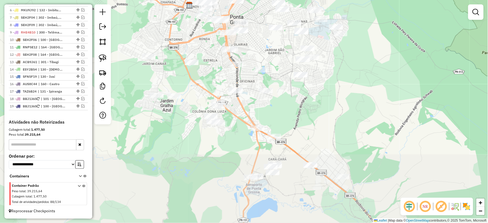
drag, startPoint x: 360, startPoint y: 185, endPoint x: 348, endPoint y: 98, distance: 87.6
click at [348, 98] on div "Janela de atendimento Grade de atendimento Capacidade Transportadoras Veículos …" at bounding box center [244, 111] width 488 height 223
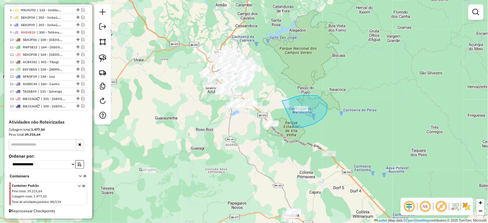
drag, startPoint x: 314, startPoint y: 124, endPoint x: 281, endPoint y: 101, distance: 40.5
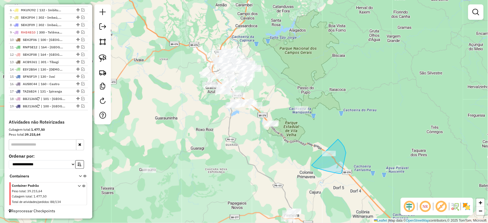
drag, startPoint x: 332, startPoint y: 172, endPoint x: 323, endPoint y: 137, distance: 36.0
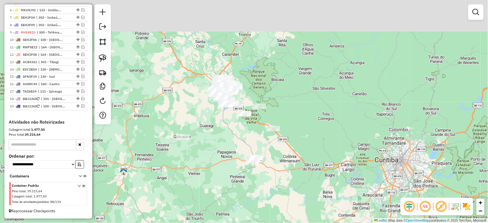
drag, startPoint x: 218, startPoint y: 94, endPoint x: 235, endPoint y: 128, distance: 38.5
click at [235, 128] on div "Janela de atendimento Grade de atendimento Capacidade Transportadoras Veículos …" at bounding box center [244, 111] width 488 height 223
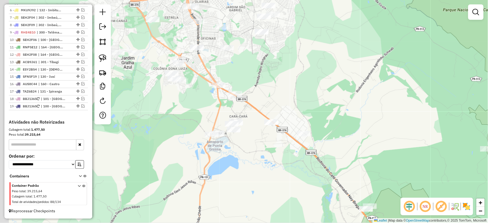
click at [246, 143] on div "Janela de atendimento Grade de atendimento Capacidade Transportadoras Veículos …" at bounding box center [244, 111] width 488 height 223
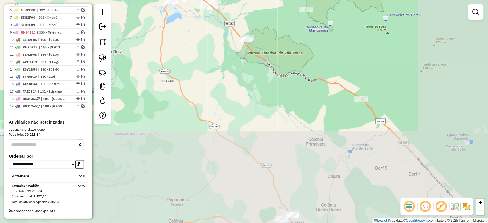
drag, startPoint x: 345, startPoint y: 169, endPoint x: 266, endPoint y: 64, distance: 131.3
click at [272, 64] on div "Janela de atendimento Grade de atendimento Capacidade Transportadoras Veículos …" at bounding box center [244, 111] width 488 height 223
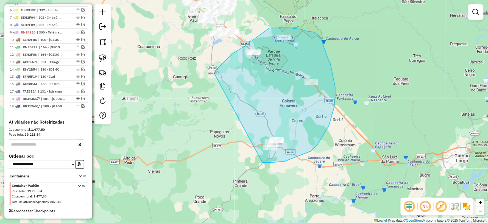
drag, startPoint x: 284, startPoint y: 162, endPoint x: 216, endPoint y: 91, distance: 97.7
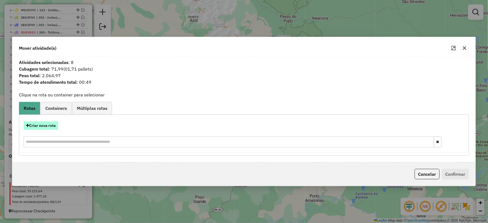
click at [45, 123] on button "Criar nova rota" at bounding box center [41, 125] width 35 height 9
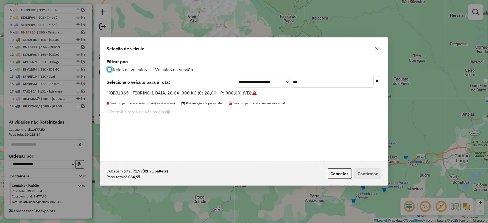
scroll to position [3, 1]
drag, startPoint x: 284, startPoint y: 84, endPoint x: 259, endPoint y: 85, distance: 25.3
click at [259, 85] on div "**********" at bounding box center [308, 82] width 146 height 11
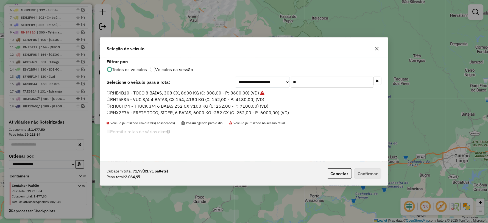
type input "***"
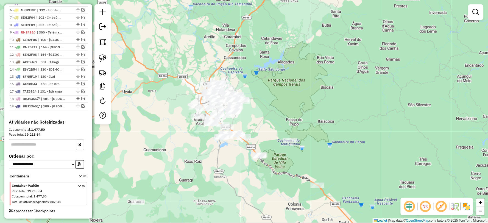
drag, startPoint x: 212, startPoint y: 62, endPoint x: 212, endPoint y: 134, distance: 72.5
click at [218, 165] on div "Janela de atendimento Grade de atendimento Capacidade Transportadoras Veículos …" at bounding box center [244, 111] width 488 height 223
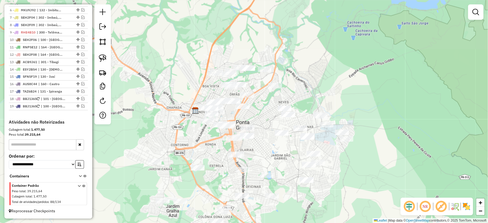
drag, startPoint x: 245, startPoint y: 58, endPoint x: 259, endPoint y: 112, distance: 55.8
click at [259, 112] on div "Janela de atendimento Grade de atendimento Capacidade Transportadoras Veículos …" at bounding box center [244, 111] width 488 height 223
click at [467, 207] on img at bounding box center [466, 206] width 9 height 9
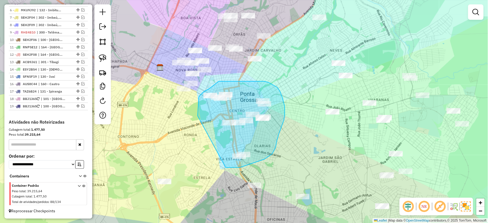
drag, startPoint x: 226, startPoint y: 168, endPoint x: 197, endPoint y: 122, distance: 53.6
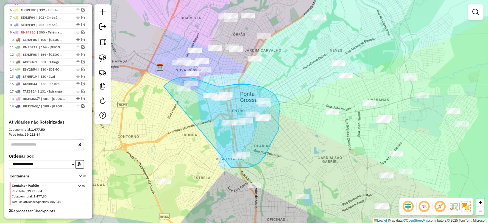
drag, startPoint x: 241, startPoint y: 168, endPoint x: 162, endPoint y: 93, distance: 108.7
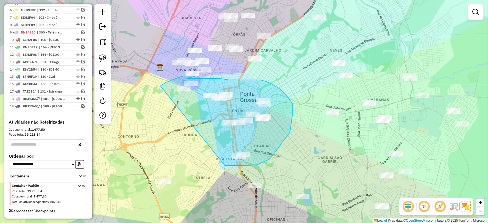
drag, startPoint x: 227, startPoint y: 166, endPoint x: 154, endPoint y: 125, distance: 83.6
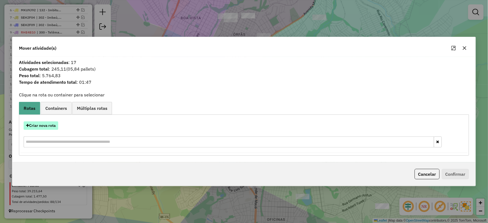
click at [43, 126] on button "Criar nova rota" at bounding box center [41, 125] width 35 height 9
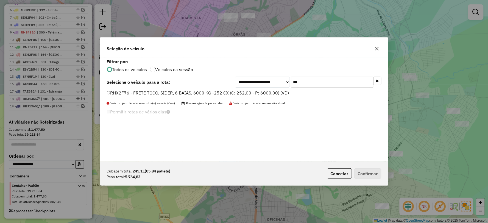
drag, startPoint x: 281, startPoint y: 80, endPoint x: 272, endPoint y: 82, distance: 9.1
click at [272, 82] on div "**********" at bounding box center [308, 82] width 146 height 11
type input "**"
click at [120, 95] on label "FQK7J72 - TRUCK 3/4 6 BAIAS 252 CX 7100 KG (C: 252,00 - P: 7100,00) (VD)" at bounding box center [187, 93] width 160 height 7
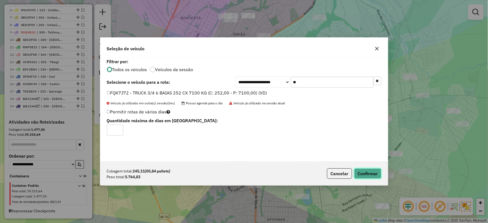
click at [364, 174] on button "Confirmar" at bounding box center [367, 173] width 27 height 10
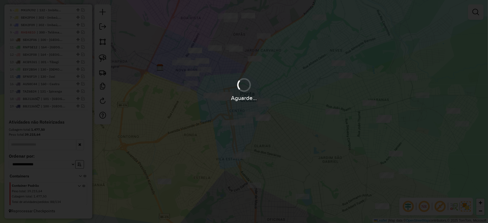
scroll to position [256, 0]
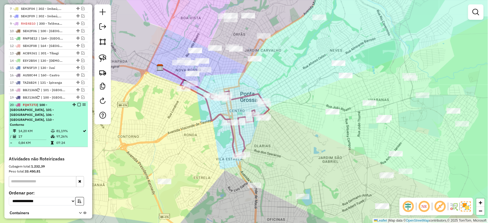
click at [77, 107] on em at bounding box center [78, 104] width 3 height 3
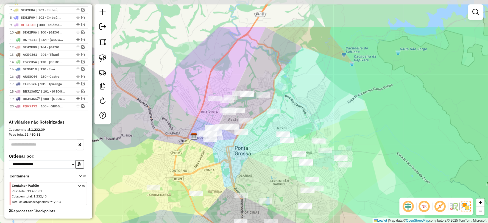
drag, startPoint x: 216, startPoint y: 105, endPoint x: 233, endPoint y: 152, distance: 50.0
click at [233, 152] on div "Janela de atendimento Grade de atendimento Capacidade Transportadoras Veículos …" at bounding box center [244, 111] width 488 height 223
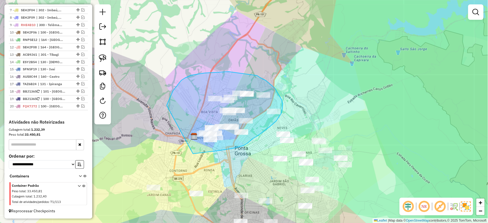
drag, startPoint x: 222, startPoint y: 150, endPoint x: 167, endPoint y: 105, distance: 70.9
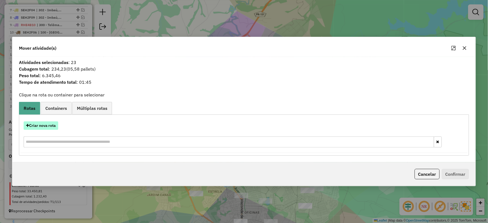
click at [44, 122] on button "Criar nova rota" at bounding box center [41, 125] width 35 height 9
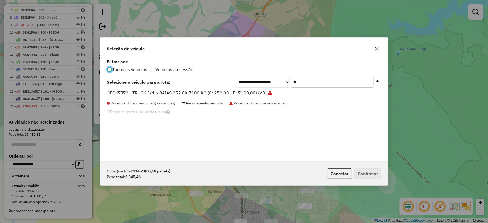
scroll to position [3, 1]
drag, startPoint x: 312, startPoint y: 84, endPoint x: 279, endPoint y: 86, distance: 32.7
click at [279, 86] on div "**********" at bounding box center [308, 82] width 146 height 11
type input "***"
click at [113, 92] on label "TAZ6B25 - TOCO 8 BAIAS, 322 CX, 8530 KG (C: 322,00 - P: 8530,00) (VD)" at bounding box center [183, 93] width 152 height 7
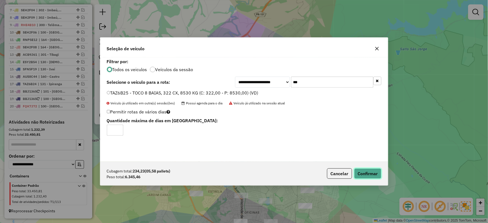
click at [364, 171] on button "Confirmar" at bounding box center [367, 173] width 27 height 10
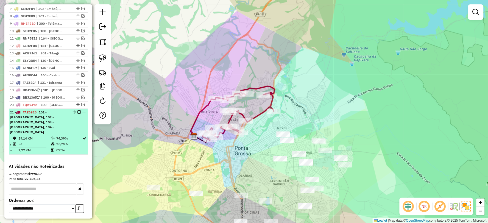
click at [67, 141] on td "72,74%" at bounding box center [69, 143] width 27 height 5
select select "*********"
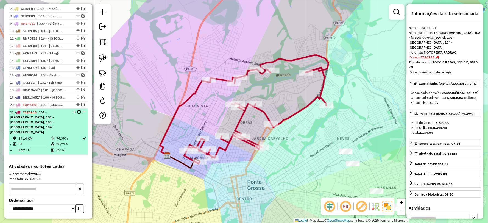
click at [77, 114] on em at bounding box center [78, 112] width 3 height 3
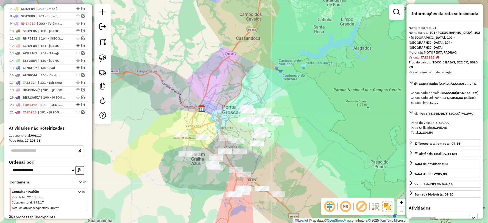
drag, startPoint x: 270, startPoint y: 160, endPoint x: 265, endPoint y: 142, distance: 18.5
click at [270, 155] on div "Janela de atendimento Grade de atendimento Capacidade Transportadoras Veículos …" at bounding box center [244, 111] width 488 height 223
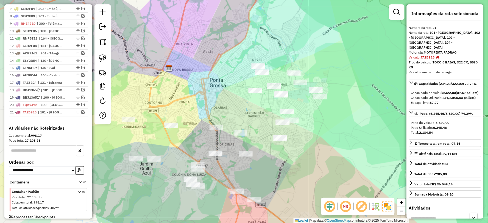
click at [295, 147] on div "Janela de atendimento Grade de atendimento Capacidade Transportadoras Veículos …" at bounding box center [244, 111] width 488 height 223
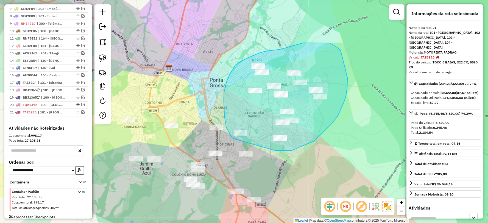
drag, startPoint x: 275, startPoint y: 151, endPoint x: 234, endPoint y: 139, distance: 43.4
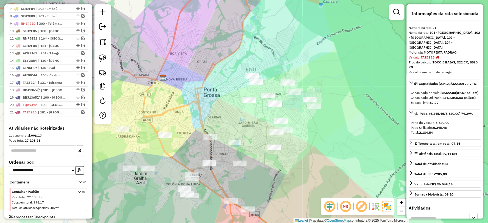
drag, startPoint x: 287, startPoint y: 146, endPoint x: 285, endPoint y: 184, distance: 38.2
click at [285, 184] on div "Janela de atendimento Grade de atendimento Capacidade Transportadoras Veículos …" at bounding box center [244, 111] width 488 height 223
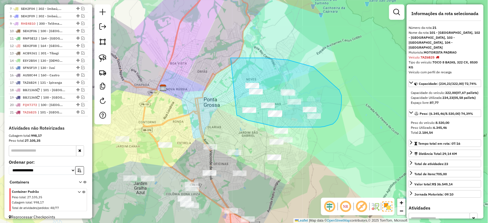
drag, startPoint x: 265, startPoint y: 124, endPoint x: 211, endPoint y: 64, distance: 81.7
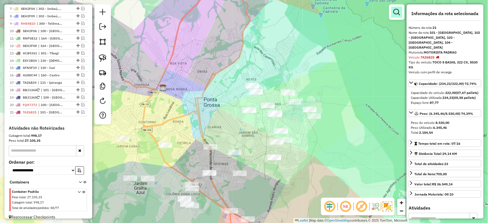
click at [401, 8] on link at bounding box center [396, 12] width 11 height 11
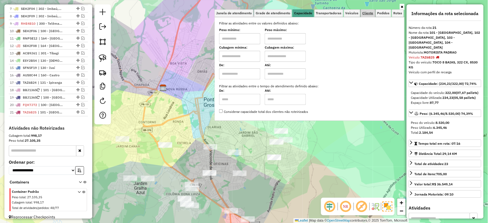
click at [364, 13] on span "Cliente" at bounding box center [368, 13] width 11 height 3
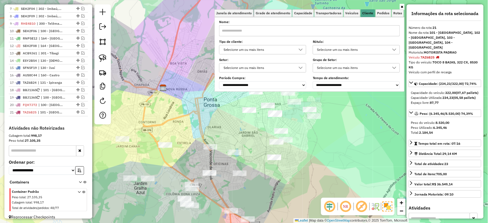
click at [388, 49] on div "Selecione um ou mais itens" at bounding box center [352, 49] width 74 height 9
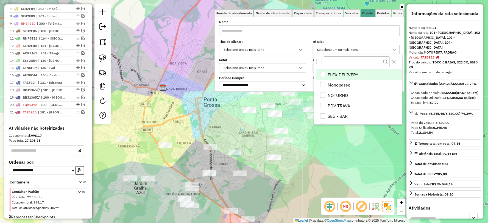
scroll to position [3, 18]
click at [338, 106] on li "PDV TRAVA" at bounding box center [359, 106] width 86 height 10
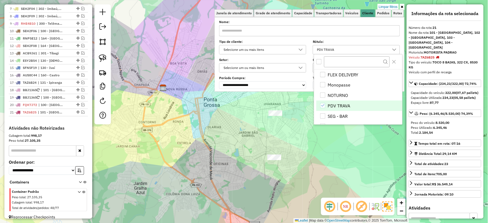
click at [326, 158] on div "Limpar filtros Janela de atendimento Grade de atendimento Capacidade Transporta…" at bounding box center [244, 111] width 488 height 223
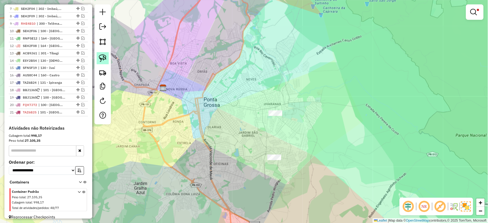
click at [100, 57] on img at bounding box center [103, 58] width 8 height 8
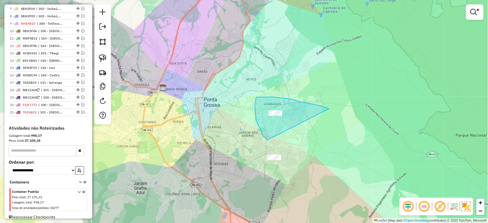
drag, startPoint x: 325, startPoint y: 108, endPoint x: 297, endPoint y: 135, distance: 39.8
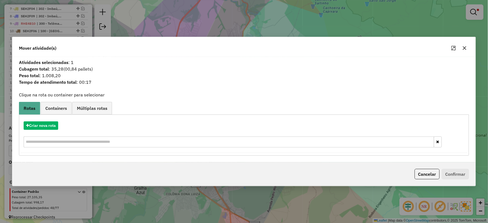
click at [465, 49] on icon "button" at bounding box center [465, 48] width 4 height 4
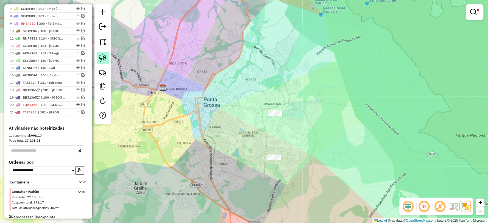
click at [106, 59] on img at bounding box center [103, 58] width 8 height 8
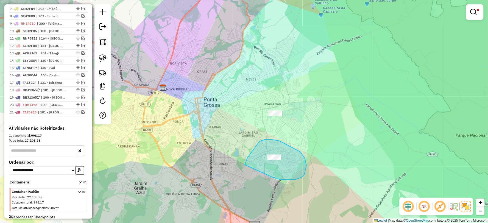
drag, startPoint x: 274, startPoint y: 178, endPoint x: 245, endPoint y: 174, distance: 29.3
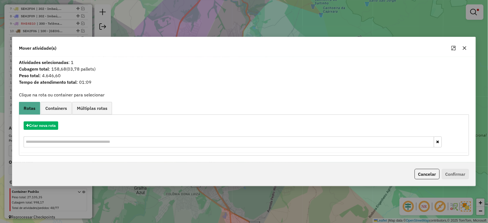
click at [466, 46] on icon "button" at bounding box center [465, 48] width 4 height 4
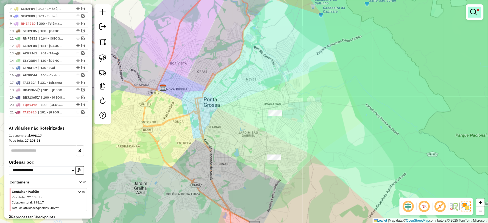
click at [476, 10] on em at bounding box center [474, 12] width 7 height 7
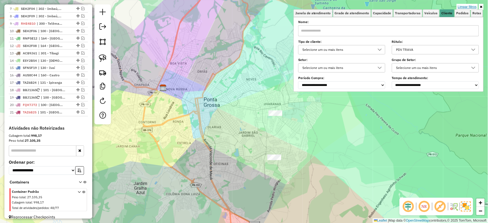
click at [470, 4] on link "Limpar filtros" at bounding box center [467, 7] width 21 height 6
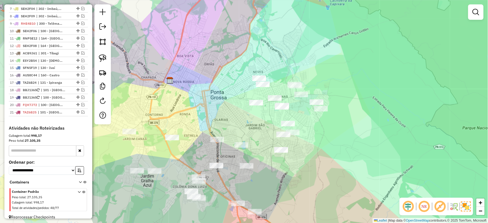
drag, startPoint x: 324, startPoint y: 151, endPoint x: 331, endPoint y: 152, distance: 7.1
click at [331, 152] on div "Janela de atendimento Grade de atendimento Capacidade Transportadoras Veículos …" at bounding box center [244, 111] width 488 height 223
drag, startPoint x: 103, startPoint y: 59, endPoint x: 240, endPoint y: 83, distance: 139.7
click at [104, 60] on img at bounding box center [103, 58] width 8 height 8
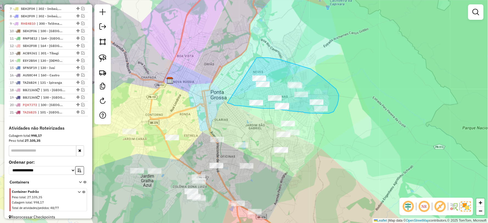
drag, startPoint x: 227, startPoint y: 103, endPoint x: 248, endPoint y: 58, distance: 49.9
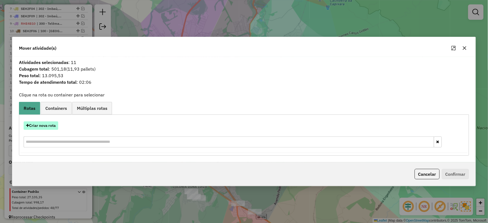
click at [51, 127] on button "Criar nova rota" at bounding box center [41, 125] width 35 height 9
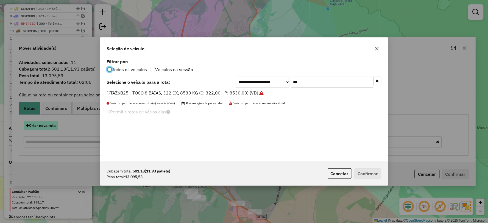
scroll to position [3, 1]
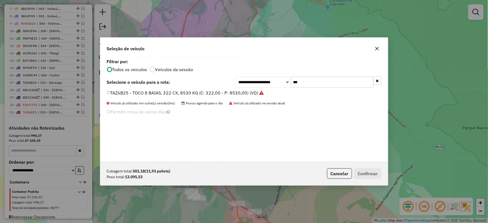
click at [268, 83] on div "**********" at bounding box center [308, 82] width 146 height 11
type input "***"
click at [113, 93] on label "SER6J58 - TRUCK 10 BAIAS 420 CX 12540 KG (C: 420,00 - P: 12540,00) (VD)" at bounding box center [187, 93] width 160 height 7
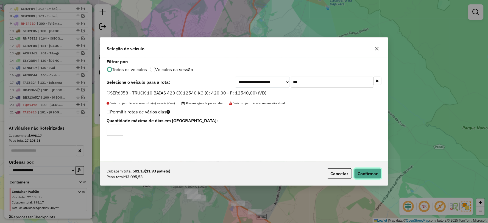
click at [370, 176] on button "Confirmar" at bounding box center [367, 173] width 27 height 10
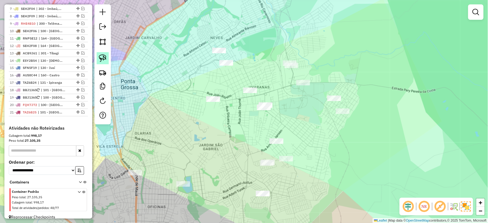
click at [101, 57] on img at bounding box center [103, 58] width 8 height 8
drag, startPoint x: 216, startPoint y: 116, endPoint x: 193, endPoint y: 110, distance: 23.8
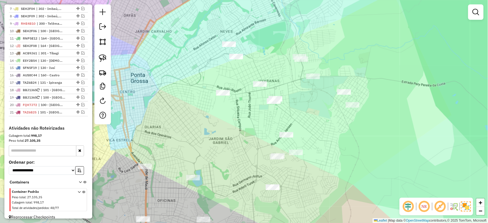
drag, startPoint x: 273, startPoint y: 117, endPoint x: 278, endPoint y: 110, distance: 8.2
click at [278, 110] on div "Janela de atendimento Grade de atendimento Capacidade Transportadoras Veículos …" at bounding box center [244, 111] width 488 height 223
drag, startPoint x: 106, startPoint y: 59, endPoint x: 201, endPoint y: 98, distance: 103.3
click at [106, 59] on img at bounding box center [103, 58] width 8 height 8
drag, startPoint x: 278, startPoint y: 115, endPoint x: 259, endPoint y: 109, distance: 19.6
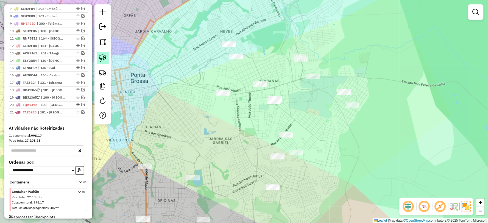
click at [101, 58] on img at bounding box center [103, 58] width 8 height 8
drag, startPoint x: 271, startPoint y: 91, endPoint x: 242, endPoint y: 76, distance: 33.3
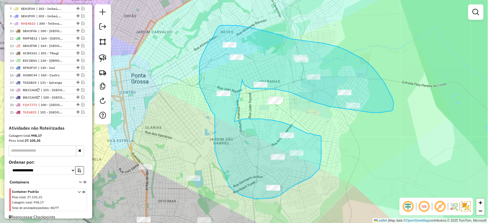
drag, startPoint x: 243, startPoint y: 81, endPoint x: 235, endPoint y: 122, distance: 41.7
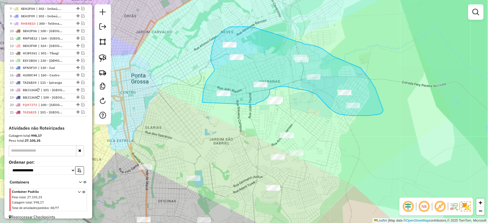
drag, startPoint x: 255, startPoint y: 105, endPoint x: 203, endPoint y: 103, distance: 52.2
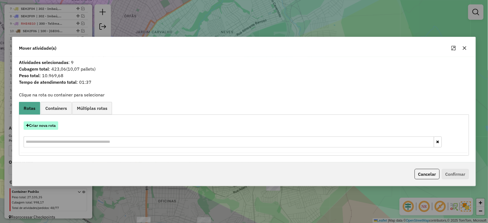
click at [33, 124] on button "Criar nova rota" at bounding box center [41, 125] width 35 height 9
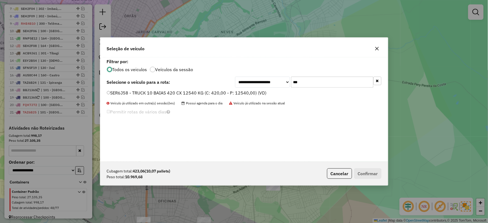
click at [113, 92] on label "SER6J58 - TRUCK 10 BAIAS 420 CX 12540 KG (C: 420,00 - P: 12540,00) (VD)" at bounding box center [187, 93] width 160 height 7
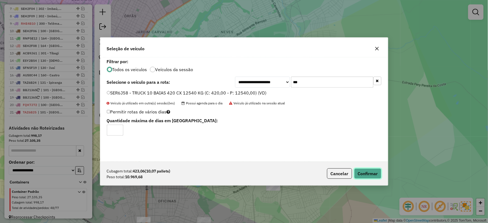
click at [371, 172] on button "Confirmar" at bounding box center [367, 173] width 27 height 10
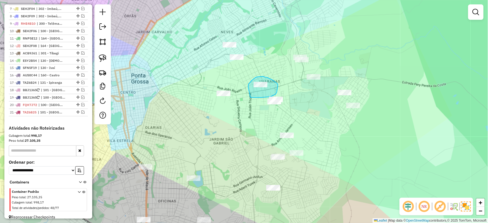
drag, startPoint x: 251, startPoint y: 98, endPoint x: 248, endPoint y: 87, distance: 10.9
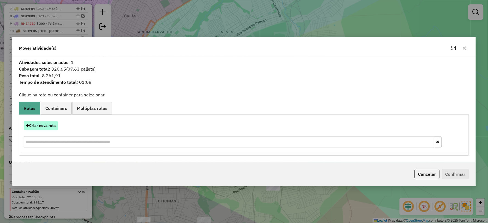
click at [43, 124] on button "Criar nova rota" at bounding box center [41, 125] width 35 height 9
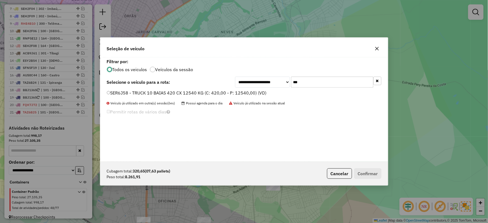
click at [116, 92] on label "SER6J58 - TRUCK 10 BAIAS 420 CX 12540 KG (C: 420,00 - P: 12540,00) (VD)" at bounding box center [187, 93] width 160 height 7
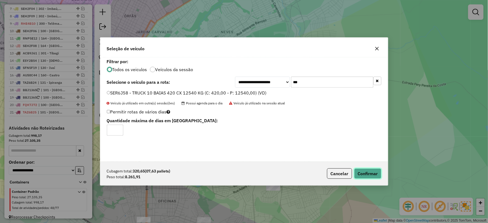
click at [370, 174] on button "Confirmar" at bounding box center [367, 173] width 27 height 10
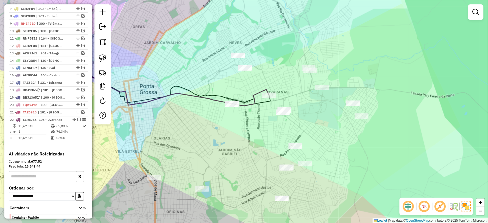
click at [248, 103] on icon at bounding box center [164, 83] width 209 height 46
select select "*********"
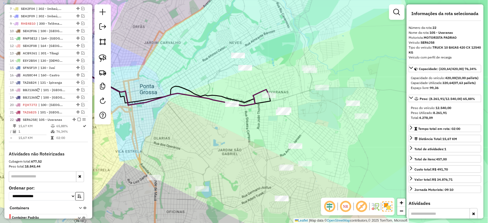
scroll to position [293, 0]
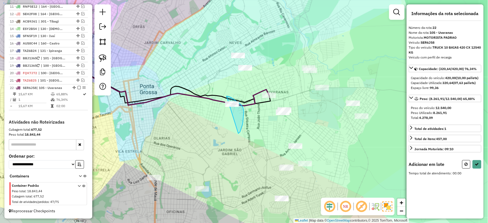
drag, startPoint x: 238, startPoint y: 134, endPoint x: 211, endPoint y: 110, distance: 36.1
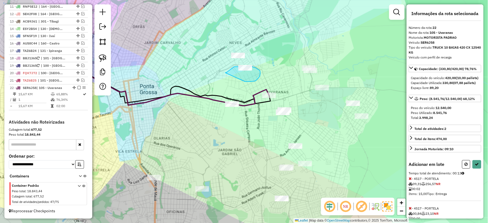
drag, startPoint x: 255, startPoint y: 81, endPoint x: 224, endPoint y: 74, distance: 32.5
drag, startPoint x: 275, startPoint y: 49, endPoint x: 231, endPoint y: 59, distance: 45.5
drag, startPoint x: 288, startPoint y: 76, endPoint x: 306, endPoint y: 61, distance: 23.4
drag, startPoint x: 341, startPoint y: 78, endPoint x: 325, endPoint y: 94, distance: 22.0
drag, startPoint x: 339, startPoint y: 105, endPoint x: 358, endPoint y: 87, distance: 25.8
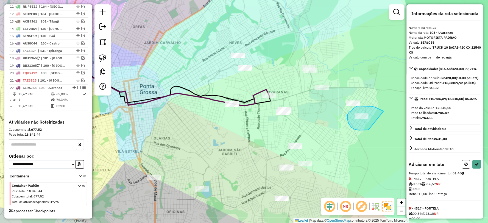
drag, startPoint x: 372, startPoint y: 106, endPoint x: 369, endPoint y: 130, distance: 23.9
select select "*********"
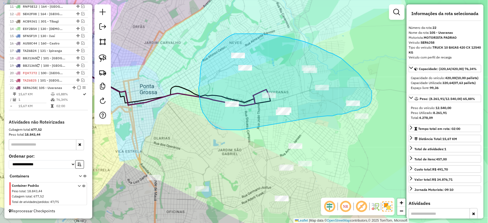
drag, startPoint x: 318, startPoint y: 117, endPoint x: 241, endPoint y: 130, distance: 78.3
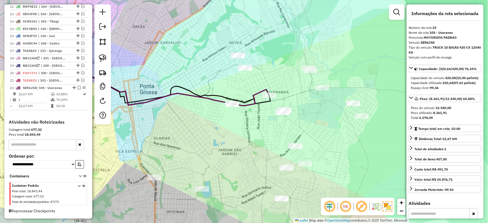
click at [254, 103] on icon at bounding box center [164, 83] width 209 height 46
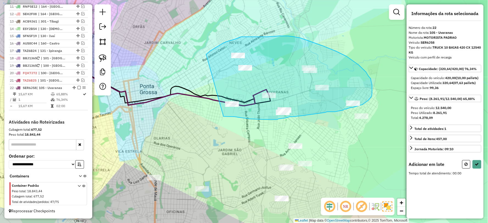
drag, startPoint x: 224, startPoint y: 116, endPoint x: 206, endPoint y: 54, distance: 64.5
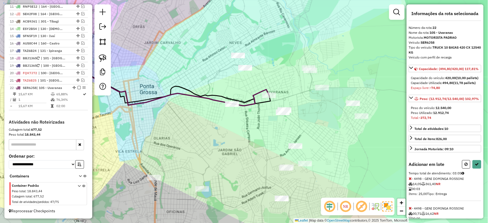
select select "*********"
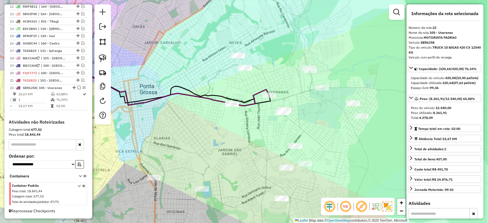
click at [202, 97] on icon at bounding box center [164, 83] width 209 height 46
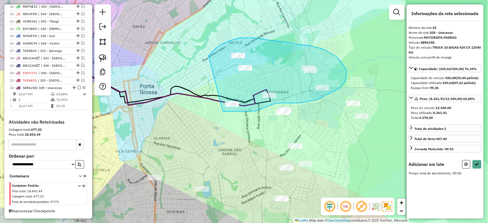
drag, startPoint x: 223, startPoint y: 112, endPoint x: 201, endPoint y: 81, distance: 38.1
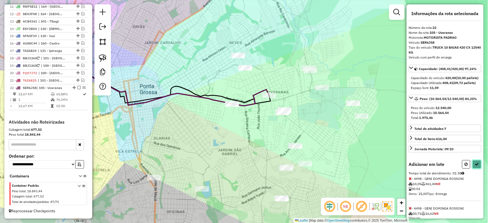
click at [476, 166] on icon at bounding box center [477, 164] width 4 height 4
select select "*********"
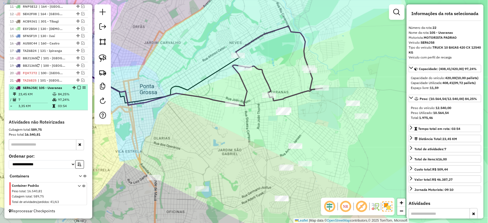
click at [78, 88] on em at bounding box center [78, 87] width 3 height 3
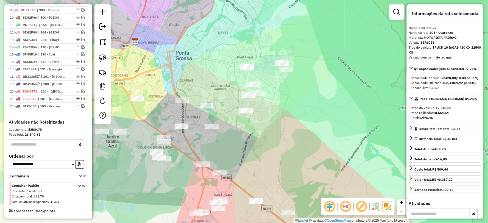
drag, startPoint x: 224, startPoint y: 135, endPoint x: 271, endPoint y: 135, distance: 46.7
click at [264, 135] on div "Janela de atendimento Grade de atendimento Capacidade Transportadoras Veículos …" at bounding box center [244, 111] width 488 height 223
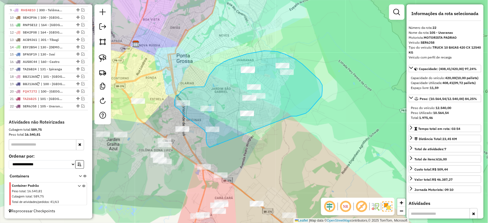
drag, startPoint x: 309, startPoint y: 111, endPoint x: 213, endPoint y: 149, distance: 102.6
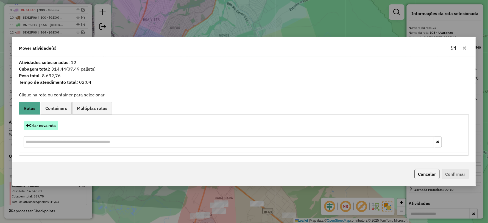
click at [54, 125] on button "Criar nova rota" at bounding box center [41, 125] width 35 height 9
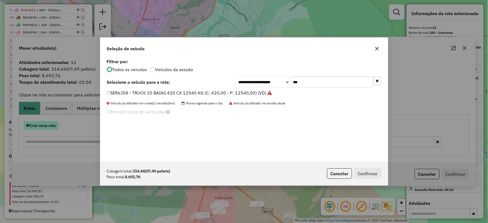
scroll to position [3, 1]
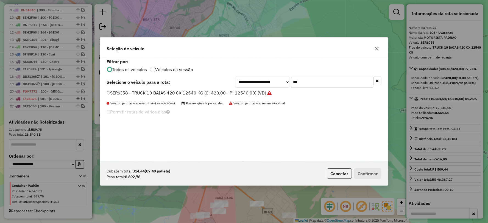
drag, startPoint x: 320, startPoint y: 82, endPoint x: 281, endPoint y: 84, distance: 39.0
click at [281, 84] on div "**********" at bounding box center [308, 82] width 146 height 11
type input "***"
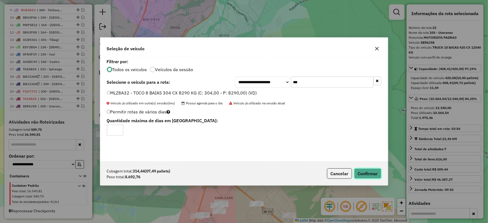
click at [372, 172] on button "Confirmar" at bounding box center [367, 173] width 27 height 10
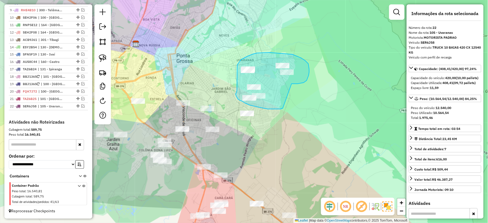
drag, startPoint x: 292, startPoint y: 84, endPoint x: 284, endPoint y: 108, distance: 25.3
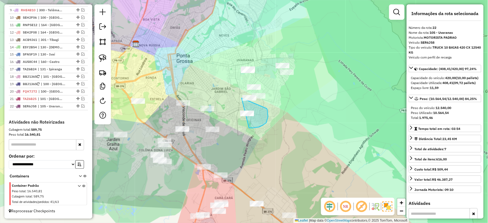
drag, startPoint x: 249, startPoint y: 128, endPoint x: 227, endPoint y: 113, distance: 26.7
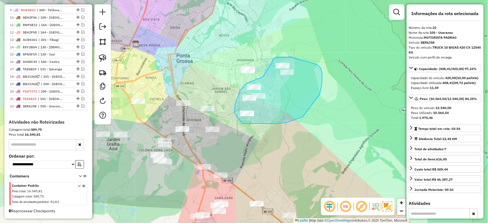
drag, startPoint x: 287, startPoint y: 123, endPoint x: 235, endPoint y: 113, distance: 52.8
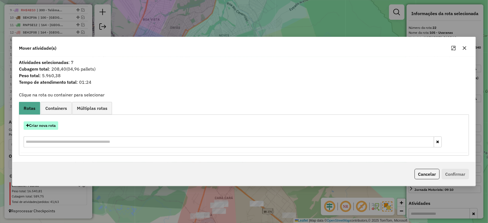
click at [43, 121] on button "Criar nova rota" at bounding box center [41, 125] width 35 height 9
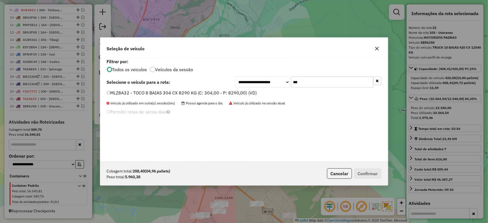
click at [115, 95] on label "MLZ8A32 - TOCO 8 BAIAS 304 CX 8290 KG (C: 304,00 - P: 8290,00) (VD)" at bounding box center [182, 93] width 150 height 7
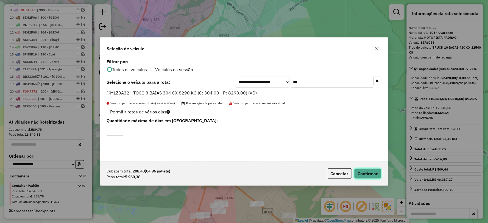
click at [361, 169] on button "Confirmar" at bounding box center [367, 173] width 27 height 10
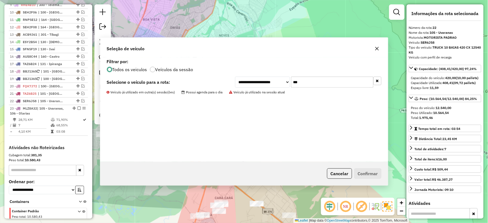
scroll to position [306, 0]
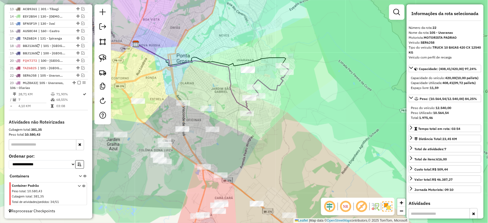
click at [240, 77] on div "Janela de atendimento Grade de atendimento Capacidade Transportadoras Veículos …" at bounding box center [244, 111] width 488 height 223
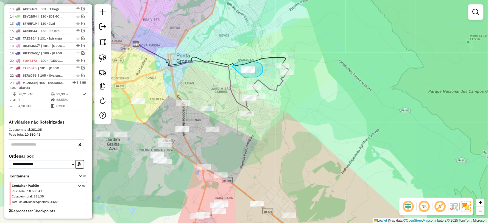
drag, startPoint x: 245, startPoint y: 77, endPoint x: 232, endPoint y: 67, distance: 16.2
click at [275, 89] on icon at bounding box center [267, 89] width 43 height 48
select select "*********"
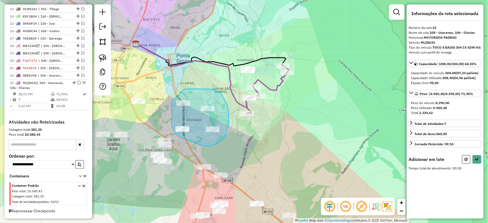
drag, startPoint x: 213, startPoint y: 145, endPoint x: 184, endPoint y: 138, distance: 29.9
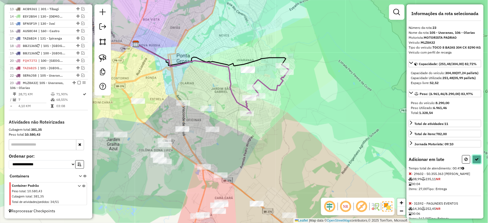
click at [477, 161] on icon at bounding box center [477, 159] width 4 height 4
select select "*********"
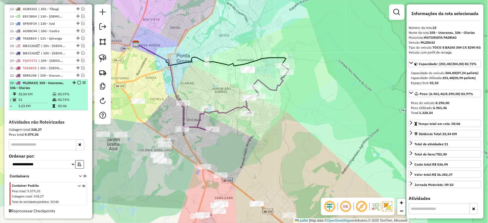
click at [79, 81] on div at bounding box center [77, 82] width 16 height 3
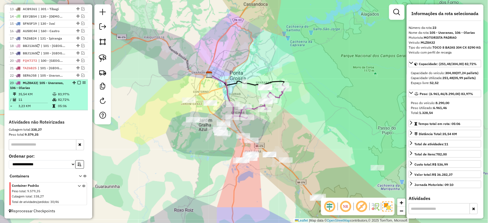
click at [77, 83] on em at bounding box center [78, 82] width 3 height 3
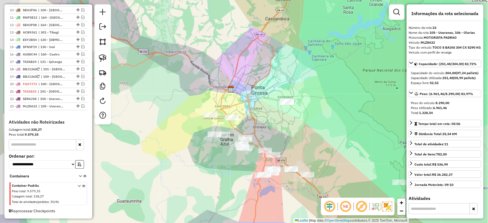
drag, startPoint x: 208, startPoint y: 146, endPoint x: 230, endPoint y: 160, distance: 26.1
click at [230, 160] on div "Janela de atendimento Grade de atendimento Capacidade Transportadoras Veículos …" at bounding box center [244, 111] width 488 height 223
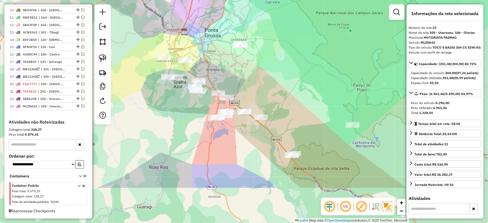
drag, startPoint x: 215, startPoint y: 151, endPoint x: 188, endPoint y: 117, distance: 43.6
click at [188, 117] on div "Janela de atendimento Grade de atendimento Capacidade Transportadoras Veículos …" at bounding box center [244, 111] width 488 height 223
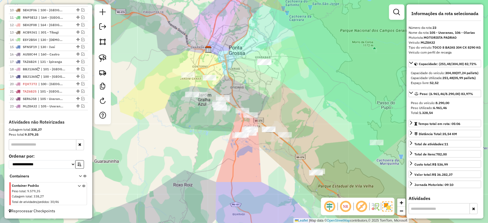
click at [388, 207] on img at bounding box center [388, 207] width 10 height 10
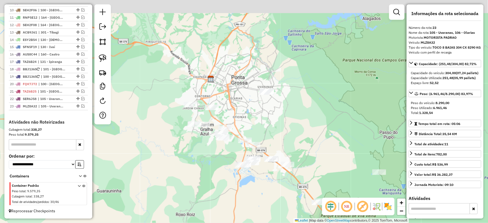
drag, startPoint x: 195, startPoint y: 133, endPoint x: 200, endPoint y: 168, distance: 35.7
click at [200, 168] on div "Janela de atendimento Grade de atendimento Capacidade Transportadoras Veículos …" at bounding box center [244, 111] width 488 height 223
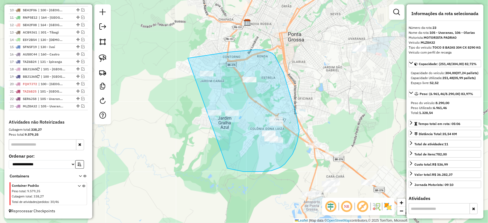
drag, startPoint x: 280, startPoint y: 168, endPoint x: 168, endPoint y: 87, distance: 138.8
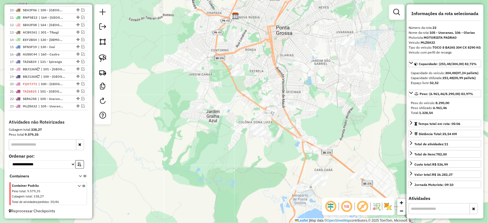
drag, startPoint x: 243, startPoint y: 164, endPoint x: 231, endPoint y: 157, distance: 13.5
click at [231, 157] on div "Janela de atendimento Grade de atendimento Capacidade Transportadoras Veículos …" at bounding box center [244, 111] width 488 height 223
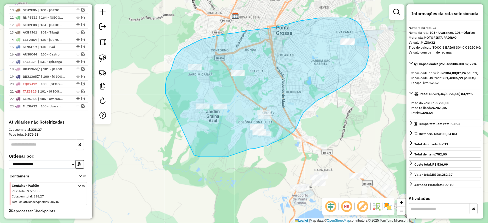
drag, startPoint x: 196, startPoint y: 156, endPoint x: 167, endPoint y: 98, distance: 65.0
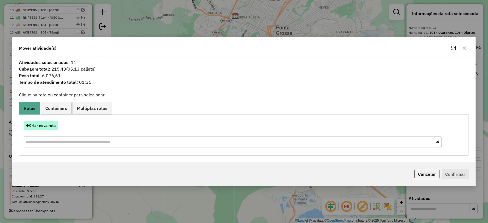
click at [46, 125] on button "Criar nova rota" at bounding box center [41, 125] width 35 height 9
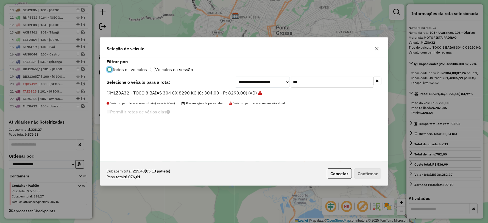
scroll to position [3, 1]
drag, startPoint x: 301, startPoint y: 83, endPoint x: 256, endPoint y: 86, distance: 45.4
click at [256, 86] on div "**********" at bounding box center [308, 82] width 146 height 11
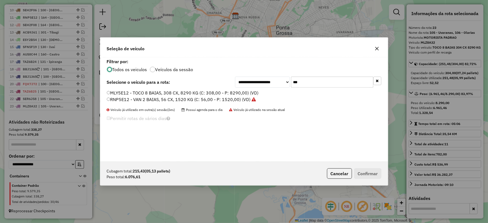
type input "***"
click at [136, 92] on label "MLY5E12 - TOCO 8 BAIAS, 308 CX, 8290 KG (C: 308,00 - P: 8290,00) (VD)" at bounding box center [183, 93] width 152 height 7
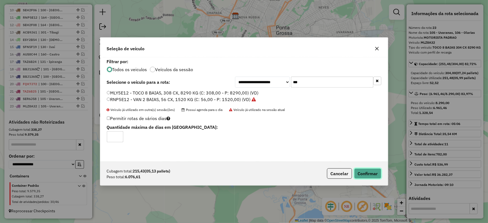
click at [366, 174] on button "Confirmar" at bounding box center [367, 173] width 27 height 10
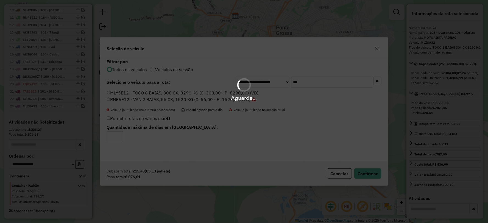
scroll to position [313, 0]
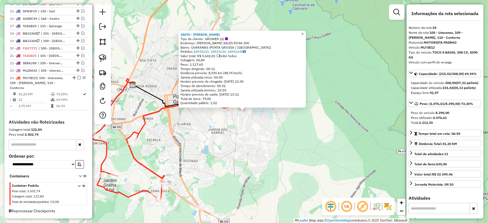
click at [304, 32] on span "×" at bounding box center [302, 34] width 2 height 5
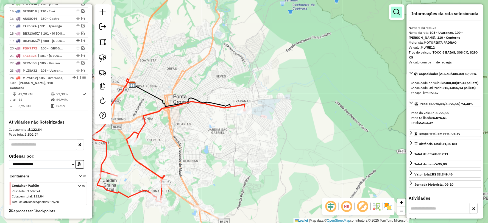
click at [394, 13] on em at bounding box center [397, 12] width 7 height 7
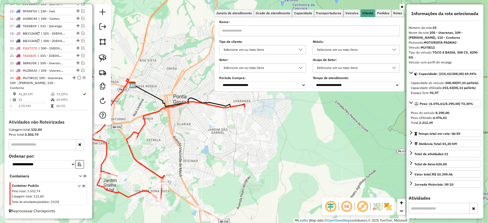
click at [370, 51] on div "Selecione um ou mais itens" at bounding box center [352, 49] width 74 height 9
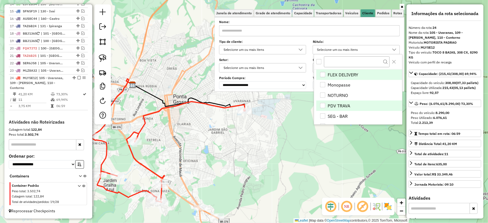
click at [341, 105] on li "PDV TRAVA" at bounding box center [359, 106] width 86 height 10
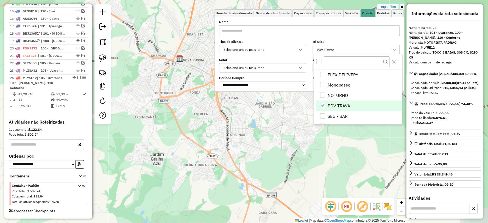
drag, startPoint x: 234, startPoint y: 156, endPoint x: 282, endPoint y: 130, distance: 54.0
click at [282, 130] on div "Limpar filtros Janela de atendimento Grade de atendimento Capacidade Transporta…" at bounding box center [244, 111] width 488 height 223
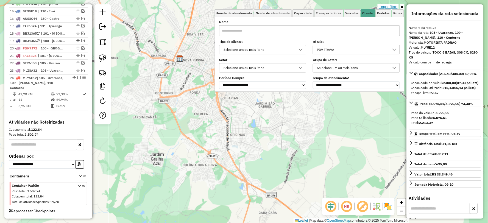
click at [389, 6] on link "Limpar filtros" at bounding box center [388, 7] width 21 height 6
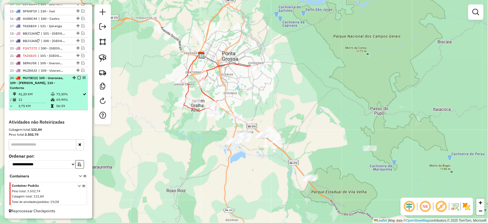
click at [77, 80] on em at bounding box center [78, 77] width 3 height 3
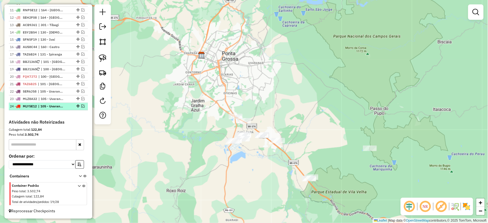
scroll to position [290, 0]
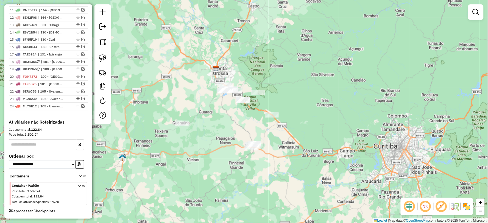
click at [245, 137] on div "Janela de atendimento Grade de atendimento Capacidade Transportadoras Veículos …" at bounding box center [244, 111] width 488 height 223
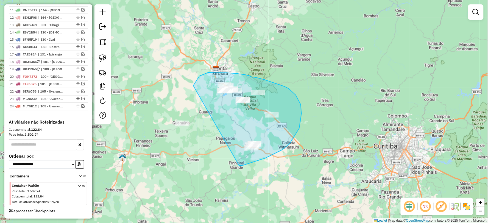
drag, startPoint x: 282, startPoint y: 150, endPoint x: 193, endPoint y: 96, distance: 104.6
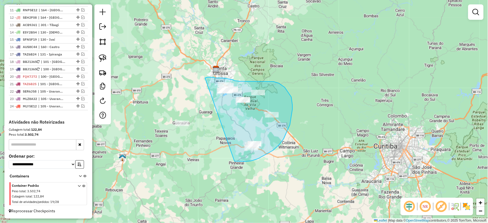
drag, startPoint x: 235, startPoint y: 161, endPoint x: 205, endPoint y: 78, distance: 88.3
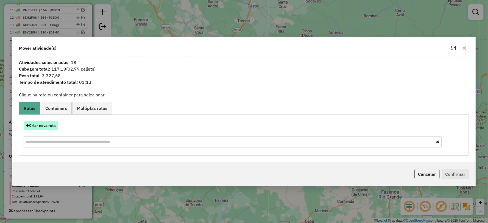
click at [50, 127] on button "Criar nova rota" at bounding box center [41, 125] width 35 height 9
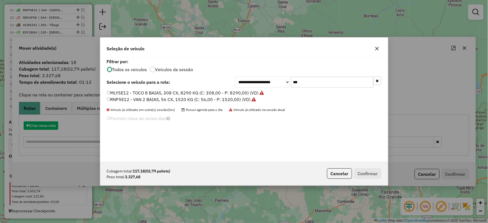
scroll to position [3, 1]
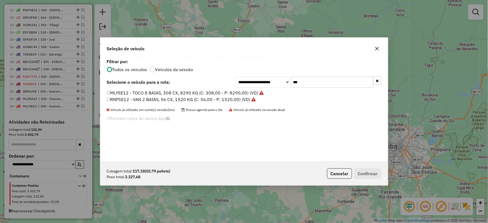
drag, startPoint x: 316, startPoint y: 79, endPoint x: 264, endPoint y: 89, distance: 52.9
click at [264, 89] on div "**********" at bounding box center [244, 109] width 288 height 104
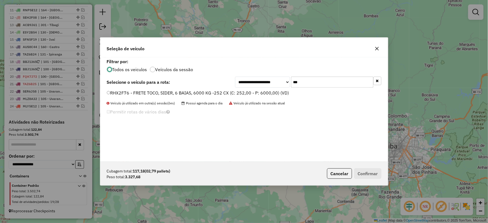
type input "***"
click at [116, 94] on label "RHX2F76 - FRETE TOCO, SIDER, 6 BAIAS, 6000 KG -252 CX (C: 252,00 - P: 6000,00) …" at bounding box center [198, 93] width 182 height 7
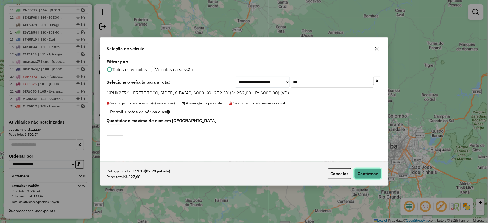
click at [368, 172] on button "Confirmar" at bounding box center [367, 173] width 27 height 10
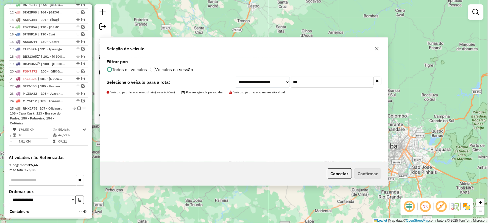
scroll to position [313, 0]
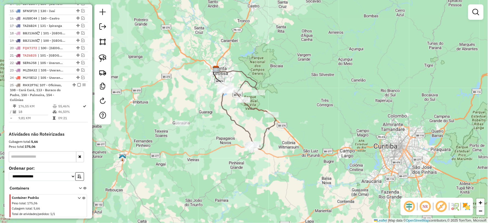
click at [264, 131] on icon at bounding box center [249, 115] width 55 height 68
select select "*********"
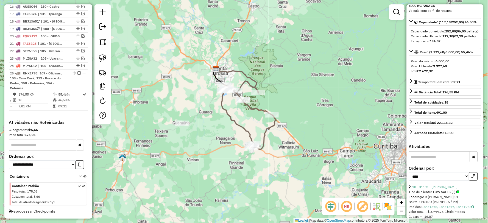
scroll to position [122, 0]
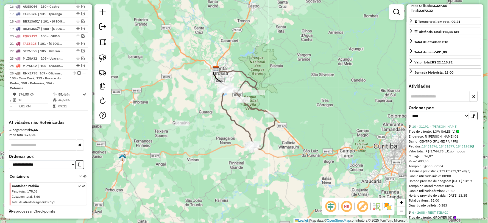
click at [443, 129] on link "10 - 31191 - MERCADINHO DIONINHA" at bounding box center [435, 126] width 45 height 4
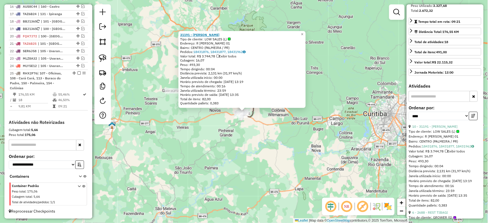
click at [203, 34] on strong "31191 - MERCADINHO DIONINHA" at bounding box center [199, 35] width 39 height 4
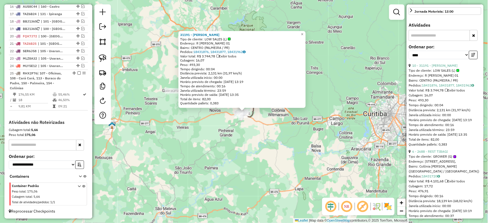
scroll to position [213, 0]
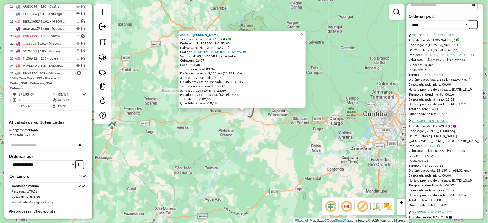
click at [438, 123] on link "6 - 2688 - REST TIBAGI" at bounding box center [431, 121] width 36 height 4
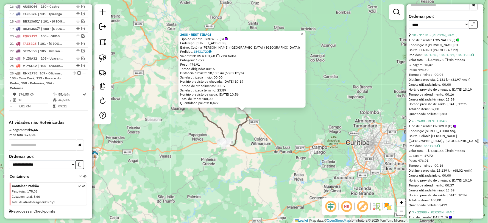
click at [209, 34] on strong "2688 - REST TIBAGI" at bounding box center [195, 34] width 31 height 4
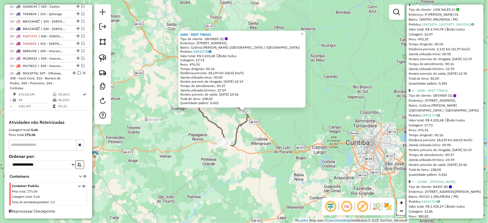
scroll to position [275, 0]
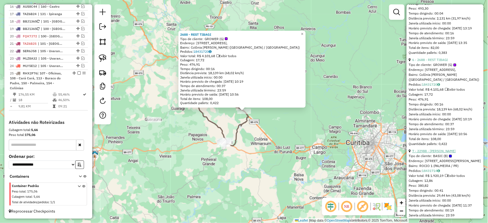
click at [443, 153] on link "7 - 22988 - ADILSON TOMAZ" at bounding box center [434, 151] width 43 height 4
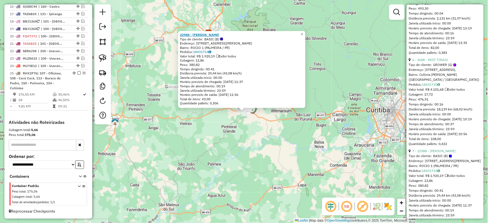
click at [205, 34] on strong "22988 - ADILSON TOMAZ" at bounding box center [199, 35] width 39 height 4
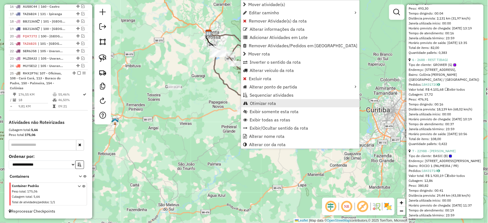
click at [269, 105] on span "Otimizar rota" at bounding box center [263, 103] width 26 height 4
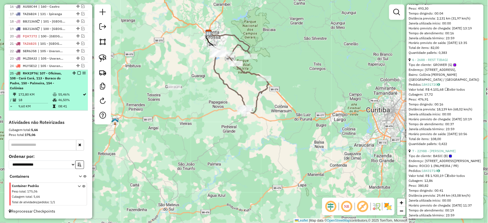
click at [78, 73] on em at bounding box center [78, 72] width 3 height 3
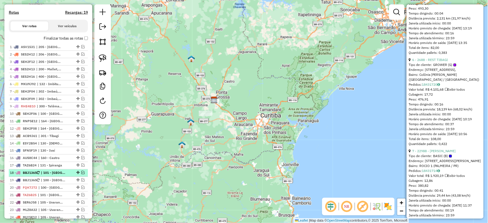
scroll to position [205, 0]
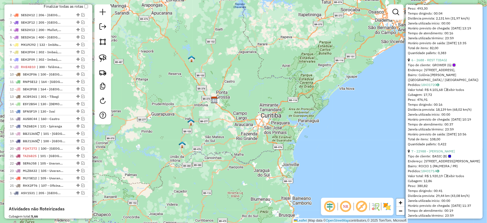
drag, startPoint x: 76, startPoint y: 19, endPoint x: 63, endPoint y: 194, distance: 175.7
drag, startPoint x: 75, startPoint y: 85, endPoint x: 77, endPoint y: 218, distance: 132.4
drag, startPoint x: 75, startPoint y: 93, endPoint x: 74, endPoint y: 230, distance: 137.4
drag, startPoint x: 76, startPoint y: 93, endPoint x: 67, endPoint y: 230, distance: 137.4
drag, startPoint x: 76, startPoint y: 93, endPoint x: 52, endPoint y: 213, distance: 122.0
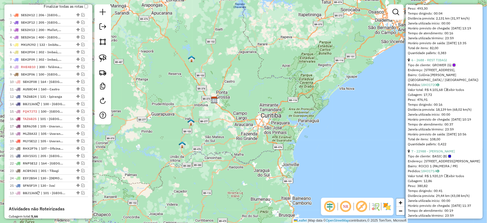
drag, startPoint x: 76, startPoint y: 108, endPoint x: 70, endPoint y: 216, distance: 107.6
drag, startPoint x: 75, startPoint y: 108, endPoint x: 66, endPoint y: 209, distance: 101.5
drag, startPoint x: 76, startPoint y: 144, endPoint x: 74, endPoint y: 218, distance: 74.2
drag, startPoint x: 76, startPoint y: 189, endPoint x: 76, endPoint y: 211, distance: 22.3
drag, startPoint x: 76, startPoint y: 182, endPoint x: 81, endPoint y: 214, distance: 32.2
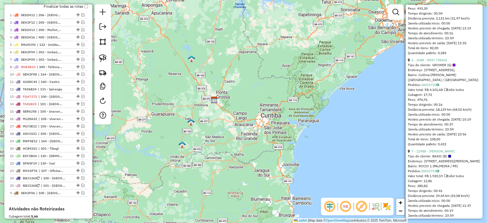
drag, startPoint x: 76, startPoint y: 78, endPoint x: 81, endPoint y: 206, distance: 128.4
click at [81, 98] on em at bounding box center [82, 96] width 3 height 3
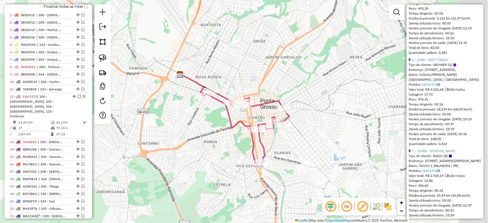
drag, startPoint x: 262, startPoint y: 155, endPoint x: 218, endPoint y: 131, distance: 49.8
click at [217, 132] on div "Janela de atendimento Grade de atendimento Capacidade Transportadoras Veículos …" at bounding box center [244, 111] width 488 height 223
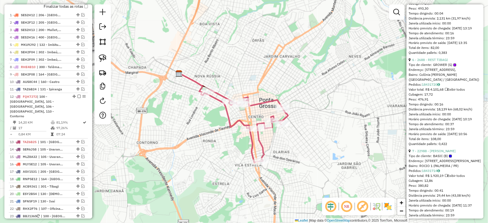
click at [237, 121] on icon at bounding box center [245, 126] width 86 height 73
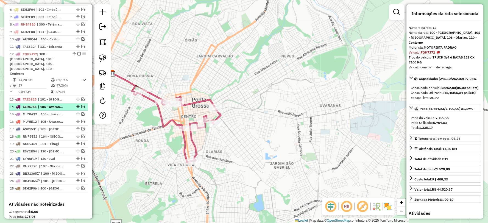
scroll to position [238, 0]
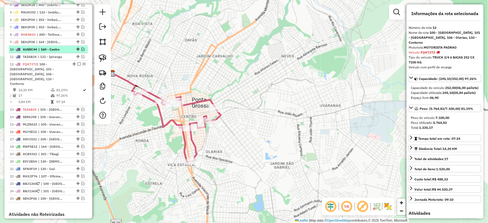
click at [81, 51] on em at bounding box center [82, 49] width 3 height 3
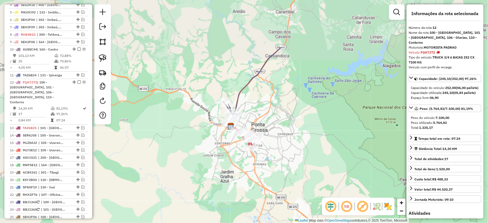
drag, startPoint x: 234, startPoint y: 37, endPoint x: 259, endPoint y: 105, distance: 72.5
click at [259, 105] on div "Janela de atendimento Grade de atendimento Capacidade Transportadoras Veículos …" at bounding box center [244, 111] width 488 height 223
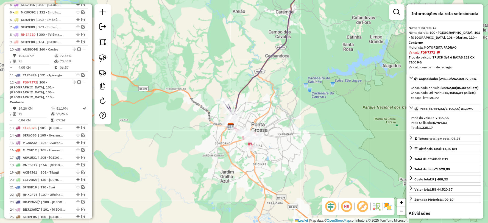
click at [248, 83] on icon at bounding box center [266, 53] width 86 height 150
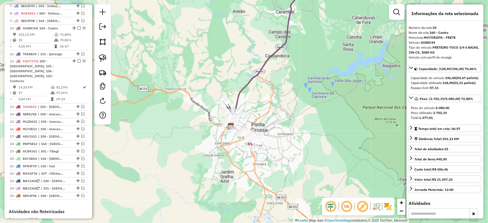
scroll to position [284, 0]
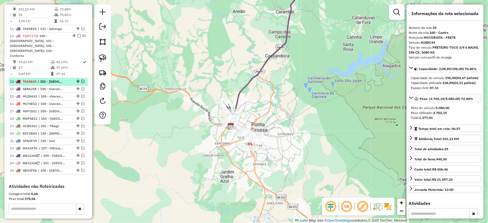
click at [82, 80] on em at bounding box center [82, 81] width 3 height 3
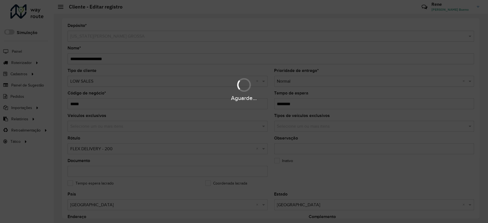
drag, startPoint x: 286, startPoint y: 103, endPoint x: 378, endPoint y: 98, distance: 92.7
click at [378, 98] on div "Aguarde..." at bounding box center [244, 111] width 488 height 223
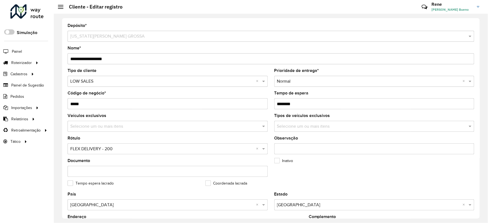
drag, startPoint x: 286, startPoint y: 103, endPoint x: 346, endPoint y: 99, distance: 60.5
click at [346, 99] on input "Tempo de espera" at bounding box center [374, 103] width 200 height 11
type input "********"
drag, startPoint x: 284, startPoint y: 103, endPoint x: 356, endPoint y: 111, distance: 73.2
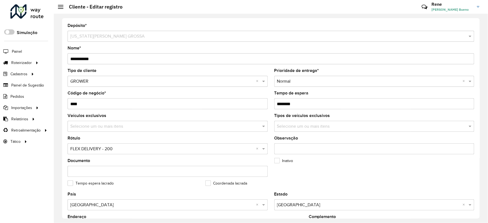
click at [356, 111] on formly-field "Tempo de espera" at bounding box center [374, 102] width 207 height 23
type input "********"
drag, startPoint x: 282, startPoint y: 103, endPoint x: 356, endPoint y: 103, distance: 73.9
click at [356, 103] on input "Tempo de espera" at bounding box center [374, 103] width 200 height 11
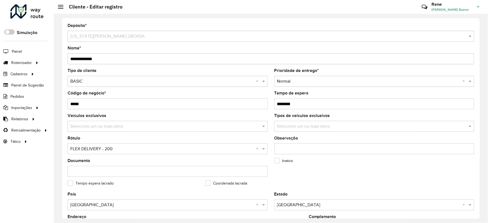
type input "********"
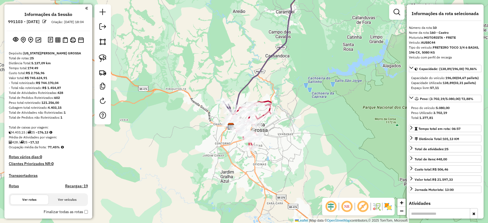
select select "*********"
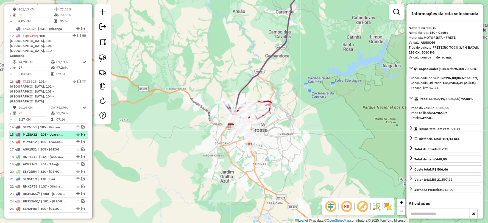
click at [81, 133] on em at bounding box center [82, 134] width 3 height 3
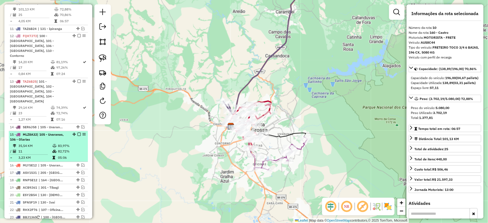
click at [62, 149] on td "82,72%" at bounding box center [72, 151] width 28 height 5
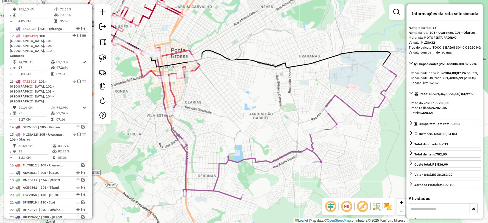
click at [289, 152] on icon at bounding box center [286, 133] width 221 height 132
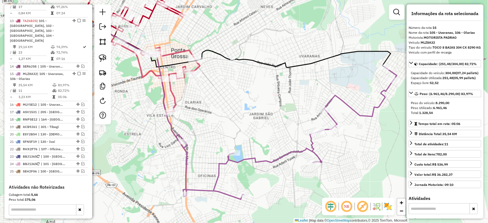
scroll to position [396, 0]
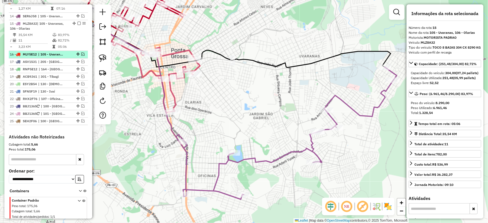
click at [82, 52] on em at bounding box center [82, 53] width 3 height 3
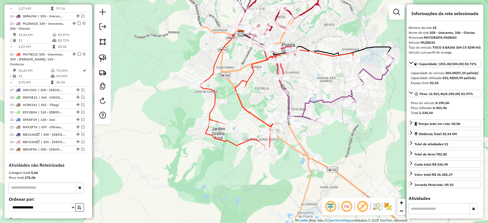
click at [255, 116] on icon at bounding box center [277, 100] width 154 height 101
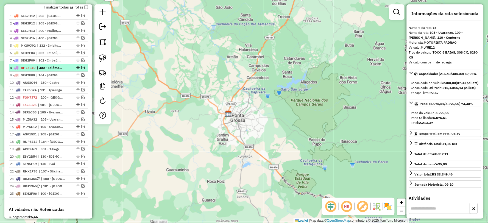
scroll to position [205, 0]
click at [81, 69] on em at bounding box center [82, 67] width 3 height 3
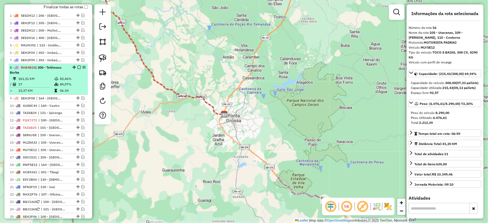
click at [77, 69] on em at bounding box center [78, 67] width 3 height 3
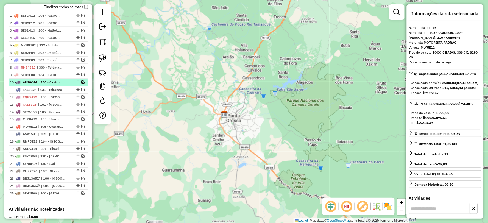
click at [81, 84] on em at bounding box center [82, 81] width 3 height 3
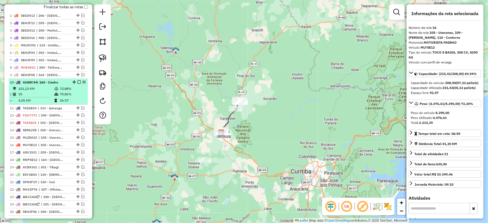
click at [78, 84] on em at bounding box center [78, 81] width 3 height 3
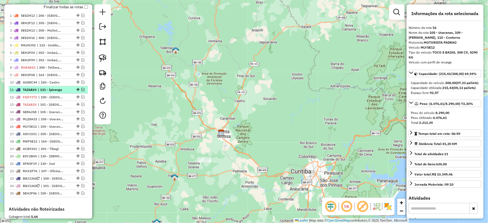
click at [81, 91] on em at bounding box center [82, 89] width 3 height 3
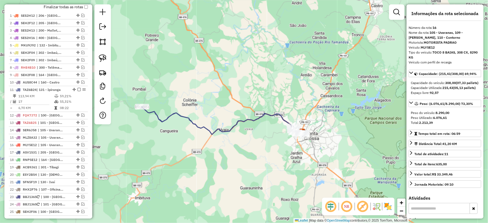
click at [225, 128] on icon at bounding box center [223, 122] width 162 height 30
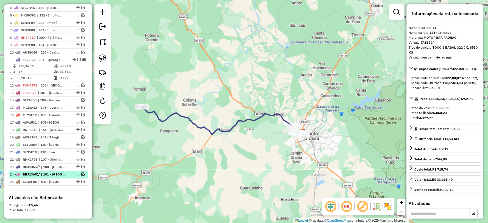
scroll to position [231, 0]
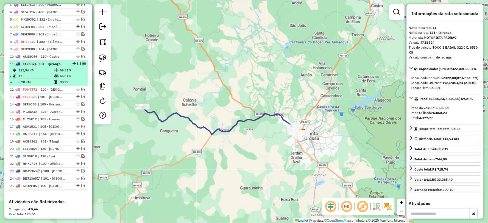
click at [78, 65] on em at bounding box center [78, 63] width 3 height 3
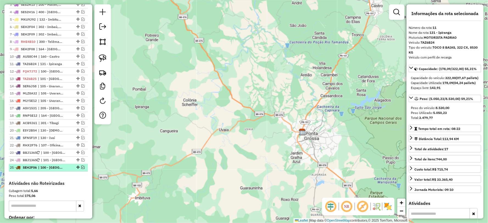
click at [81, 169] on em at bounding box center [82, 167] width 3 height 3
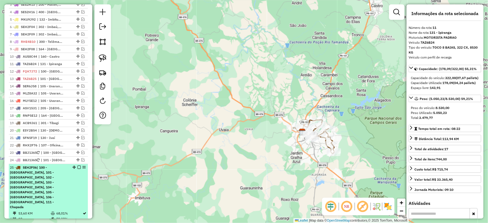
click at [77, 169] on em at bounding box center [78, 167] width 3 height 3
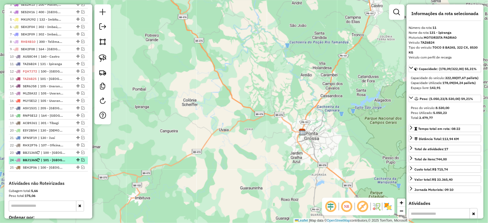
click at [81, 162] on em at bounding box center [82, 160] width 3 height 3
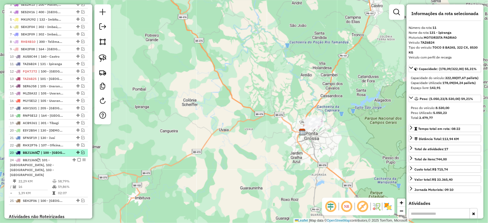
click at [82, 154] on em at bounding box center [82, 152] width 3 height 3
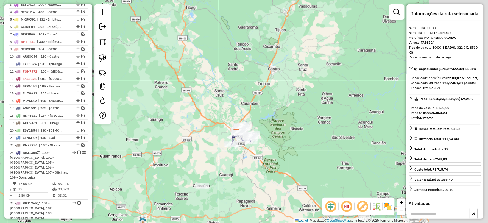
drag, startPoint x: 305, startPoint y: 168, endPoint x: 232, endPoint y: 171, distance: 73.2
click at [232, 173] on div "Janela de atendimento Grade de atendimento Capacidade Transportadoras Veículos …" at bounding box center [244, 111] width 488 height 223
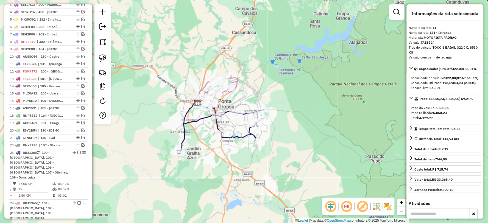
click at [237, 135] on icon at bounding box center [220, 127] width 87 height 52
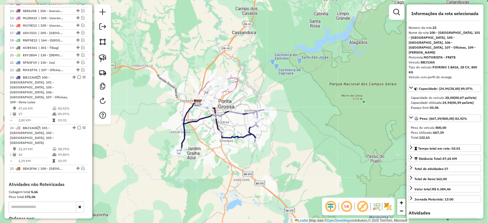
scroll to position [354, 0]
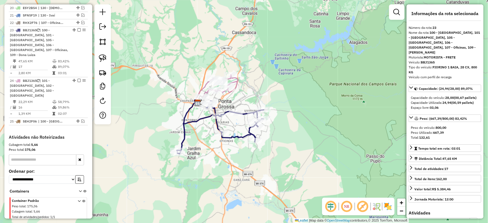
click at [231, 166] on div "Janela de atendimento Grade de atendimento Capacidade Transportadoras Veículos …" at bounding box center [244, 111] width 488 height 223
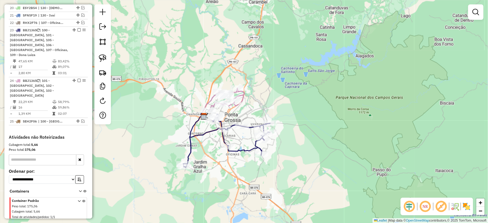
drag, startPoint x: 233, startPoint y: 166, endPoint x: 239, endPoint y: 180, distance: 14.9
click at [239, 180] on div "Janela de atendimento Grade de atendimento Capacidade Transportadoras Veículos …" at bounding box center [244, 111] width 488 height 223
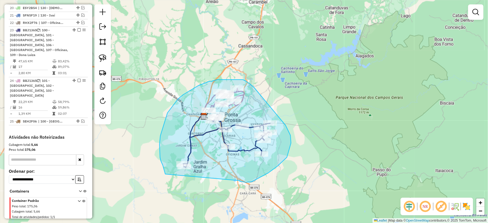
drag, startPoint x: 240, startPoint y: 181, endPoint x: 170, endPoint y: 185, distance: 69.6
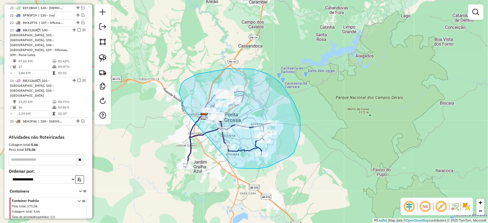
drag, startPoint x: 233, startPoint y: 166, endPoint x: 185, endPoint y: 111, distance: 73.2
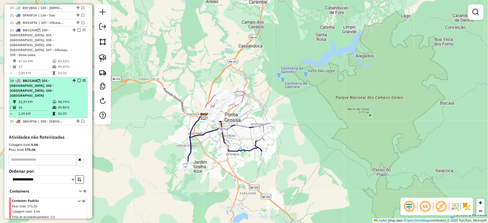
scroll to position [323, 0]
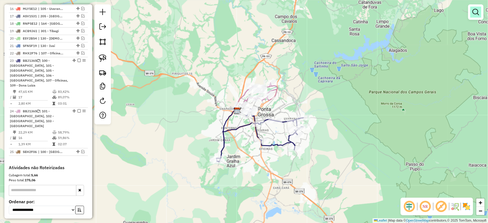
click at [478, 15] on em at bounding box center [476, 12] width 7 height 7
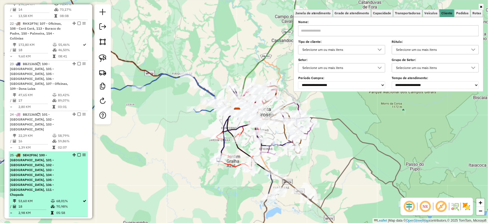
scroll to position [858, 0]
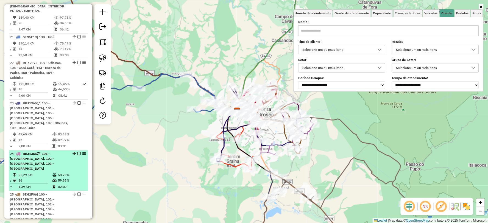
click at [77, 152] on em at bounding box center [78, 153] width 3 height 3
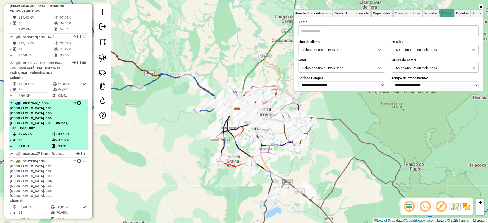
click at [79, 102] on div at bounding box center [77, 103] width 16 height 3
select select "*********"
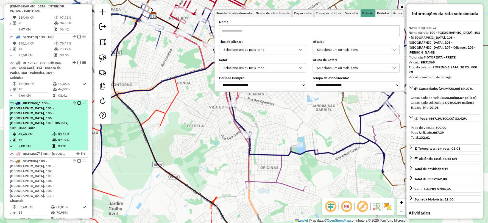
click at [77, 102] on em at bounding box center [78, 103] width 3 height 3
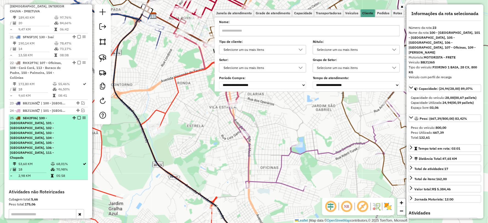
click at [78, 116] on em at bounding box center [78, 117] width 3 height 3
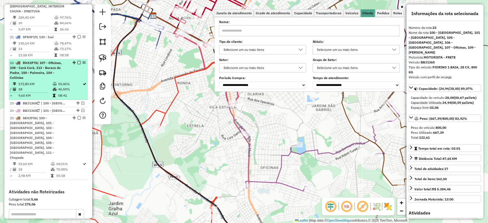
scroll to position [825, 0]
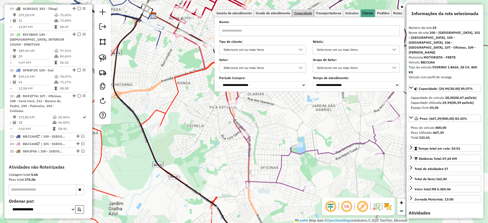
click at [300, 12] on span "Capacidade" at bounding box center [303, 13] width 18 height 3
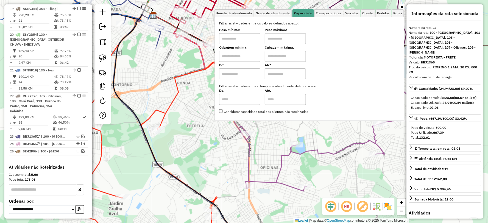
click at [242, 40] on input "text" at bounding box center [239, 38] width 41 height 11
type input "****"
click at [284, 39] on input "text" at bounding box center [285, 38] width 41 height 11
type input "******"
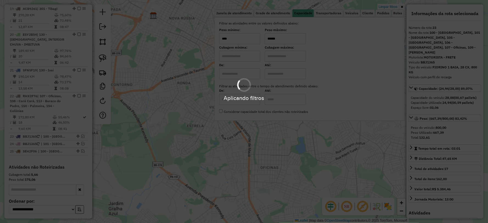
click at [197, 112] on div "Limpar filtros Janela de atendimento Grade de atendimento Capacidade Transporta…" at bounding box center [244, 111] width 488 height 223
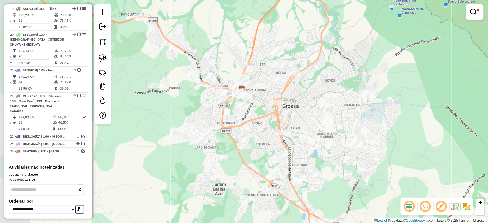
drag, startPoint x: 207, startPoint y: 128, endPoint x: 254, endPoint y: 135, distance: 48.0
click at [254, 135] on div "Limpar filtros Janela de atendimento Grade de atendimento Capacidade Transporta…" at bounding box center [244, 111] width 488 height 223
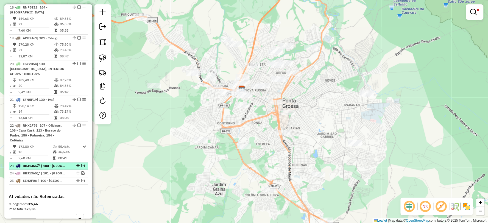
scroll to position [734, 0]
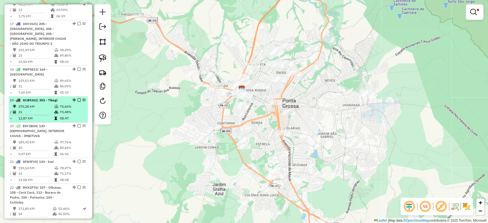
click at [77, 98] on em at bounding box center [78, 99] width 3 height 3
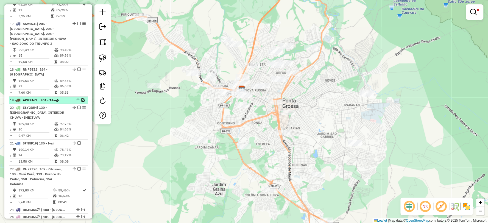
scroll to position [672, 0]
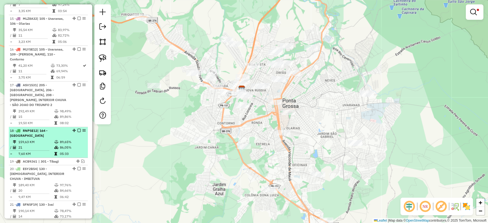
click at [77, 129] on em at bounding box center [78, 130] width 3 height 3
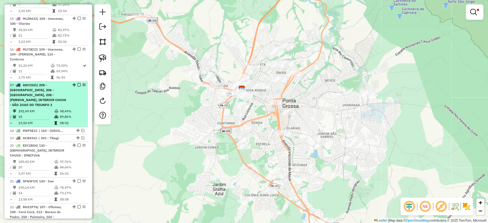
click at [77, 83] on em at bounding box center [78, 84] width 3 height 3
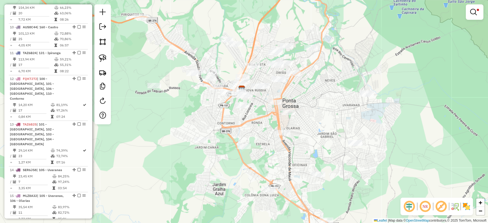
scroll to position [489, 0]
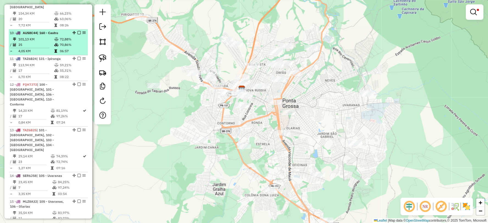
click at [77, 31] on em at bounding box center [78, 32] width 3 height 3
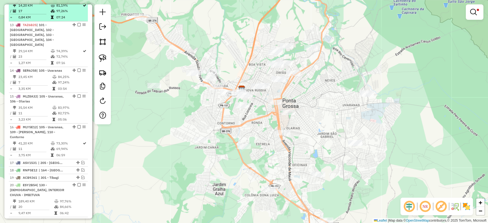
scroll to position [581, 0]
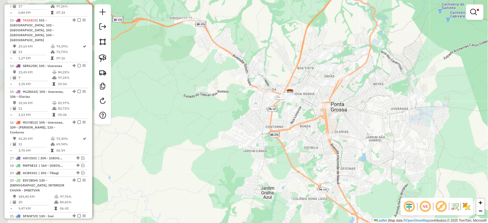
drag, startPoint x: 229, startPoint y: 118, endPoint x: 245, endPoint y: 115, distance: 16.4
click at [271, 119] on div "Limpar filtros Janela de atendimento Grade de atendimento Capacidade Transporta…" at bounding box center [244, 111] width 488 height 223
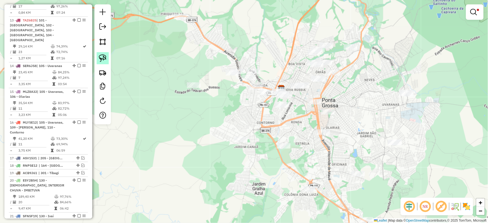
click at [104, 57] on img at bounding box center [103, 58] width 8 height 8
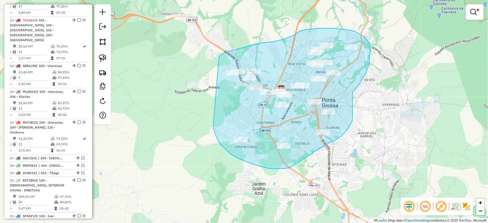
drag, startPoint x: 214, startPoint y: 124, endPoint x: 219, endPoint y: 57, distance: 67.5
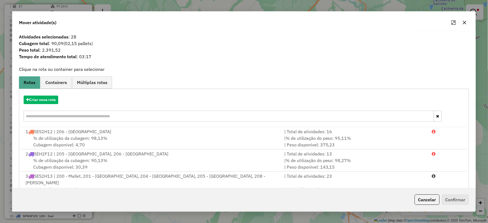
click at [462, 21] on button "button" at bounding box center [464, 22] width 9 height 9
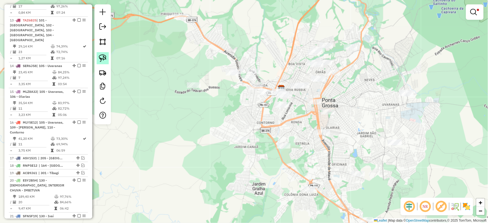
click at [105, 57] on img at bounding box center [103, 58] width 8 height 8
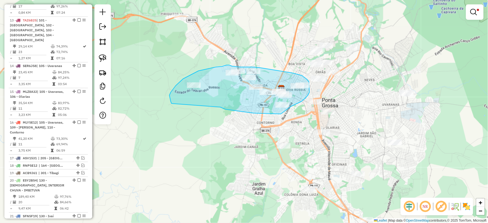
drag, startPoint x: 220, startPoint y: 107, endPoint x: 172, endPoint y: 105, distance: 48.7
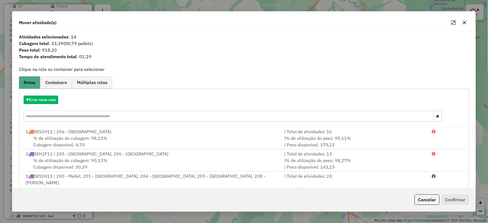
click at [466, 21] on icon "button" at bounding box center [465, 23] width 4 height 4
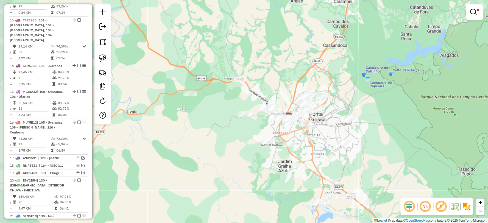
drag, startPoint x: 221, startPoint y: 138, endPoint x: 228, endPoint y: 134, distance: 7.9
click at [228, 134] on div "Limpar filtros Janela de atendimento Grade de atendimento Capacidade Transporta…" at bounding box center [244, 111] width 488 height 223
drag, startPoint x: 103, startPoint y: 56, endPoint x: 109, endPoint y: 56, distance: 6.6
click at [103, 56] on img at bounding box center [103, 58] width 8 height 8
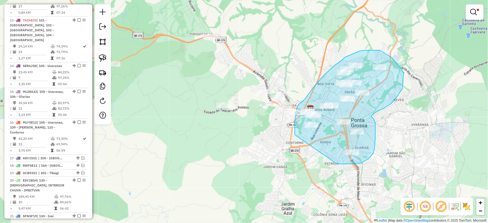
drag, startPoint x: 349, startPoint y: 164, endPoint x: 295, endPoint y: 135, distance: 61.7
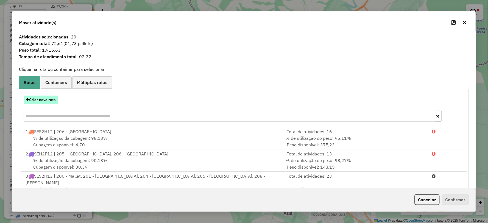
click at [43, 98] on button "Criar nova rota" at bounding box center [41, 100] width 35 height 9
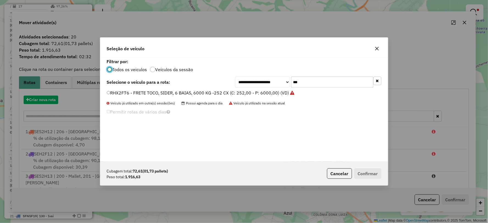
scroll to position [3, 1]
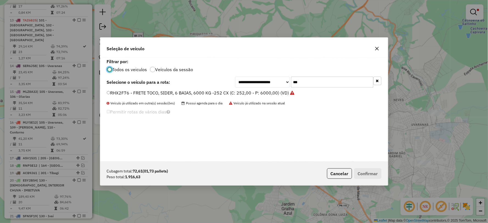
click at [265, 84] on div "**********" at bounding box center [308, 82] width 146 height 11
type input "***"
click at [113, 92] on label "RHT5F35 - VUC 3/4 4 BAIAS, CX 154, 4180 KG (C: 152,00 - P: 4180,00) (VD)" at bounding box center [186, 93] width 158 height 7
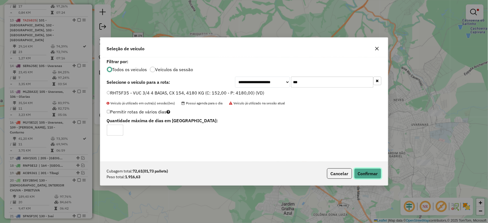
click at [371, 171] on button "Confirmar" at bounding box center [367, 173] width 27 height 10
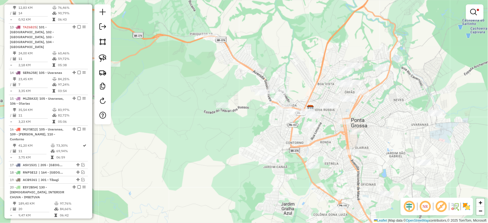
scroll to position [588, 0]
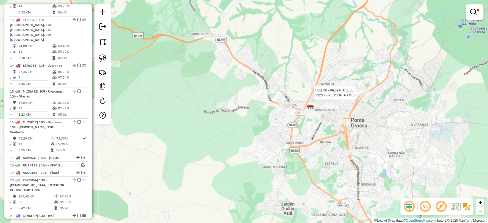
select select "*********"
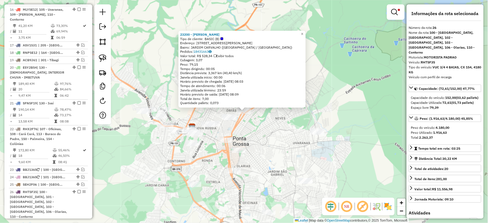
scroll to position [774, 0]
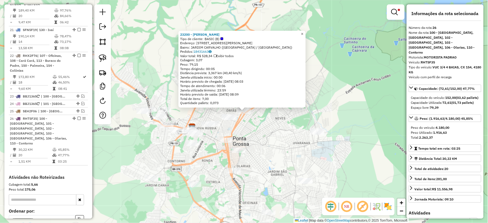
click at [304, 33] on span "×" at bounding box center [302, 34] width 2 height 5
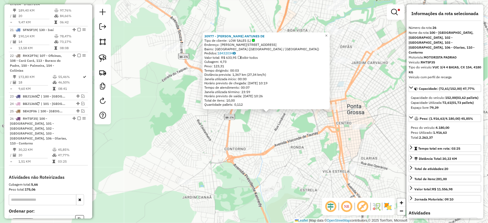
drag, startPoint x: 226, startPoint y: 177, endPoint x: 229, endPoint y: 178, distance: 3.4
click at [229, 178] on div "30977 - ANDERSON ANTUNES DE Tipo de cliente: LOW SALES (L) Endereço: R PAES DE …" at bounding box center [244, 111] width 488 height 223
click at [233, 146] on div "30977 - ANDERSON ANTUNES DE Tipo de cliente: LOW SALES (L) Endereço: R PAES DE …" at bounding box center [244, 111] width 488 height 223
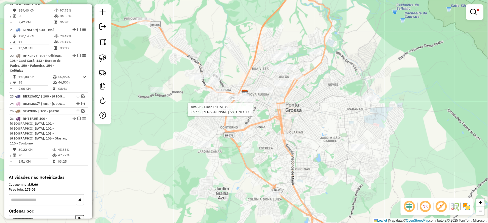
click at [248, 112] on div at bounding box center [246, 109] width 14 height 5
select select "*********"
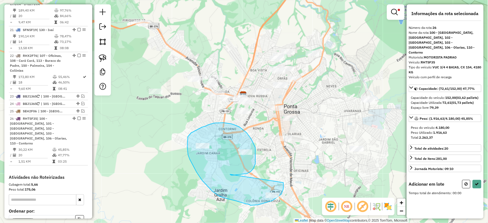
drag, startPoint x: 231, startPoint y: 175, endPoint x: 284, endPoint y: 183, distance: 52.7
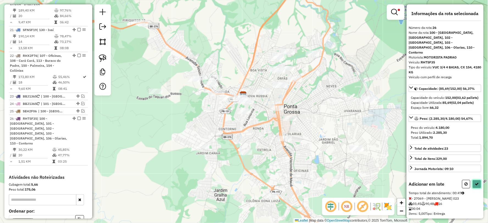
click at [477, 182] on icon at bounding box center [477, 184] width 4 height 4
select select "*********"
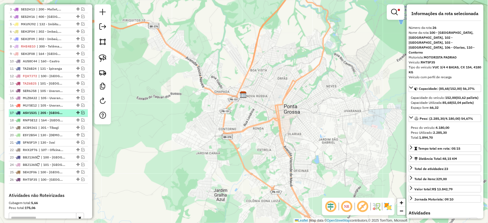
scroll to position [218, 0]
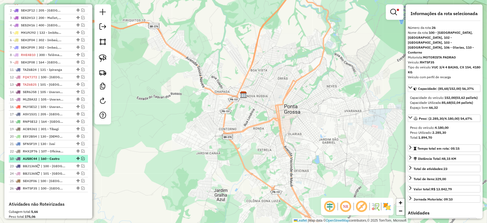
drag, startPoint x: 76, startPoint y: 73, endPoint x: 69, endPoint y: 164, distance: 91.7
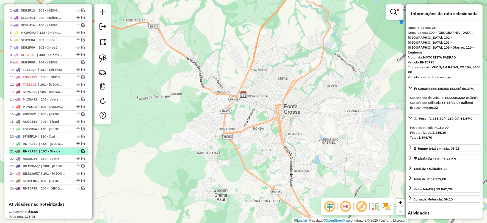
drag, startPoint x: 76, startPoint y: 125, endPoint x: 76, endPoint y: 157, distance: 31.3
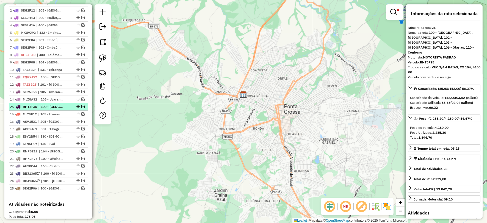
drag, startPoint x: 76, startPoint y: 193, endPoint x: 76, endPoint y: 111, distance: 82.1
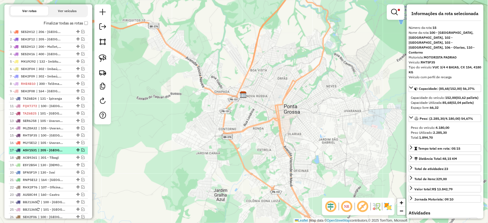
scroll to position [157, 0]
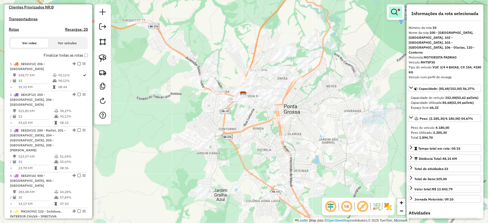
click at [397, 10] on em at bounding box center [394, 12] width 7 height 7
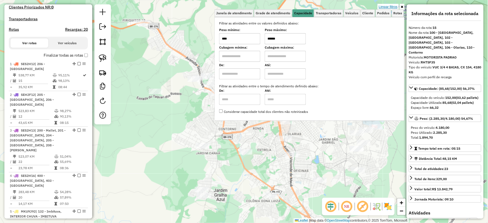
click at [390, 7] on link "Limpar filtros" at bounding box center [388, 7] width 21 height 6
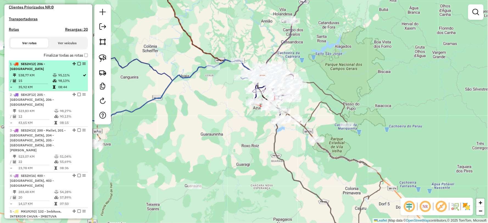
click at [79, 65] on em at bounding box center [78, 63] width 3 height 3
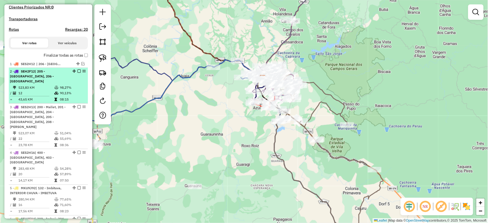
click at [77, 73] on em at bounding box center [78, 71] width 3 height 3
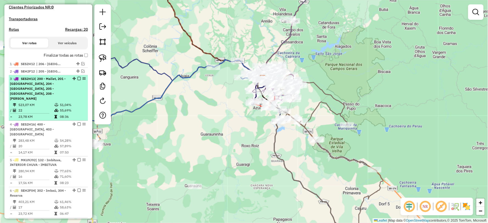
click at [69, 91] on div "3 - SES2H13 | 200 - Mallet, 201 - Dorizon, 204 - Fluviópolis, 205 - São Mateus …" at bounding box center [48, 88] width 77 height 25
select select "*********"
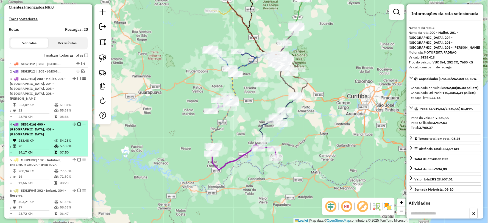
drag, startPoint x: 77, startPoint y: 82, endPoint x: 70, endPoint y: 99, distance: 18.2
click at [77, 80] on em at bounding box center [78, 78] width 3 height 3
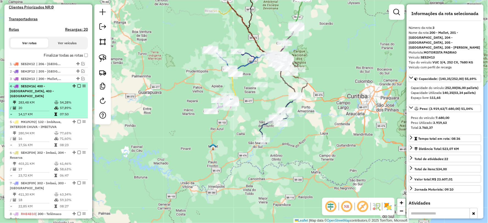
click at [63, 107] on td "57,89%" at bounding box center [73, 107] width 26 height 5
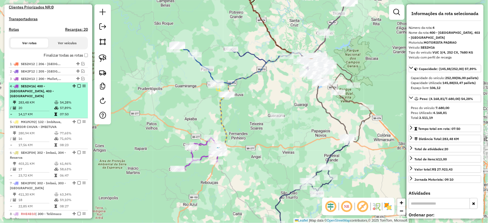
drag, startPoint x: 77, startPoint y: 88, endPoint x: 74, endPoint y: 104, distance: 15.8
click at [77, 89] on div "4 - SES2H16 | 400 - Irati, 403 - Guamirim" at bounding box center [48, 91] width 77 height 15
click at [78, 88] on em at bounding box center [78, 85] width 3 height 3
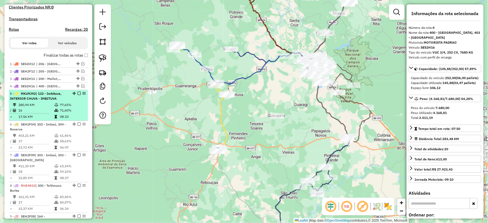
click at [62, 113] on td "71,60%" at bounding box center [73, 110] width 26 height 5
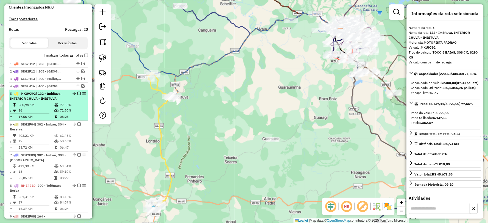
click at [77, 95] on em at bounding box center [78, 93] width 3 height 3
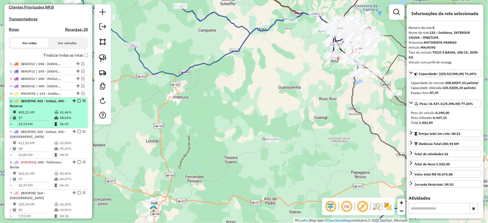
click at [57, 125] on table "403,21 KM 61,46% / 17 58,63% = 23,72 KM 06:47" at bounding box center [48, 118] width 77 height 17
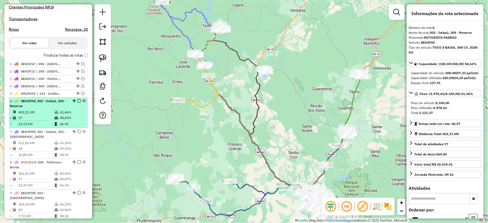
click at [77, 102] on em at bounding box center [78, 100] width 3 height 3
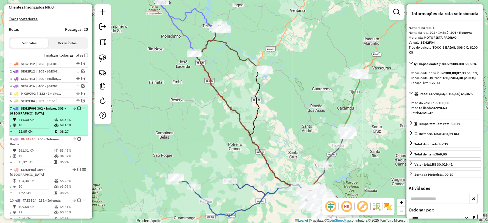
click at [60, 128] on td "59,10%" at bounding box center [73, 125] width 26 height 5
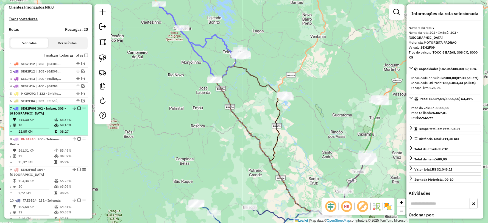
click at [77, 110] on em at bounding box center [78, 108] width 3 height 3
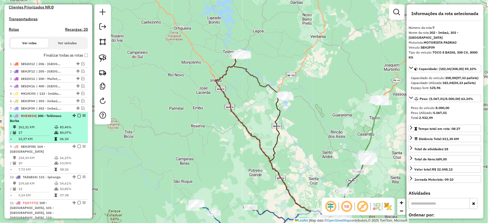
click at [61, 130] on td "83,46%" at bounding box center [73, 126] width 26 height 5
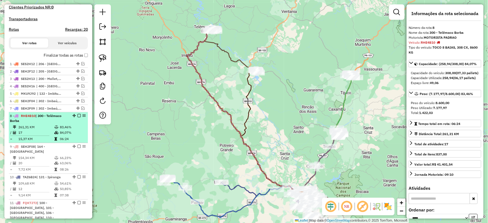
click at [77, 117] on em at bounding box center [78, 115] width 3 height 3
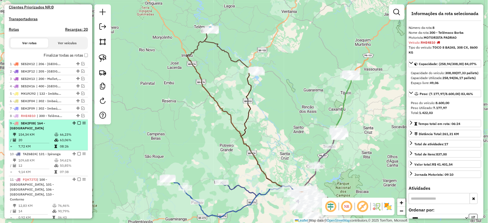
click at [65, 135] on td "66,23%" at bounding box center [73, 134] width 26 height 5
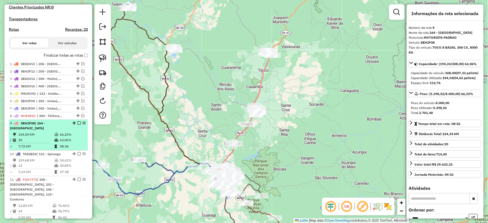
click at [77, 125] on em at bounding box center [78, 122] width 3 height 3
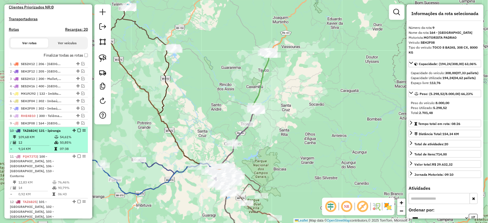
click at [63, 145] on td "50,85%" at bounding box center [73, 142] width 26 height 5
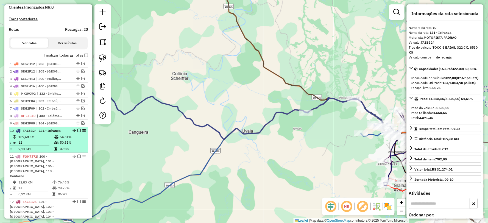
click at [77, 132] on em at bounding box center [78, 130] width 3 height 3
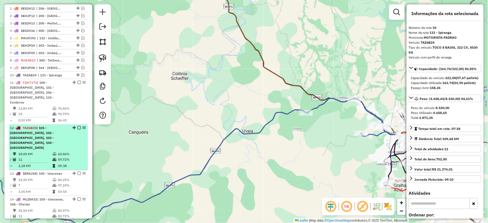
scroll to position [218, 0]
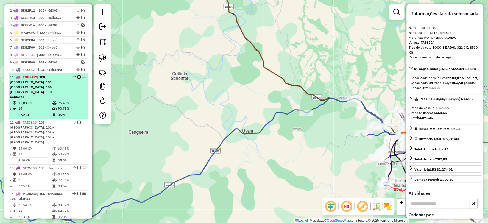
click at [67, 101] on td "76,46%" at bounding box center [72, 103] width 28 height 5
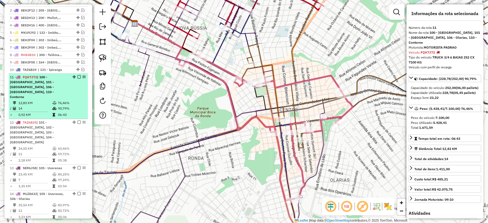
click at [78, 79] on em at bounding box center [78, 76] width 3 height 3
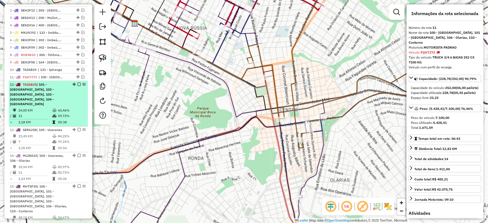
click at [68, 108] on td "60,46%" at bounding box center [72, 110] width 28 height 5
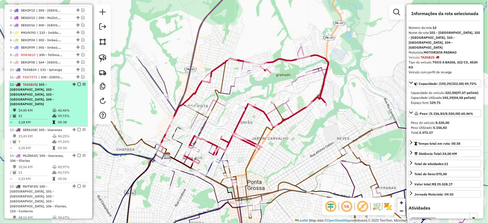
click at [77, 86] on em at bounding box center [78, 84] width 3 height 3
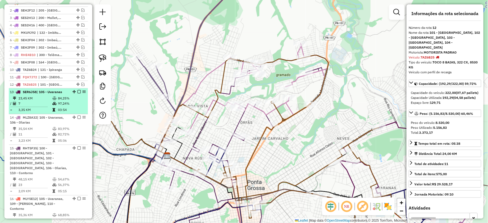
click at [75, 101] on td "84,25%" at bounding box center [72, 98] width 28 height 5
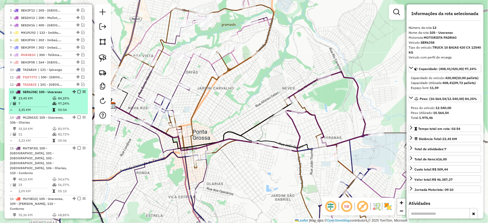
click at [77, 93] on em at bounding box center [78, 91] width 3 height 3
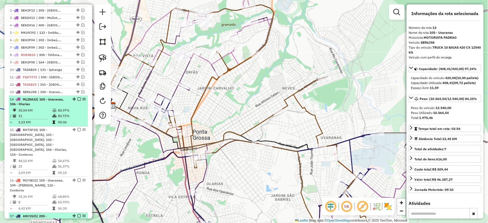
click at [64, 112] on li "14 - MLZ8A32 | 105 - Uvaranas, 106 - Olarias 35,54 KM 83,97% / 11 82,72% = 3,23…" at bounding box center [48, 111] width 79 height 31
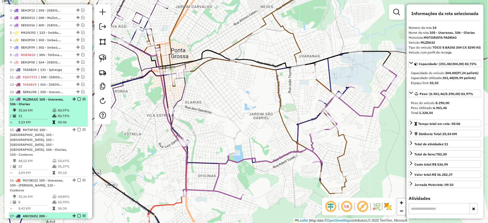
click at [77, 101] on em at bounding box center [78, 99] width 3 height 3
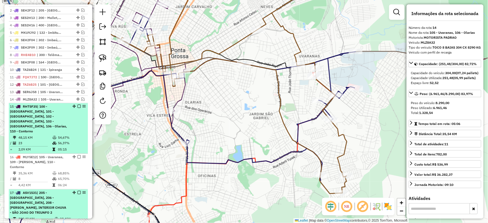
click at [64, 119] on div "15 - RHT5F35 | 100 - Ponta Grossa Centro, 101 - Nova Rússia, 102 - Boa Vista, 1…" at bounding box center [39, 119] width 58 height 30
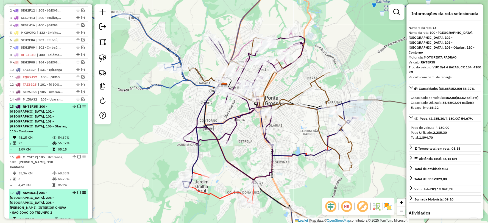
click at [77, 108] on em at bounding box center [78, 106] width 3 height 3
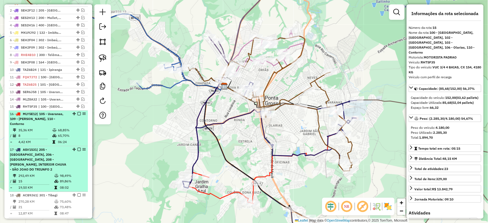
click at [74, 134] on td "65,70%" at bounding box center [72, 135] width 28 height 5
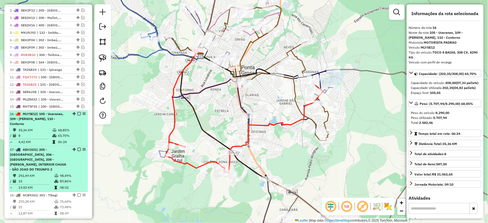
click at [77, 116] on em at bounding box center [78, 113] width 3 height 3
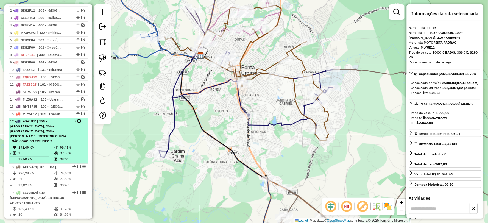
click at [61, 144] on div "17 - ASV1531 | 205 - São Mateus do Sul, 206 - São João do Triunfo, 208 - Antoni…" at bounding box center [39, 131] width 58 height 25
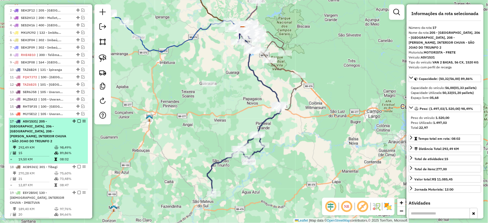
click at [77, 123] on em at bounding box center [78, 121] width 3 height 3
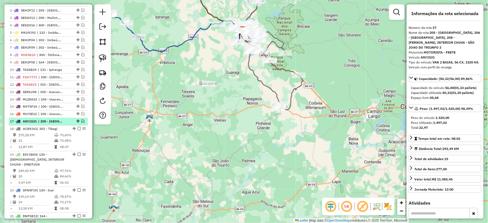
click at [82, 123] on em at bounding box center [82, 121] width 3 height 3
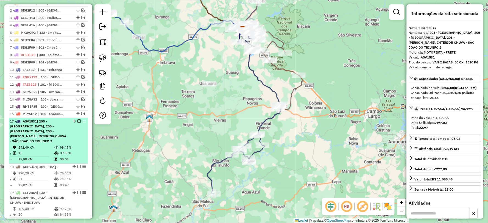
click at [77, 123] on em at bounding box center [78, 121] width 3 height 3
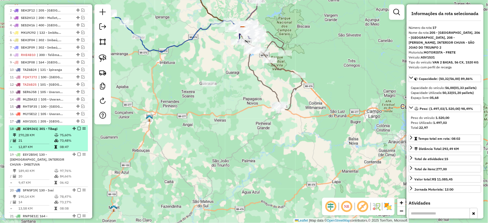
click at [78, 130] on em at bounding box center [78, 128] width 3 height 3
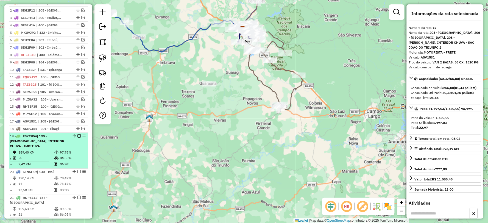
click at [78, 138] on em at bounding box center [78, 136] width 3 height 3
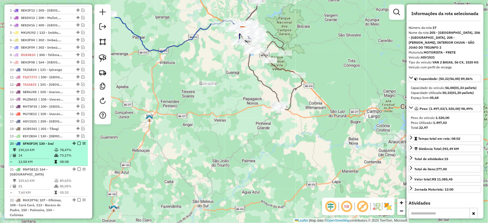
click at [77, 145] on em at bounding box center [78, 143] width 3 height 3
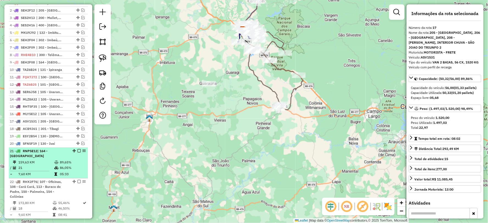
click at [77, 153] on em at bounding box center [78, 150] width 3 height 3
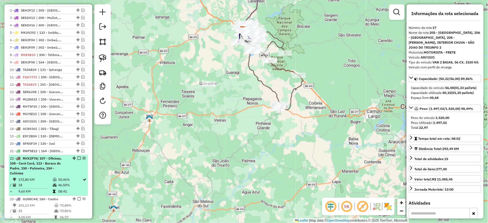
click at [77, 160] on em at bounding box center [78, 158] width 3 height 3
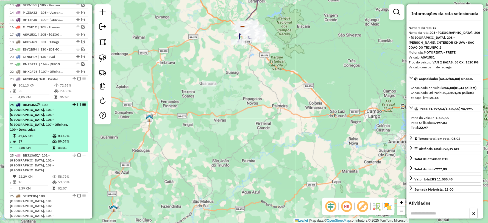
scroll to position [309, 0]
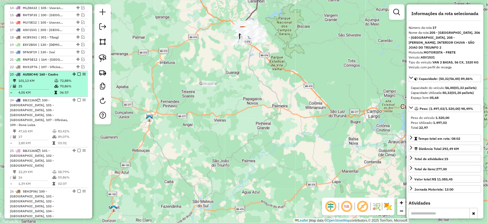
click at [77, 76] on em at bounding box center [78, 74] width 3 height 3
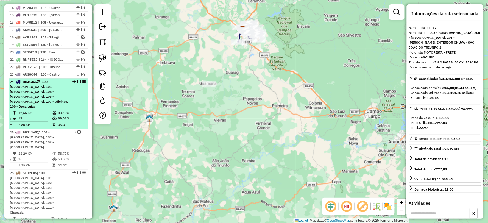
click at [77, 84] on em at bounding box center [78, 81] width 3 height 3
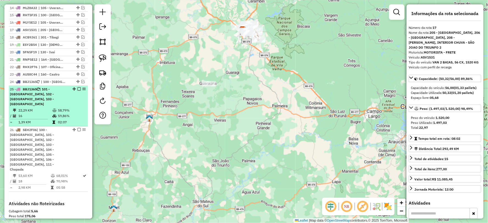
click at [77, 91] on em at bounding box center [78, 89] width 3 height 3
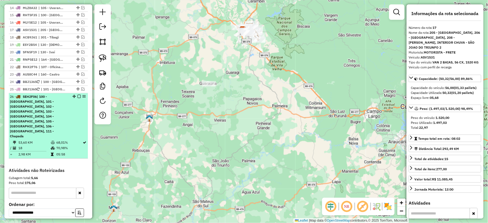
click at [78, 98] on em at bounding box center [78, 96] width 3 height 3
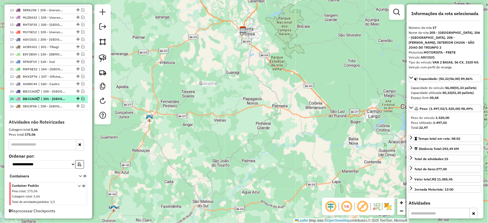
click at [81, 98] on em at bounding box center [82, 98] width 3 height 3
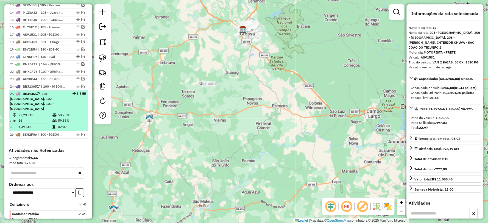
scroll to position [309, 0]
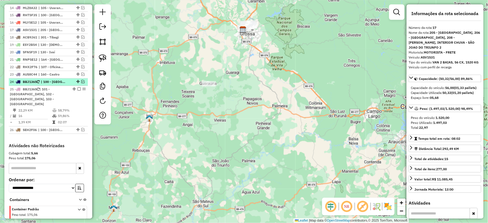
click at [81, 84] on em at bounding box center [82, 81] width 3 height 3
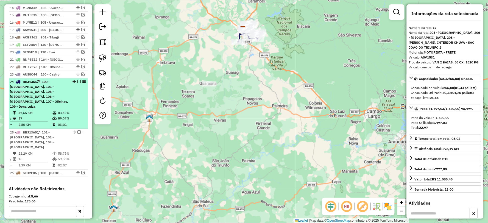
click at [77, 84] on em at bounding box center [78, 81] width 3 height 3
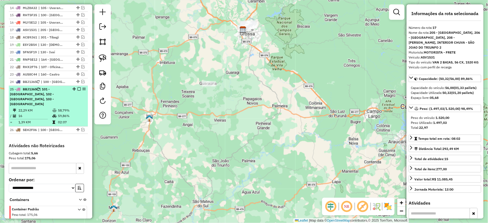
click at [77, 91] on em at bounding box center [78, 89] width 3 height 3
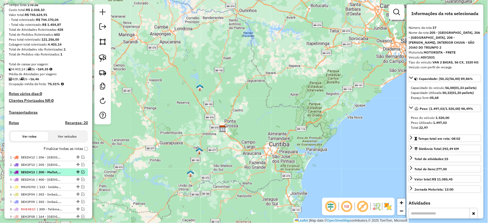
scroll to position [60, 0]
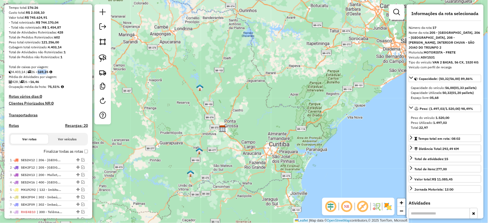
drag, startPoint x: 41, startPoint y: 77, endPoint x: 51, endPoint y: 77, distance: 9.6
click at [48, 74] on strong "169,35" at bounding box center [43, 72] width 11 height 4
copy strong "169,3"
click at [45, 74] on strong "169,35" at bounding box center [43, 72] width 11 height 4
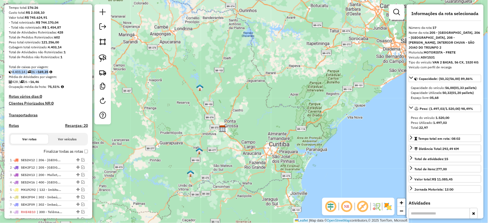
click at [45, 74] on strong "169,35" at bounding box center [43, 72] width 11 height 4
click at [48, 74] on strong "169,35" at bounding box center [43, 72] width 11 height 4
click at [45, 74] on strong "169,35" at bounding box center [43, 72] width 11 height 4
copy strong "169,35"
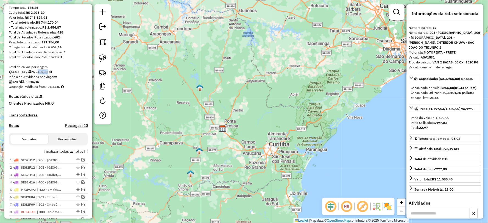
drag, startPoint x: 49, startPoint y: 91, endPoint x: 61, endPoint y: 91, distance: 11.8
click at [60, 89] on strong "75,51%" at bounding box center [54, 87] width 12 height 4
copy strong "75,51%"
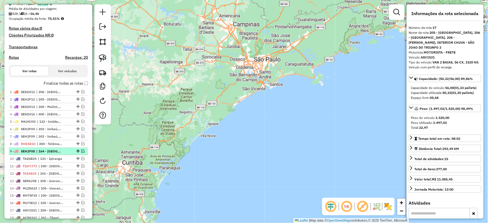
scroll to position [213, 0]
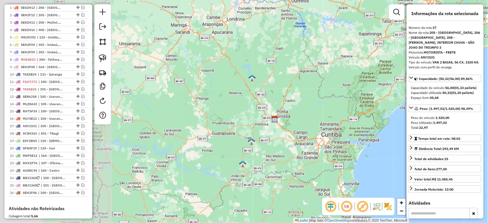
drag, startPoint x: 128, startPoint y: 134, endPoint x: 326, endPoint y: 105, distance: 200.1
click at [327, 105] on div "Janela de atendimento Grade de atendimento Capacidade Transportadoras Veículos …" at bounding box center [244, 111] width 488 height 223
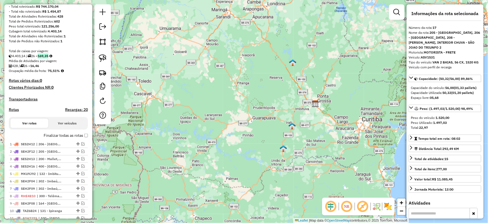
scroll to position [60, 0]
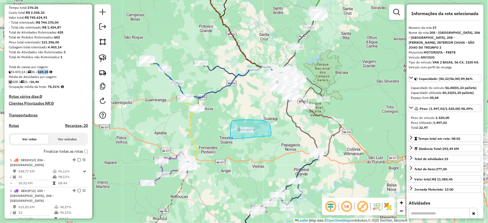
drag, startPoint x: 270, startPoint y: 136, endPoint x: 233, endPoint y: 142, distance: 37.6
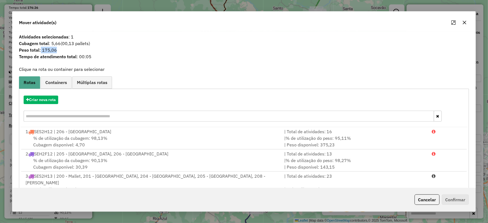
drag, startPoint x: 41, startPoint y: 50, endPoint x: 49, endPoint y: 51, distance: 7.5
click at [62, 50] on span "Peso total : 175,06" at bounding box center [244, 50] width 457 height 7
copy span "175,06"
click at [463, 25] on button "button" at bounding box center [464, 22] width 9 height 9
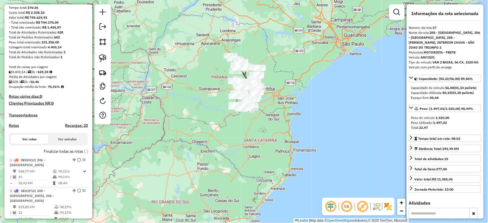
drag, startPoint x: 263, startPoint y: 119, endPoint x: 274, endPoint y: 124, distance: 12.3
click at [274, 124] on div "Janela de atendimento Grade de atendimento Capacidade Transportadoras Veículos …" at bounding box center [244, 111] width 488 height 223
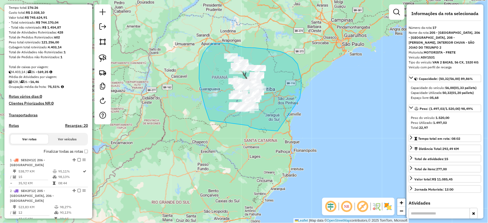
drag, startPoint x: 275, startPoint y: 131, endPoint x: 211, endPoint y: 124, distance: 64.1
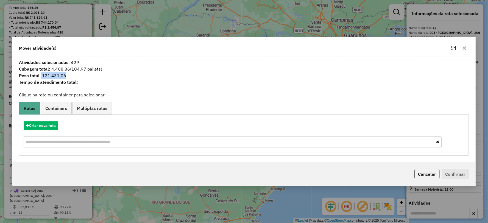
drag, startPoint x: 41, startPoint y: 74, endPoint x: 62, endPoint y: 75, distance: 21.2
click at [75, 75] on span "Peso total : 121.431,06" at bounding box center [244, 75] width 457 height 7
copy span "121.431,06"
drag, startPoint x: 70, startPoint y: 61, endPoint x: 103, endPoint y: 61, distance: 33.8
click at [103, 61] on span "Atividades selecionadas : 429" at bounding box center [244, 62] width 457 height 7
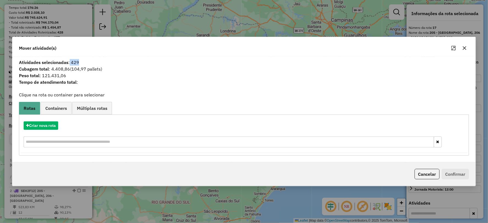
click at [82, 61] on span "Atividades selecionadas : 429" at bounding box center [244, 62] width 457 height 7
click at [74, 61] on span "Atividades selecionadas : 429" at bounding box center [244, 62] width 457 height 7
copy span "429"
click at [465, 48] on icon "button" at bounding box center [465, 48] width 4 height 4
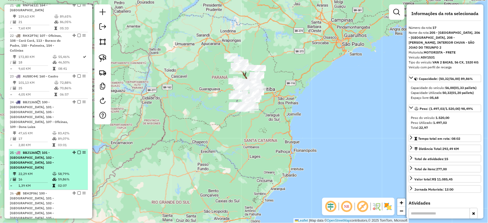
scroll to position [960, 0]
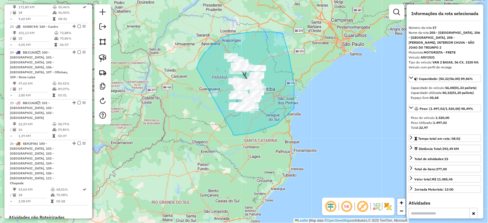
drag, startPoint x: 234, startPoint y: 135, endPoint x: 197, endPoint y: 68, distance: 76.9
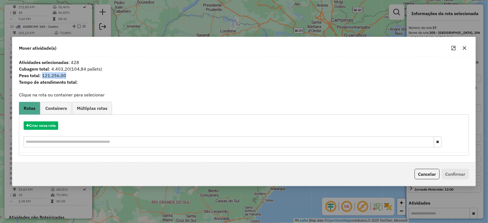
drag, startPoint x: 41, startPoint y: 75, endPoint x: 67, endPoint y: 74, distance: 25.8
click at [85, 74] on span "Peso total : 121.256,00" at bounding box center [244, 75] width 457 height 7
copy span "121.256,00"
click at [468, 48] on button "button" at bounding box center [464, 48] width 9 height 9
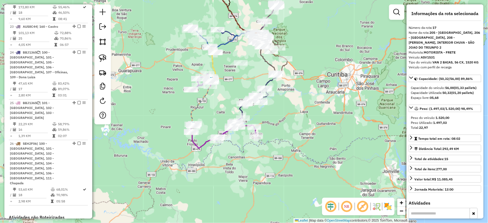
drag, startPoint x: 269, startPoint y: 177, endPoint x: 258, endPoint y: 174, distance: 11.2
click at [258, 174] on div "Janela de atendimento Grade de atendimento Capacidade Transportadoras Veículos …" at bounding box center [244, 111] width 488 height 223
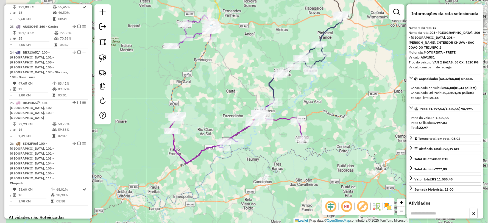
click at [255, 168] on div "Janela de atendimento Grade de atendimento Capacidade Transportadoras Veículos …" at bounding box center [244, 111] width 488 height 223
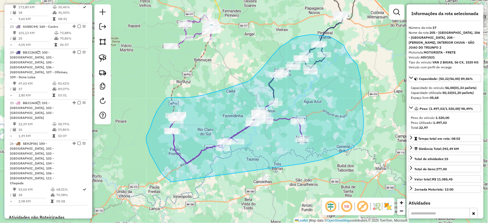
drag, startPoint x: 327, startPoint y: 158, endPoint x: 186, endPoint y: 187, distance: 144.7
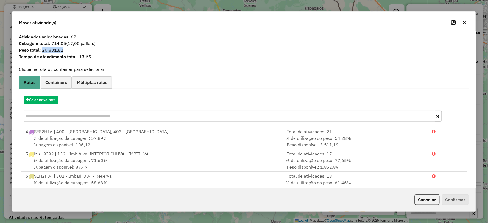
drag, startPoint x: 42, startPoint y: 49, endPoint x: 55, endPoint y: 48, distance: 13.3
click at [91, 52] on span "Peso total : 20.801,82" at bounding box center [244, 50] width 457 height 7
copy span "20.801,82"
click at [466, 21] on icon "button" at bounding box center [465, 23] width 4 height 4
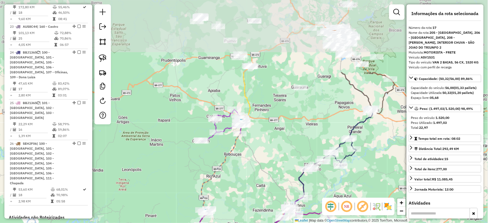
drag, startPoint x: 218, startPoint y: 109, endPoint x: 246, endPoint y: 173, distance: 70.2
click at [246, 173] on div "Janela de atendimento Grade de atendimento Capacidade Transportadoras Veículos …" at bounding box center [244, 111] width 488 height 223
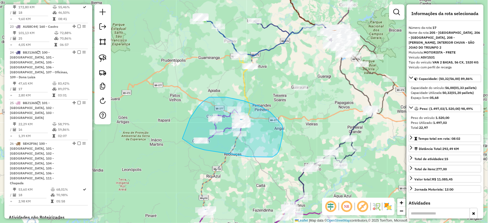
drag, startPoint x: 198, startPoint y: 148, endPoint x: 188, endPoint y: 147, distance: 10.5
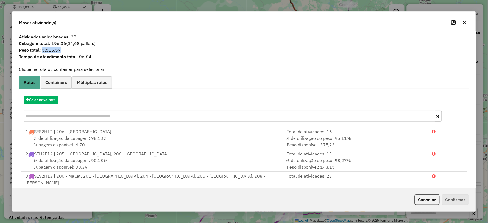
drag, startPoint x: 41, startPoint y: 49, endPoint x: 69, endPoint y: 47, distance: 27.5
click at [99, 47] on span "Peso total : 5.516,57" at bounding box center [244, 50] width 457 height 7
copy span "5.516,57"
click at [463, 23] on icon "button" at bounding box center [465, 22] width 4 height 4
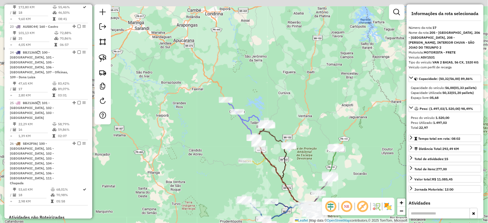
drag, startPoint x: 247, startPoint y: 80, endPoint x: 260, endPoint y: 182, distance: 102.2
click at [260, 182] on div "Janela de atendimento Grade de atendimento Capacidade Transportadoras Veículos …" at bounding box center [244, 111] width 488 height 223
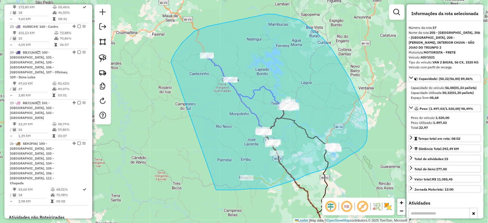
drag, startPoint x: 217, startPoint y: 190, endPoint x: 171, endPoint y: 63, distance: 135.0
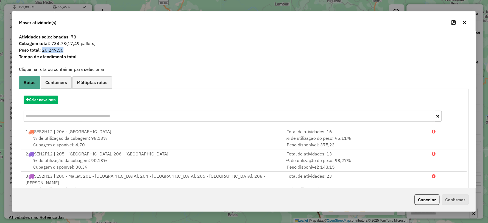
drag, startPoint x: 42, startPoint y: 48, endPoint x: 64, endPoint y: 50, distance: 21.8
click at [92, 48] on span "Peso total : 20.247,56" at bounding box center [244, 50] width 457 height 7
drag, startPoint x: 49, startPoint y: 52, endPoint x: 42, endPoint y: 49, distance: 7.5
click at [42, 49] on span "Peso total : 20.247,56" at bounding box center [244, 50] width 457 height 7
drag, startPoint x: 43, startPoint y: 49, endPoint x: 100, endPoint y: 46, distance: 57.2
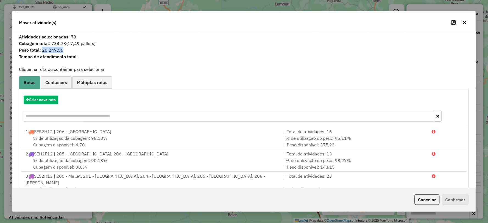
click at [100, 47] on span "Peso total : 20.247,56" at bounding box center [244, 50] width 457 height 7
copy span "20.247,56"
click at [463, 21] on icon "button" at bounding box center [465, 22] width 4 height 4
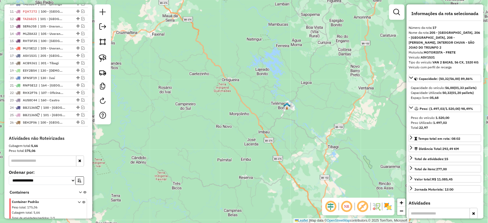
scroll to position [274, 0]
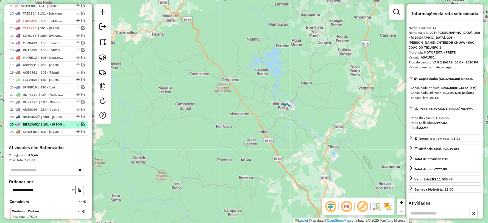
click at [81, 126] on em at bounding box center [82, 124] width 3 height 3
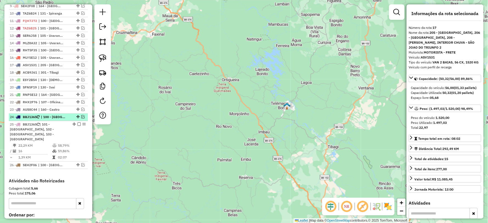
click at [81, 119] on em at bounding box center [82, 116] width 3 height 3
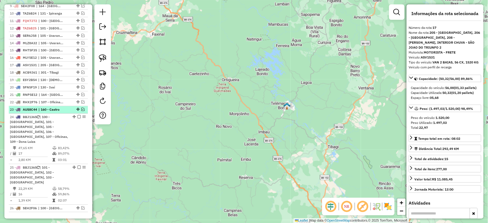
click at [82, 111] on em at bounding box center [82, 109] width 3 height 3
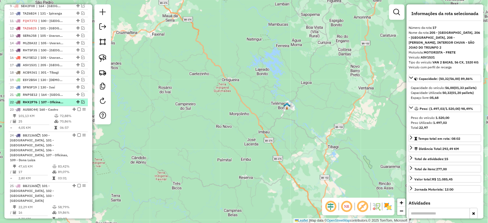
click at [82, 104] on em at bounding box center [82, 102] width 3 height 3
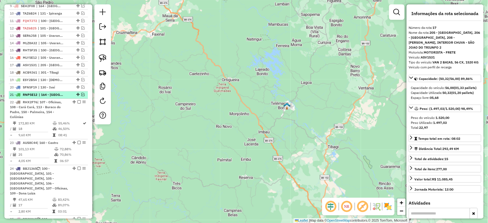
click at [81, 96] on em at bounding box center [82, 94] width 3 height 3
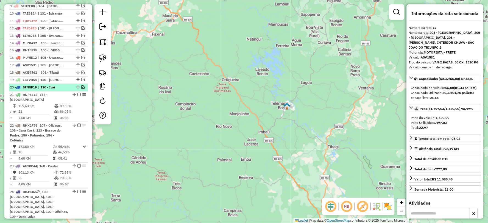
click at [82, 89] on em at bounding box center [82, 87] width 3 height 3
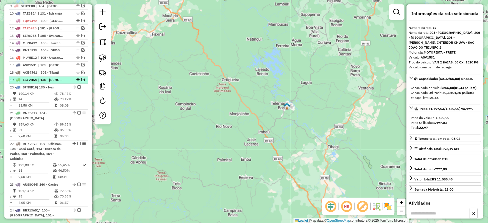
click at [81, 82] on em at bounding box center [82, 79] width 3 height 3
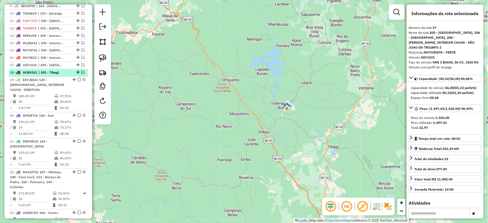
click at [82, 74] on em at bounding box center [82, 72] width 3 height 3
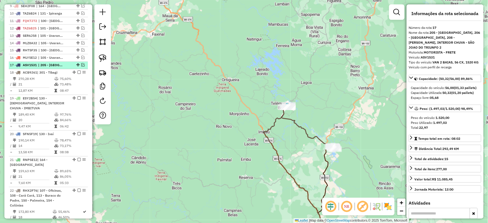
click at [82, 67] on em at bounding box center [82, 64] width 3 height 3
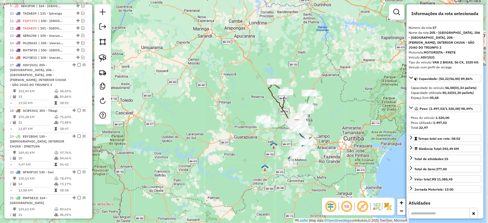
drag, startPoint x: 342, startPoint y: 131, endPoint x: 325, endPoint y: 138, distance: 17.8
click at [325, 138] on div "Janela de atendimento Grade de atendimento Capacidade Transportadoras Veículos …" at bounding box center [244, 111] width 488 height 223
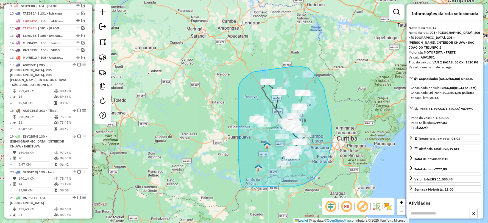
drag, startPoint x: 282, startPoint y: 187, endPoint x: 243, endPoint y: 187, distance: 39.8
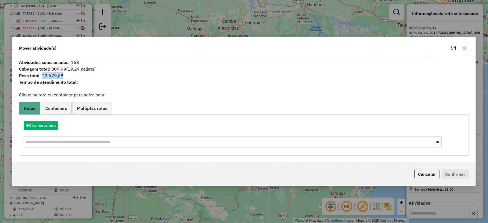
drag, startPoint x: 42, startPoint y: 75, endPoint x: 89, endPoint y: 75, distance: 47.0
click at [103, 75] on span "Peso total : 22.679,68" at bounding box center [244, 75] width 457 height 7
click at [465, 47] on icon "button" at bounding box center [465, 48] width 4 height 4
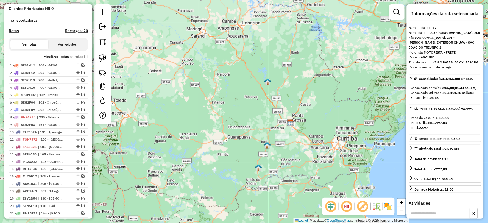
scroll to position [152, 0]
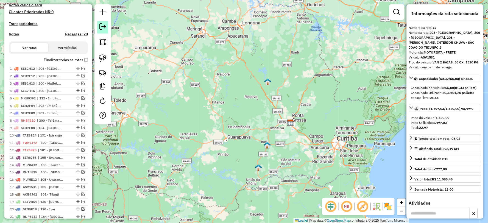
click at [102, 26] on em at bounding box center [102, 26] width 7 height 7
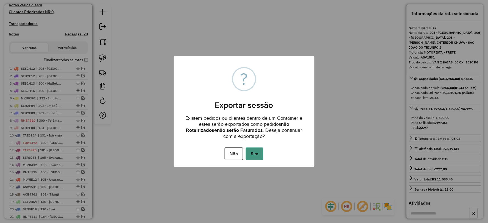
click at [252, 156] on button "Sim" at bounding box center [255, 154] width 18 height 13
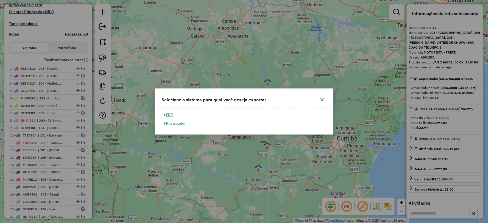
click at [172, 115] on button "ERP" at bounding box center [169, 115] width 14 height 9
select select "**"
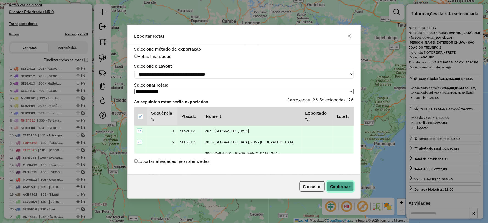
click at [335, 188] on button "Confirmar" at bounding box center [340, 186] width 27 height 10
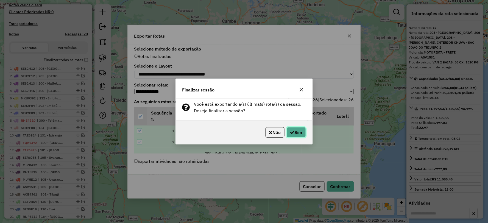
click at [296, 133] on button "Sim" at bounding box center [296, 132] width 19 height 10
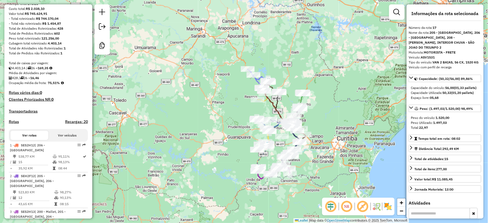
scroll to position [0, 0]
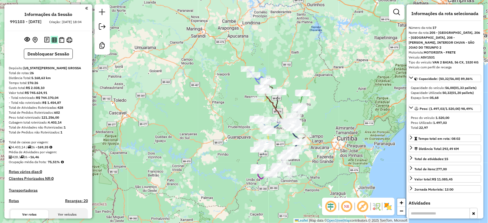
click at [53, 43] on img at bounding box center [54, 39] width 5 height 5
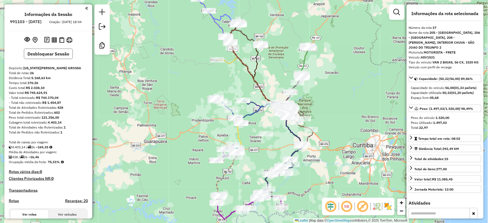
click at [52, 59] on button "Desbloquear Sessão" at bounding box center [48, 54] width 49 height 10
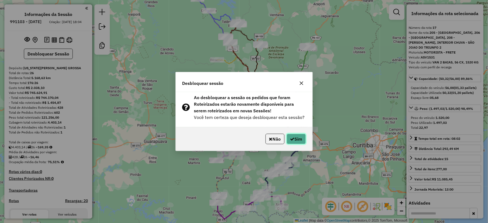
click at [288, 136] on button "Sim" at bounding box center [296, 139] width 19 height 10
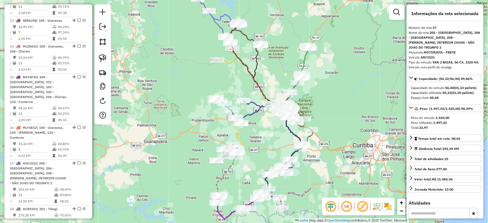
scroll to position [728, 0]
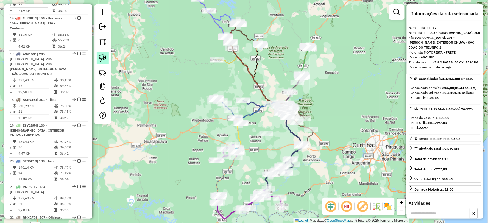
click at [105, 57] on img at bounding box center [103, 58] width 8 height 8
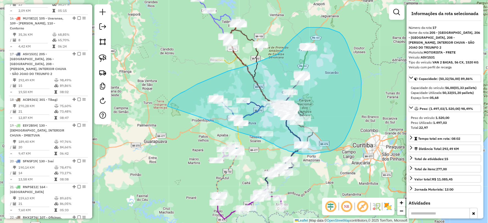
drag, startPoint x: 242, startPoint y: 133, endPoint x: 168, endPoint y: 106, distance: 79.2
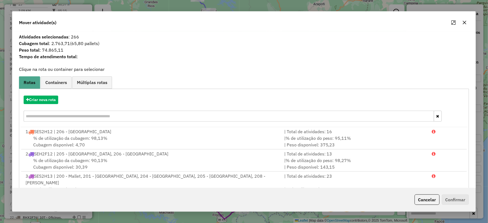
drag, startPoint x: 41, startPoint y: 50, endPoint x: 58, endPoint y: 49, distance: 17.1
click at [76, 49] on span "Peso total : 74.865,11" at bounding box center [244, 50] width 457 height 7
click at [465, 21] on icon "button" at bounding box center [465, 22] width 4 height 4
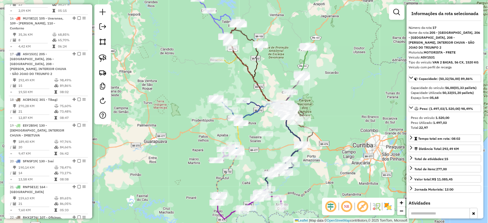
click at [410, 85] on div "Capacidade do veículo: 56,00 (01,33 pallets) Capacidade Utilizada: 50,32 (01,20…" at bounding box center [445, 92] width 73 height 19
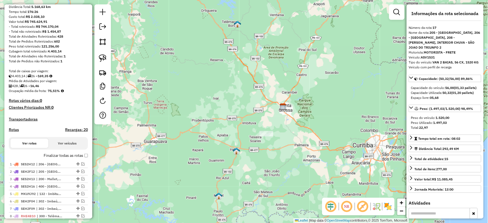
scroll to position [0, 0]
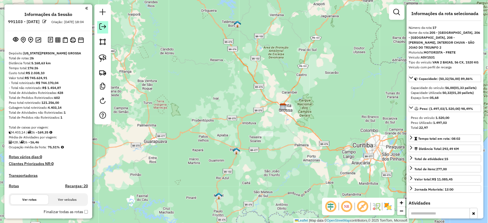
click at [105, 25] on em at bounding box center [102, 26] width 7 height 7
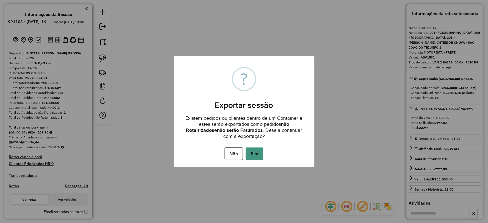
click at [255, 153] on button "Sim" at bounding box center [255, 154] width 18 height 13
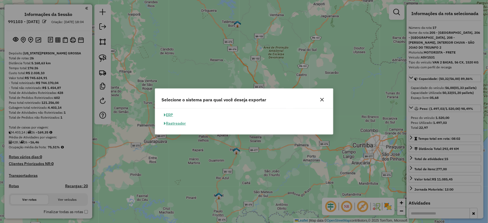
click at [173, 117] on button "ERP" at bounding box center [169, 115] width 14 height 9
select select "**"
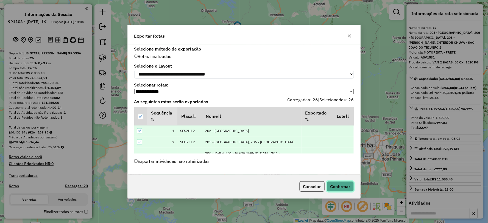
click at [344, 183] on button "Confirmar" at bounding box center [340, 186] width 27 height 10
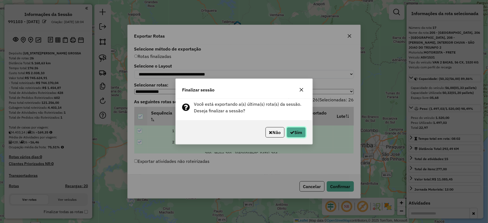
click at [295, 132] on button "Sim" at bounding box center [296, 132] width 19 height 10
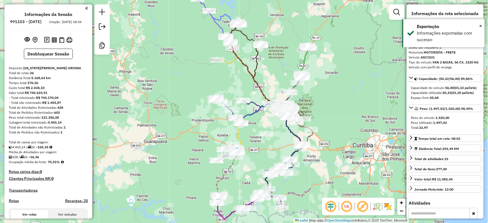
scroll to position [728, 0]
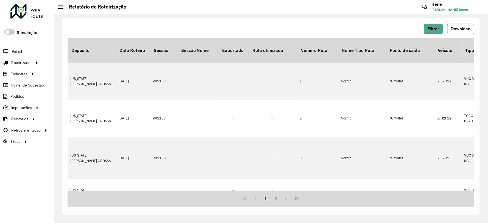
click at [465, 31] on span "Download" at bounding box center [461, 28] width 20 height 5
